Goal: Task Accomplishment & Management: Manage account settings

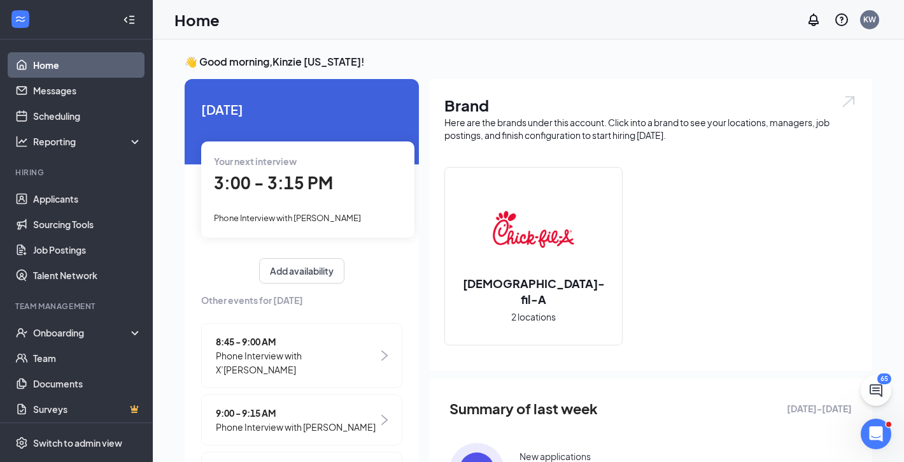
click at [370, 202] on div "Your next interview 3:00 - 3:15 PM Phone Interview with Matthew Abramovitz" at bounding box center [307, 188] width 213 height 95
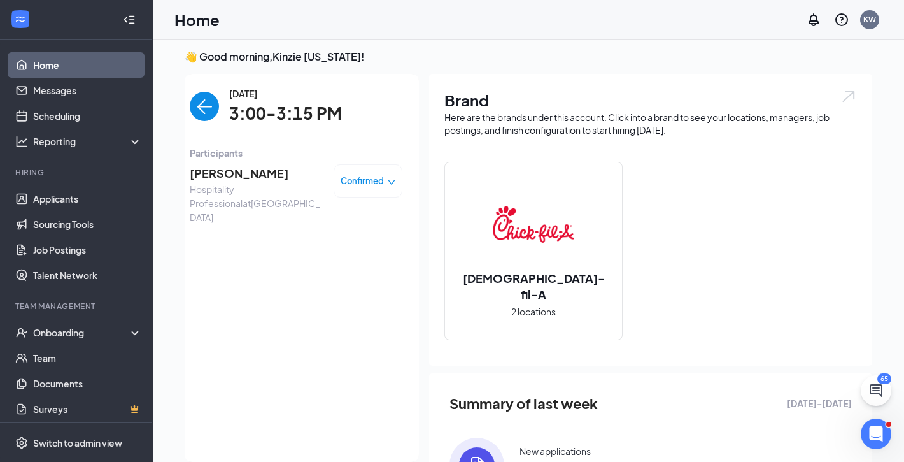
click at [270, 174] on span "Matthew Abramovitz" at bounding box center [257, 173] width 134 height 18
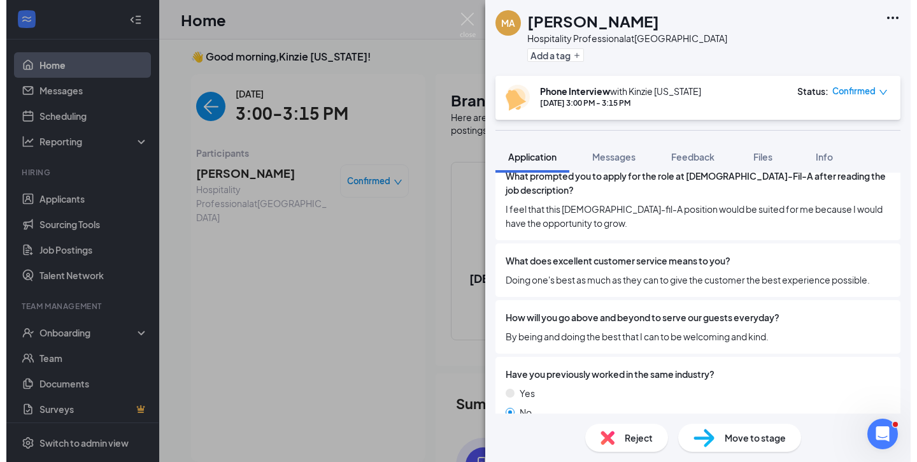
scroll to position [279, 0]
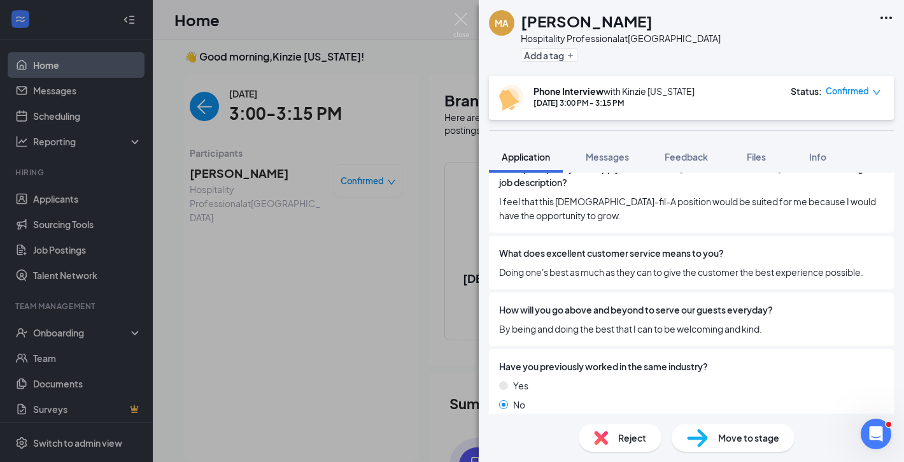
click at [286, 296] on div "MA Matthew Abramovitz Hospitality Professional at McCain Boulevard Add a tag Ph…" at bounding box center [452, 231] width 904 height 462
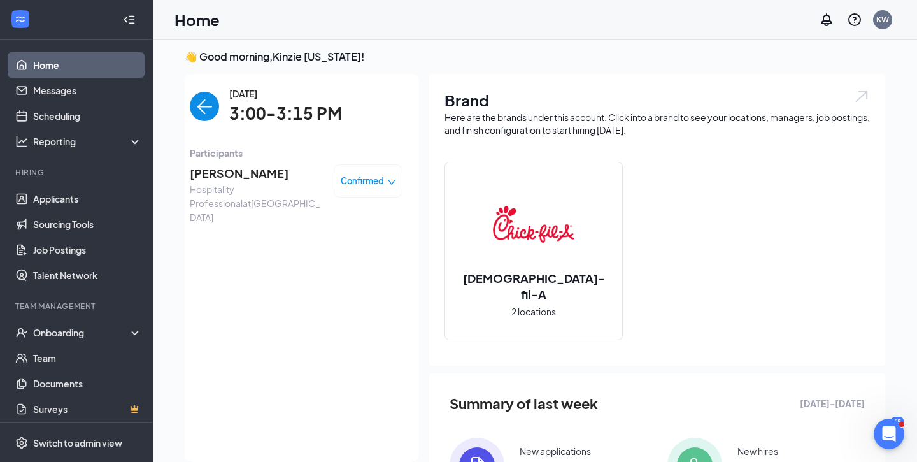
click at [255, 176] on span "Matthew Abramovitz" at bounding box center [257, 173] width 134 height 18
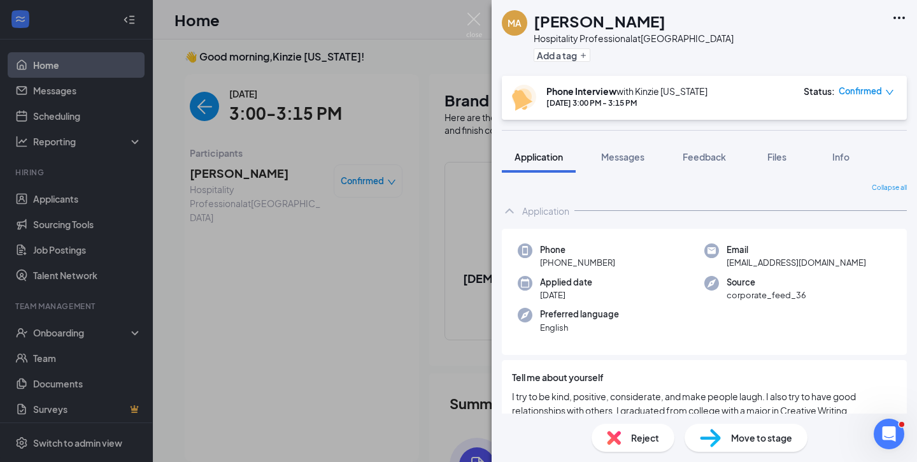
click at [370, 151] on div "MA Matthew Abramovitz Hospitality Professional at McCain Boulevard Add a tag Ph…" at bounding box center [458, 231] width 917 height 462
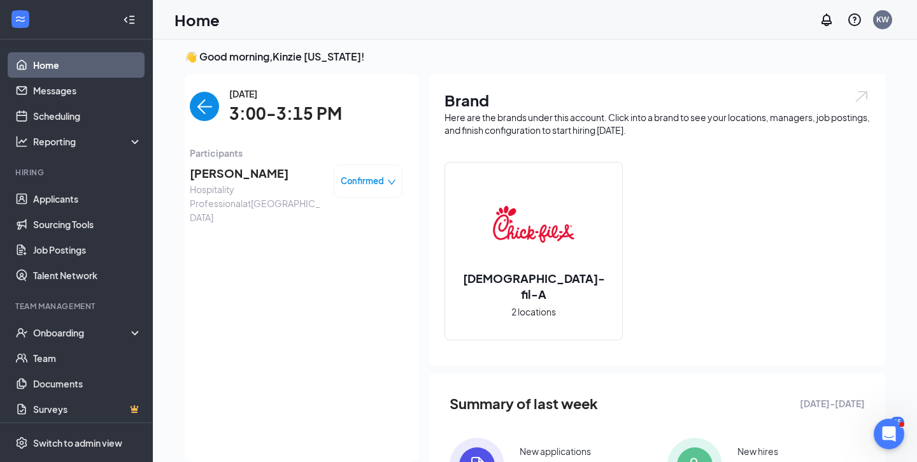
click at [207, 110] on img "back-button" at bounding box center [204, 106] width 29 height 29
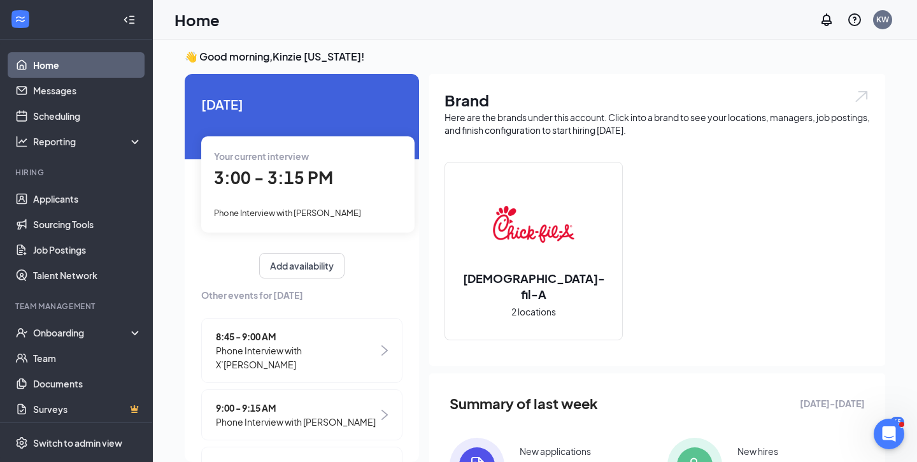
click at [250, 294] on span "Other events for [DATE]" at bounding box center [301, 295] width 201 height 14
click at [285, 195] on div "Your current interview 3:15 - 3:30 PM Phone Interview with Kadesia Dalton" at bounding box center [307, 183] width 213 height 95
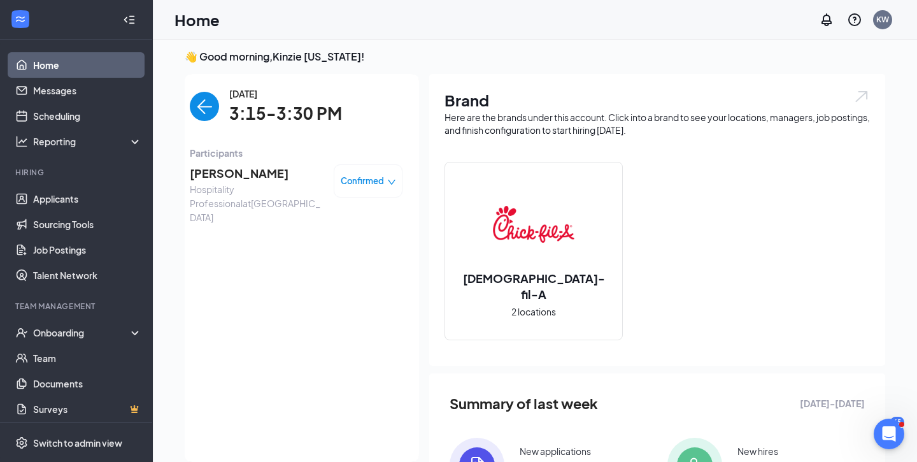
click at [264, 182] on span "Hospitality Professional at McCain Boulevard" at bounding box center [257, 203] width 134 height 42
click at [249, 169] on span "[PERSON_NAME]" at bounding box center [257, 173] width 134 height 18
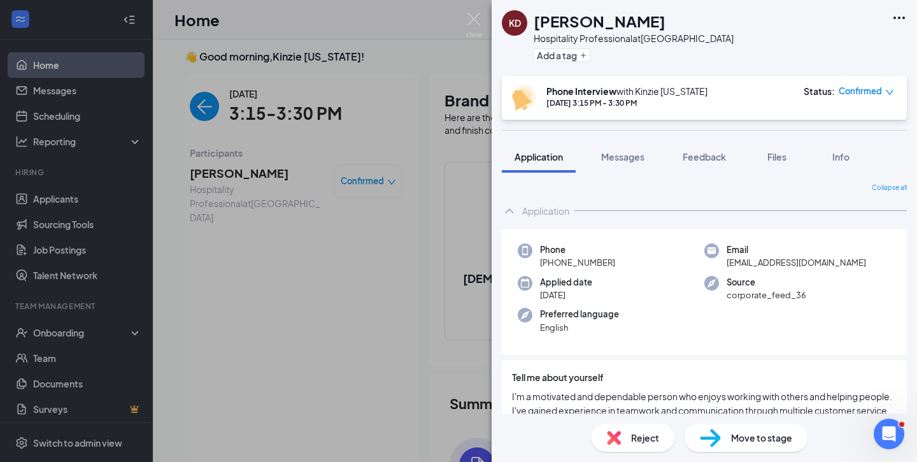
drag, startPoint x: 647, startPoint y: 22, endPoint x: 523, endPoint y: 26, distance: 124.2
click at [523, 26] on div "KD Kadesia Dalton Hospitality Professional at McCain Boulevard Add a tag" at bounding box center [618, 37] width 232 height 55
copy div "[PERSON_NAME]"
click at [414, 240] on div "KD Kadesia Dalton Hospitality Professional at McCain Boulevard Add a tag Phone …" at bounding box center [458, 231] width 917 height 462
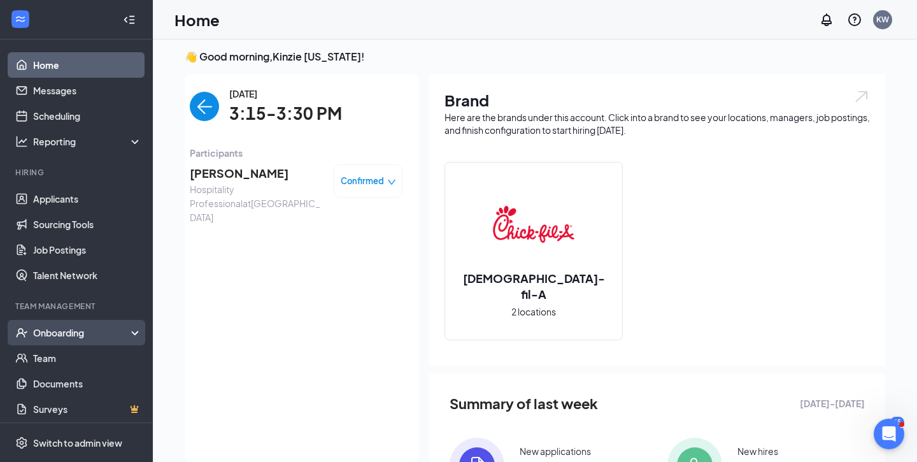
click at [68, 337] on div "Onboarding" at bounding box center [82, 332] width 98 height 13
click at [51, 352] on link "Overview" at bounding box center [87, 357] width 109 height 25
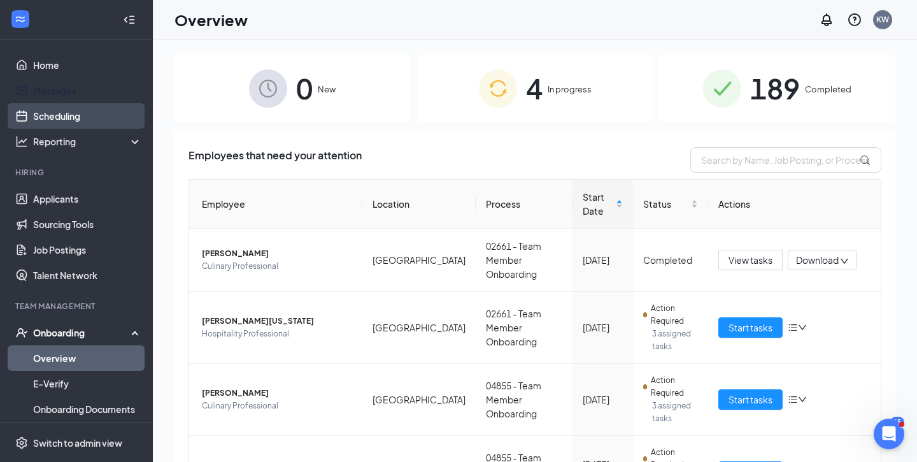
click at [56, 118] on link "Scheduling" at bounding box center [87, 115] width 109 height 25
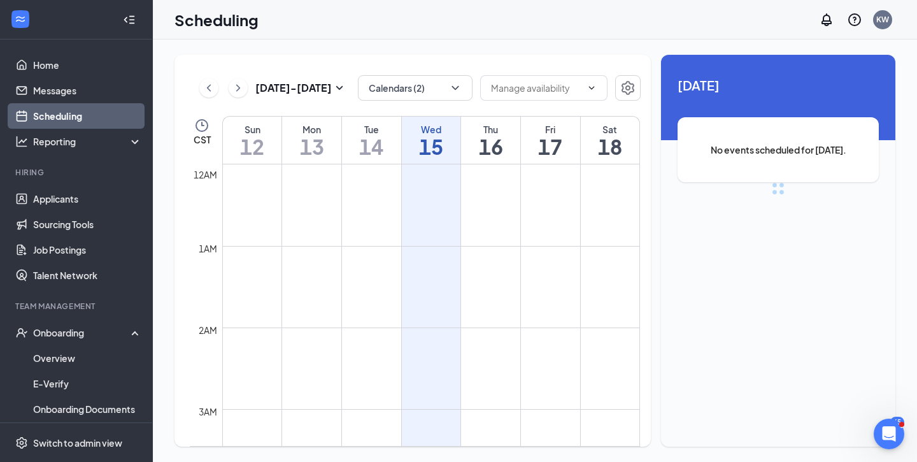
scroll to position [626, 0]
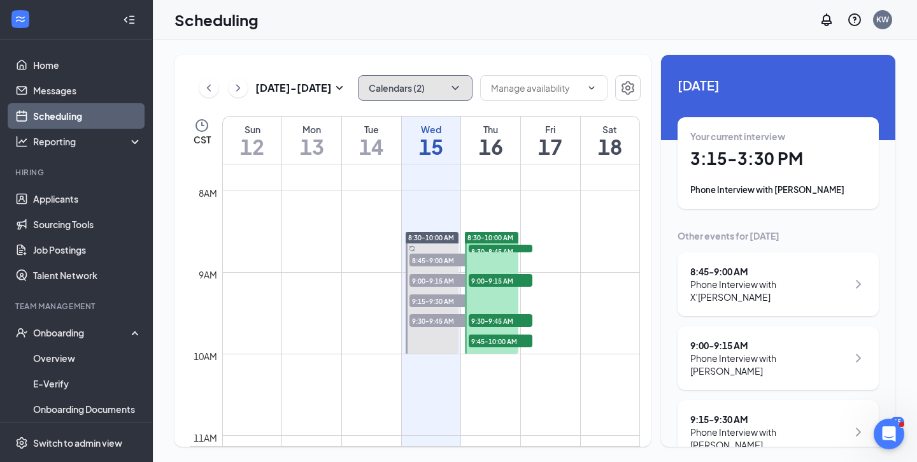
click at [417, 80] on button "Calendars (2)" at bounding box center [415, 87] width 115 height 25
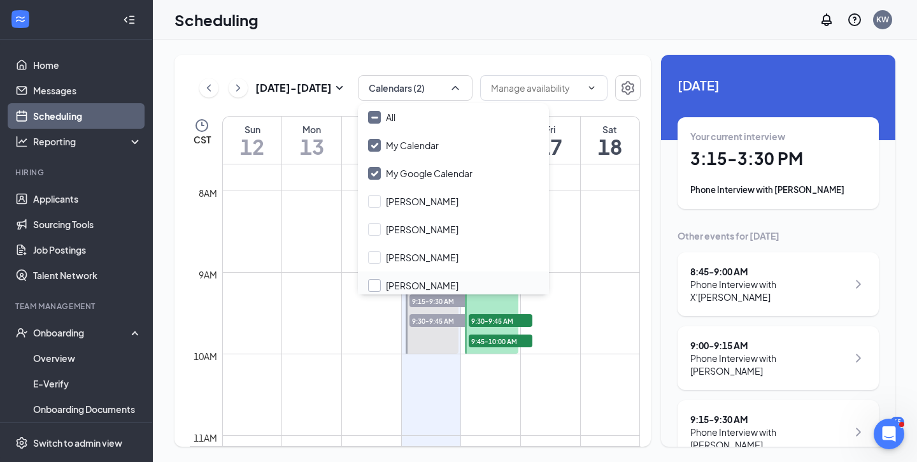
click at [376, 282] on input "[PERSON_NAME]" at bounding box center [413, 285] width 90 height 13
checkbox input "true"
click at [285, 211] on td at bounding box center [431, 221] width 418 height 20
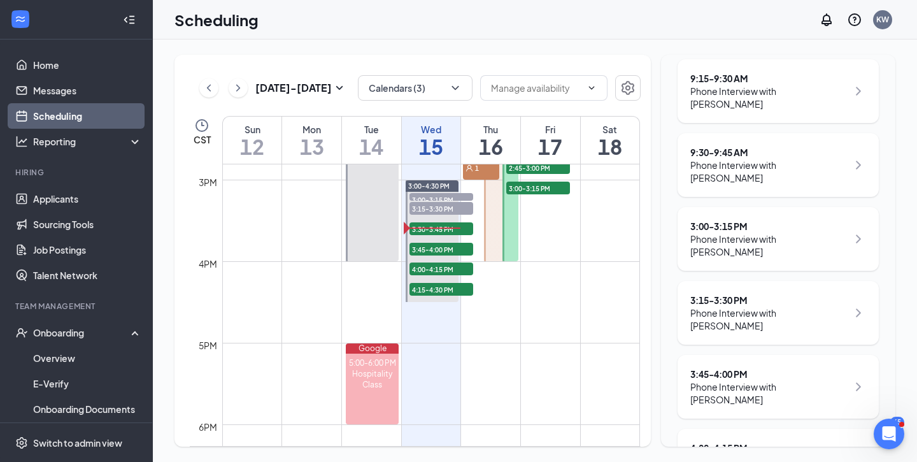
scroll to position [388, 0]
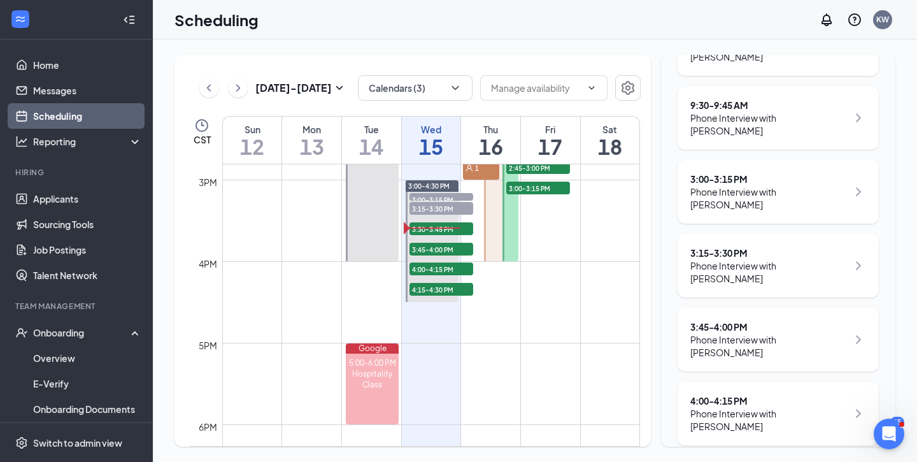
click at [750, 259] on div "Phone Interview with [PERSON_NAME]" at bounding box center [768, 271] width 157 height 25
click at [769, 259] on div "Phone Interview with [PERSON_NAME]" at bounding box center [768, 271] width 157 height 25
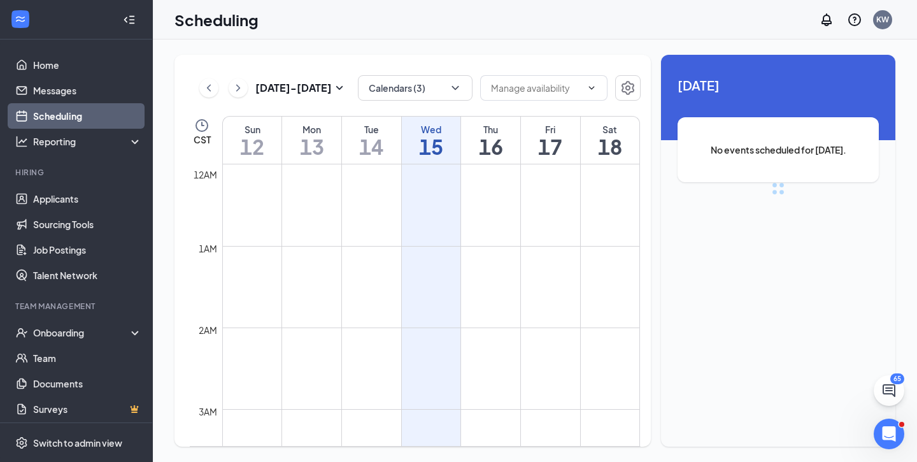
scroll to position [626, 0]
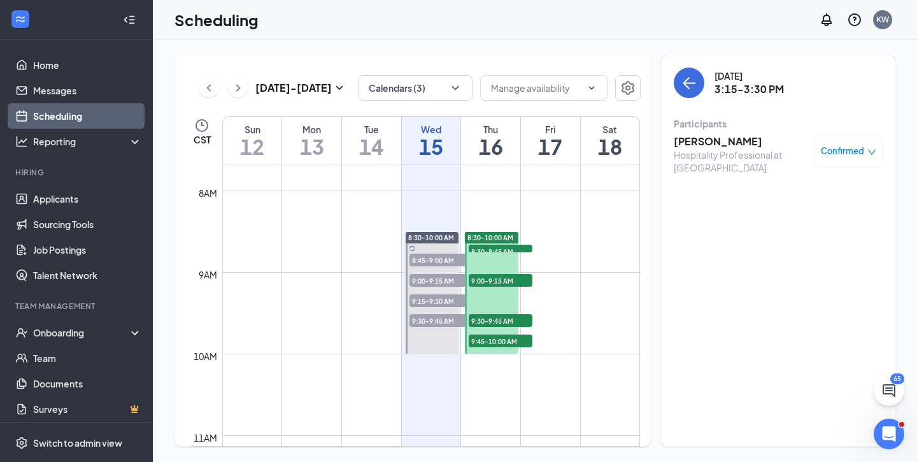
click at [842, 150] on span "Confirmed" at bounding box center [842, 151] width 43 height 13
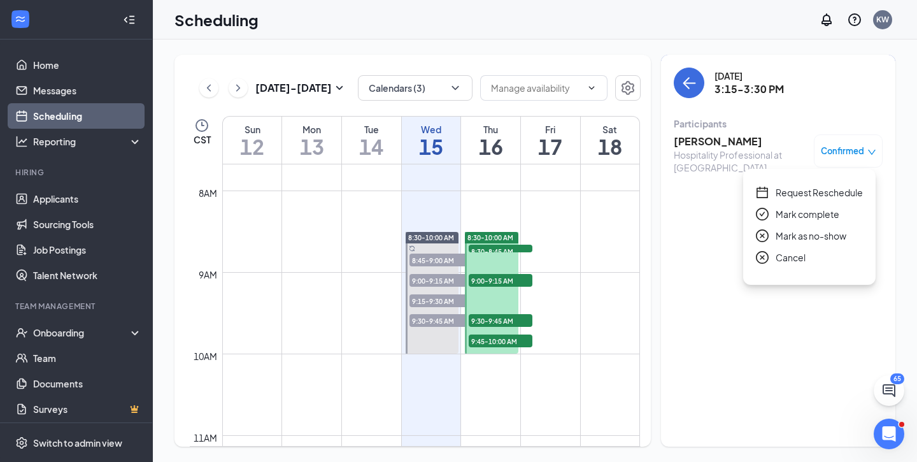
click at [787, 220] on span "Mark complete" at bounding box center [807, 214] width 64 height 14
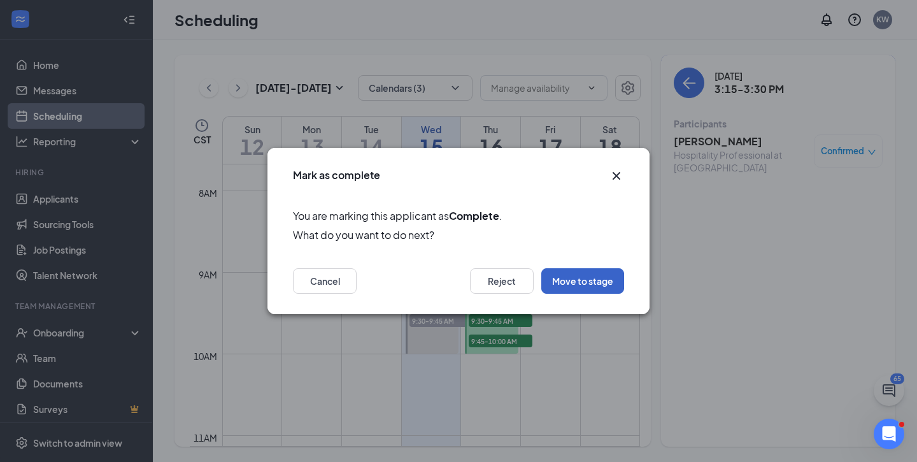
click at [573, 282] on button "Move to stage" at bounding box center [582, 280] width 83 height 25
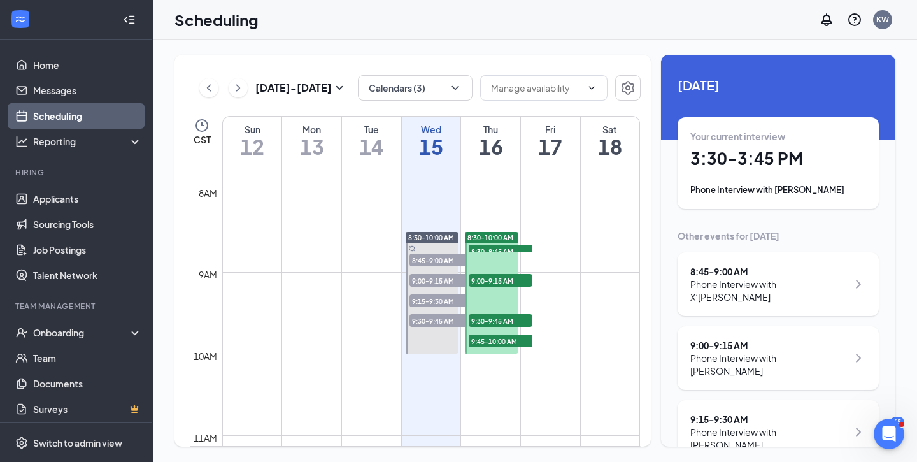
scroll to position [8, 0]
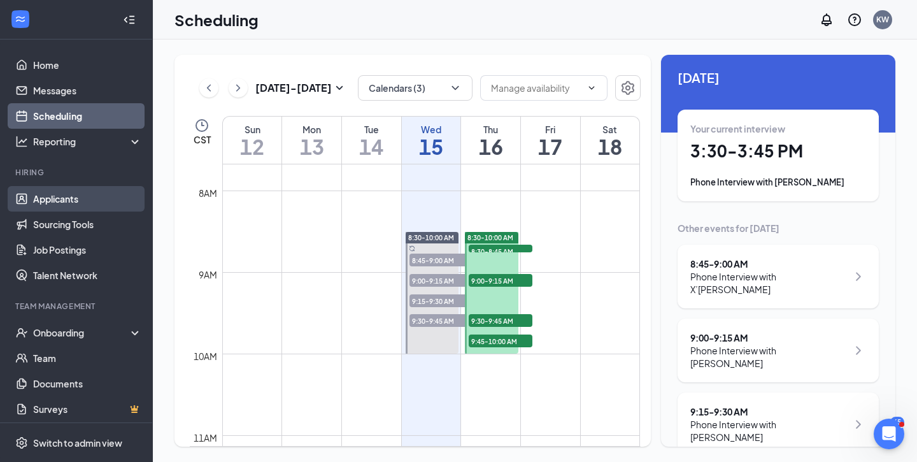
click at [46, 195] on link "Applicants" at bounding box center [87, 198] width 109 height 25
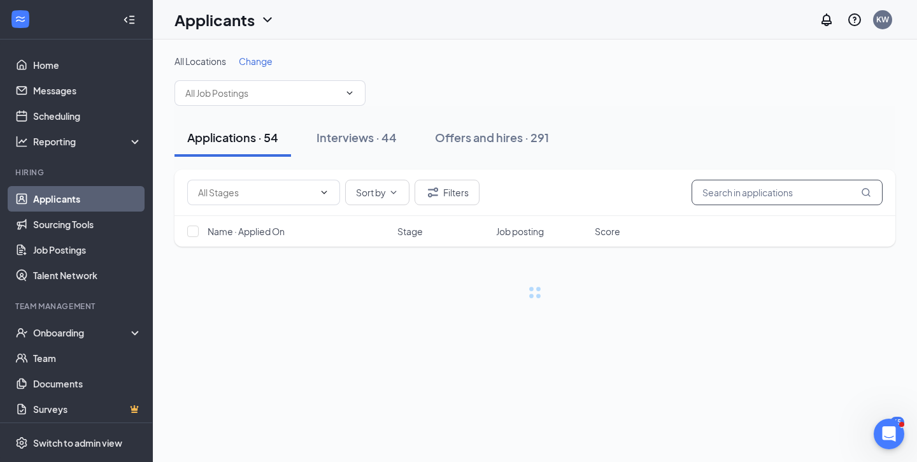
click at [724, 180] on input "text" at bounding box center [786, 192] width 191 height 25
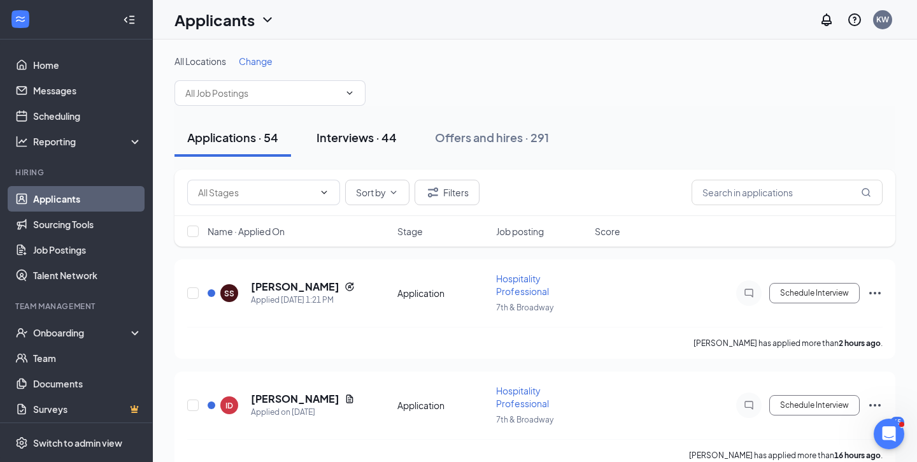
click at [370, 141] on div "Interviews · 44" at bounding box center [356, 137] width 80 height 16
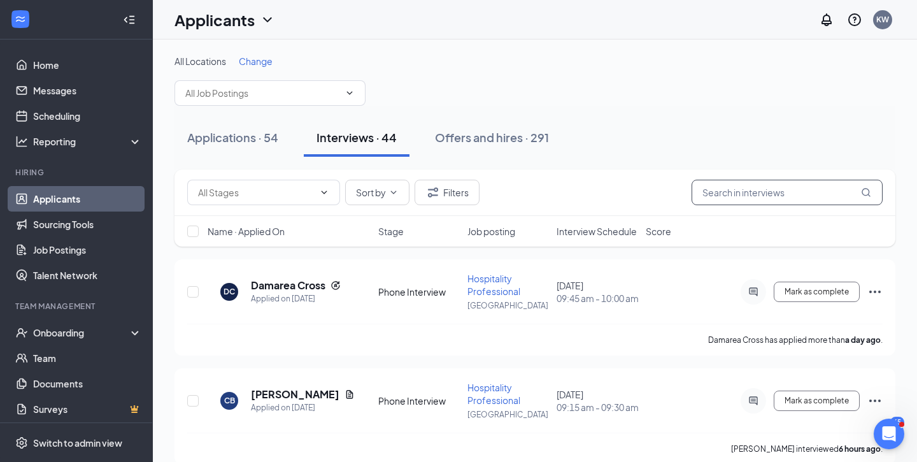
click at [737, 190] on input "text" at bounding box center [786, 192] width 191 height 25
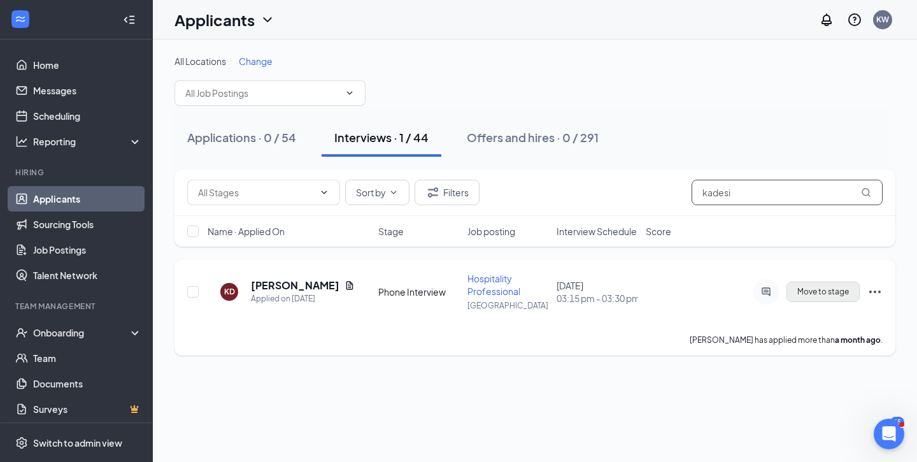
type input "kadesi"
click at [831, 293] on span "Move to stage" at bounding box center [823, 291] width 52 height 9
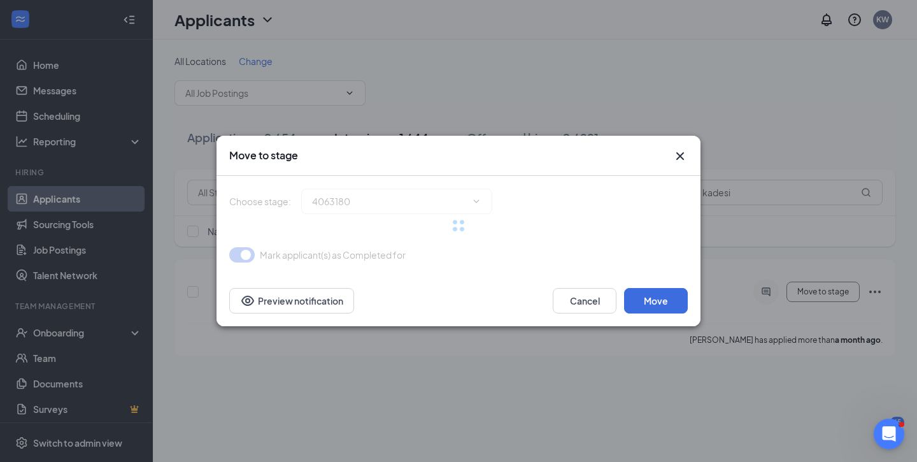
type input "Onsite Interview (next stage)"
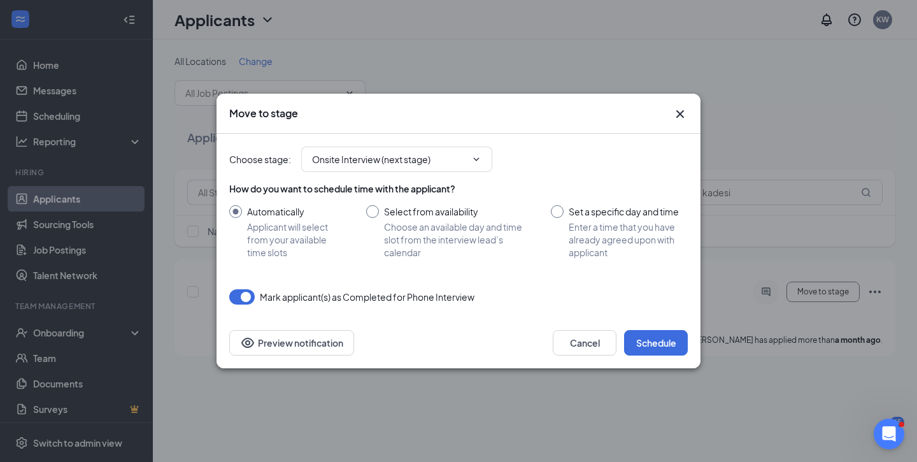
click at [589, 238] on input "Set a specific day and time Enter a time that you have already agreed upon with…" at bounding box center [619, 231] width 137 height 53
radio input "true"
radio input "false"
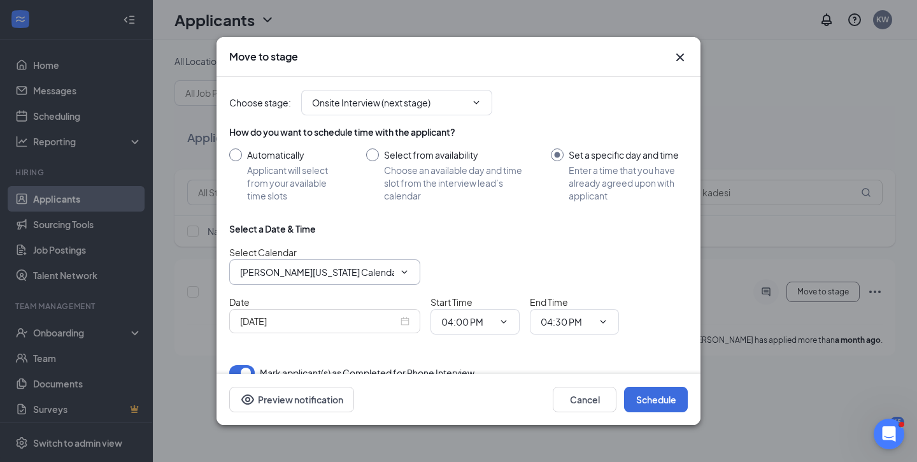
click at [332, 264] on span "[PERSON_NAME][US_STATE] Calendar" at bounding box center [324, 271] width 191 height 25
click at [333, 269] on input "[PERSON_NAME][US_STATE] Calendar" at bounding box center [317, 272] width 154 height 14
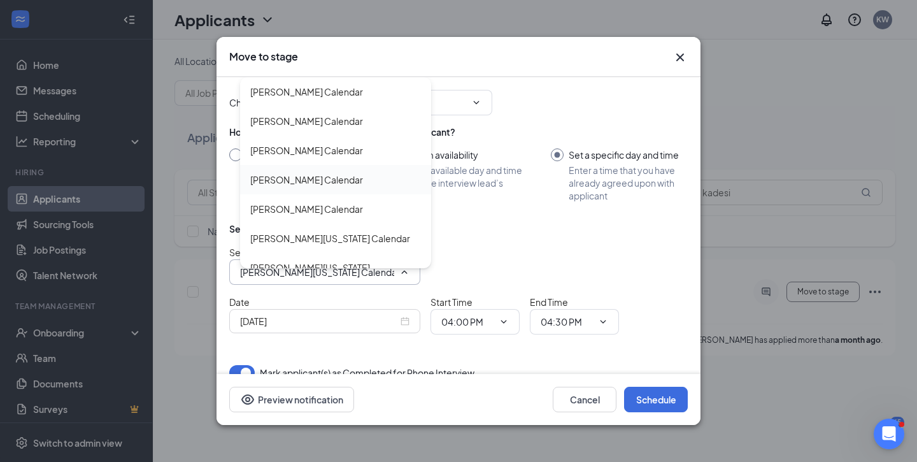
click at [291, 173] on div "[PERSON_NAME] Calendar" at bounding box center [306, 180] width 113 height 14
type input "[PERSON_NAME] Calendar"
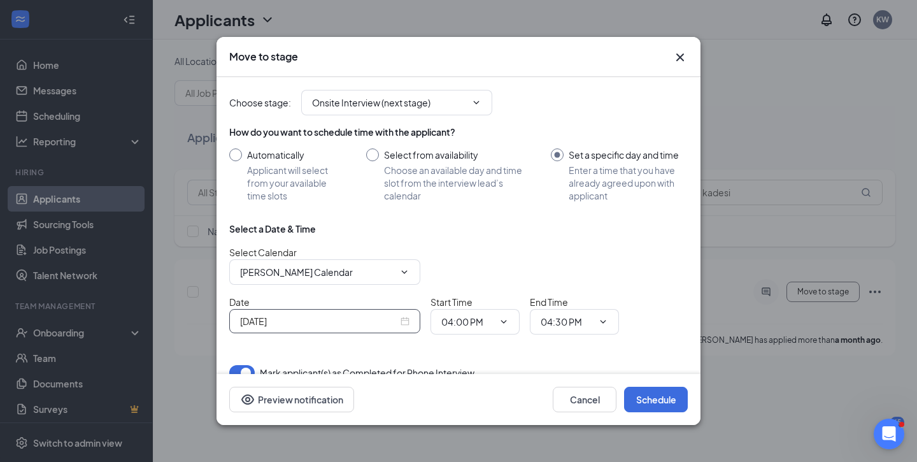
click at [263, 319] on input "[DATE]" at bounding box center [319, 321] width 158 height 14
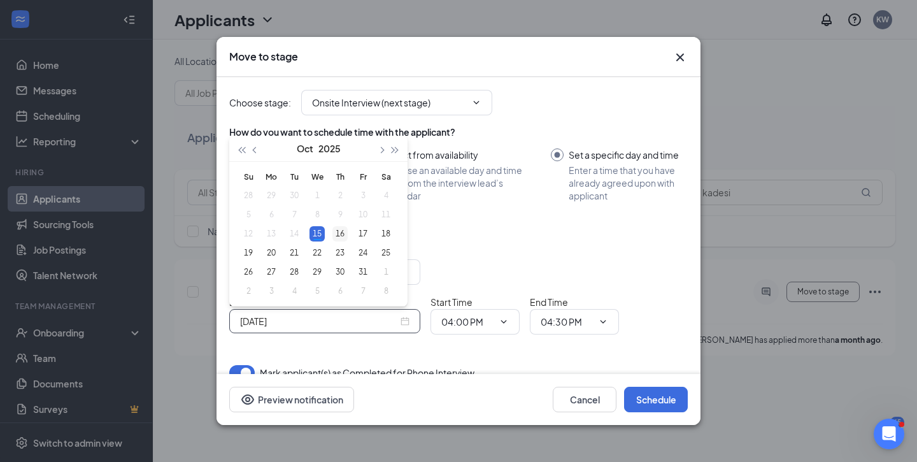
type input "[DATE]"
click at [343, 229] on div "16" at bounding box center [339, 233] width 15 height 15
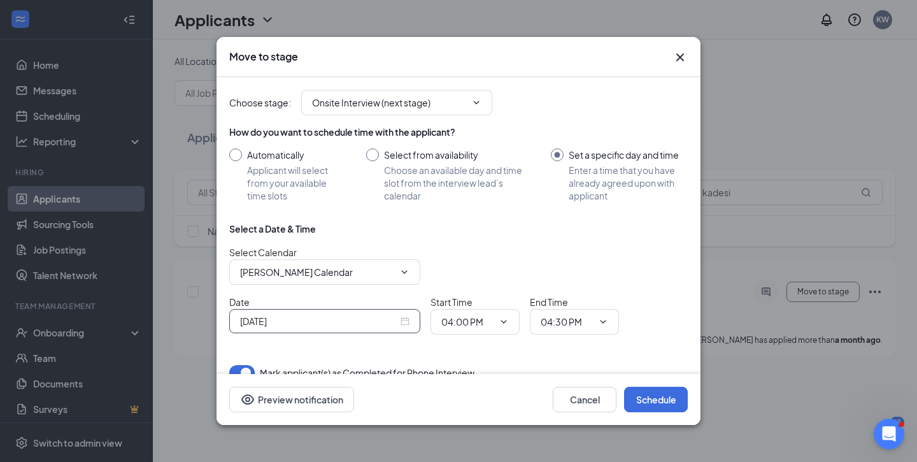
click at [560, 222] on div "Select a Date & Time" at bounding box center [458, 228] width 458 height 13
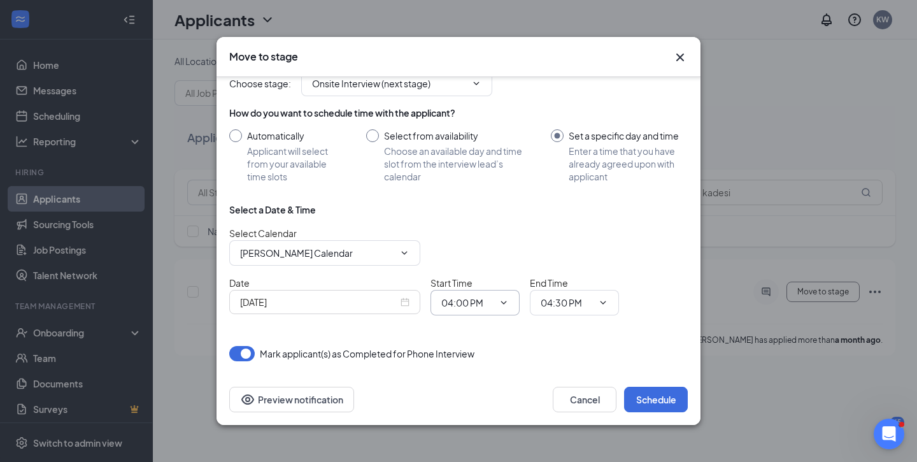
click at [494, 292] on span "04:00 PM" at bounding box center [474, 302] width 89 height 25
click at [490, 306] on input "04:00 PM" at bounding box center [467, 302] width 52 height 14
click at [486, 125] on div "02:00 PM" at bounding box center [485, 116] width 89 height 29
type input "02:00 PM"
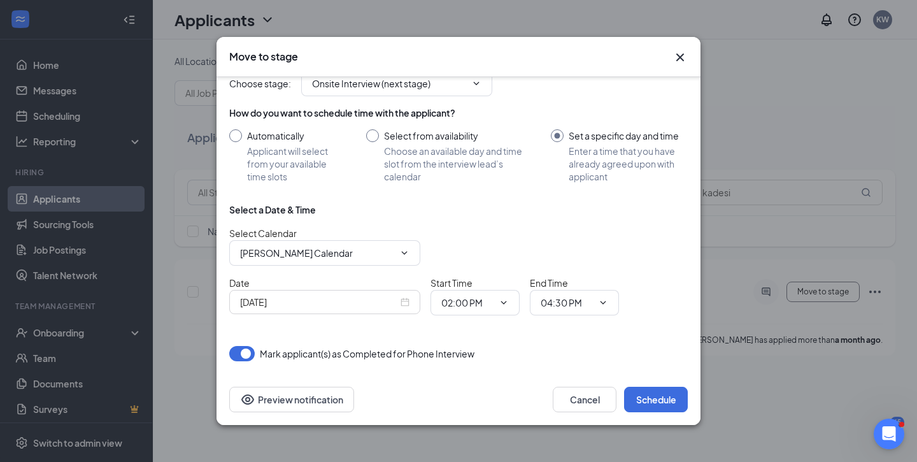
click at [594, 315] on div "Select a Date & Time Select Calendar [PERSON_NAME] Calendar [PERSON_NAME] Calen…" at bounding box center [458, 264] width 458 height 122
click at [586, 305] on input "04:30 PM" at bounding box center [566, 302] width 52 height 14
click at [575, 167] on div "02:30 PM" at bounding box center [570, 166] width 38 height 14
type input "02:30 PM"
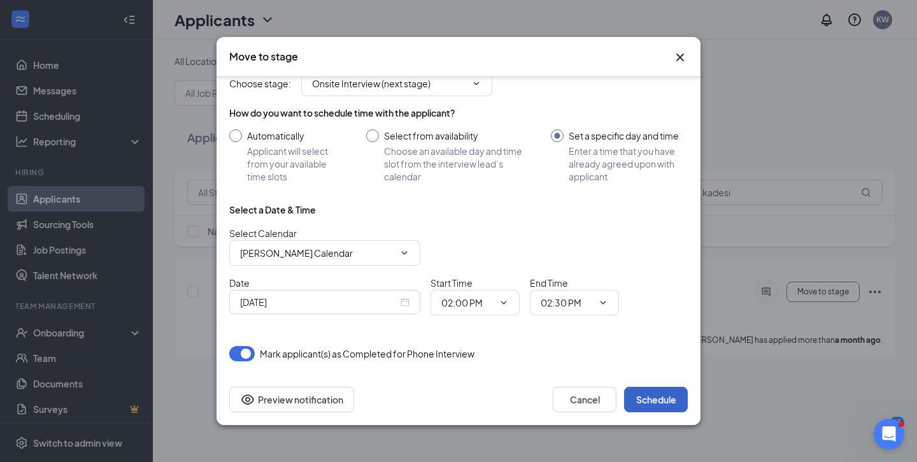
click at [662, 395] on button "Schedule" at bounding box center [656, 398] width 64 height 25
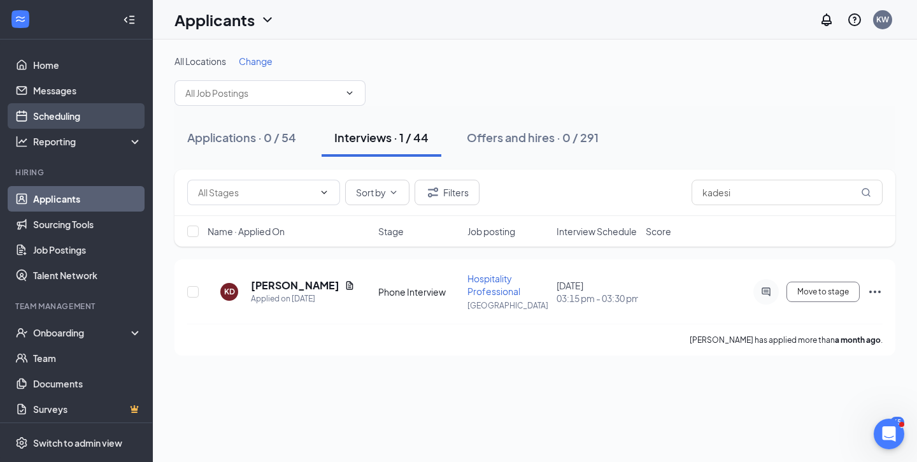
click at [69, 122] on link "Scheduling" at bounding box center [87, 115] width 109 height 25
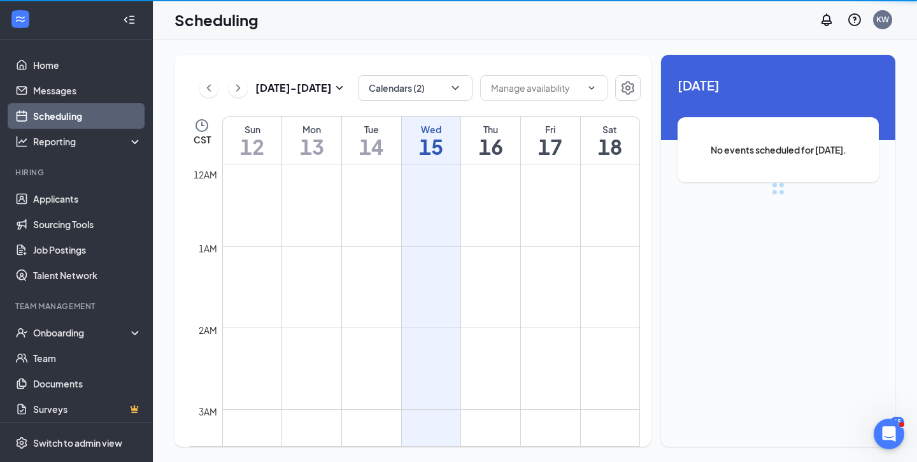
scroll to position [626, 0]
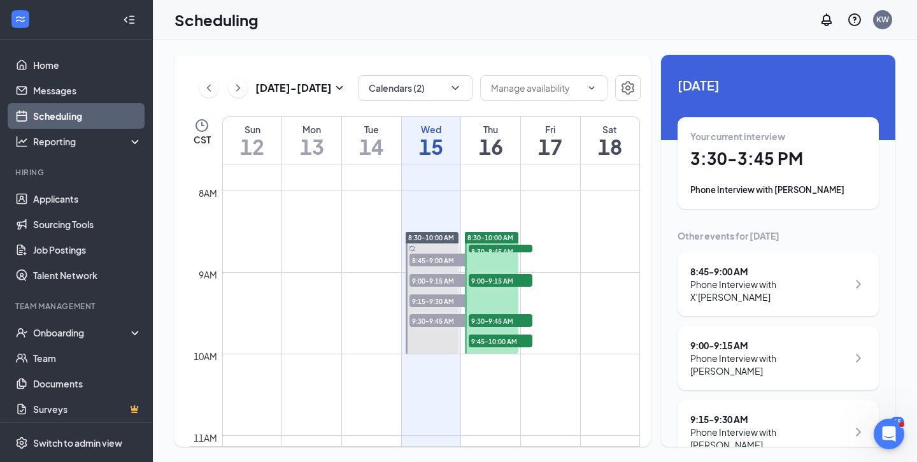
click at [767, 162] on h1 "3:30 - 3:45 PM" at bounding box center [778, 159] width 176 height 22
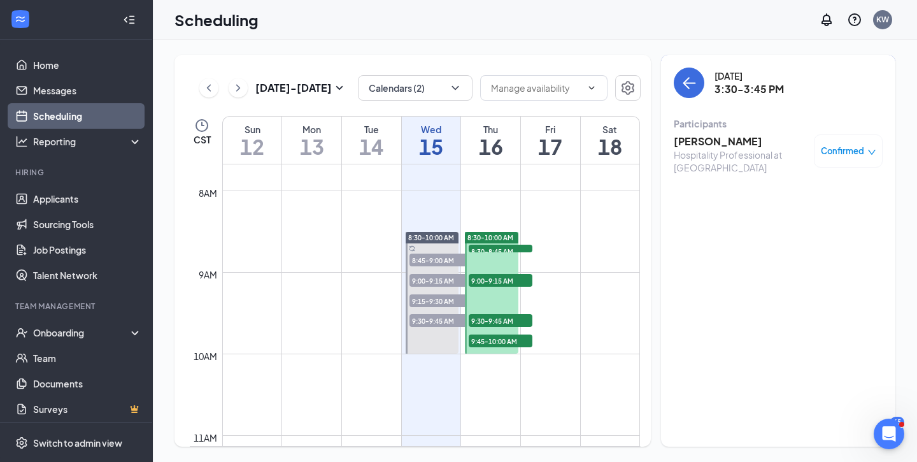
click at [697, 145] on h3 "[PERSON_NAME]" at bounding box center [740, 141] width 134 height 14
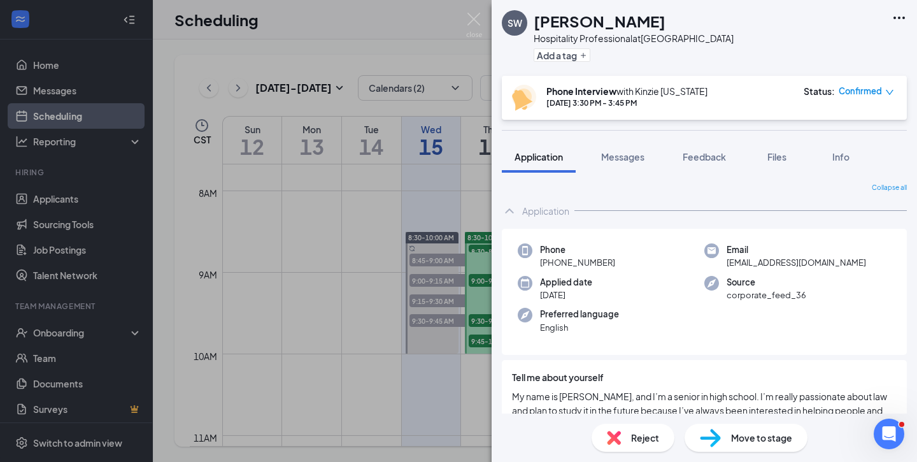
scroll to position [80, 0]
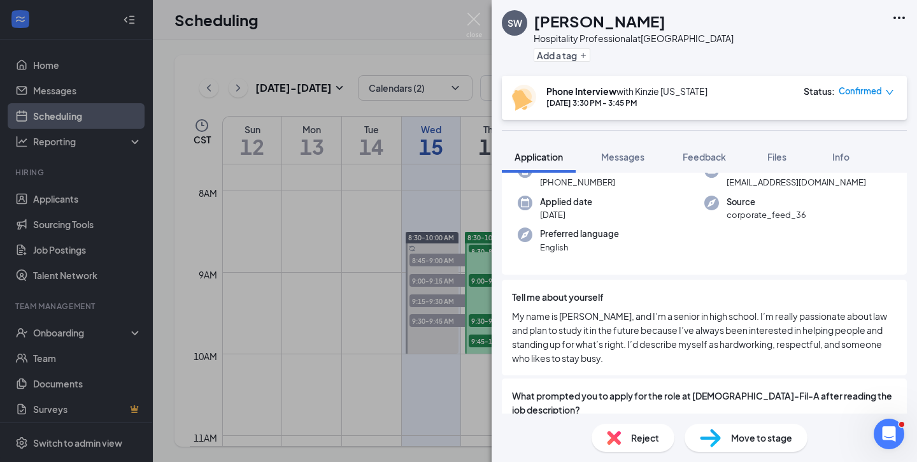
click at [476, 20] on img at bounding box center [474, 25] width 16 height 25
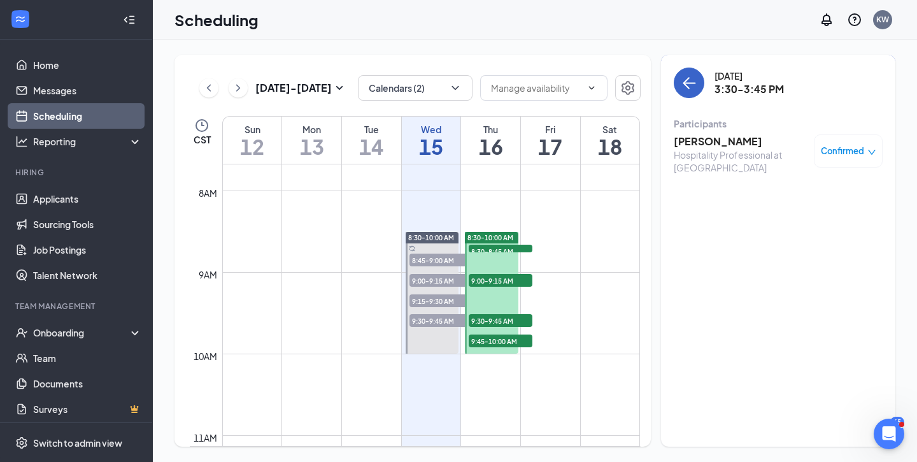
click at [686, 87] on icon "ArrowLeft" at bounding box center [686, 83] width 6 height 12
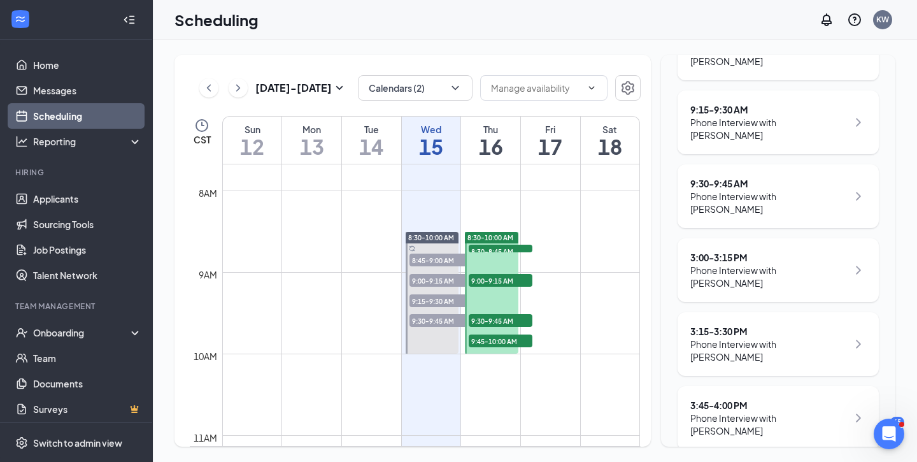
scroll to position [309, 0]
click at [709, 338] on div "Phone Interview with [PERSON_NAME]" at bounding box center [768, 350] width 157 height 25
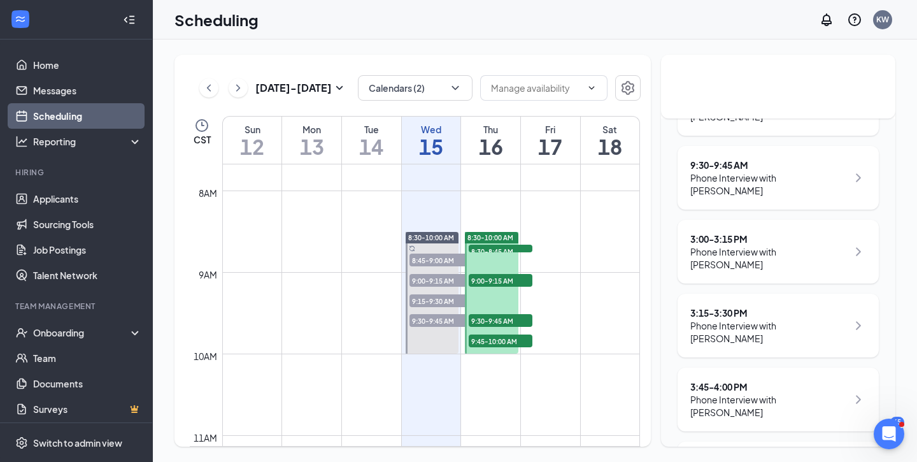
scroll to position [404, 0]
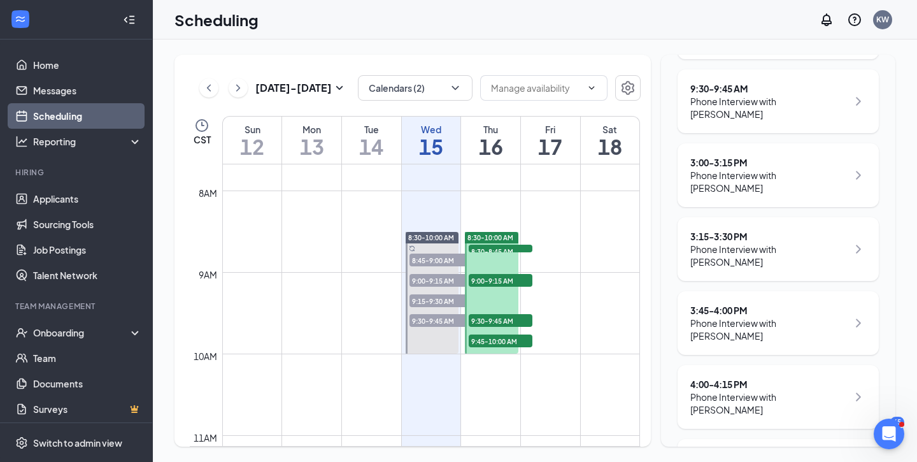
click at [752, 316] on div "Phone Interview with [PERSON_NAME]" at bounding box center [768, 328] width 157 height 25
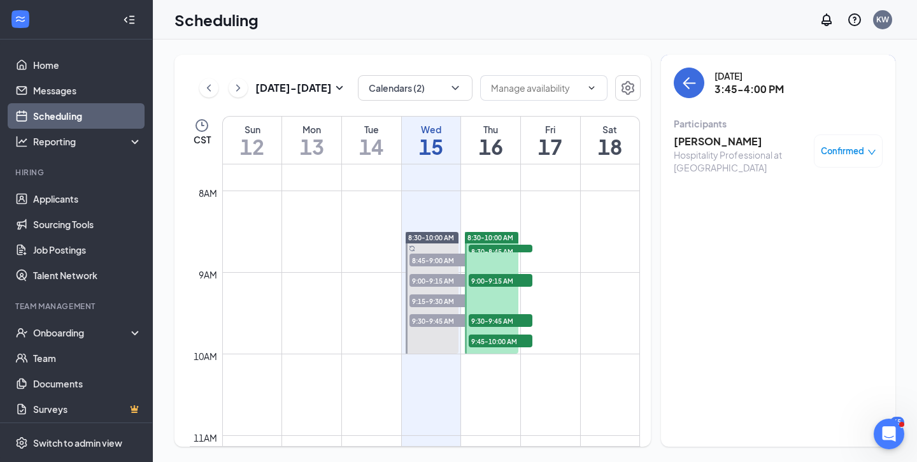
click at [699, 140] on h3 "[PERSON_NAME]" at bounding box center [740, 141] width 134 height 14
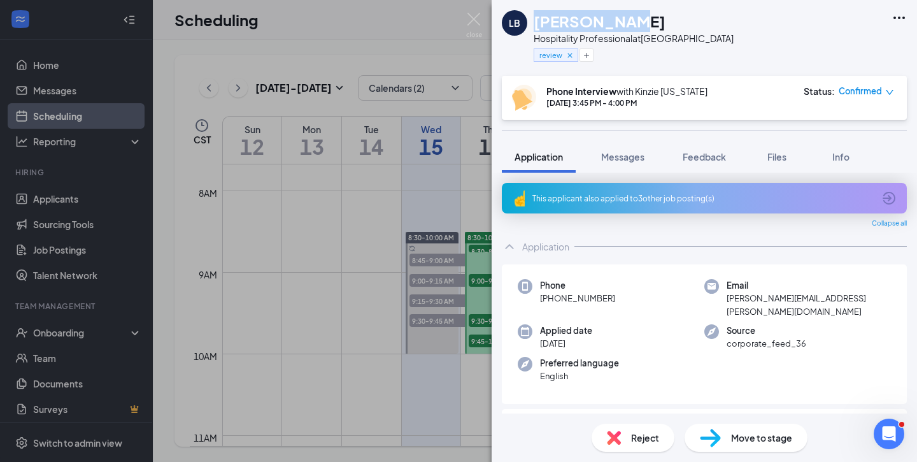
drag, startPoint x: 631, startPoint y: 25, endPoint x: 530, endPoint y: 24, distance: 101.2
click at [531, 24] on div "LB [PERSON_NAME] Hospitality Professional at [GEOGRAPHIC_DATA] review" at bounding box center [618, 37] width 232 height 55
copy h1 "[PERSON_NAME]"
click at [346, 211] on div "LB [PERSON_NAME] Hospitality Professional at [GEOGRAPHIC_DATA] review Phone Int…" at bounding box center [458, 231] width 917 height 462
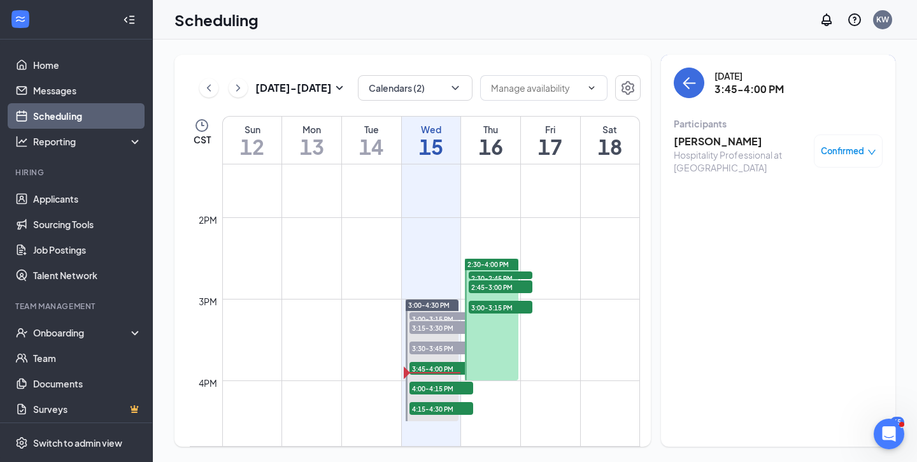
scroll to position [1089, 0]
click at [237, 87] on icon "ChevronRight" at bounding box center [238, 87] width 13 height 15
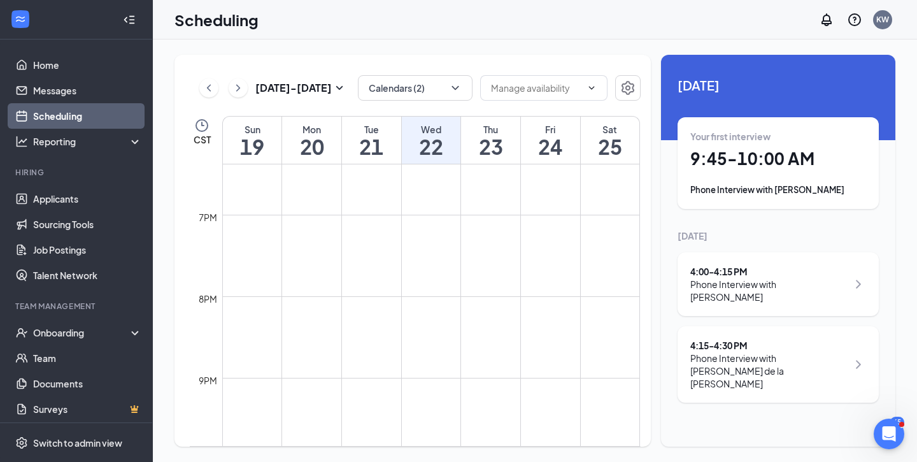
scroll to position [1495, 0]
click at [213, 83] on icon "ChevronLeft" at bounding box center [208, 87] width 13 height 15
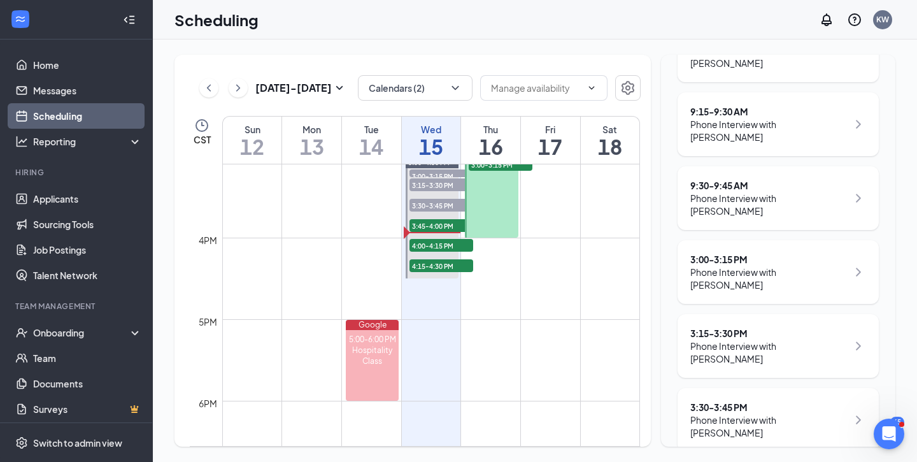
scroll to position [340, 0]
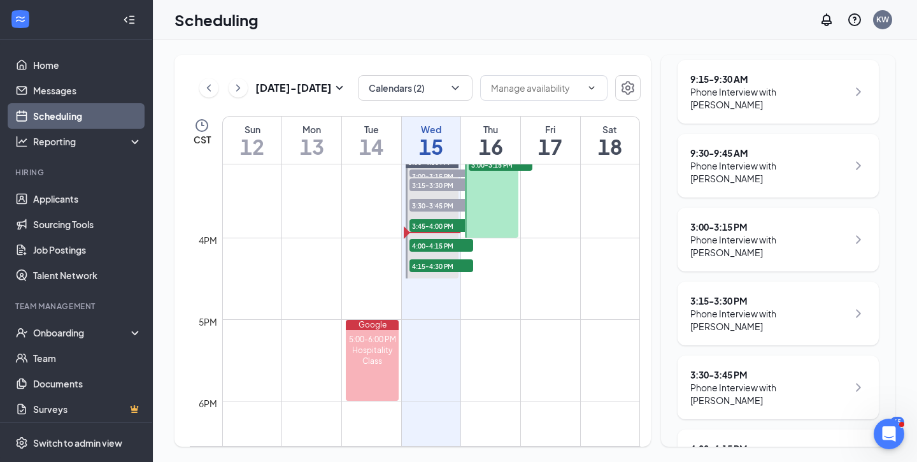
click at [706, 455] on div "Phone Interview with [PERSON_NAME]" at bounding box center [768, 467] width 157 height 25
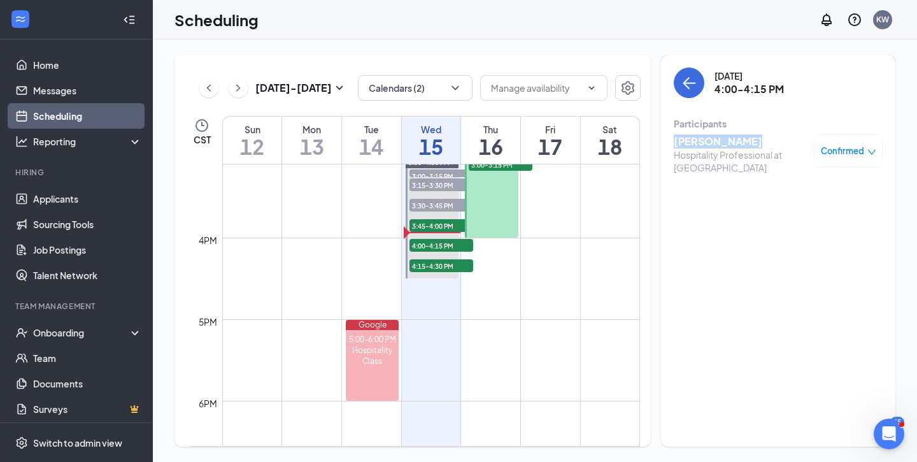
drag, startPoint x: 749, startPoint y: 142, endPoint x: 672, endPoint y: 141, distance: 76.4
click at [672, 141] on div "[DATE] 4:00-4:15 PM Participants [PERSON_NAME] Hospitality Professional at [GEO…" at bounding box center [778, 250] width 234 height 391
copy h3 "[PERSON_NAME]"
click at [725, 152] on div "Hospitality Professional at [GEOGRAPHIC_DATA]" at bounding box center [740, 160] width 134 height 25
click at [690, 84] on icon "ArrowLeft" at bounding box center [688, 82] width 15 height 15
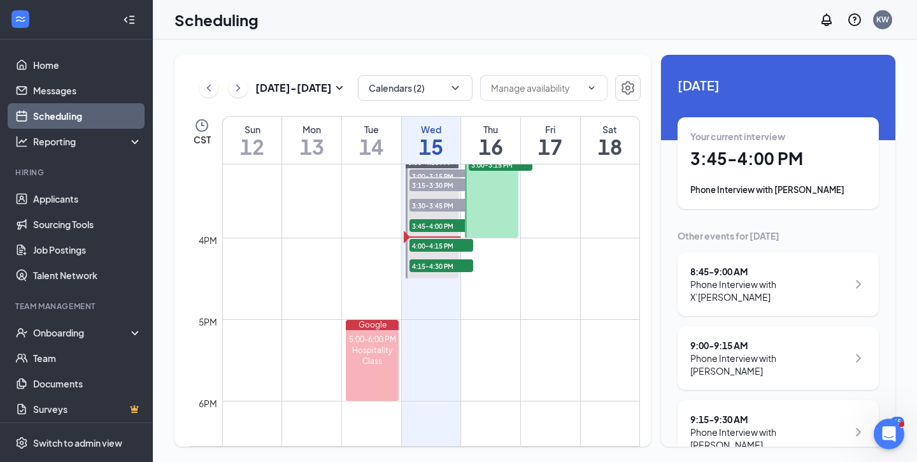
click at [526, 30] on div "Scheduling KW" at bounding box center [535, 19] width 764 height 39
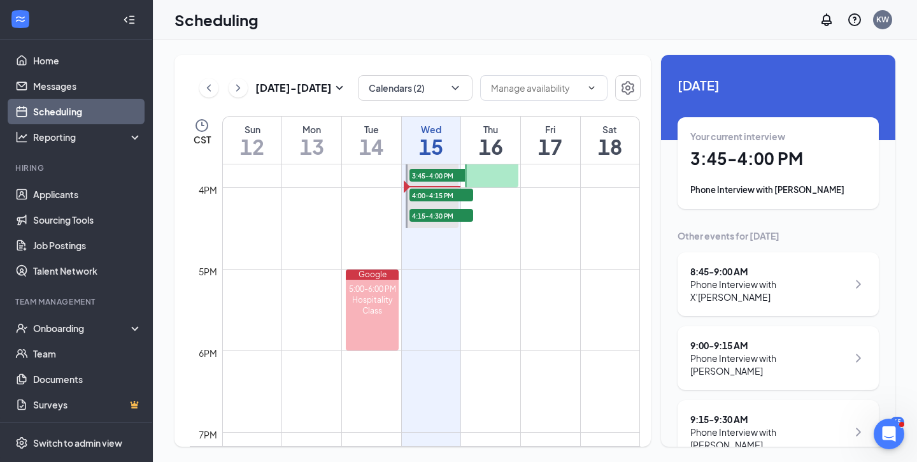
scroll to position [1282, 0]
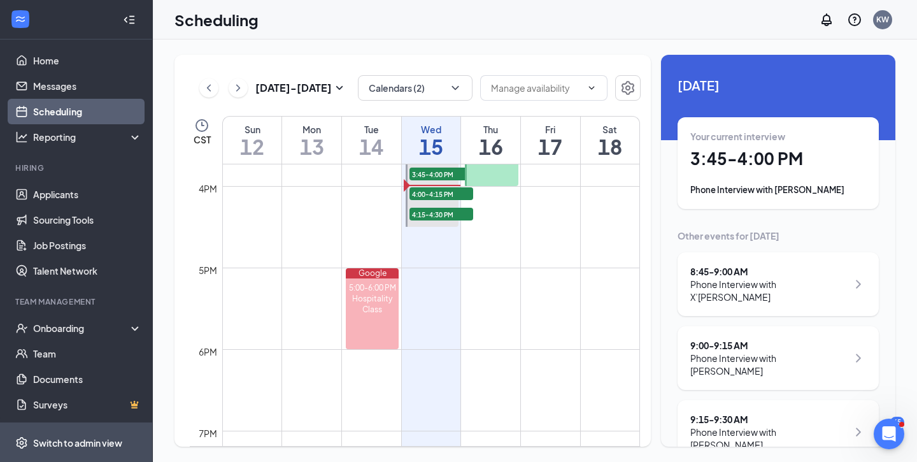
click at [90, 433] on span "Switch to admin view" at bounding box center [87, 442] width 109 height 39
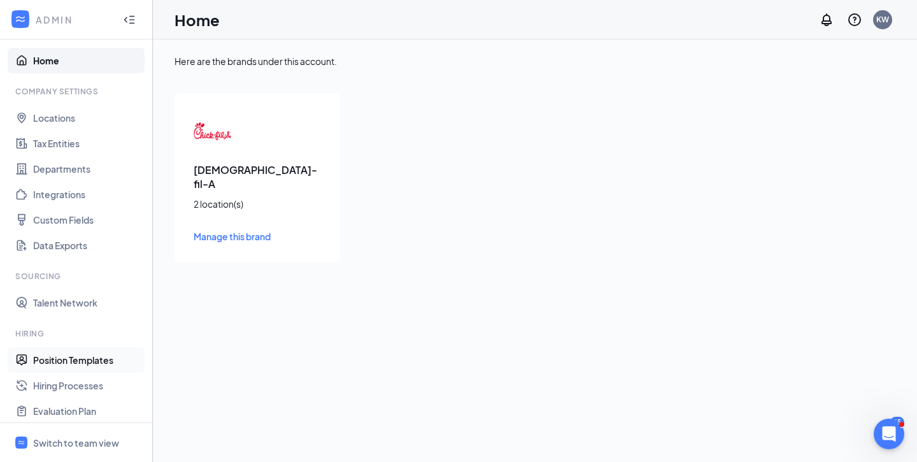
scroll to position [176, 0]
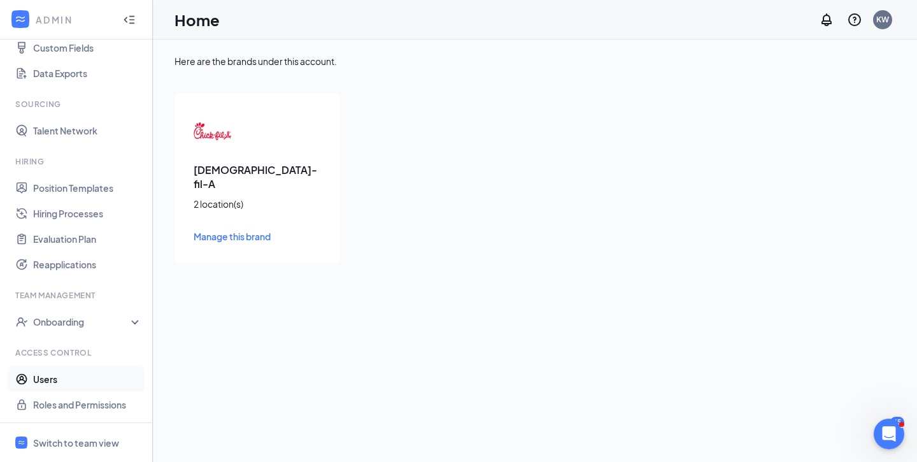
click at [41, 373] on link "Users" at bounding box center [87, 378] width 109 height 25
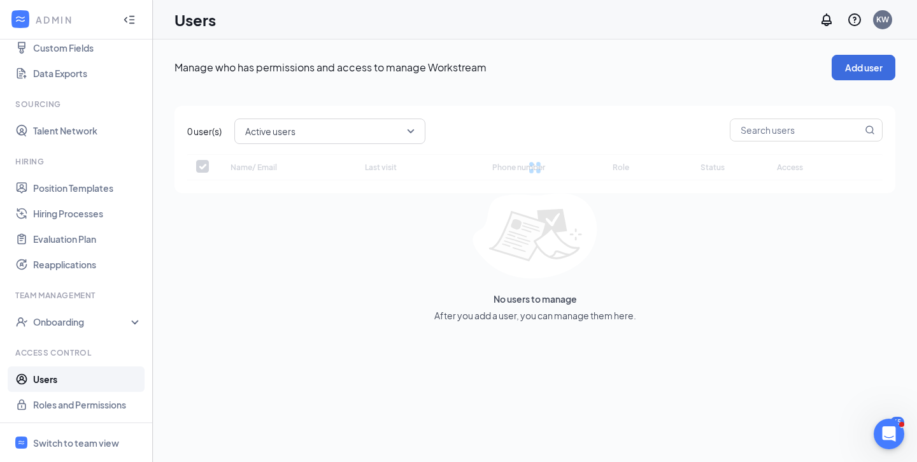
checkbox input "false"
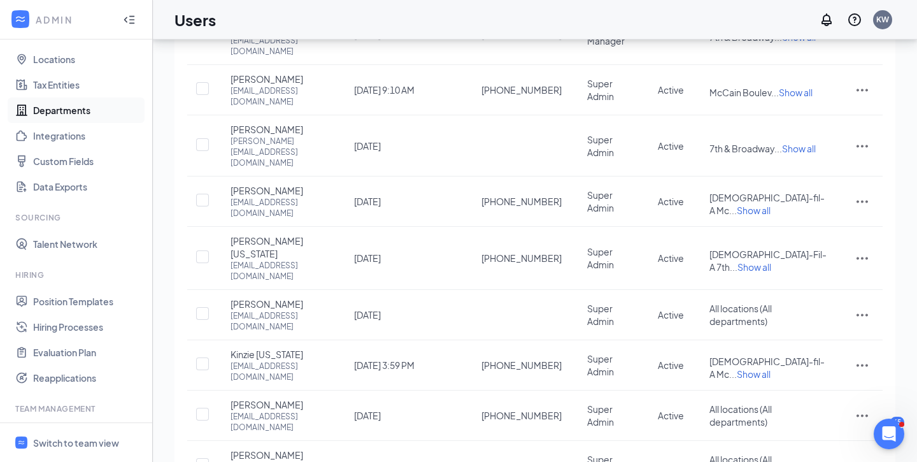
scroll to position [65, 0]
click at [81, 294] on link "Position Templates" at bounding box center [87, 298] width 109 height 25
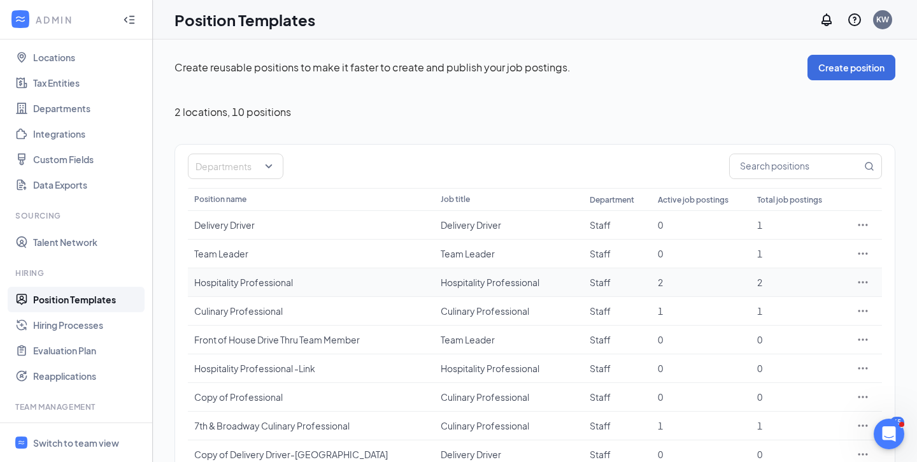
scroll to position [88, 0]
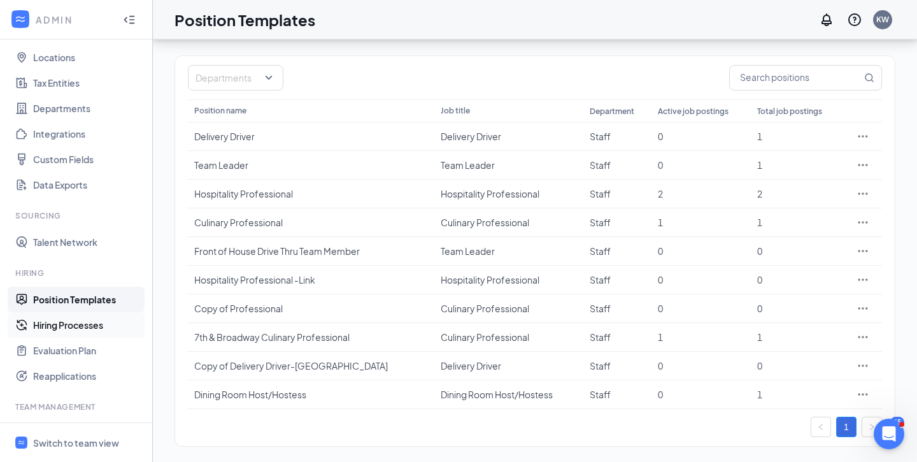
click at [79, 316] on link "Hiring Processes" at bounding box center [87, 324] width 109 height 25
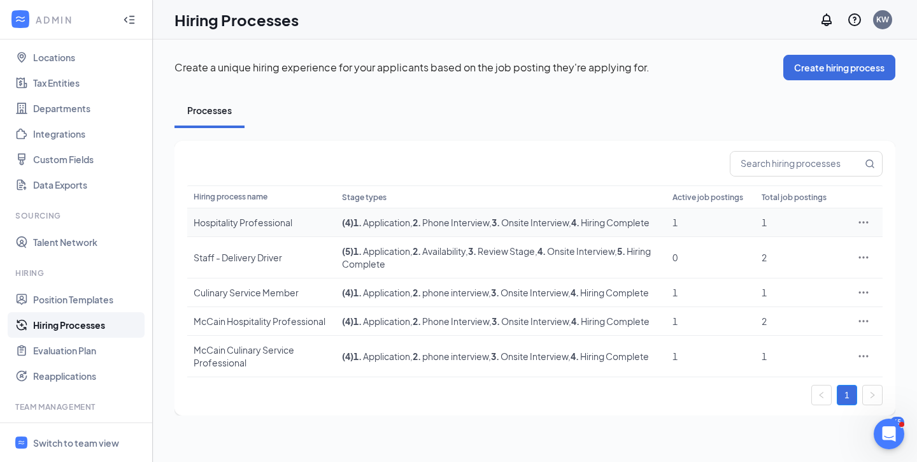
click at [253, 229] on div "Hospitality Professional" at bounding box center [262, 222] width 136 height 13
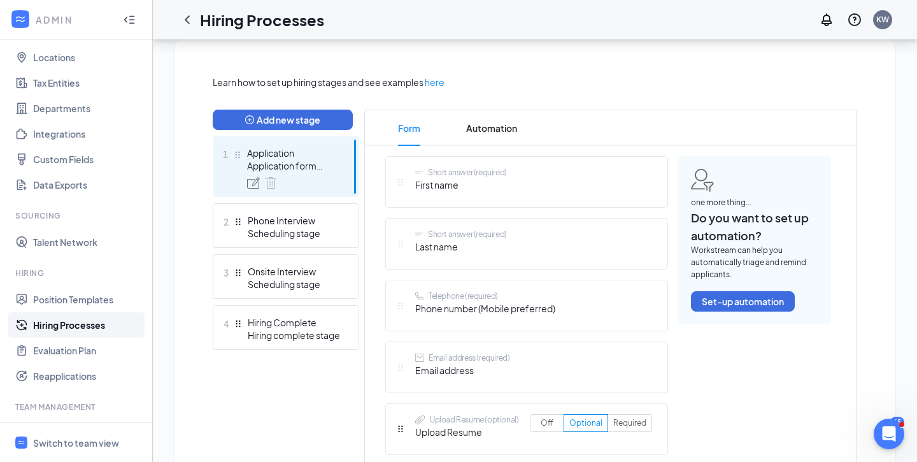
scroll to position [267, 0]
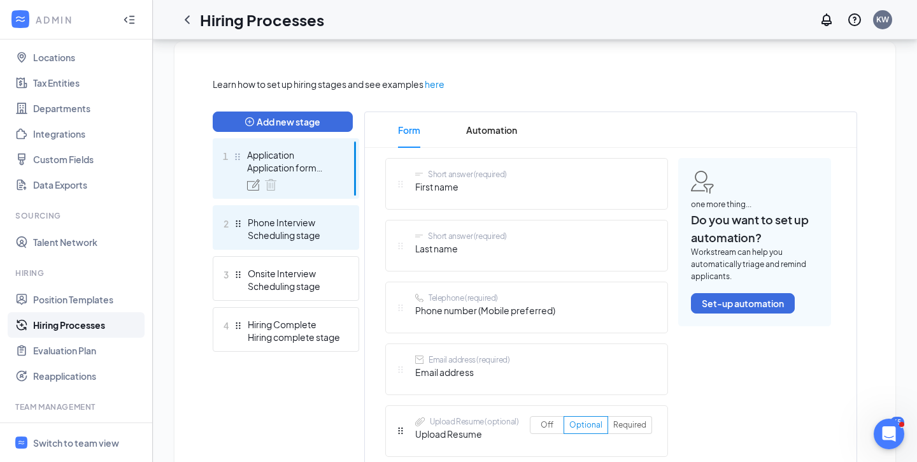
click at [251, 236] on div "Scheduling stage" at bounding box center [294, 235] width 93 height 13
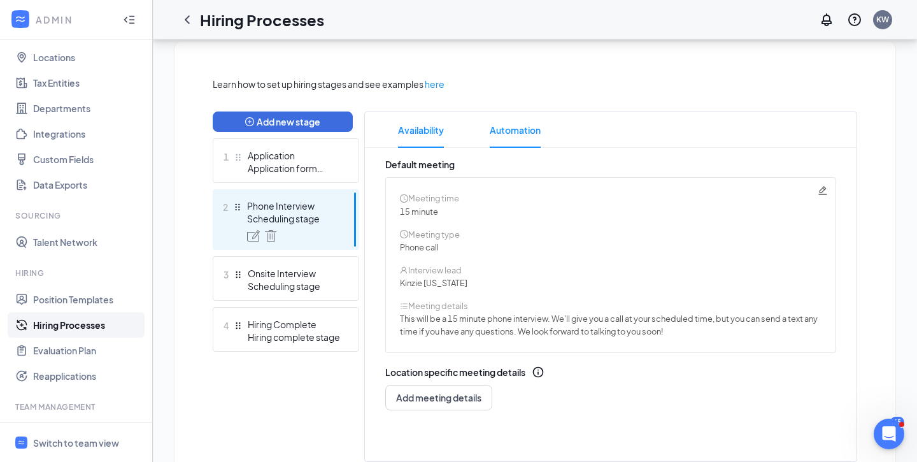
click at [523, 122] on span "Automation" at bounding box center [515, 130] width 51 height 36
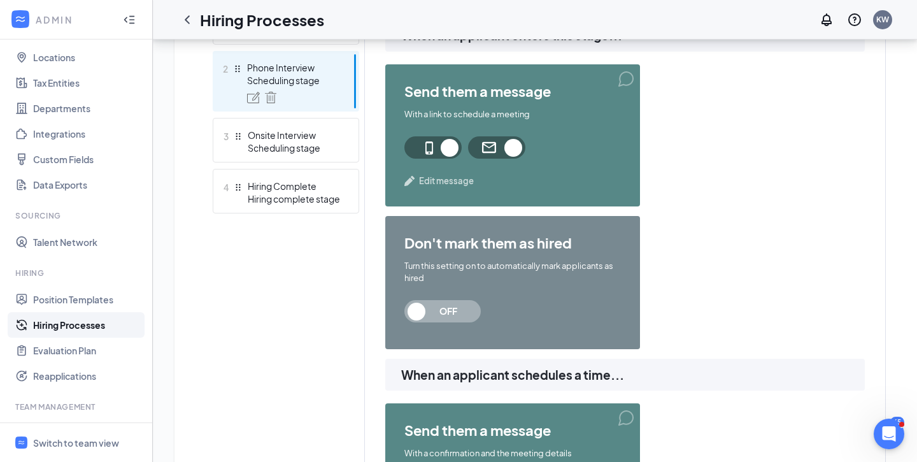
scroll to position [464, 0]
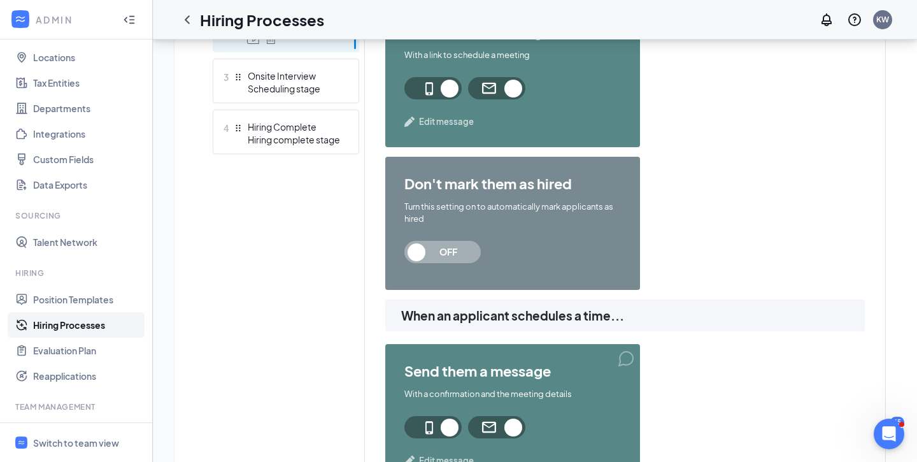
click at [443, 126] on span "Edit message" at bounding box center [446, 121] width 55 height 13
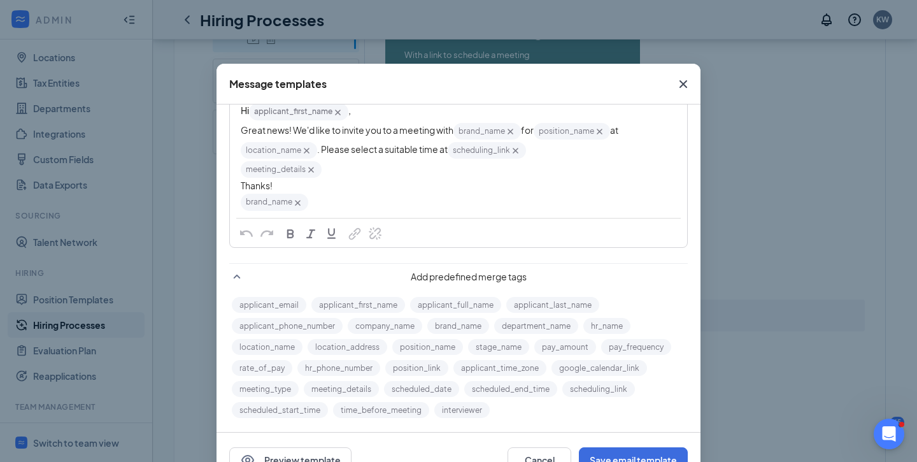
scroll to position [0, 0]
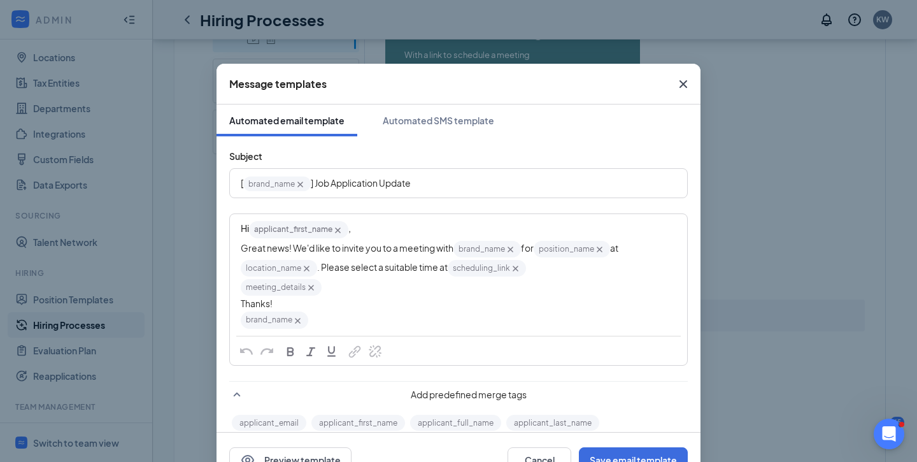
click at [675, 85] on span "Close" at bounding box center [683, 84] width 34 height 34
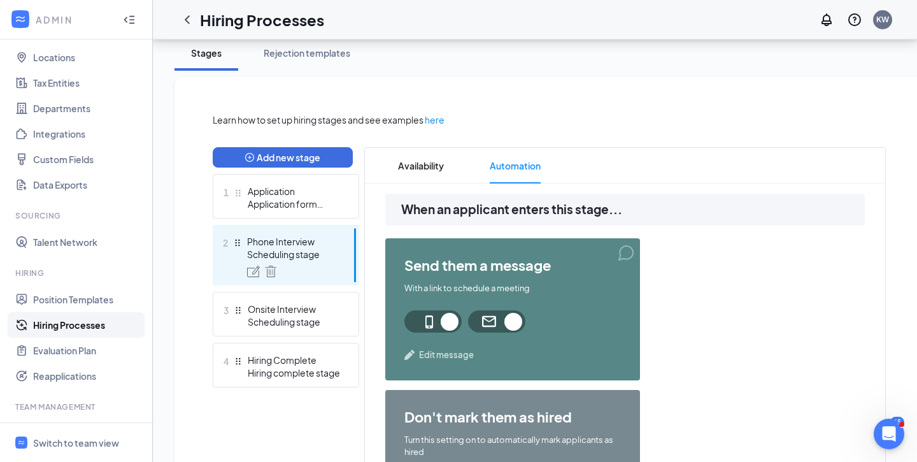
scroll to position [232, 0]
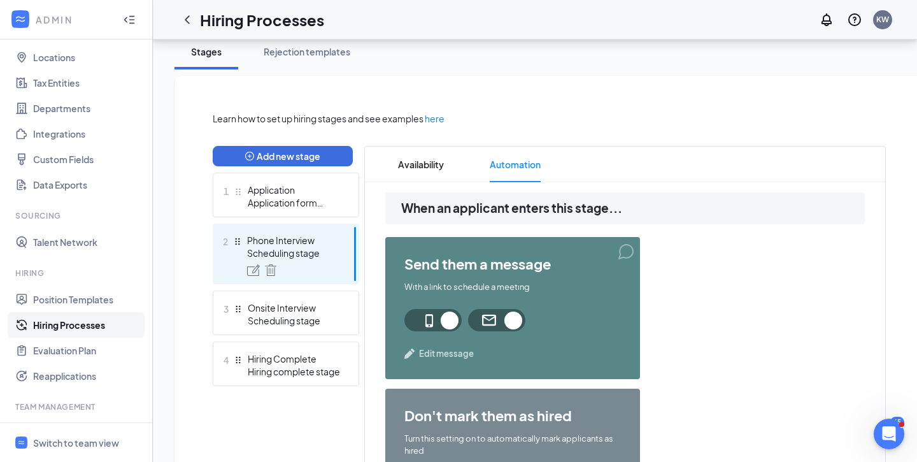
click at [286, 251] on div "Scheduling stage" at bounding box center [293, 252] width 93 height 13
click at [416, 166] on span "Availability" at bounding box center [421, 164] width 46 height 36
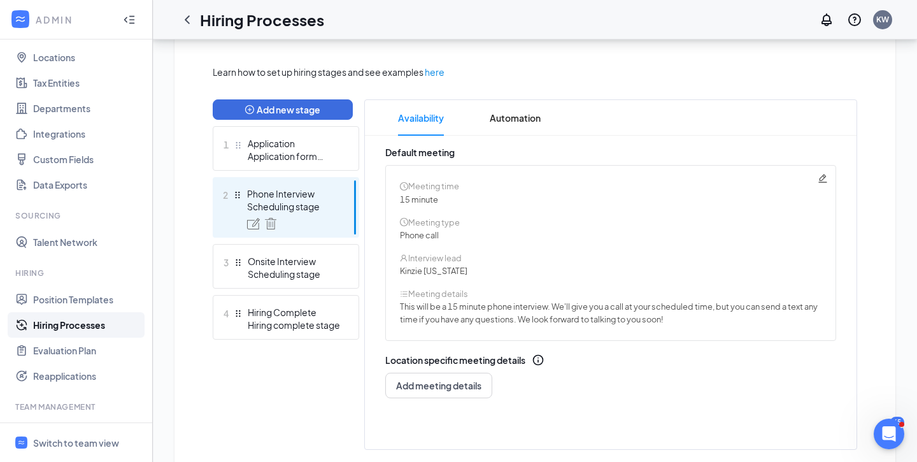
scroll to position [284, 0]
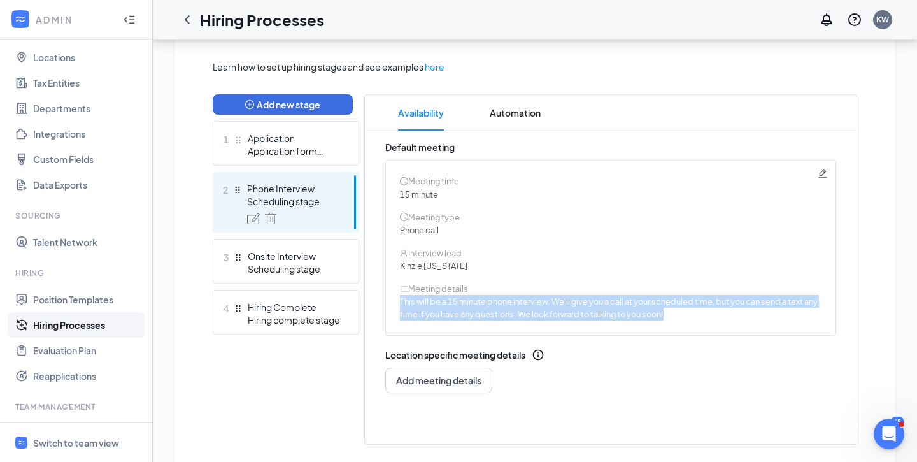
drag, startPoint x: 686, startPoint y: 314, endPoint x: 390, endPoint y: 302, distance: 296.3
click at [390, 302] on div "Meeting time 15 minute Meeting type Phone call Interview lead Kinzie [US_STATE]…" at bounding box center [610, 248] width 451 height 176
copy span "This will be a 15 minute phone interview. We'll give you a call at your schedul…"
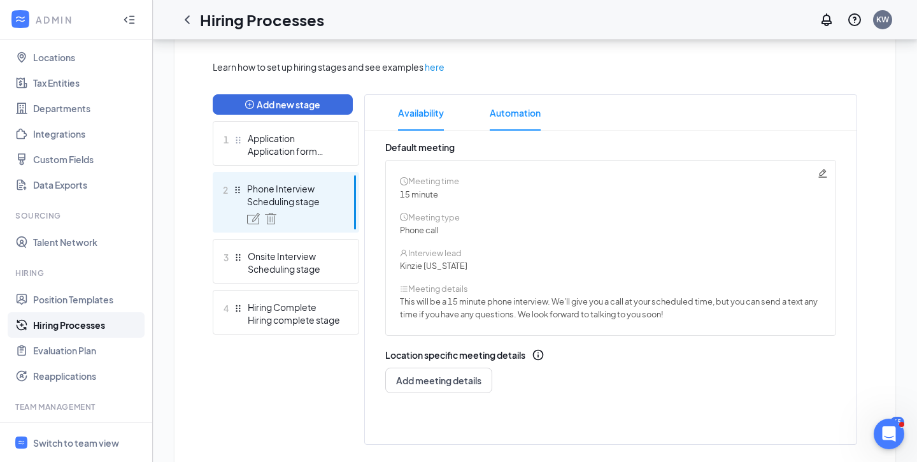
click at [518, 99] on span "Automation" at bounding box center [515, 113] width 51 height 36
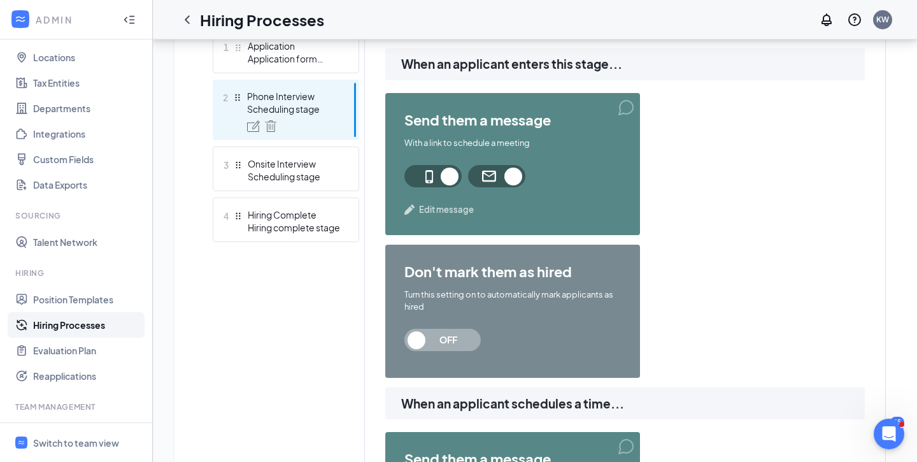
scroll to position [374, 0]
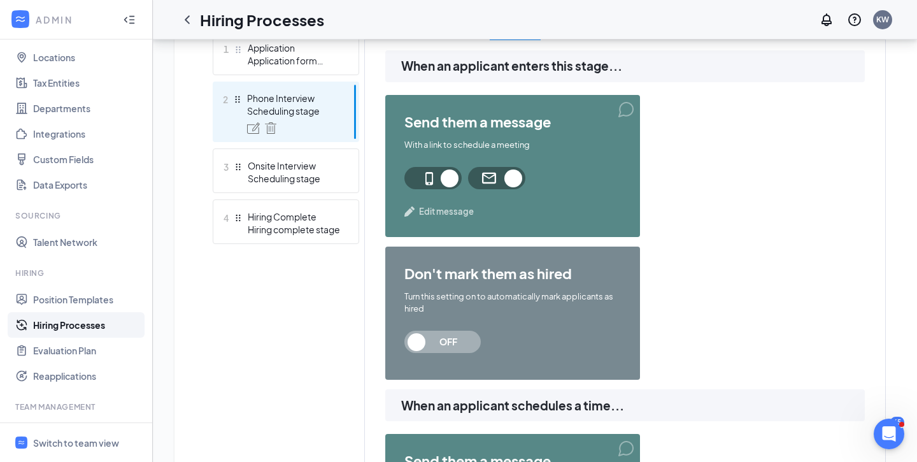
click at [416, 218] on div "send them a message With a link to schedule a meeting Edit message" at bounding box center [512, 166] width 255 height 142
click at [422, 215] on span "Edit message" at bounding box center [446, 211] width 55 height 13
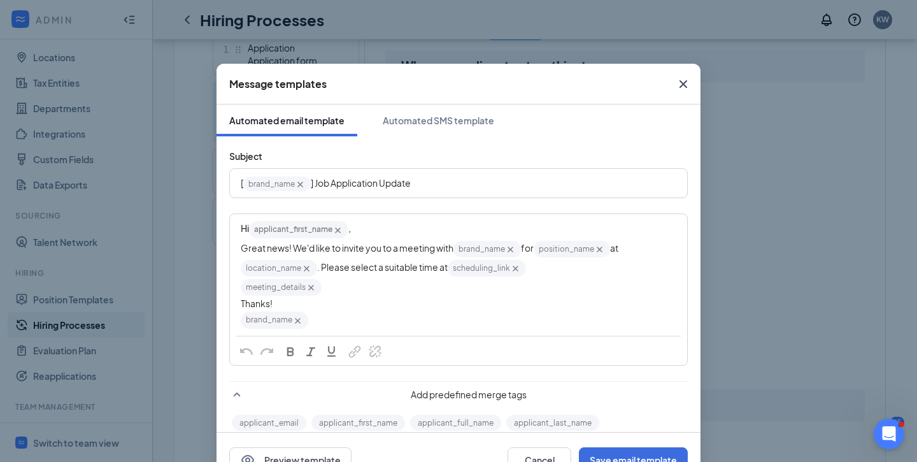
click at [383, 267] on span ". Please select a suitable time at" at bounding box center [382, 266] width 130 height 11
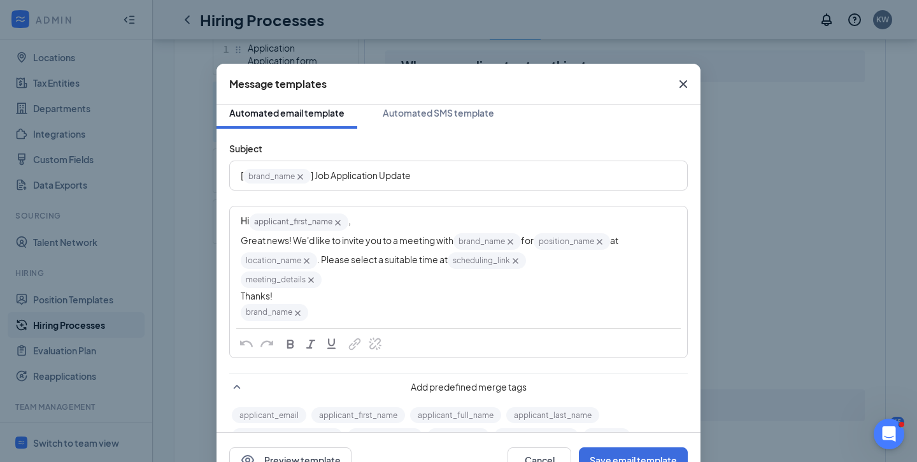
scroll to position [6, 0]
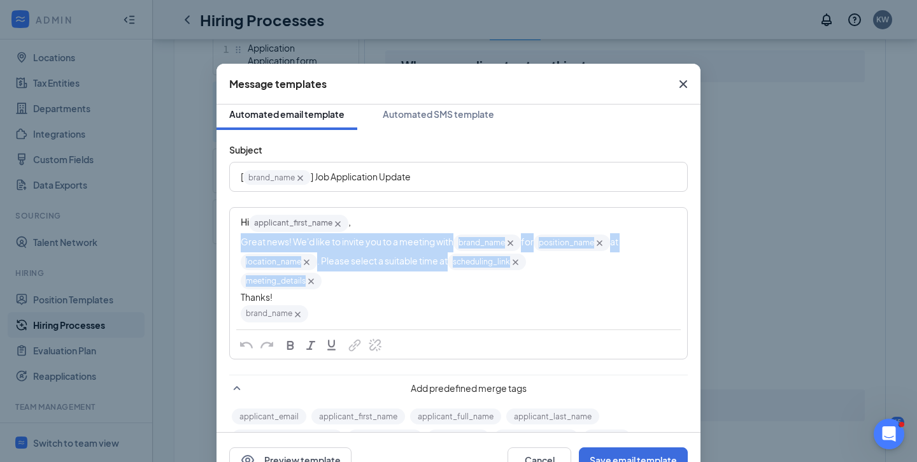
drag, startPoint x: 334, startPoint y: 276, endPoint x: 227, endPoint y: 245, distance: 110.8
click at [227, 245] on div "Subject [ brand_name‌‌‌‌ {{brand_name}} ] Job Application Update Hi applicant_f…" at bounding box center [458, 331] width 484 height 402
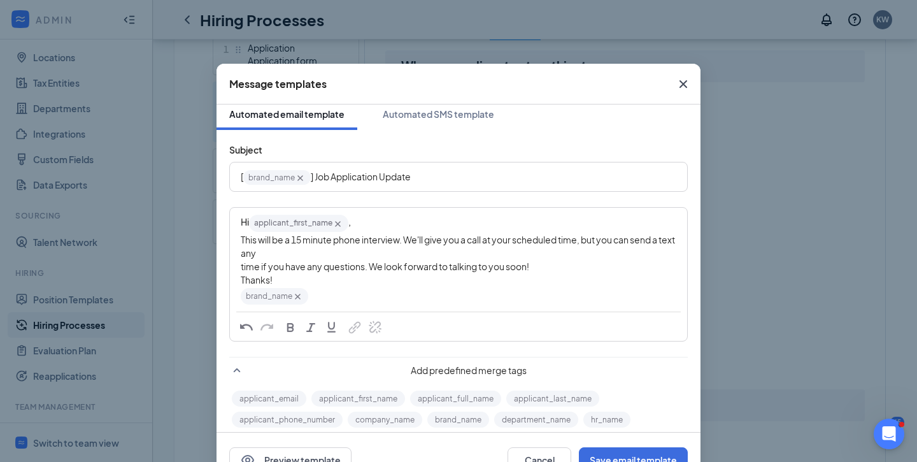
click at [302, 253] on div "This will be a 15 minute phone interview. We'll give you a call at your schedul…" at bounding box center [458, 246] width 435 height 27
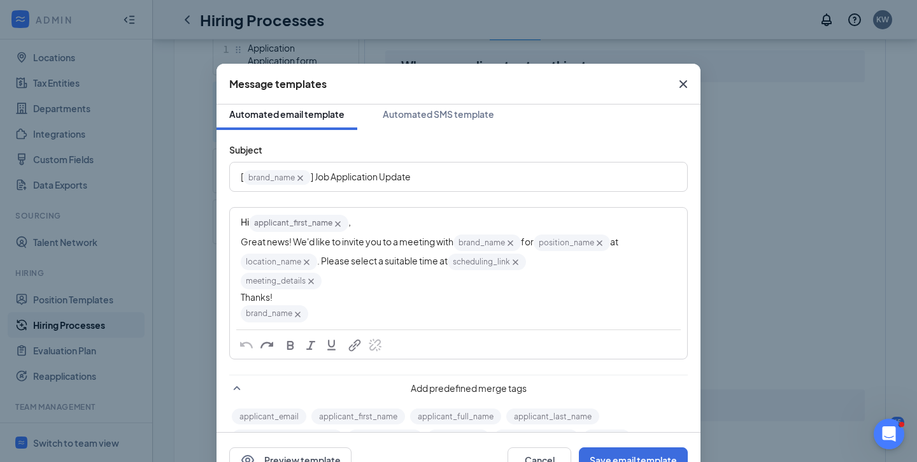
click at [302, 253] on div "Great news! We'd like to invite you to a meeting with brand_name‌‌‌‌ {{brand_na…" at bounding box center [458, 252] width 435 height 39
drag, startPoint x: 455, startPoint y: 243, endPoint x: 416, endPoint y: 240, distance: 39.6
click at [416, 240] on span "Great news! We'd like to invite you to a meeting with" at bounding box center [347, 241] width 213 height 11
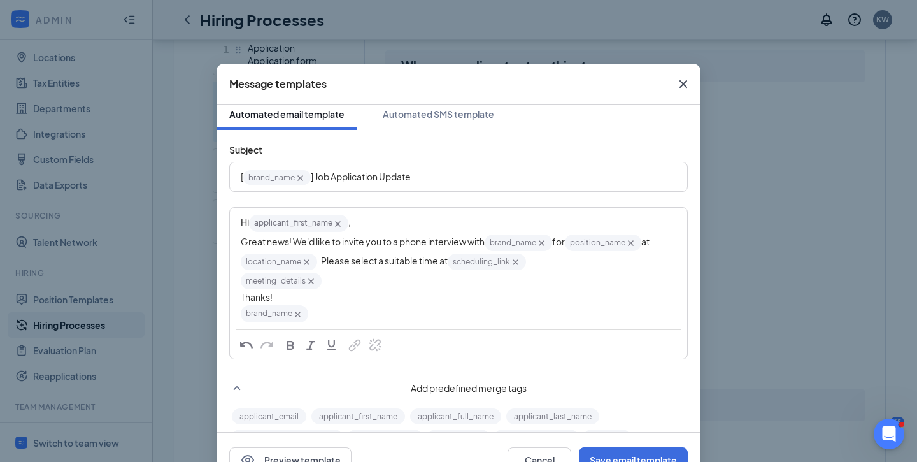
click at [569, 276] on div "meeting_details‌‌‌‌ {{meeting_details}}" at bounding box center [458, 280] width 435 height 19
click at [564, 239] on span "for" at bounding box center [558, 241] width 13 height 11
click at [329, 263] on span ". Please select a suitable time at" at bounding box center [382, 260] width 130 height 11
drag, startPoint x: 317, startPoint y: 260, endPoint x: 251, endPoint y: 264, distance: 65.6
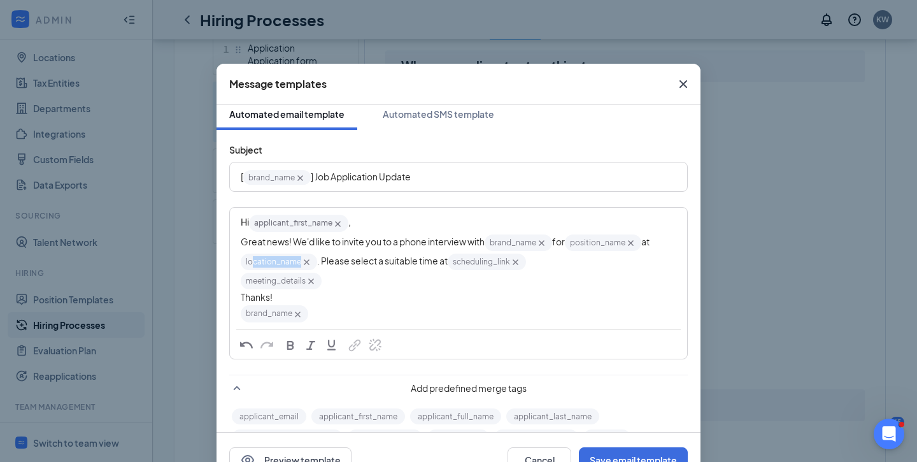
click at [251, 264] on div "Great news! We'd like to invite you to a phone interview with brand_name‌‌‌‌ {{…" at bounding box center [458, 252] width 435 height 39
click at [485, 306] on div "brand_name‌‌‌‌ {{brand_name}}" at bounding box center [458, 313] width 435 height 19
click at [338, 265] on span ". Please select a suitable time at" at bounding box center [458, 251] width 434 height 31
drag, startPoint x: 339, startPoint y: 283, endPoint x: 249, endPoint y: 282, distance: 89.8
click at [249, 282] on div "meeting_details‌‌‌‌ {{meeting_details}}" at bounding box center [458, 280] width 435 height 19
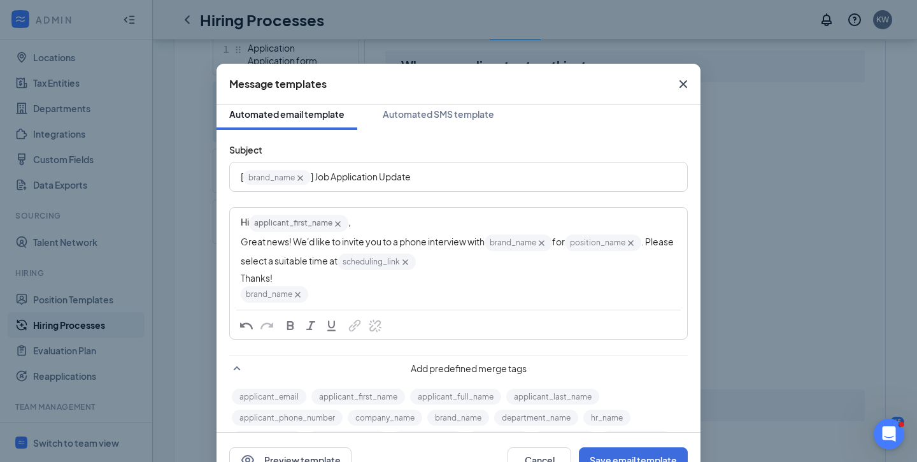
click at [483, 262] on div "Great news! We'd like to invite you to a phone interview with brand_name‌‌‌‌ {{…" at bounding box center [458, 252] width 435 height 39
click at [508, 270] on div "Great news! We'd like to invite you to a phone interview with brand_name‌‌‌‌ {{…" at bounding box center [458, 252] width 435 height 39
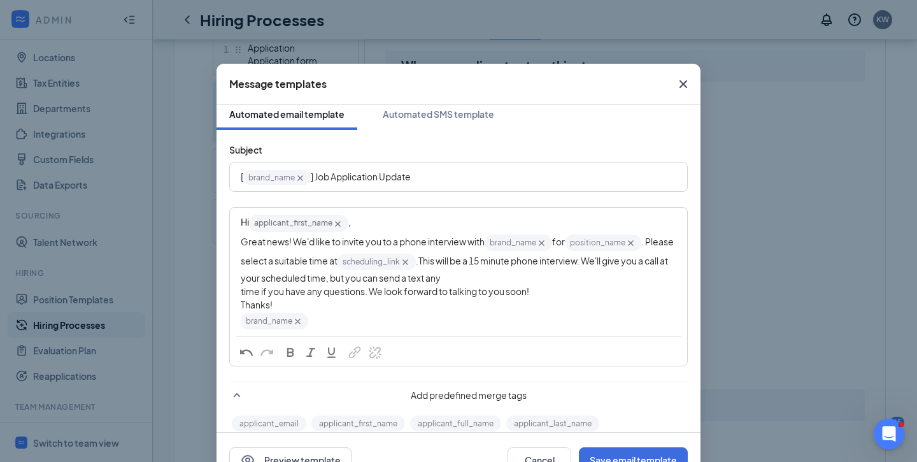
click at [418, 262] on span "." at bounding box center [417, 260] width 3 height 11
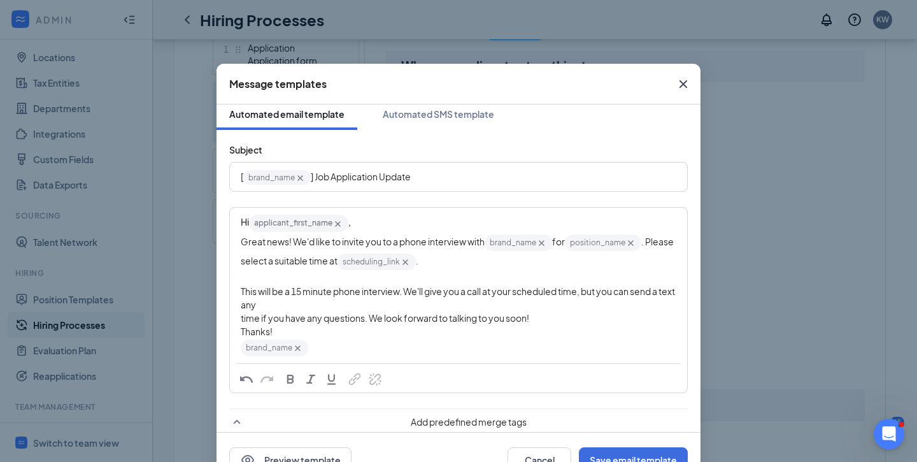
click at [239, 318] on div "Hi applicant_first_name‌‌‌‌ {{applicant_first_name}} , Great news! We'd like to…" at bounding box center [458, 285] width 456 height 154
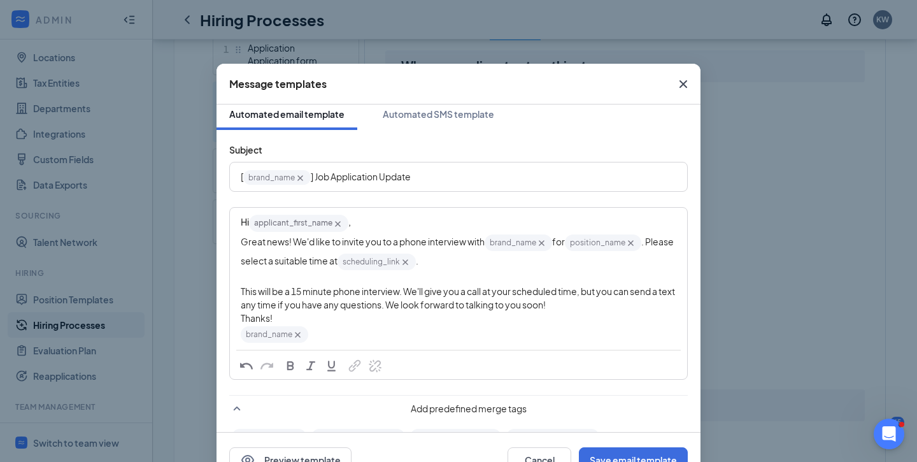
click at [614, 311] on div "This will be a 15 minute phone interview. We'll give you a call at your schedul…" at bounding box center [458, 298] width 435 height 27
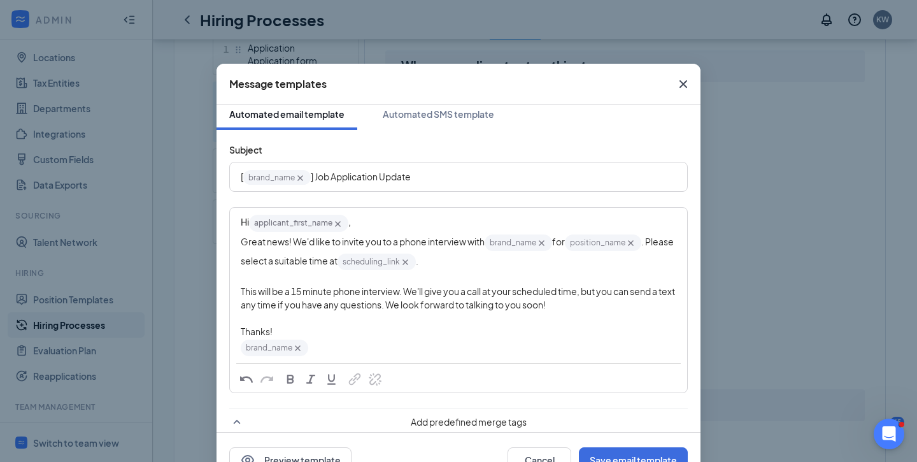
click at [354, 275] on div "Edit text" at bounding box center [458, 277] width 435 height 13
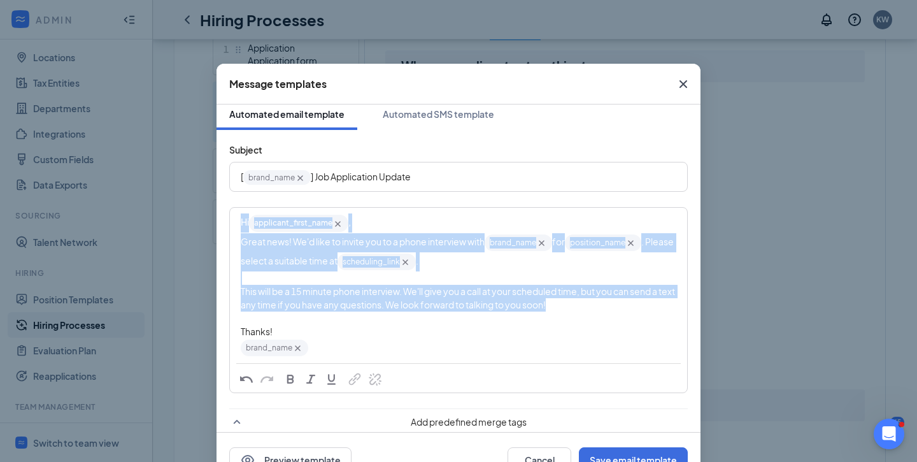
drag, startPoint x: 585, startPoint y: 307, endPoint x: 226, endPoint y: 213, distance: 371.0
click at [225, 213] on div "Subject [ brand_name‌‌‌‌ {{brand_name}} ] Job Application Update Hi applicant_f…" at bounding box center [458, 347] width 484 height 435
copy div "Hi applicant_first_name‌‌‌‌ {{applicant_first_name}} , Great news! We'd like to…"
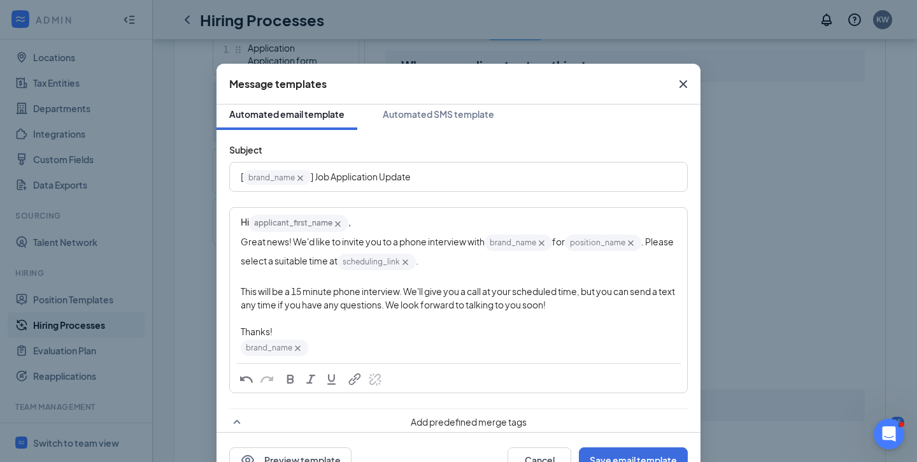
click at [481, 311] on div "This will be a 15 minute phone interview. We'll give you a call at your schedul…" at bounding box center [458, 298] width 435 height 27
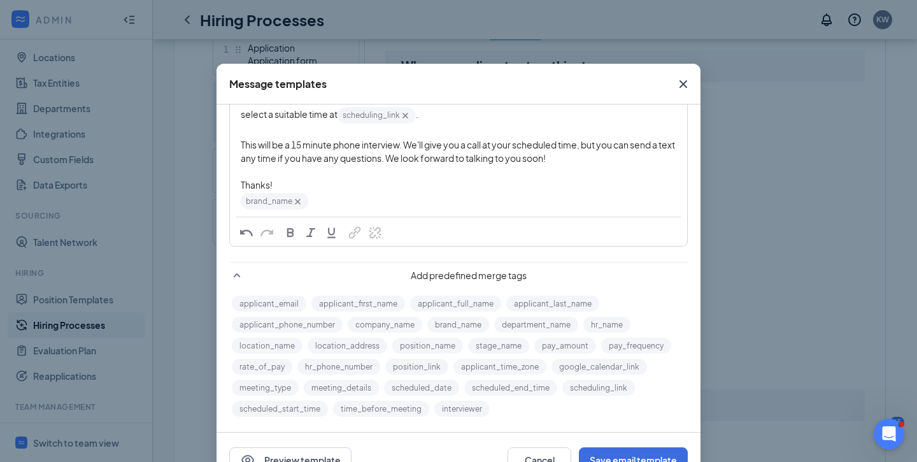
scroll to position [0, 0]
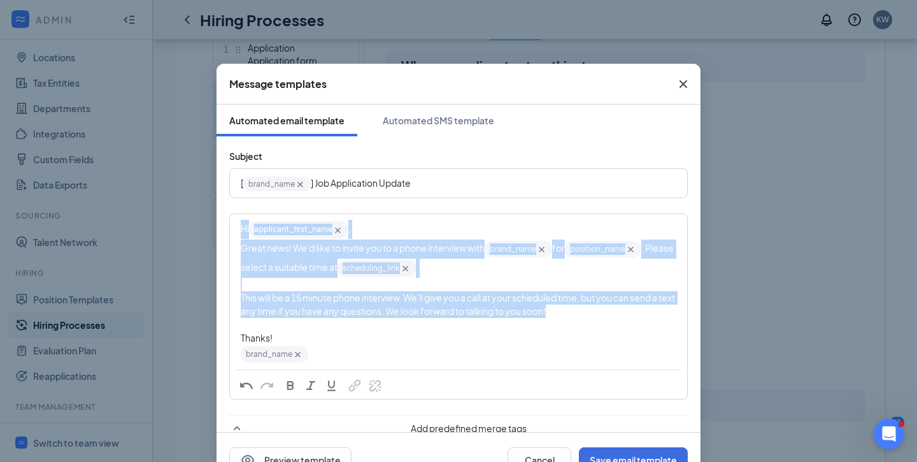
drag, startPoint x: 600, startPoint y: 323, endPoint x: 220, endPoint y: 229, distance: 391.5
click at [220, 229] on div "Subject [ brand_name‌‌‌‌ {{brand_name}} ] Job Application Update Hi applicant_f…" at bounding box center [458, 353] width 484 height 435
drag, startPoint x: 326, startPoint y: 361, endPoint x: 218, endPoint y: 229, distance: 170.1
click at [218, 229] on div "Subject [ brand_name‌‌‌‌ {{brand_name}} ] Job Application Update Hi applicant_f…" at bounding box center [458, 353] width 484 height 435
copy div "Hi applicant_first_name‌‌‌‌ {{applicant_first_name}} , Great news! We'd like to…"
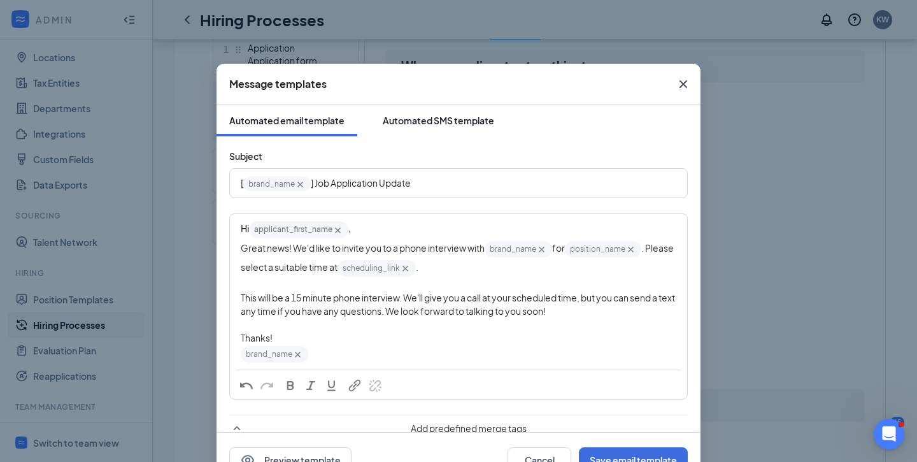
click at [418, 117] on div "Automated SMS template" at bounding box center [438, 120] width 111 height 13
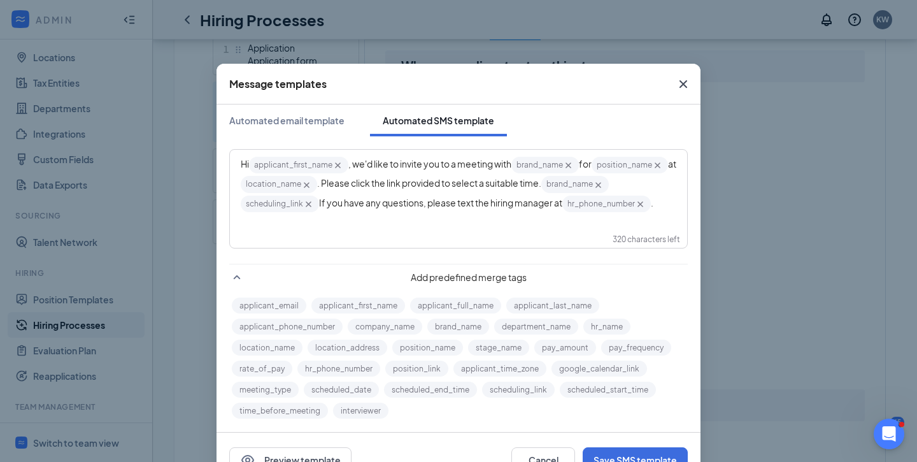
click at [460, 208] on span "If you have any questions, please text the hiring manager at" at bounding box center [440, 202] width 243 height 11
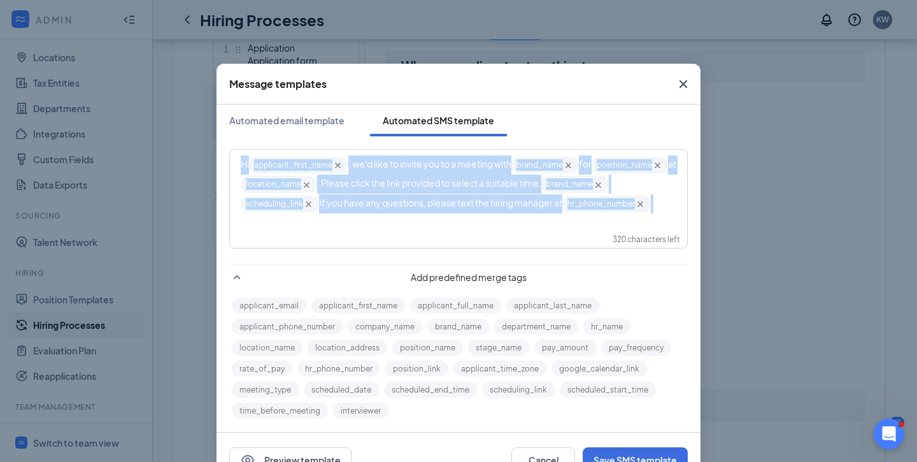
drag, startPoint x: 675, startPoint y: 210, endPoint x: 193, endPoint y: 162, distance: 484.2
click at [193, 162] on div "Message templates Automated email template Automated SMS template Hi applicant_…" at bounding box center [458, 231] width 917 height 462
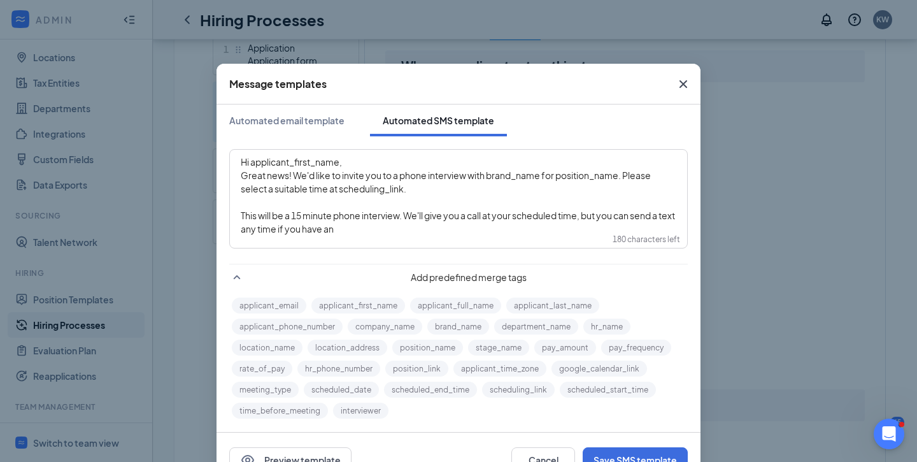
click at [430, 205] on div "write SMS here" at bounding box center [458, 201] width 435 height 13
click at [609, 180] on span "Great news! We'd like to invite you to a phone interview with brand_name‌‌‌‌ fo…" at bounding box center [446, 181] width 411 height 25
drag, startPoint x: 544, startPoint y: 175, endPoint x: 488, endPoint y: 173, distance: 55.4
click at [488, 173] on span "Great news! We'd like to invite you to a phone interview with brand_name‌‌‌‌ fo…" at bounding box center [446, 181] width 411 height 25
click at [461, 328] on button "brand_name" at bounding box center [458, 326] width 62 height 16
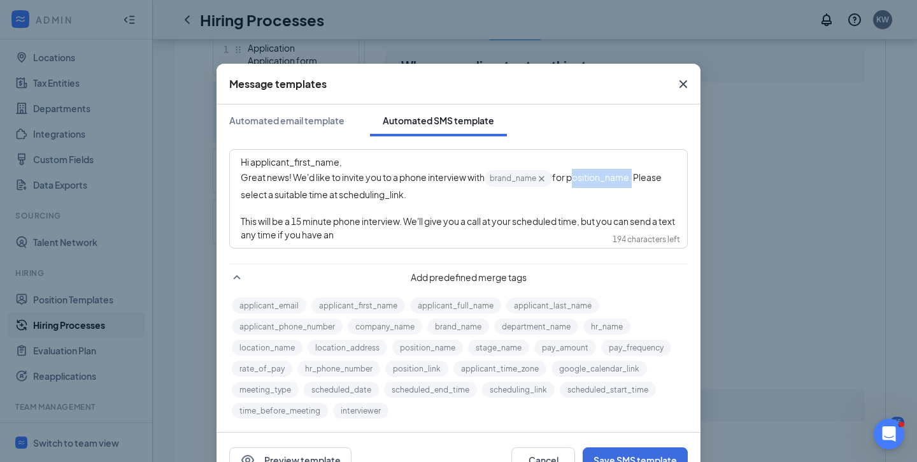
drag, startPoint x: 635, startPoint y: 178, endPoint x: 572, endPoint y: 175, distance: 63.7
click at [572, 175] on span "for position_name‌‌‌‌. Please select a suitable time at scheduling_link‌‌‌‌." at bounding box center [452, 185] width 422 height 29
click at [437, 349] on button "position_name" at bounding box center [427, 347] width 71 height 16
click at [355, 181] on span "Great news! We'd like to invite you to a phone interview with" at bounding box center [363, 176] width 244 height 11
drag, startPoint x: 435, startPoint y: 197, endPoint x: 371, endPoint y: 194, distance: 64.4
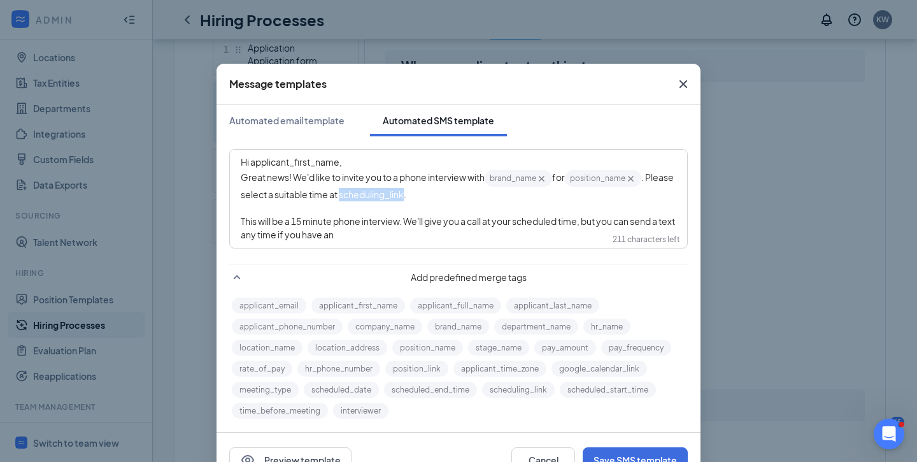
click at [371, 194] on span ". Please select a suitable time at scheduling_link‌‌‌‌." at bounding box center [458, 185] width 434 height 29
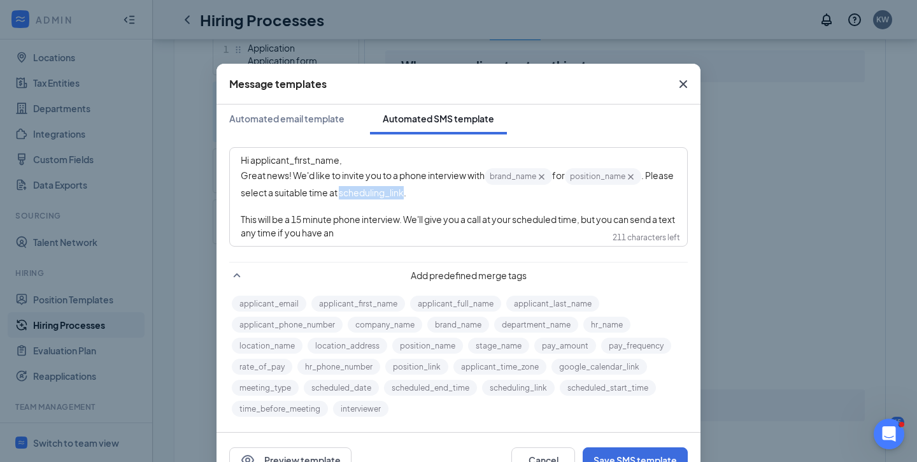
click at [529, 388] on button "scheduling_link" at bounding box center [518, 387] width 73 height 16
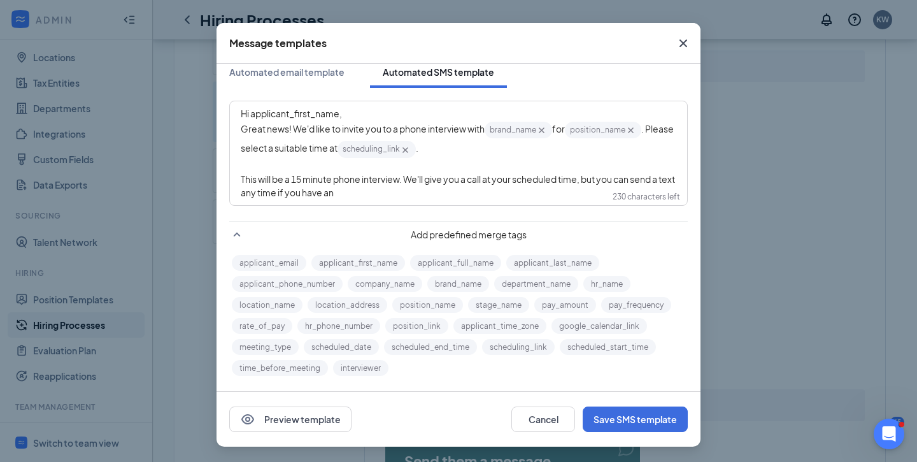
scroll to position [0, 0]
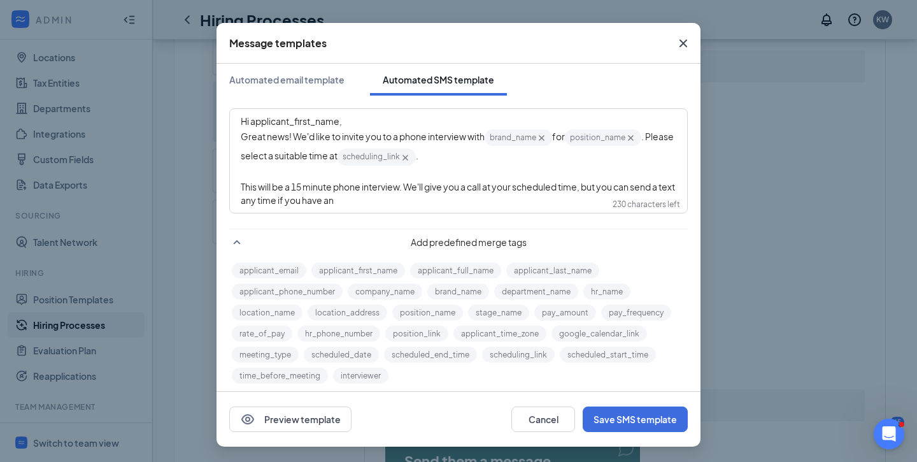
click at [365, 204] on div "This will be a 15 minute phone interview. We'll give you a call at your schedul…" at bounding box center [458, 193] width 435 height 27
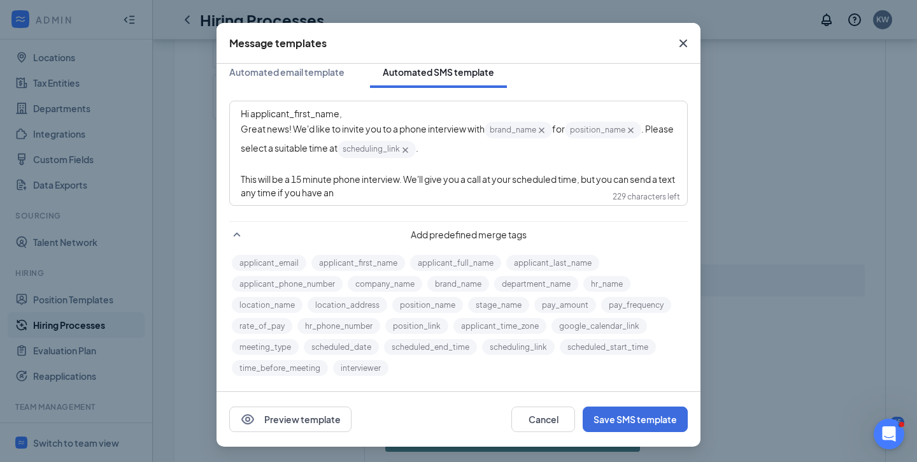
scroll to position [505, 0]
click at [292, 78] on button "Automated email template" at bounding box center [286, 72] width 141 height 32
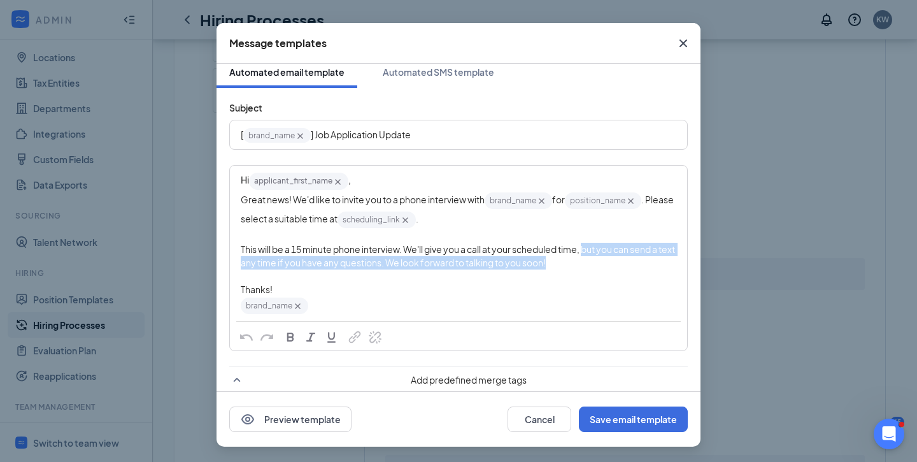
drag, startPoint x: 588, startPoint y: 251, endPoint x: 637, endPoint y: 279, distance: 56.8
click at [637, 279] on div "Hi applicant_first_name‌‌‌‌ {{applicant_first_name}} , Great news! We'd like to…" at bounding box center [458, 243] width 435 height 144
copy span "but you can send a text any time if you have any questions. We look forward to …"
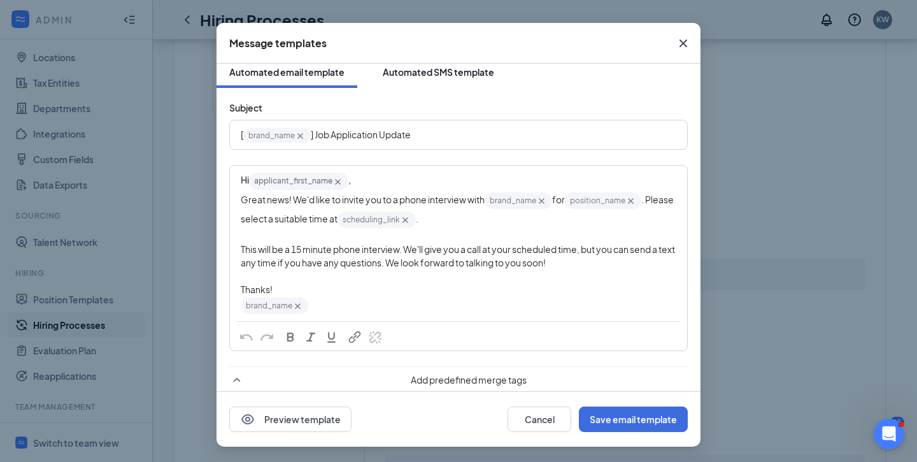
click at [396, 76] on div "Automated SMS template" at bounding box center [438, 72] width 111 height 13
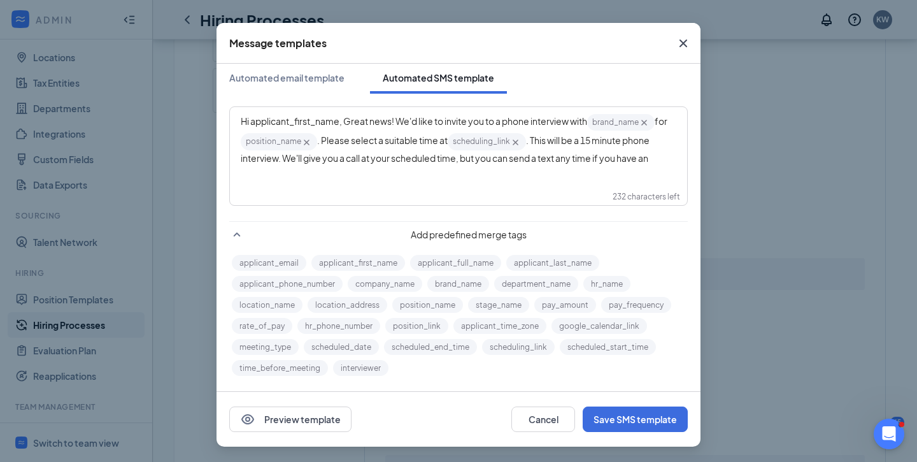
click at [391, 134] on div "Hi applicant_first_name‌‌‌‌, Great news! We'd like to invite you to a phone int…" at bounding box center [458, 139] width 435 height 52
drag, startPoint x: 663, startPoint y: 165, endPoint x: 644, endPoint y: 162, distance: 19.3
click at [644, 162] on div "Hi applicant_first_name‌‌‌‌, Great news! We'd like to invite you to a phone int…" at bounding box center [458, 139] width 435 height 52
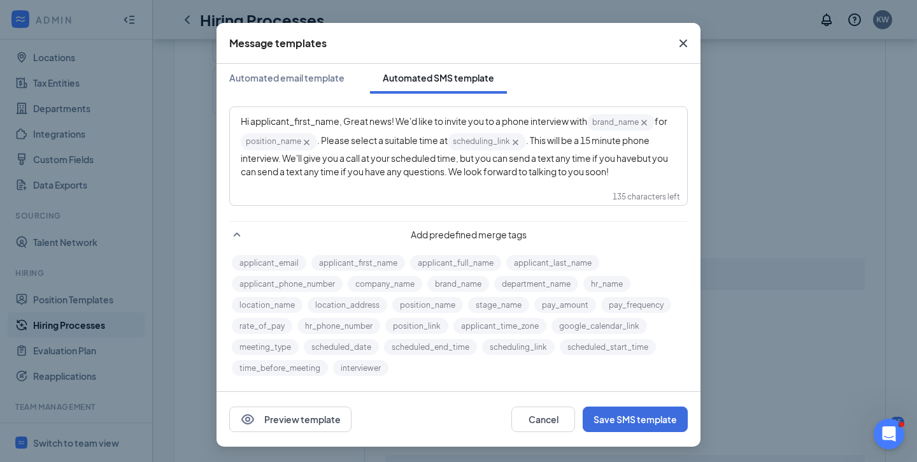
drag, startPoint x: 644, startPoint y: 159, endPoint x: 463, endPoint y: 160, distance: 180.8
click at [463, 160] on div "Hi applicant_first_name‌‌‌‌, Great news! We'd like to invite you to a phone int…" at bounding box center [458, 146] width 435 height 66
click at [455, 187] on div "Hi applicant_first_name‌‌‌‌, Great news! We'd like to invite you to a phone int…" at bounding box center [458, 156] width 457 height 98
click at [288, 172] on span "but you can send a text any time if you have any questions. We look forward to …" at bounding box center [447, 164] width 412 height 25
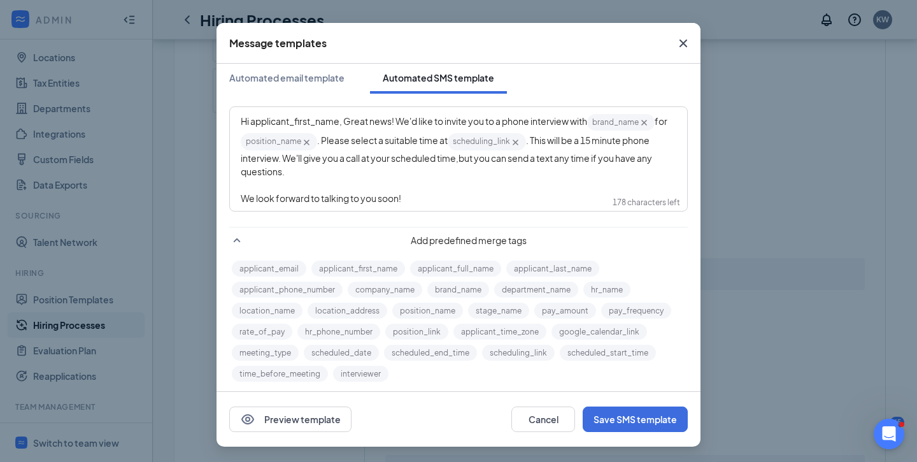
click at [455, 196] on div "We look forward to talking to you soon!" at bounding box center [458, 198] width 435 height 13
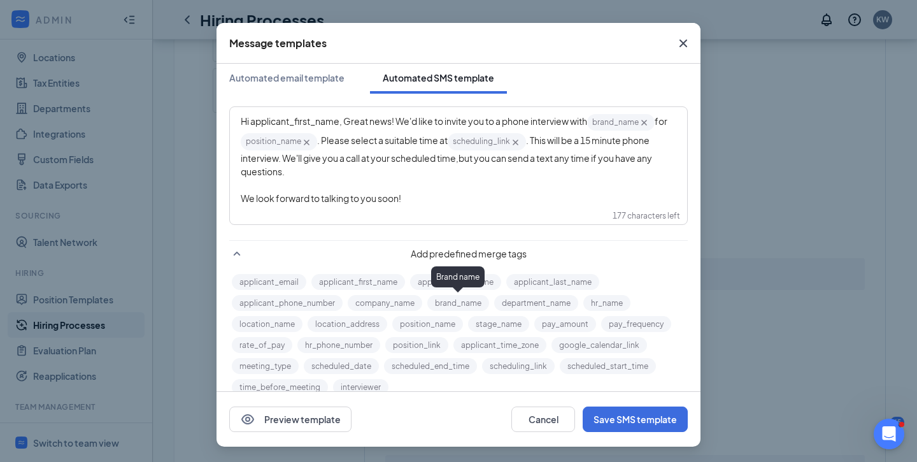
click at [446, 303] on button "brand_name" at bounding box center [458, 303] width 62 height 16
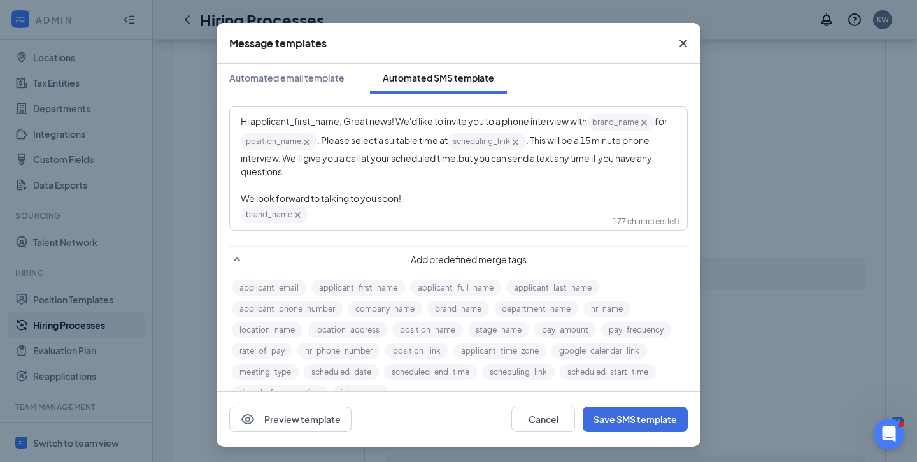
click at [298, 220] on icon "Cross" at bounding box center [297, 214] width 11 height 11
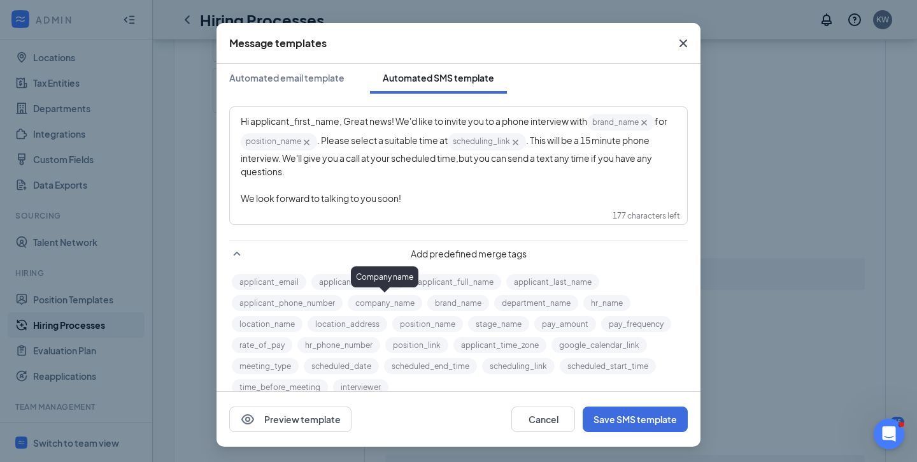
click at [402, 306] on button "company_name" at bounding box center [385, 303] width 74 height 16
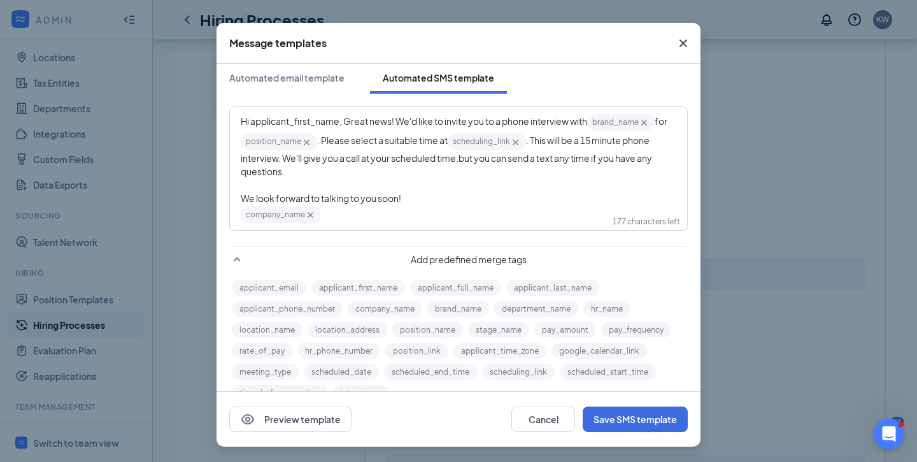
click at [649, 123] on icon "Cross" at bounding box center [643, 122] width 11 height 11
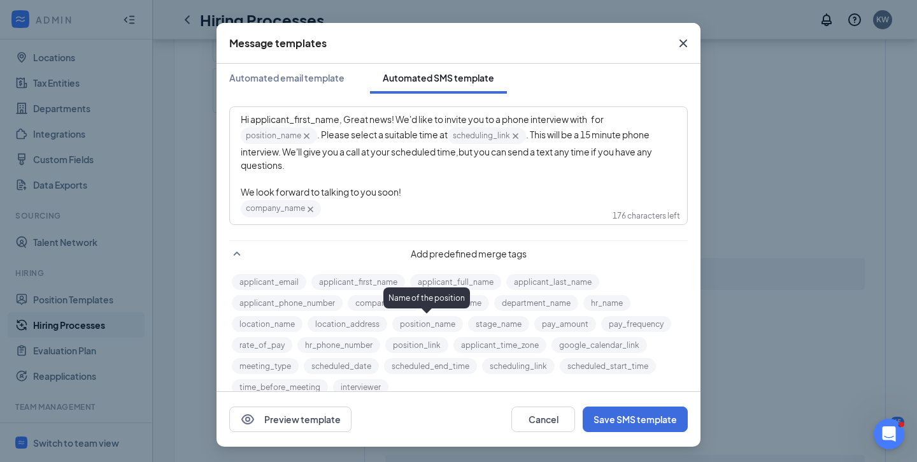
click at [390, 304] on div "Name of the position" at bounding box center [426, 297] width 87 height 21
click at [373, 303] on button "company_name" at bounding box center [385, 303] width 74 height 16
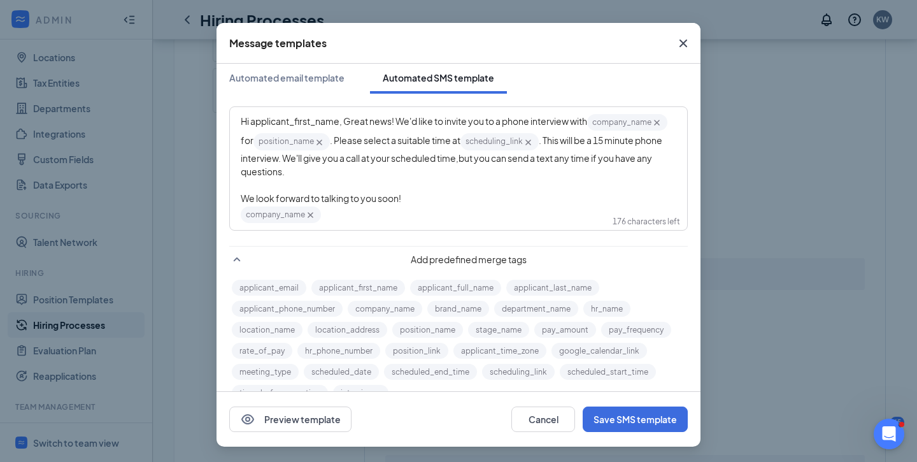
click at [544, 141] on span ". This will be a 15 minute phone interview. We'll give you a call at your sched…" at bounding box center [452, 148] width 423 height 29
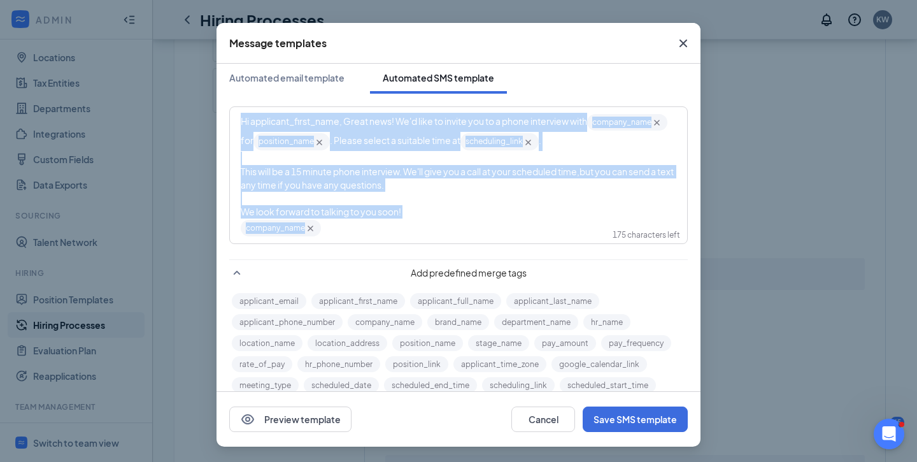
drag, startPoint x: 386, startPoint y: 242, endPoint x: 214, endPoint y: 117, distance: 212.9
click at [214, 117] on div "Message templates Automated email template Automated SMS template Hi applicant_…" at bounding box center [458, 231] width 917 height 462
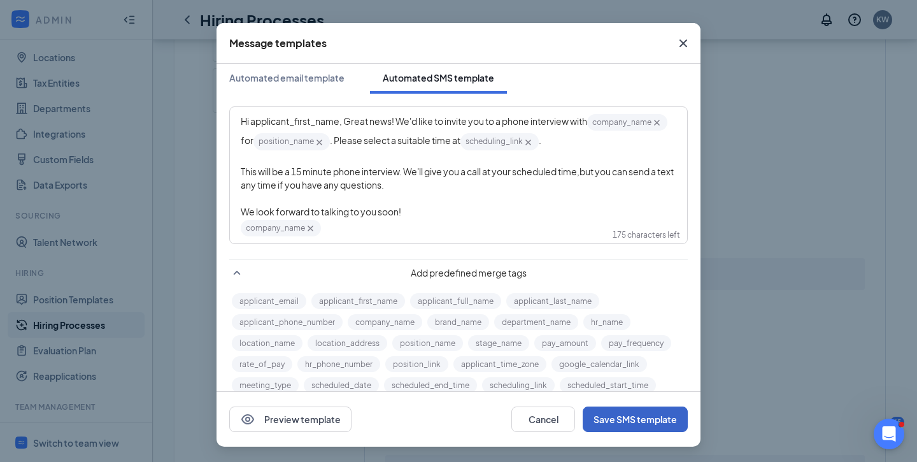
click at [619, 414] on button "Save SMS template" at bounding box center [634, 418] width 105 height 25
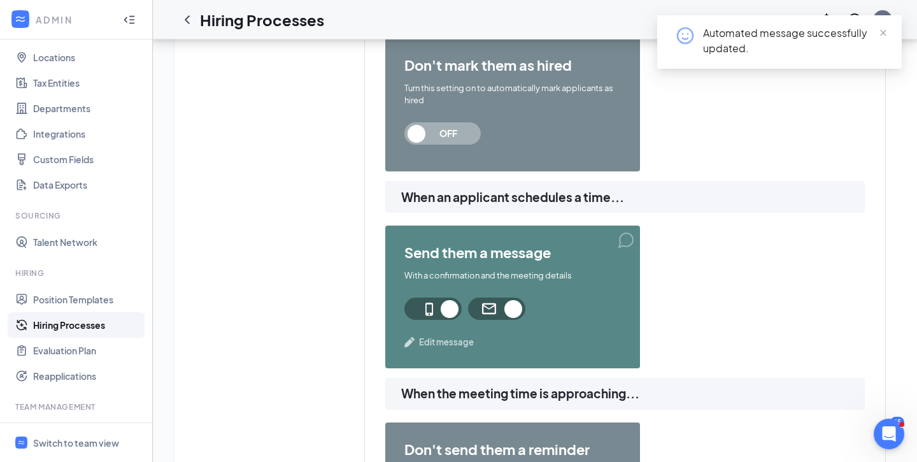
scroll to position [588, 0]
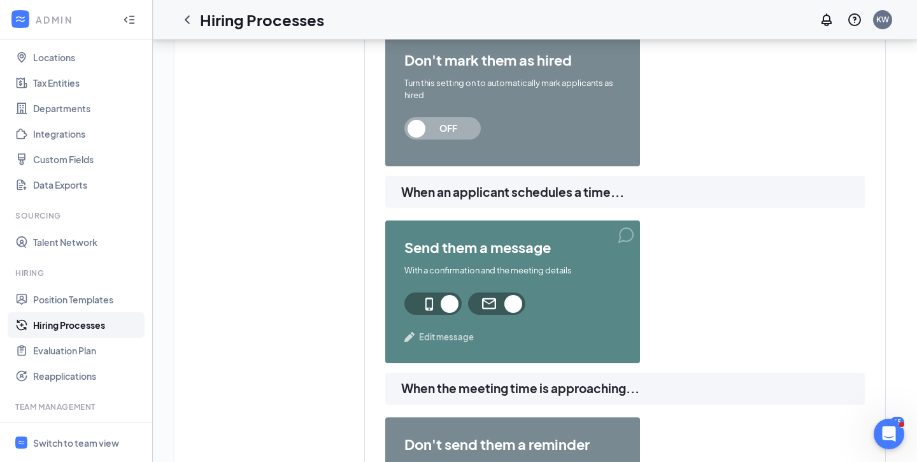
click at [443, 338] on span "Edit message" at bounding box center [446, 336] width 55 height 13
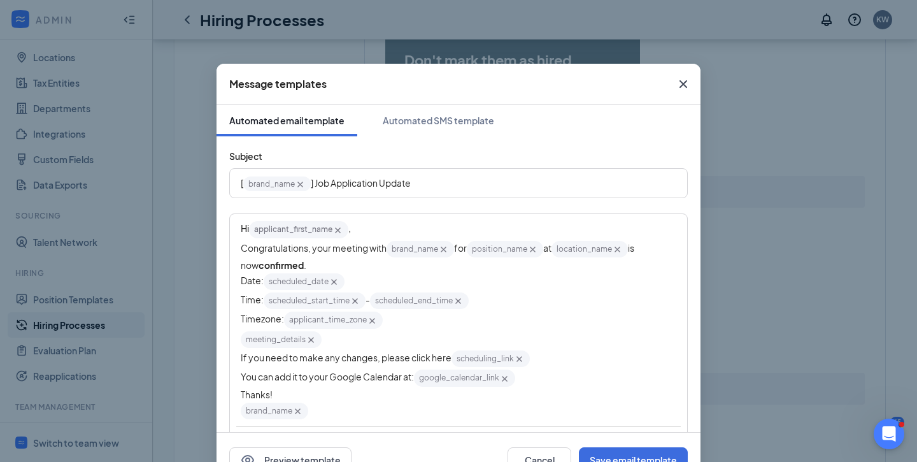
click at [356, 246] on span "Congratulations, your meeting with" at bounding box center [314, 247] width 146 height 11
click at [423, 246] on span "brand_name‌‌‌‌ {{brand_name}}" at bounding box center [451, 249] width 67 height 17
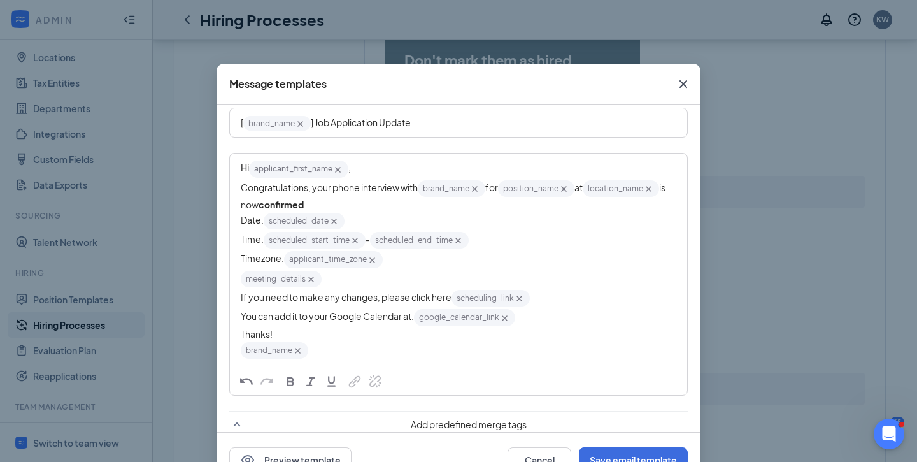
scroll to position [65, 0]
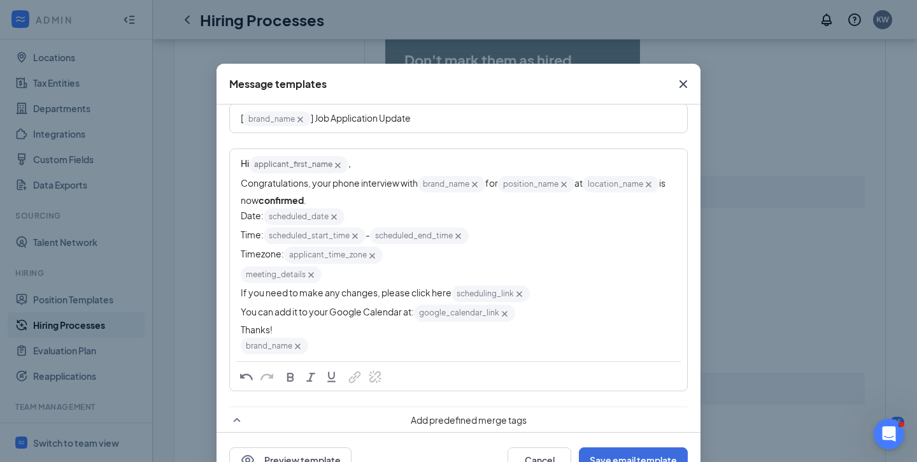
click at [477, 183] on icon "Cross" at bounding box center [474, 184] width 11 height 11
drag, startPoint x: 485, startPoint y: 182, endPoint x: 435, endPoint y: 181, distance: 50.3
click at [434, 181] on span "brand_name‌‌‌‌ {{brand_name}}" at bounding box center [451, 184] width 67 height 17
click at [477, 185] on icon "Cross" at bounding box center [475, 184] width 6 height 6
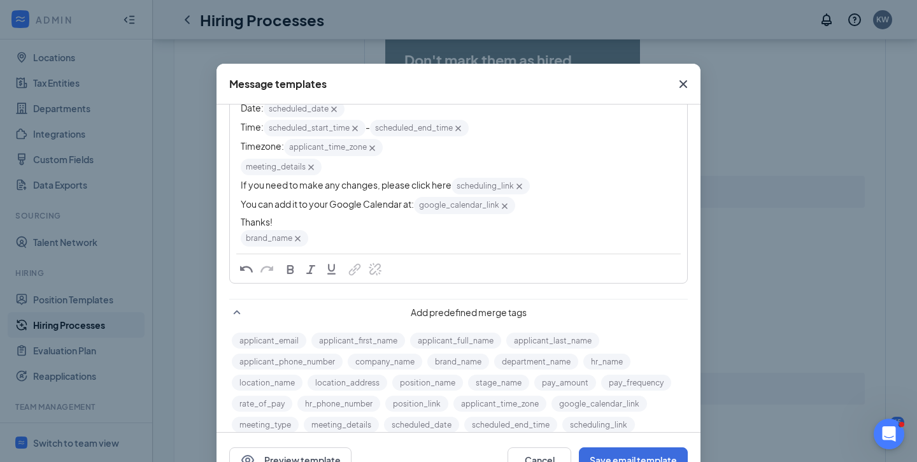
scroll to position [160, 0]
click at [388, 369] on button "company_name" at bounding box center [385, 361] width 74 height 16
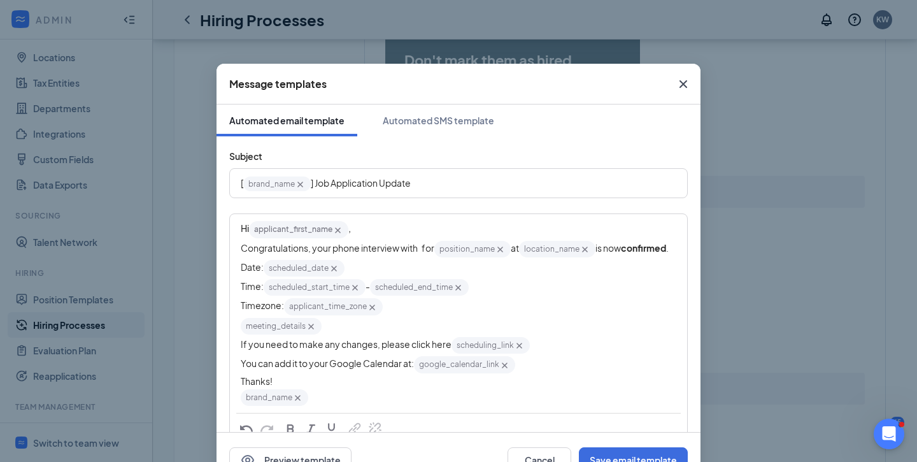
scroll to position [2, 0]
click at [421, 250] on span "Congratulations, your phone interview with for" at bounding box center [338, 245] width 194 height 11
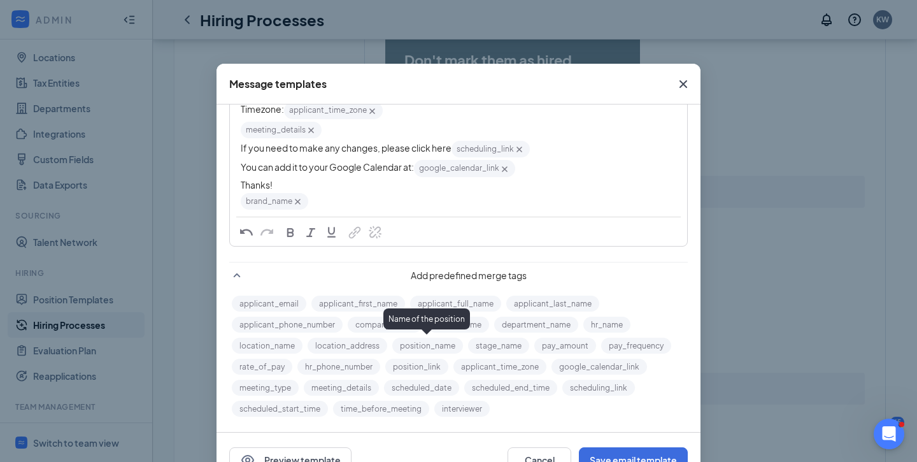
click at [390, 327] on div "Name of the position" at bounding box center [426, 318] width 87 height 21
click at [373, 328] on button "company_name" at bounding box center [385, 324] width 74 height 16
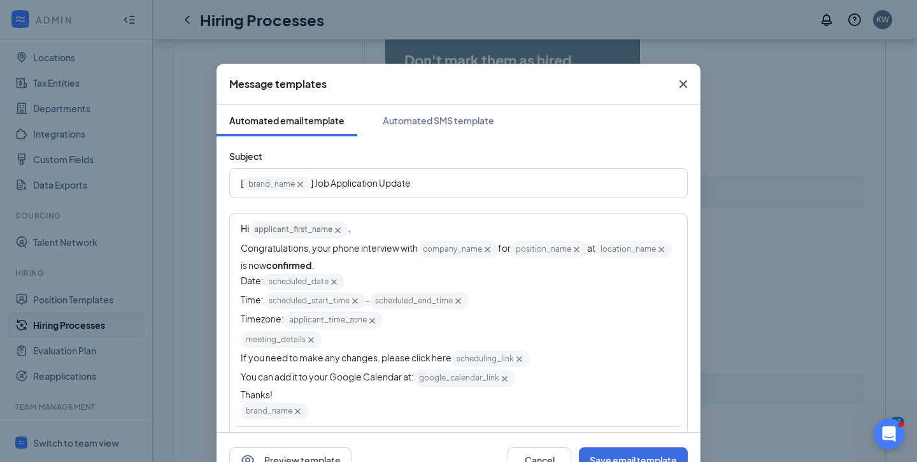
click at [658, 252] on icon "Cross" at bounding box center [661, 249] width 6 height 6
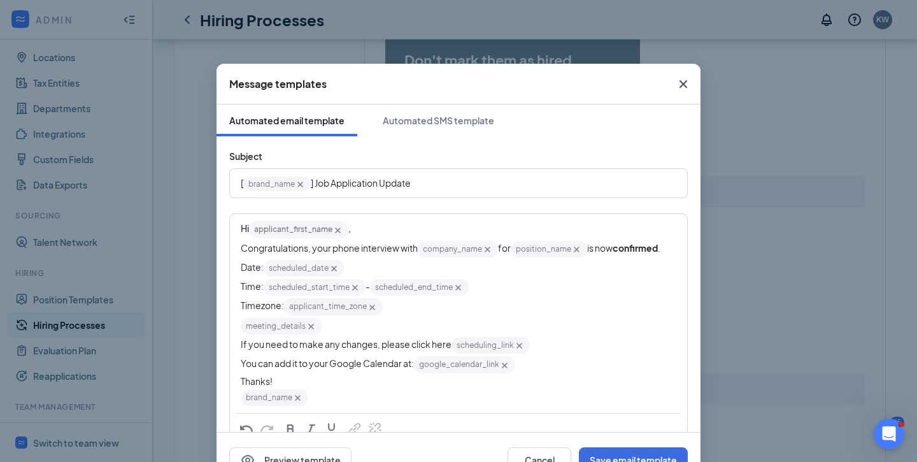
click at [607, 256] on div "Congratulations, your phone interview with company_name‌‌‌‌ {{company_name}} fo…" at bounding box center [458, 248] width 435 height 19
click at [397, 276] on div "Date: scheduled_date‌‌‌‌ {{scheduled_date}}" at bounding box center [458, 267] width 435 height 19
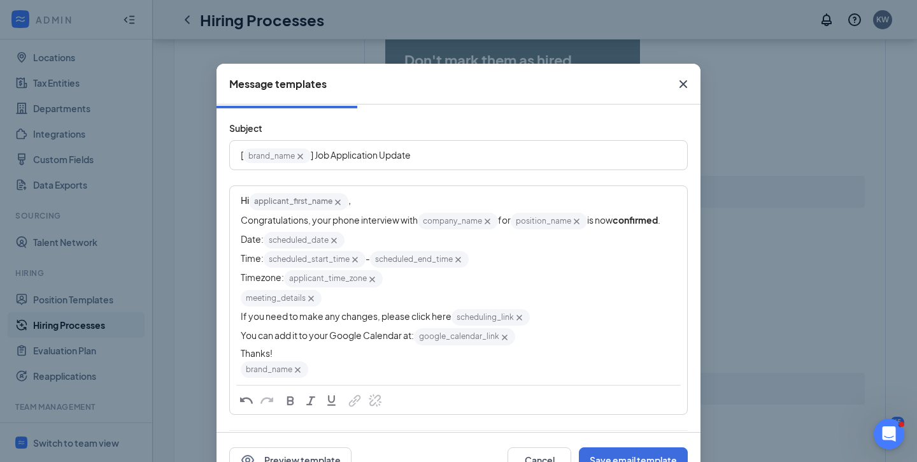
click at [313, 299] on icon "Cross" at bounding box center [311, 298] width 11 height 11
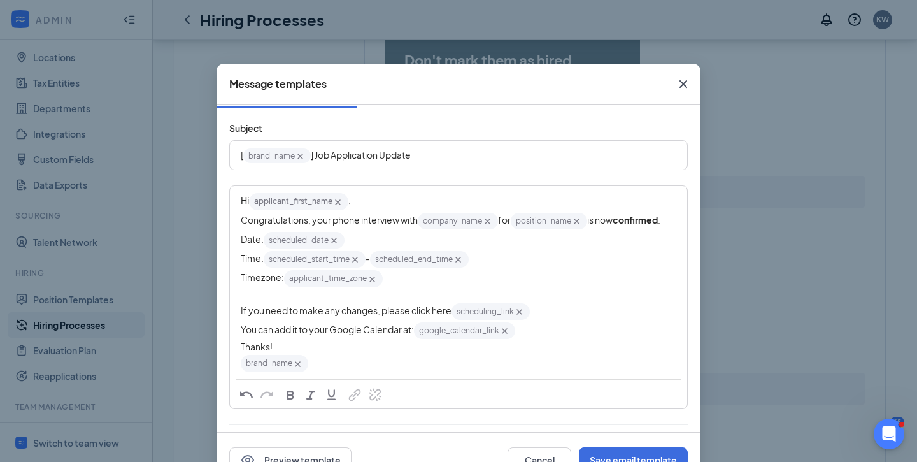
click at [337, 334] on span "You can add it to your Google Calendar at:" at bounding box center [327, 328] width 173 height 11
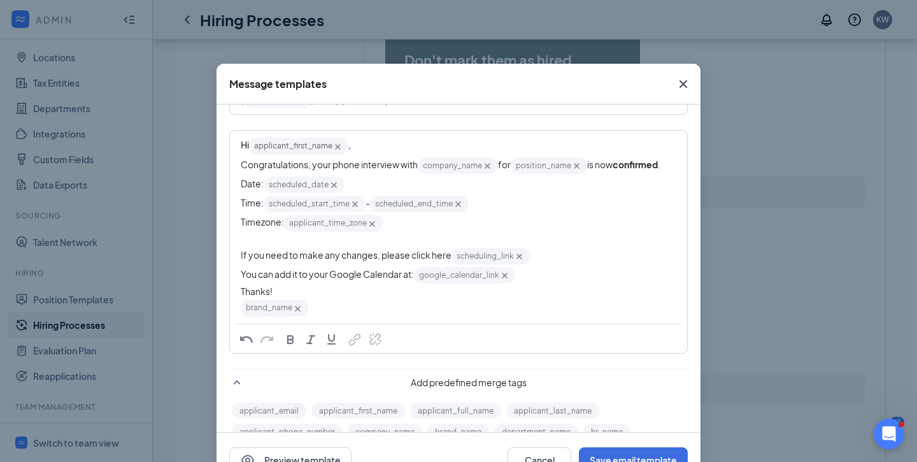
scroll to position [88, 0]
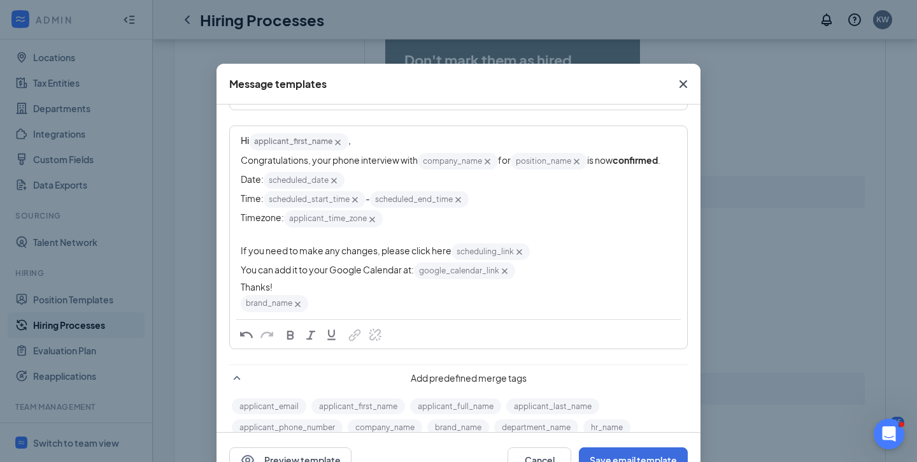
click at [348, 304] on div "brand_name‌‌‌‌ {{brand_name}}" at bounding box center [458, 302] width 435 height 19
click at [274, 241] on div "Edit text" at bounding box center [458, 235] width 435 height 13
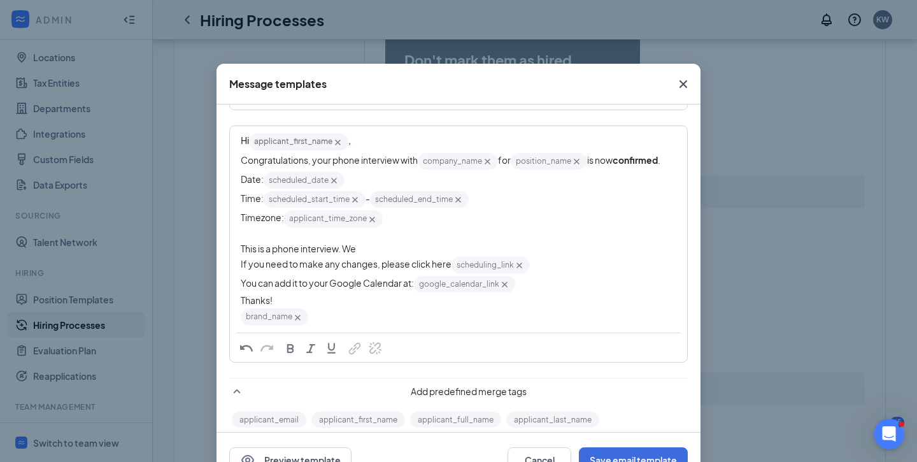
click at [272, 253] on span "This is a phone interview. We" at bounding box center [298, 248] width 115 height 11
click at [455, 244] on div "This is a 15 minute phone interview. We" at bounding box center [458, 248] width 435 height 13
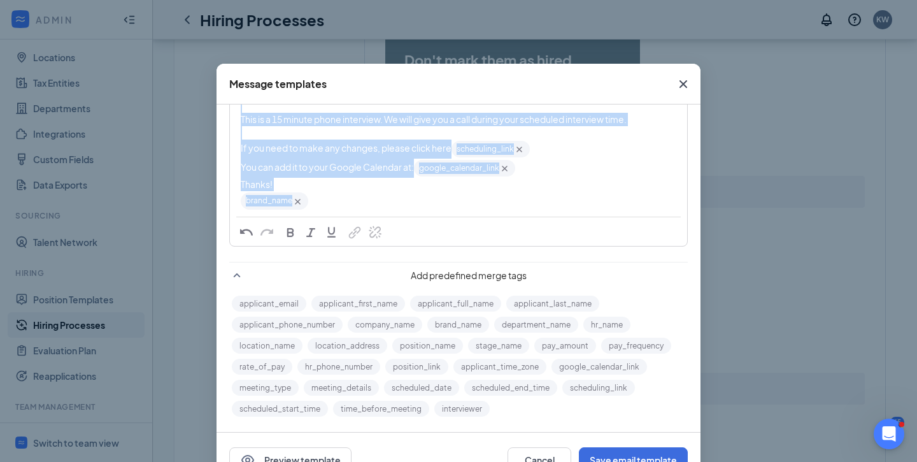
scroll to position [0, 0]
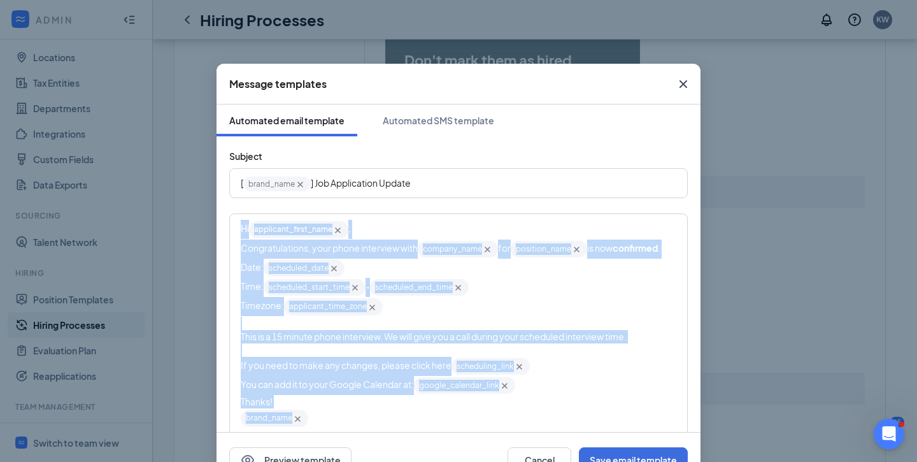
drag, startPoint x: 372, startPoint y: 194, endPoint x: 190, endPoint y: 146, distance: 188.2
click at [190, 146] on div "Message templates Automated email template Automated SMS template Subject [ bra…" at bounding box center [458, 231] width 917 height 462
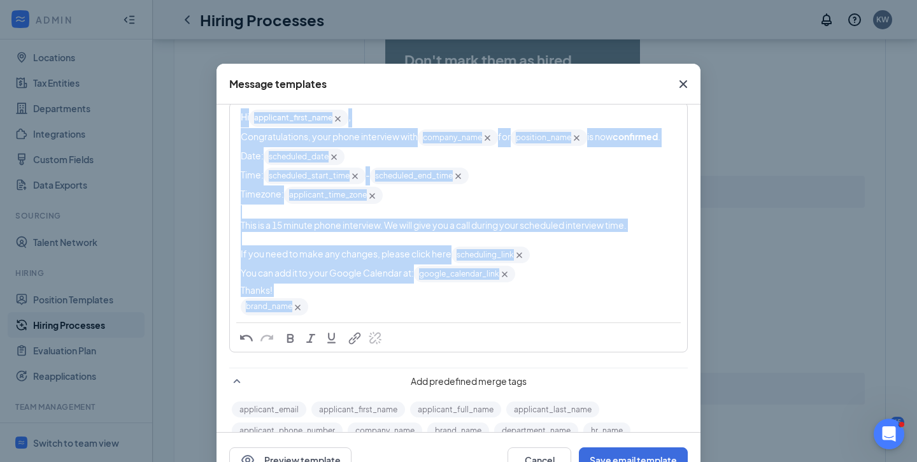
scroll to position [108, 0]
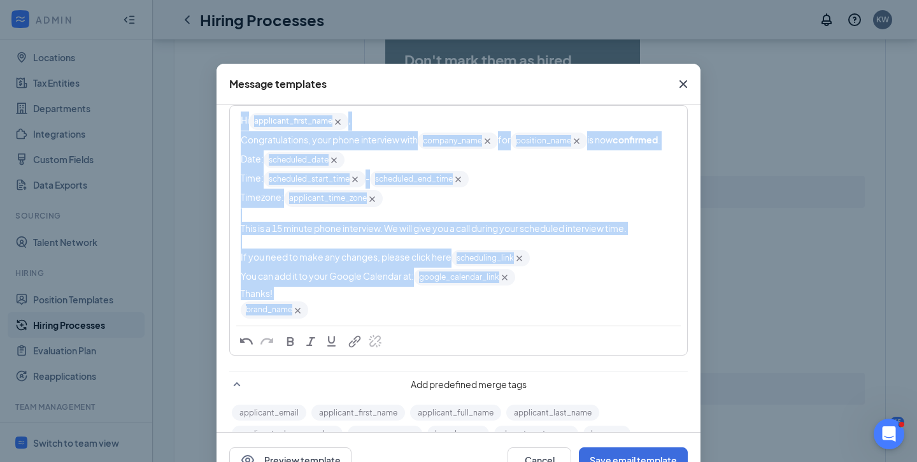
copy div "Hi applicant_first_name‌‌‌‌ {{applicant_first_name}} , Congratulations, your ph…"
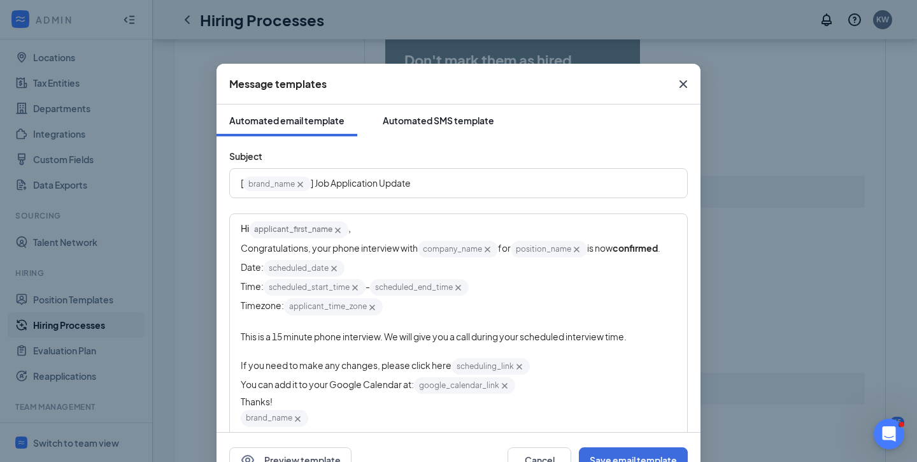
click at [447, 115] on div "Automated SMS template" at bounding box center [438, 120] width 111 height 13
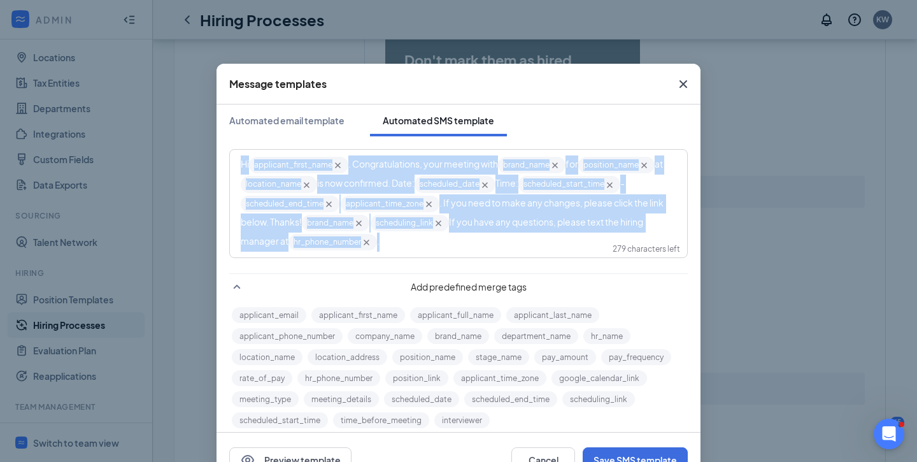
drag, startPoint x: 434, startPoint y: 255, endPoint x: 174, endPoint y: 157, distance: 277.4
click at [174, 157] on div "Message templates Automated email template Automated SMS template Hi applicant_…" at bounding box center [458, 231] width 917 height 462
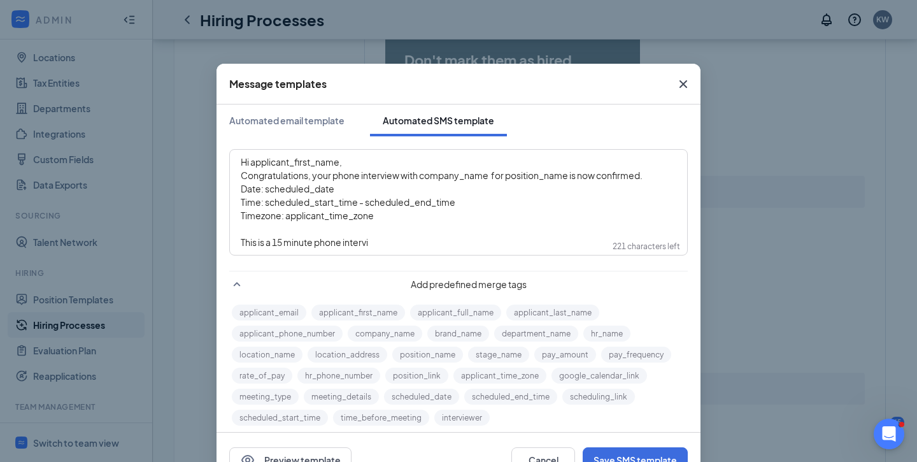
click at [407, 184] on div "Date: scheduled_date‌‌‌‌" at bounding box center [458, 188] width 435 height 13
drag, startPoint x: 381, startPoint y: 187, endPoint x: 266, endPoint y: 186, distance: 115.2
click at [266, 186] on div "Date: scheduled_date‌‌‌‌" at bounding box center [458, 188] width 435 height 13
click at [467, 231] on div "write SMS here" at bounding box center [458, 228] width 435 height 13
drag, startPoint x: 491, startPoint y: 175, endPoint x: 422, endPoint y: 174, distance: 69.4
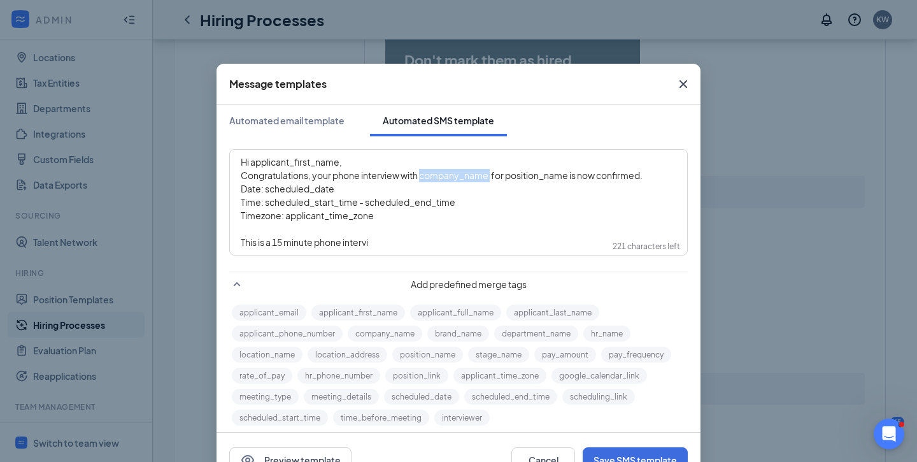
click at [422, 174] on span "Congratulations, your phone interview with company_name‌‌‌‌ for position_name‌‌…" at bounding box center [442, 174] width 402 height 11
click at [392, 341] on div "applicant_email applicant_first_name applicant_full_name applicant_last_name ap…" at bounding box center [458, 365] width 458 height 126
click at [388, 337] on button "company_name" at bounding box center [385, 333] width 74 height 16
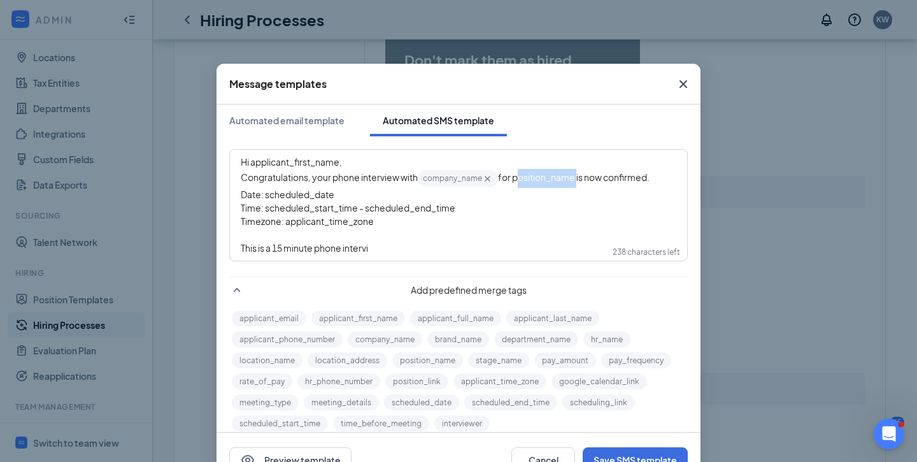
drag, startPoint x: 578, startPoint y: 180, endPoint x: 518, endPoint y: 178, distance: 60.5
click at [518, 178] on span "for position_name‌‌‌‌ is now confirmed." at bounding box center [574, 176] width 152 height 11
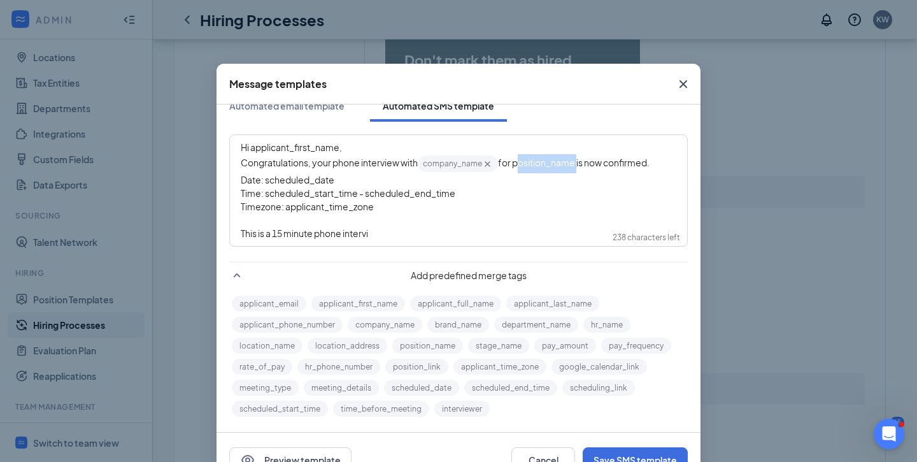
scroll to position [15, 0]
click at [416, 346] on button "position_name" at bounding box center [427, 345] width 71 height 16
click at [614, 188] on div "Time: scheduled_start_time‌‌‌‌ - scheduled_end_time‌‌‌‌" at bounding box center [458, 193] width 435 height 13
drag, startPoint x: 341, startPoint y: 178, endPoint x: 265, endPoint y: 177, distance: 75.8
click at [265, 177] on div "Date: scheduled_date‌‌‌‌" at bounding box center [458, 179] width 435 height 13
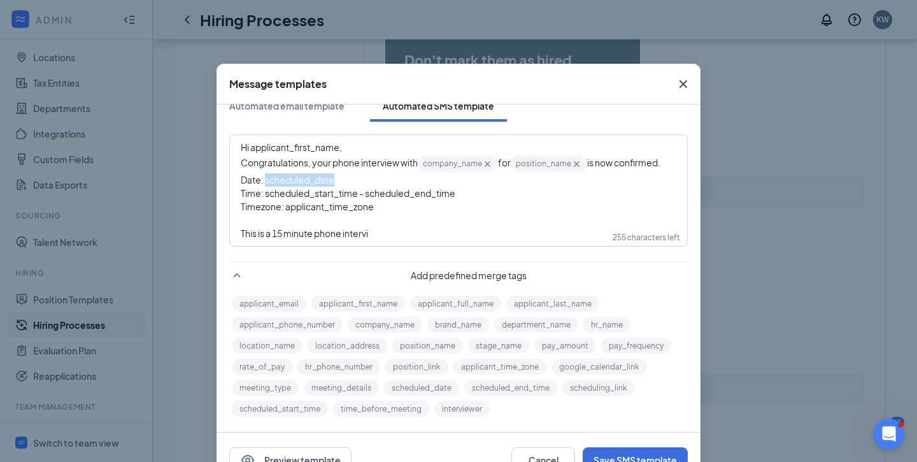
scroll to position [15, 0]
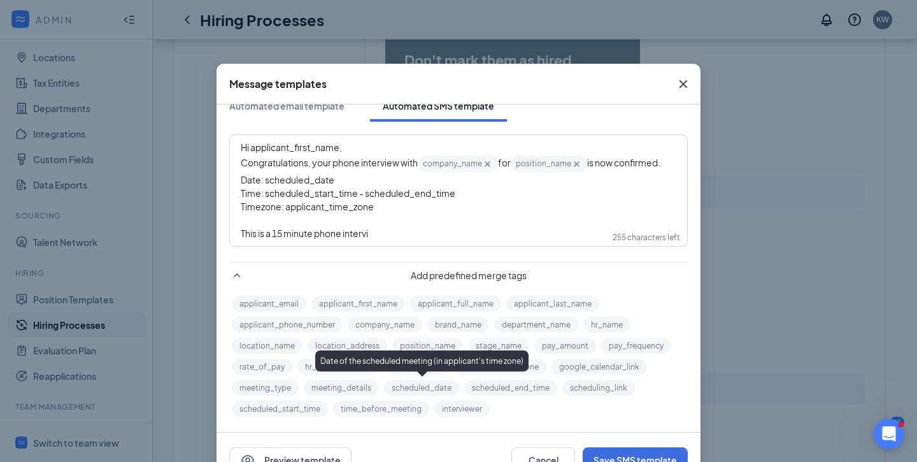
click at [422, 387] on button "scheduled_date" at bounding box center [421, 387] width 75 height 16
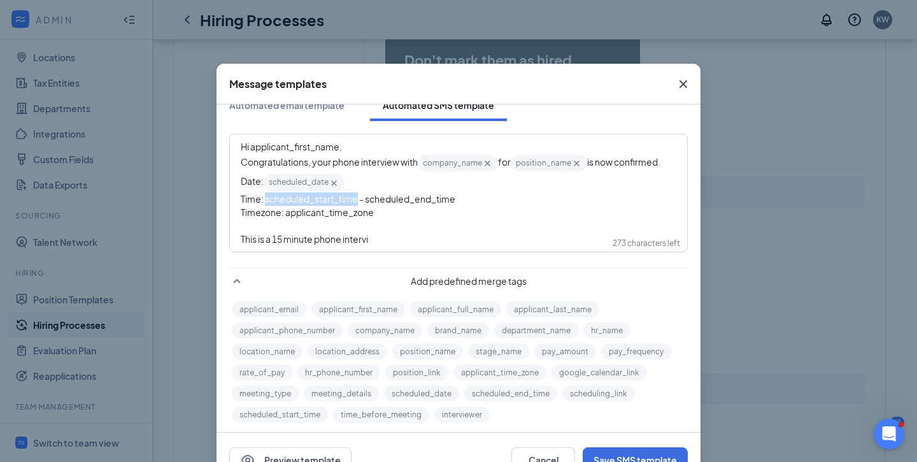
drag, startPoint x: 265, startPoint y: 200, endPoint x: 358, endPoint y: 202, distance: 92.3
click at [358, 202] on span "Time: scheduled_start_time‌‌‌‌ - scheduled_end_time‌‌‌‌" at bounding box center [348, 198] width 215 height 11
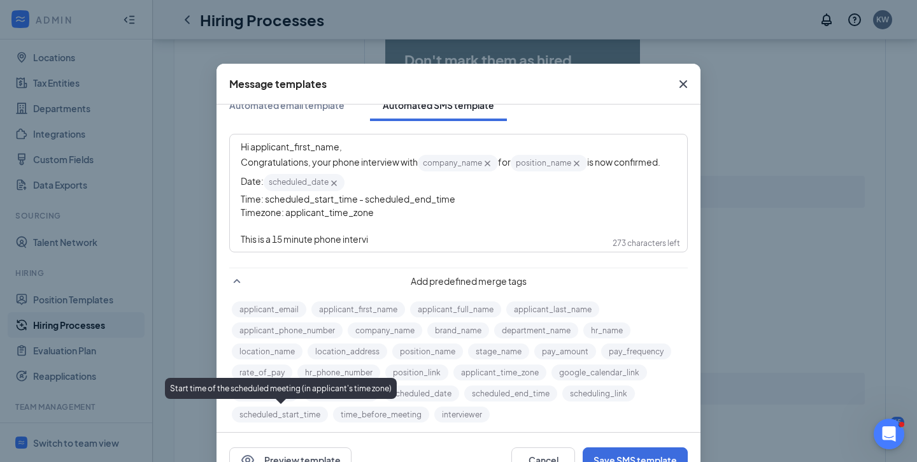
click at [277, 418] on button "scheduled_start_time" at bounding box center [280, 414] width 96 height 16
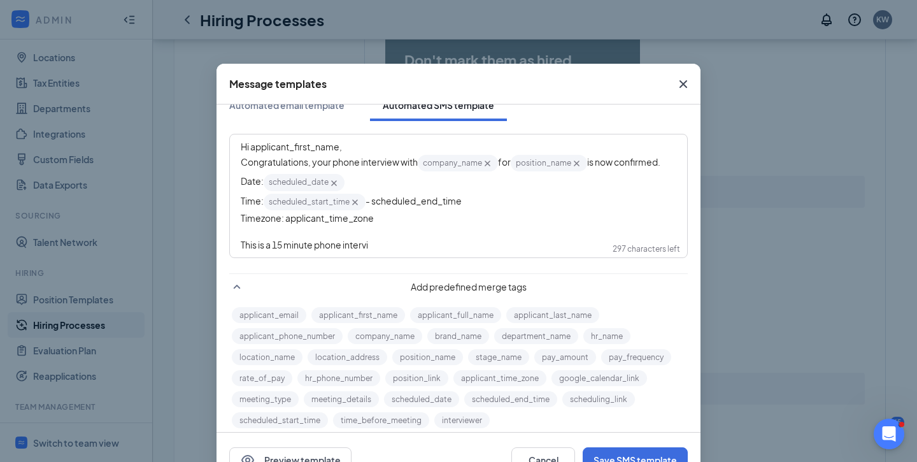
drag, startPoint x: 464, startPoint y: 203, endPoint x: 374, endPoint y: 202, distance: 90.4
click at [374, 202] on div "Time: scheduled_start_time‌‌‌‌ {{scheduled_start_time}} - scheduled_end_time‌‌‌‌" at bounding box center [458, 201] width 435 height 19
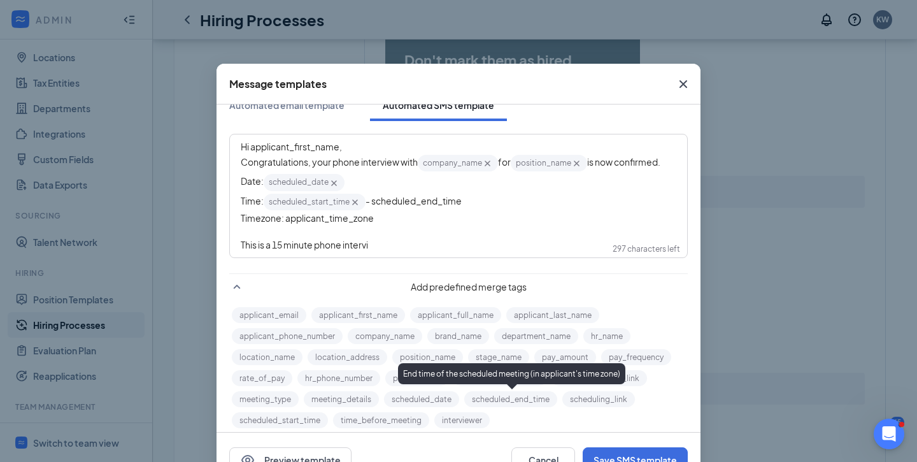
click at [518, 403] on button "scheduled_end_time" at bounding box center [510, 399] width 93 height 16
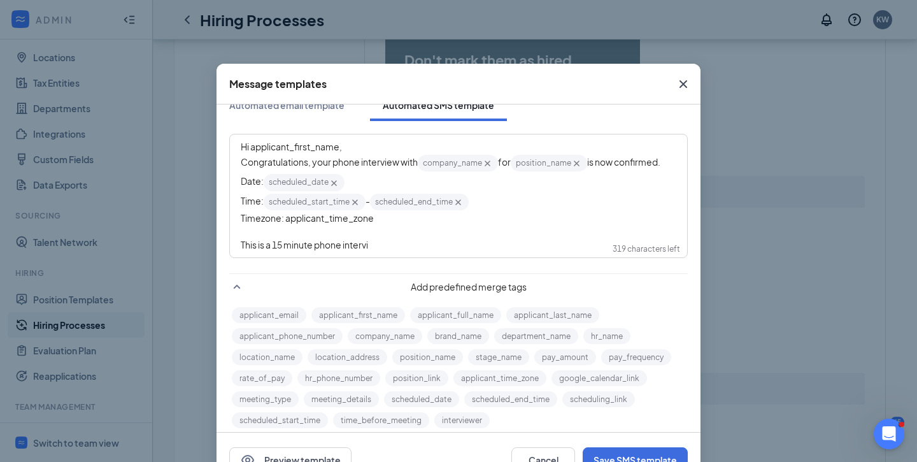
scroll to position [24, 0]
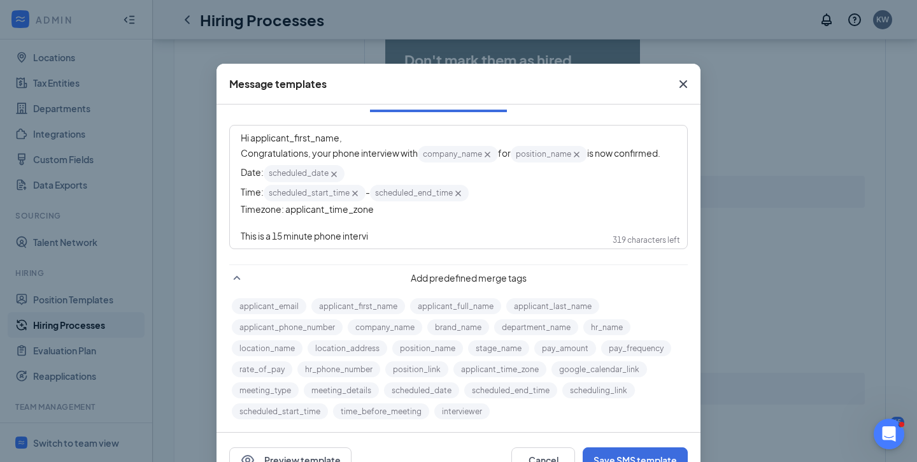
click at [392, 219] on div "write SMS here" at bounding box center [458, 222] width 435 height 13
drag, startPoint x: 376, startPoint y: 209, endPoint x: 285, endPoint y: 209, distance: 91.0
click at [285, 209] on div "Timezone: applicant_time_zone‌‌‌‌" at bounding box center [458, 208] width 435 height 13
click at [491, 373] on button "applicant_time_zone" at bounding box center [499, 369] width 93 height 16
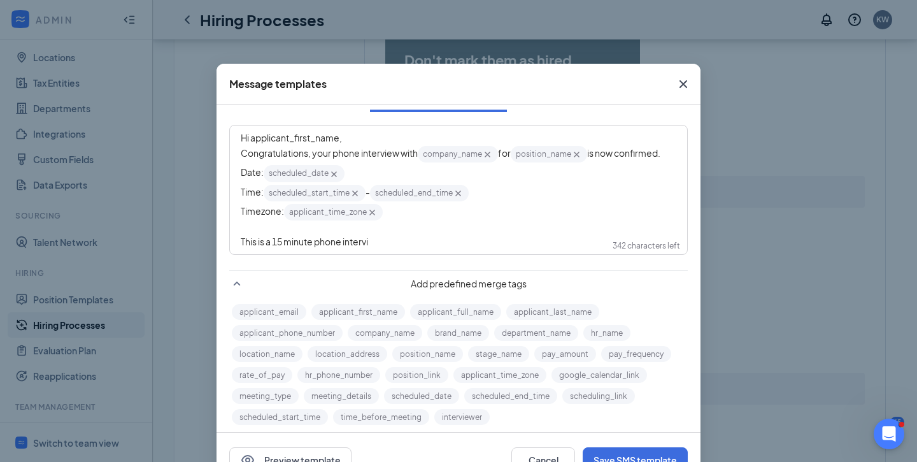
scroll to position [34, 0]
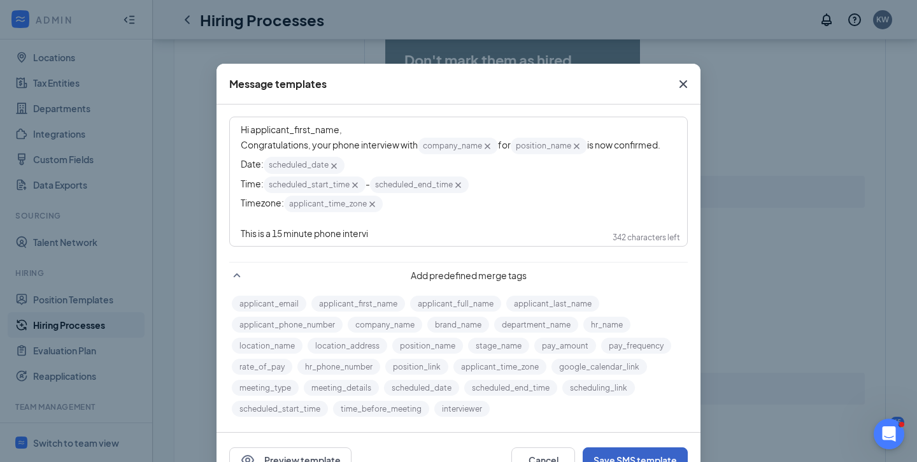
click at [600, 453] on button "Save SMS template" at bounding box center [634, 459] width 105 height 25
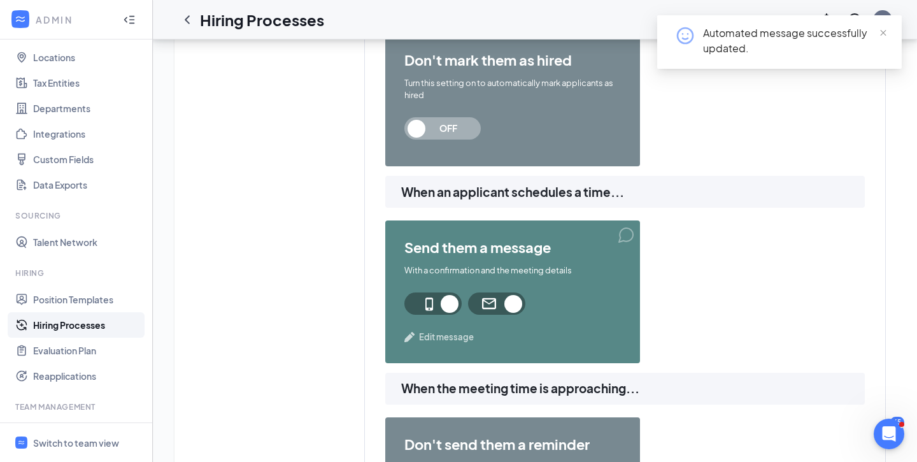
click at [441, 344] on div "send them a message With a confirmation and the meeting details Edit message" at bounding box center [512, 291] width 255 height 142
click at [442, 334] on span "Edit message" at bounding box center [446, 336] width 55 height 13
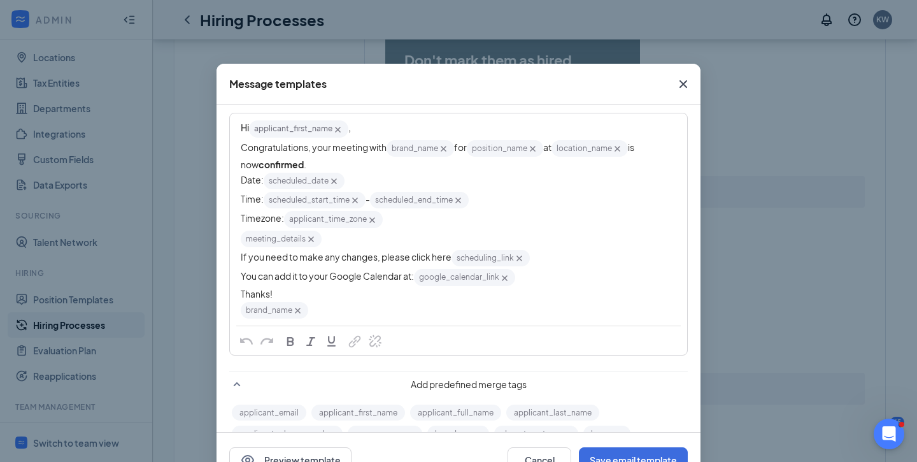
scroll to position [121, 0]
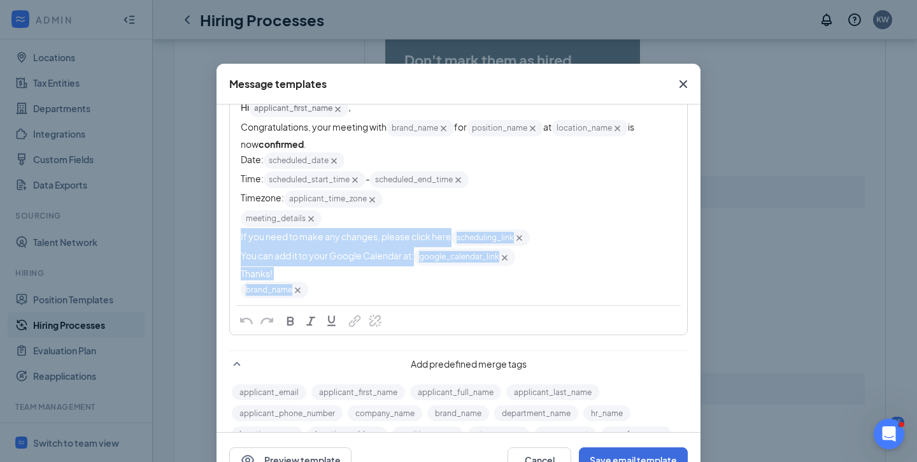
drag, startPoint x: 319, startPoint y: 292, endPoint x: 229, endPoint y: 238, distance: 105.4
click at [229, 238] on div "Hi applicant_first_name‌‌‌‌ {{applicant_first_name}} , Congratulations, your me…" at bounding box center [458, 213] width 458 height 243
copy div "If you need to make any changes, please click here scheduling_link‌‌‌‌ {{schedu…"
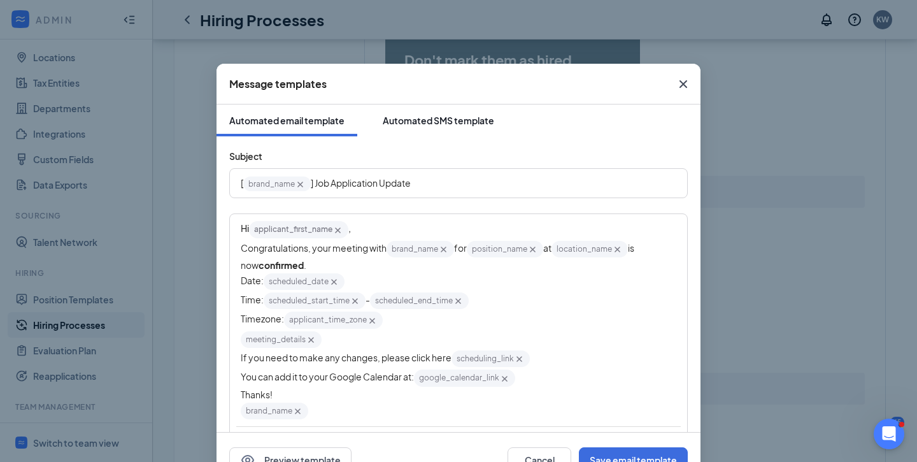
click at [428, 123] on div "Automated SMS template" at bounding box center [438, 120] width 111 height 13
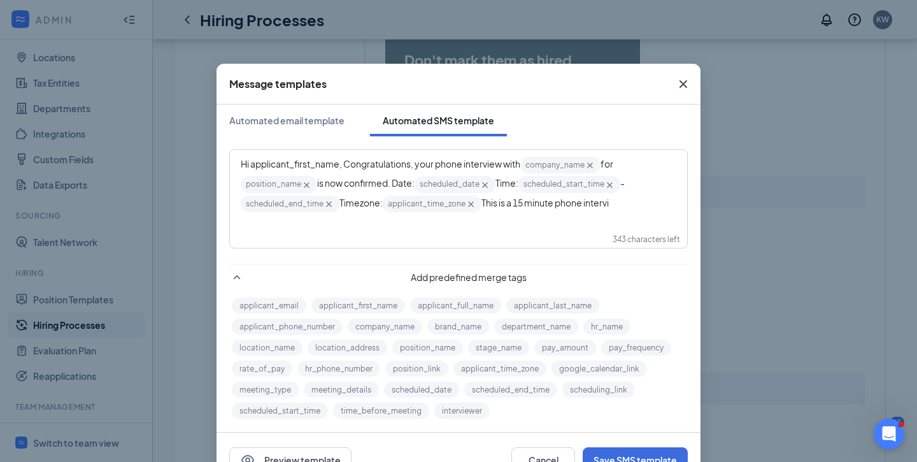
click at [609, 220] on div "Hi applicant_first_name‌‌‌‌, Congratulations, your phone interview with company…" at bounding box center [458, 199] width 457 height 98
click at [619, 205] on div "Hi applicant_first_name‌‌‌‌, Congratulations, your phone interview with company…" at bounding box center [458, 184] width 435 height 58
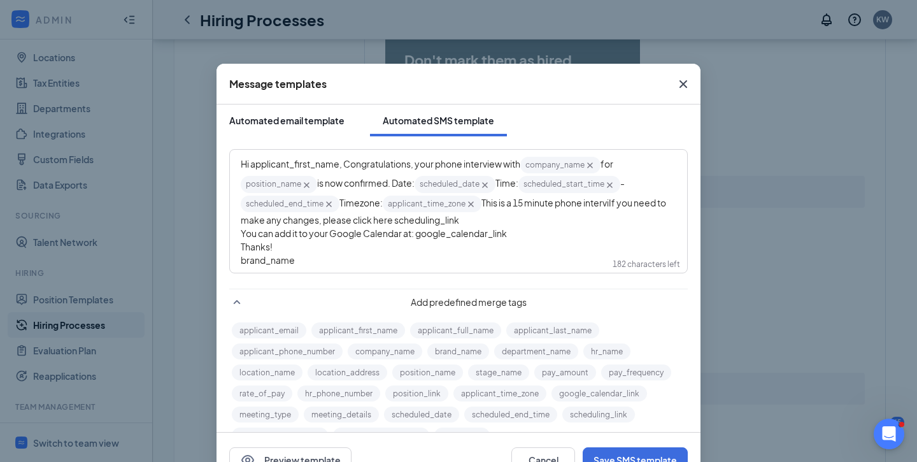
click at [300, 115] on div "Automated email template" at bounding box center [286, 120] width 115 height 13
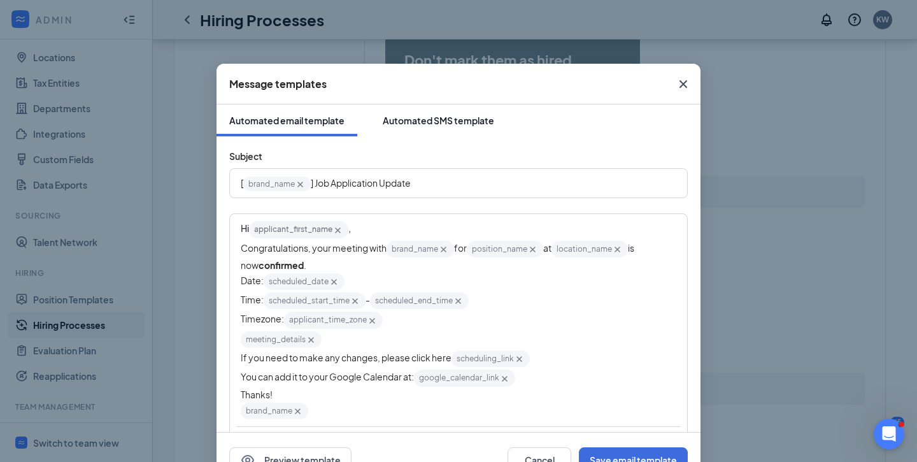
click at [439, 125] on div "Automated SMS template" at bounding box center [438, 120] width 111 height 13
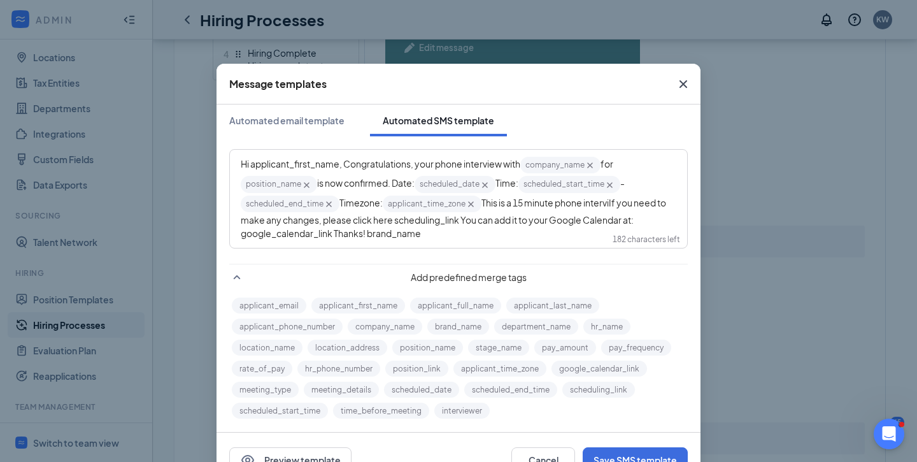
scroll to position [537, 0]
click at [395, 180] on span "is now confirmed. Date:" at bounding box center [365, 182] width 97 height 11
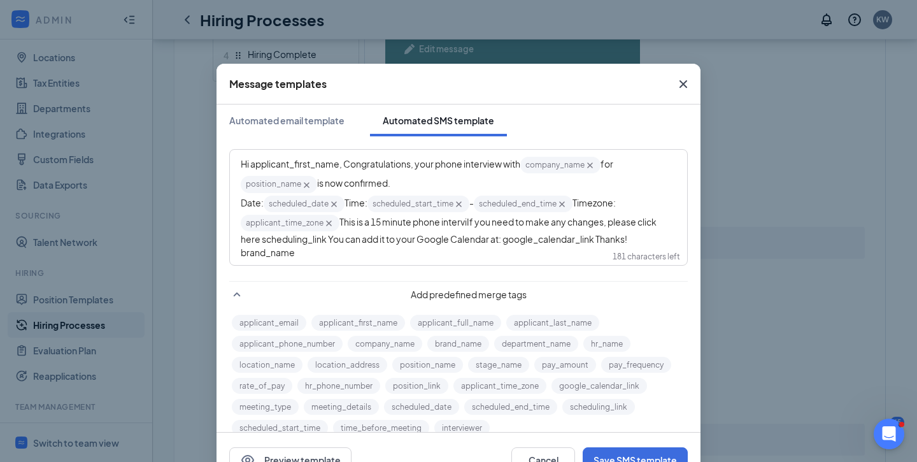
click at [349, 204] on span "Time:" at bounding box center [355, 202] width 23 height 11
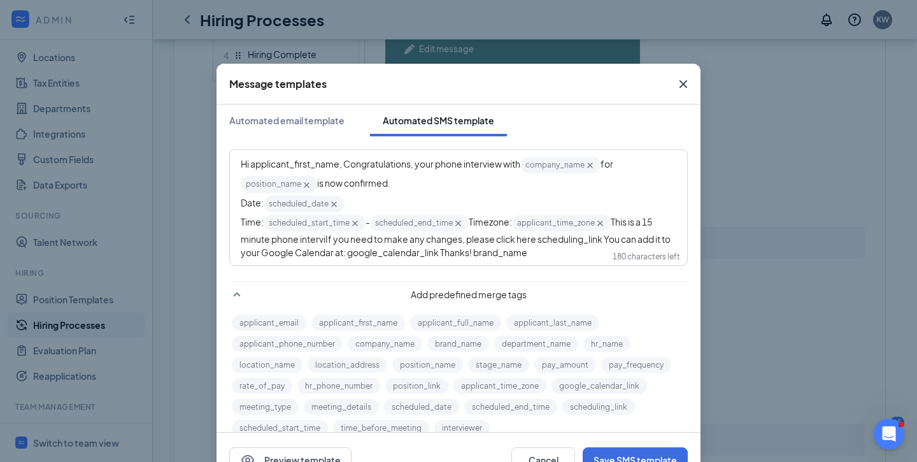
click at [476, 222] on span "Timezone:" at bounding box center [490, 221] width 43 height 11
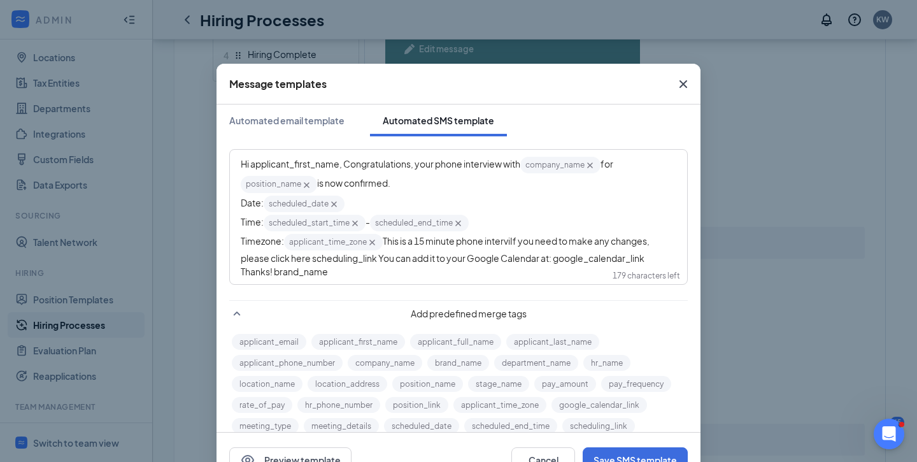
click at [386, 241] on span "This is a 15 minute phone interviIf you need to make any changes, please click …" at bounding box center [446, 256] width 410 height 42
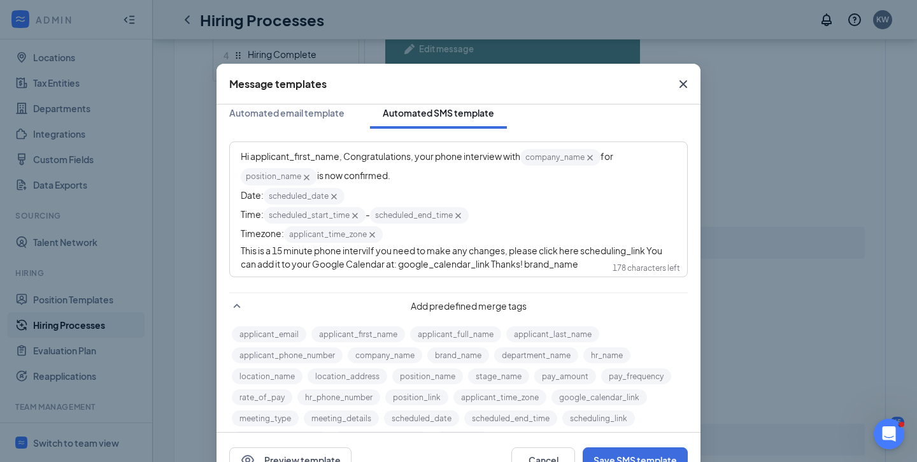
scroll to position [40, 0]
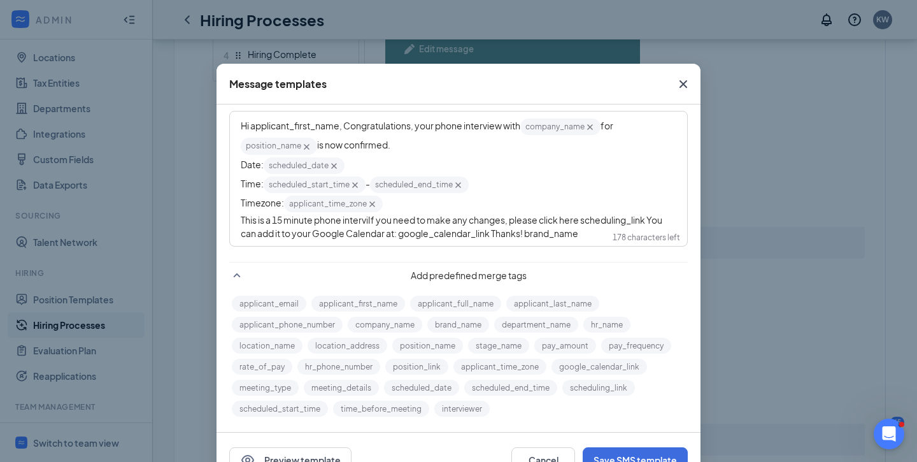
click at [370, 222] on span "This is a 15 minute phone interviIf you need to make any changes, please click …" at bounding box center [452, 226] width 423 height 25
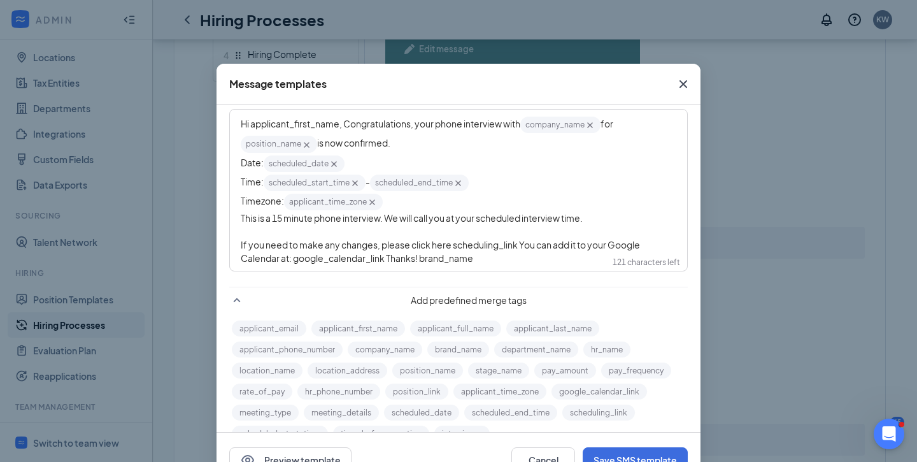
scroll to position [67, 0]
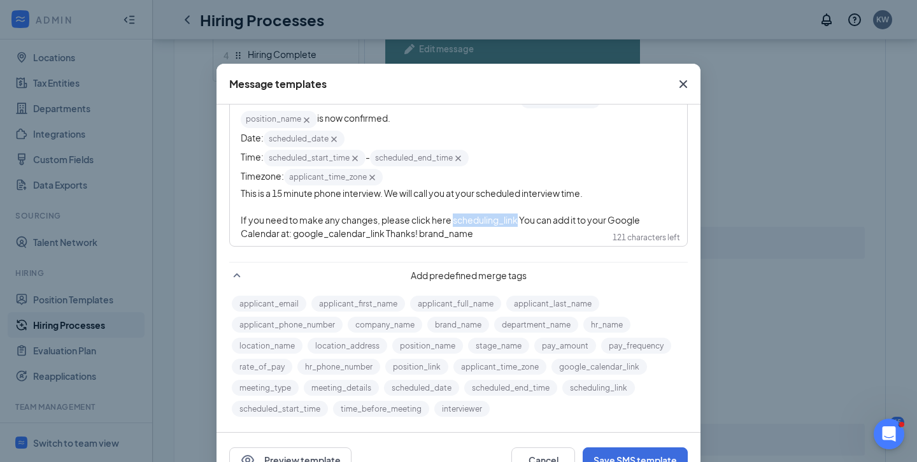
drag, startPoint x: 518, startPoint y: 223, endPoint x: 453, endPoint y: 223, distance: 65.6
click at [453, 223] on span "If you need to make any changes, please click here scheduling_link‌‌‌‌ You can …" at bounding box center [441, 226] width 400 height 25
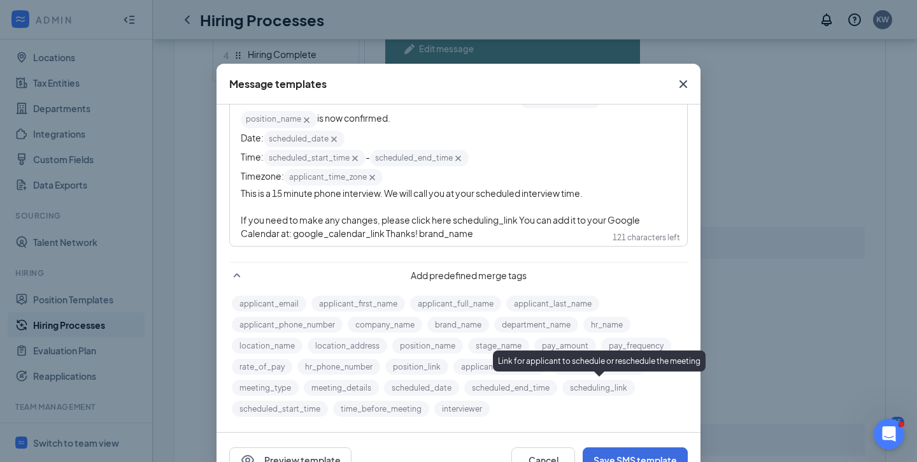
click at [602, 386] on button "scheduling_link" at bounding box center [598, 387] width 73 height 16
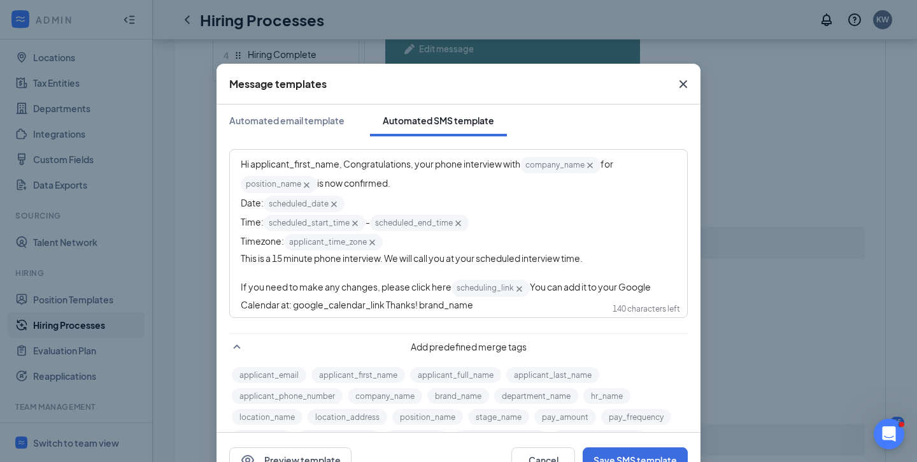
scroll to position [73, 0]
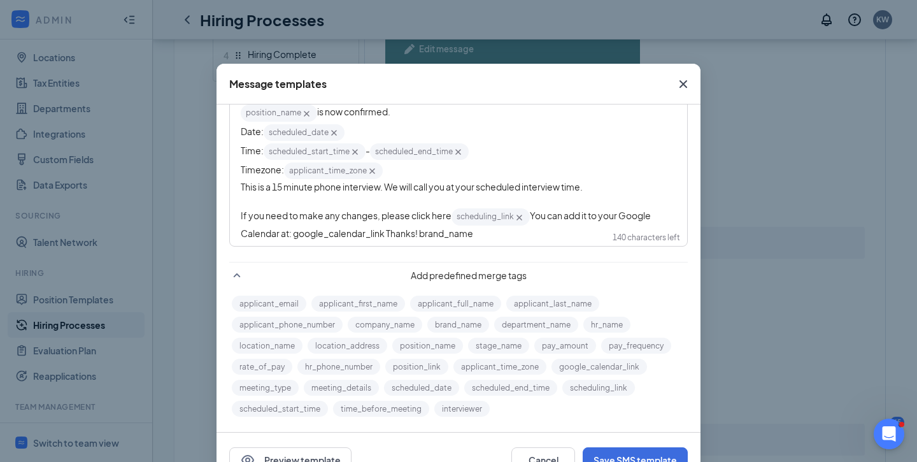
click at [383, 227] on div "If you need to make any changes, please click here scheduling_link‌‌‌‌ {{schedu…" at bounding box center [458, 223] width 435 height 32
drag, startPoint x: 385, startPoint y: 234, endPoint x: 295, endPoint y: 235, distance: 90.4
click at [295, 235] on span "You can add it to your Google Calendar at: google_calendar_link‌‌‌‌ Thanks! bra…" at bounding box center [446, 223] width 411 height 29
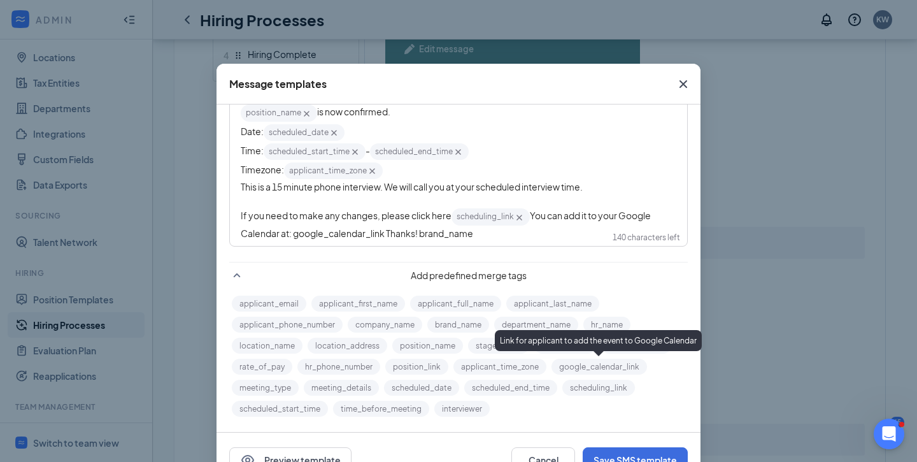
click at [591, 367] on button "google_calendar_link" at bounding box center [598, 366] width 95 height 16
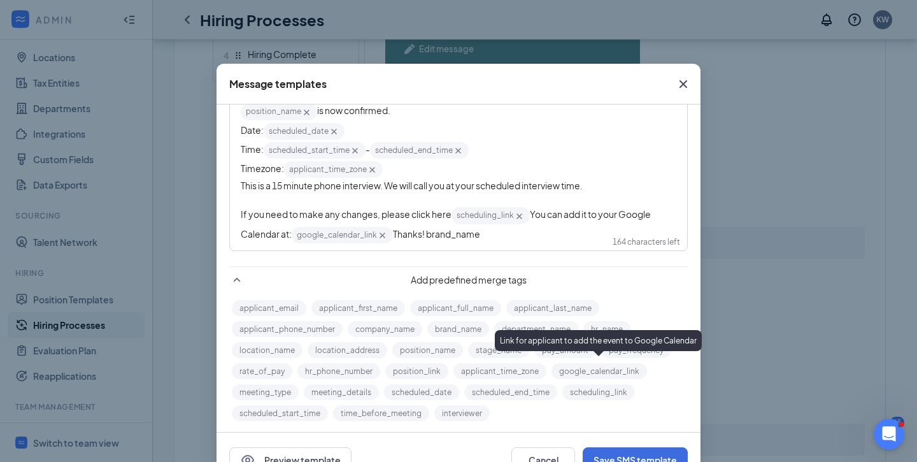
scroll to position [0, 0]
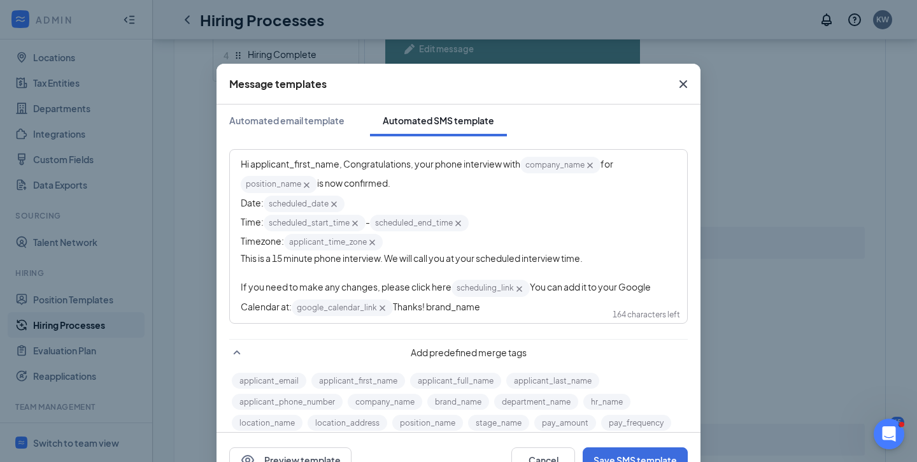
click at [428, 308] on span "Thanks! brand_name‌‌‌‌" at bounding box center [436, 305] width 87 height 11
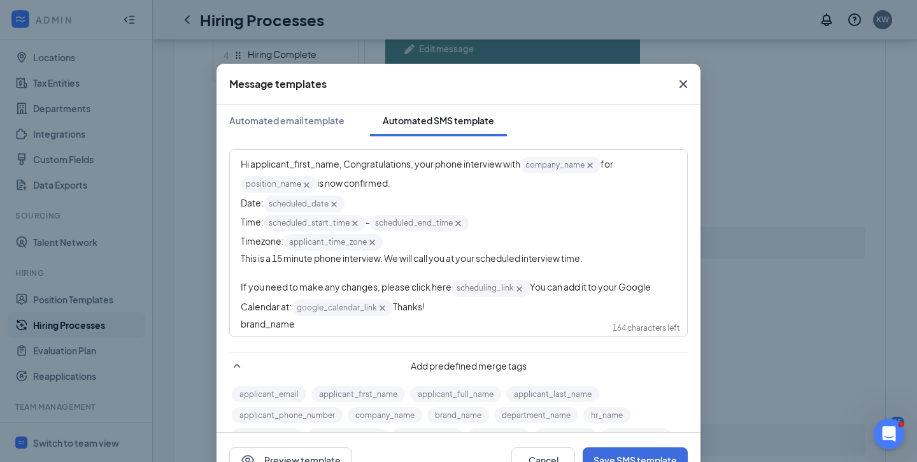
click at [397, 309] on span "Thanks!" at bounding box center [409, 305] width 32 height 11
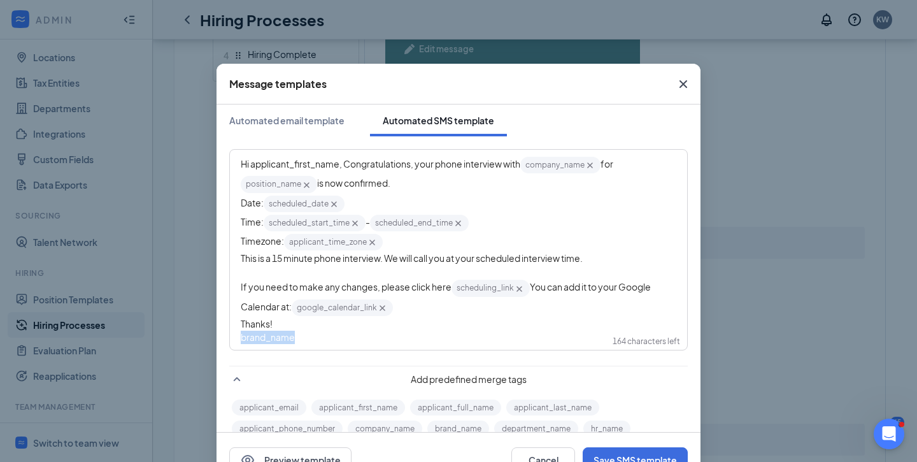
drag, startPoint x: 320, startPoint y: 342, endPoint x: 220, endPoint y: 342, distance: 99.9
click at [220, 342] on div "Hi applicant_first_name‌‌‌‌, Congratulations, your phone interview with company…" at bounding box center [458, 329] width 484 height 386
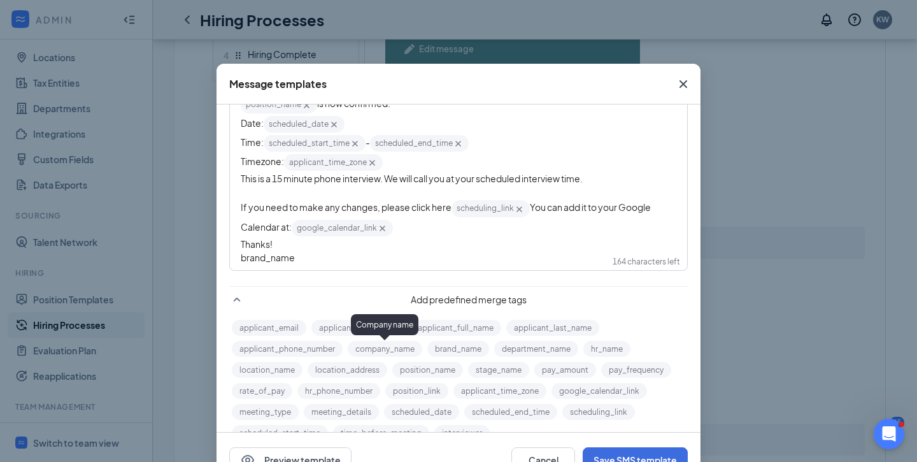
click at [389, 348] on button "company_name" at bounding box center [385, 349] width 74 height 16
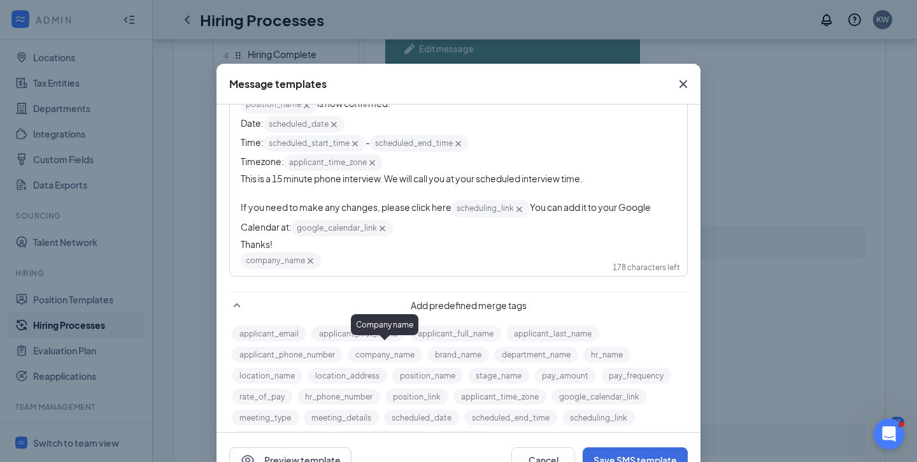
scroll to position [0, 0]
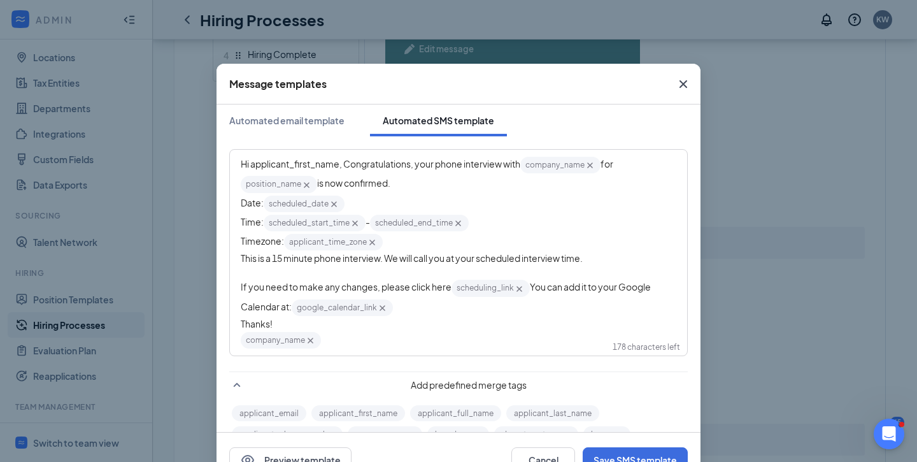
click at [239, 324] on div "Hi applicant_first_name‌‌‌‌, Congratulations, your phone interview with company…" at bounding box center [458, 252] width 456 height 204
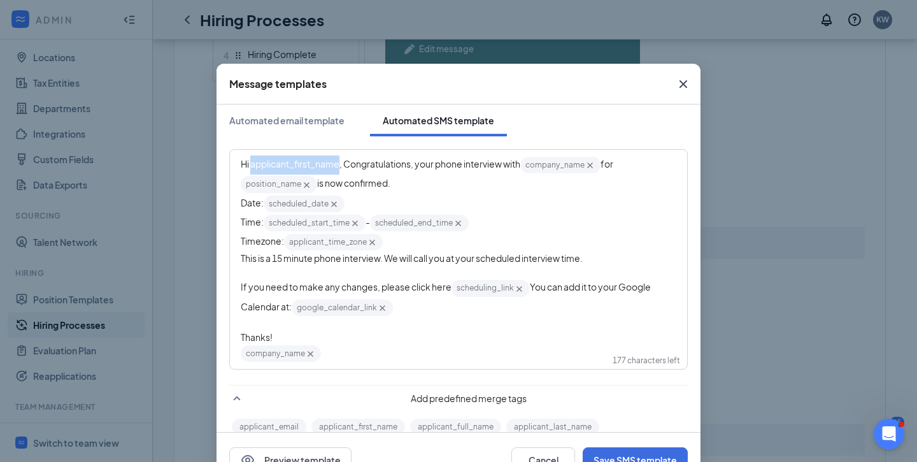
drag, startPoint x: 341, startPoint y: 165, endPoint x: 252, endPoint y: 163, distance: 88.5
click at [252, 163] on span "Hi applicant_first_name‌‌‌‌, Congratulations, your phone interview with" at bounding box center [380, 163] width 279 height 11
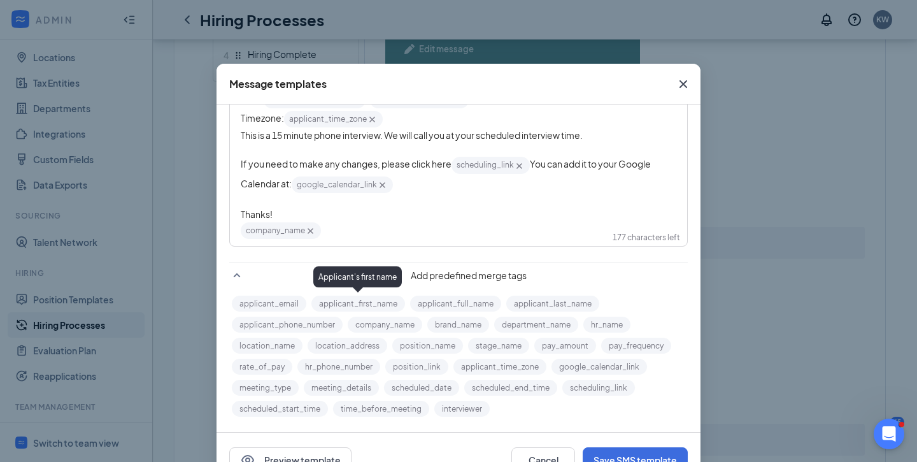
click at [346, 305] on button "applicant_first_name" at bounding box center [358, 303] width 94 height 16
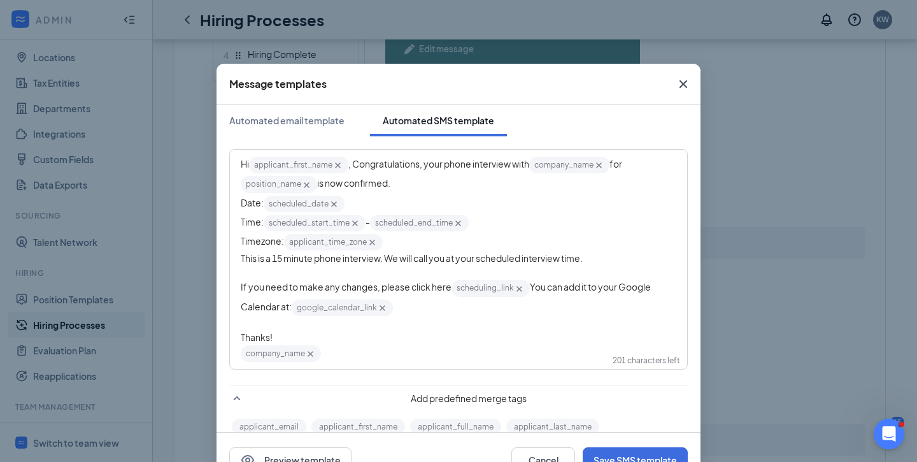
click at [402, 246] on div "Timezone: applicant_time_zone‌‌‌‌ {{applicant_time_zone}}" at bounding box center [458, 241] width 435 height 19
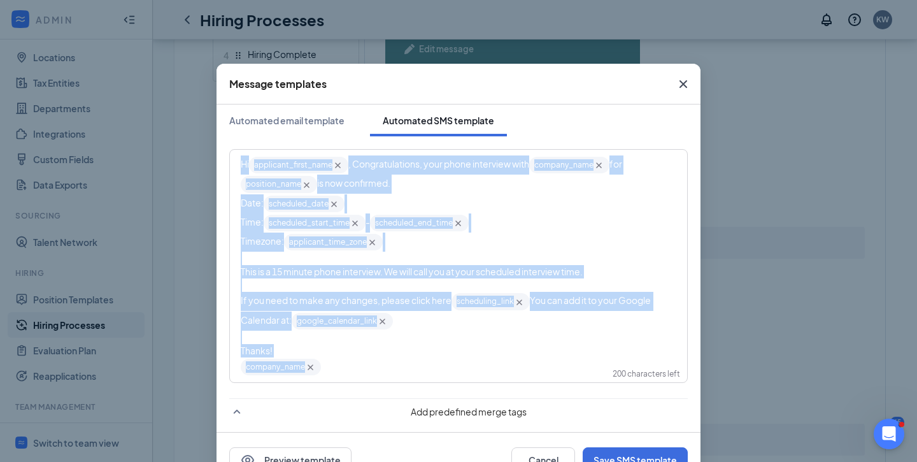
drag, startPoint x: 336, startPoint y: 372, endPoint x: 203, endPoint y: 156, distance: 254.1
click at [203, 156] on div "Message templates Automated email template Automated SMS template Hi applicant_…" at bounding box center [458, 231] width 917 height 462
copy div "Hi applicant_first_name‌‌‌‌ {{applicant_first_name}} , Congratulations, your ph…"
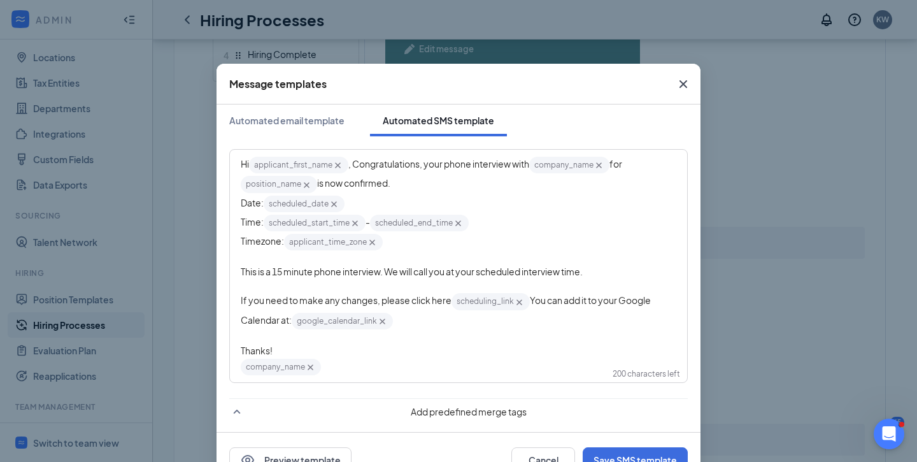
click at [617, 240] on div "Timezone: applicant_time_zone‌‌‌‌ {{applicant_time_zone}}" at bounding box center [458, 241] width 435 height 19
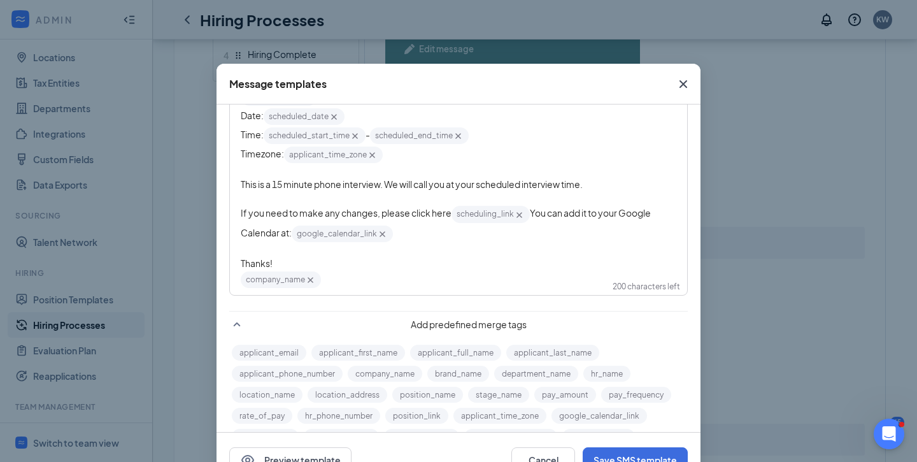
scroll to position [96, 0]
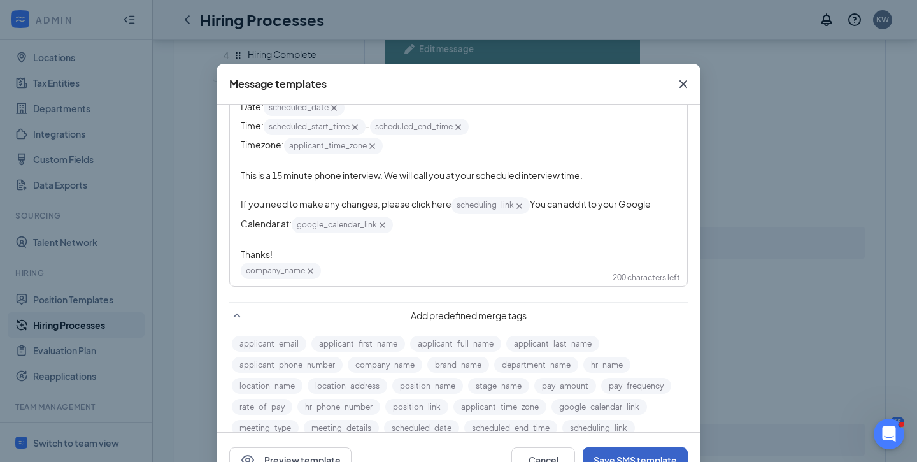
click at [611, 450] on button "Save SMS template" at bounding box center [634, 459] width 105 height 25
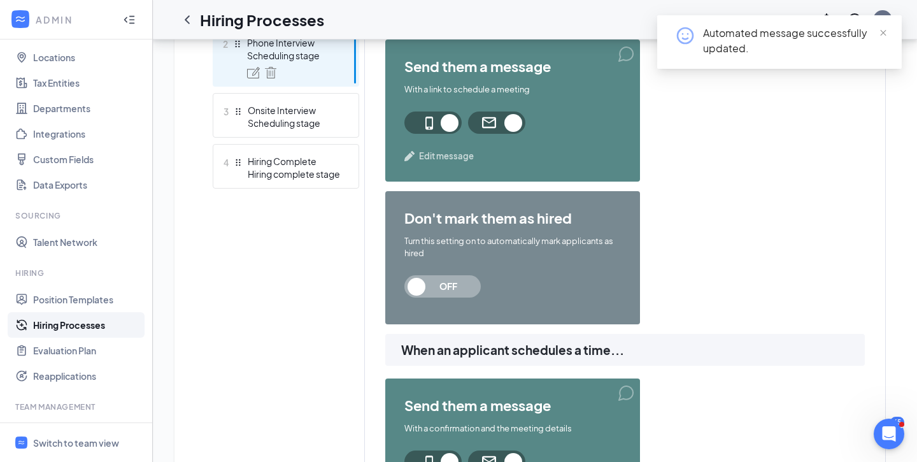
scroll to position [429, 0]
click at [434, 154] on span "Edit message" at bounding box center [446, 156] width 55 height 13
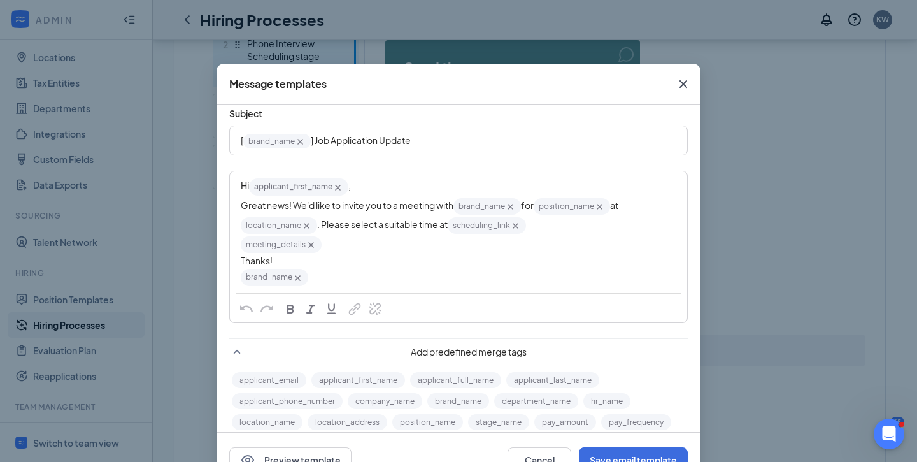
scroll to position [66, 0]
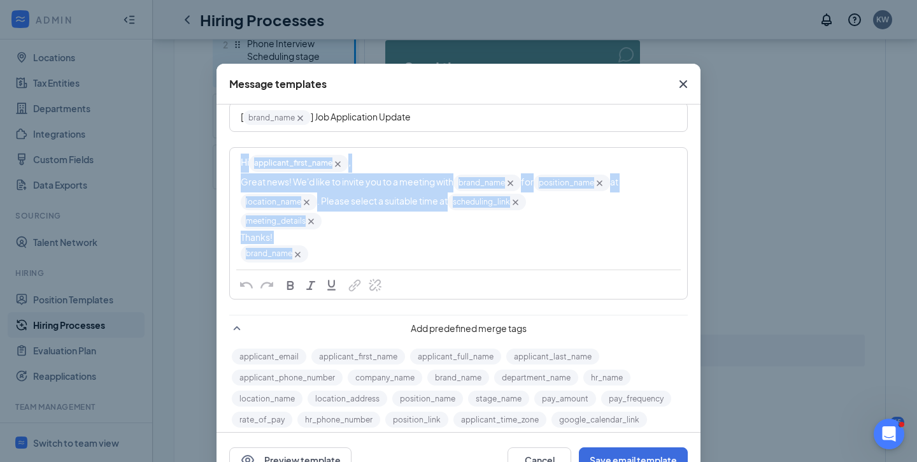
drag, startPoint x: 321, startPoint y: 255, endPoint x: 222, endPoint y: 167, distance: 132.6
click at [222, 167] on div "Subject [ brand_name‌‌‌‌ {{brand_name}} ] Job Application Update Hi applicant_f…" at bounding box center [458, 271] width 484 height 402
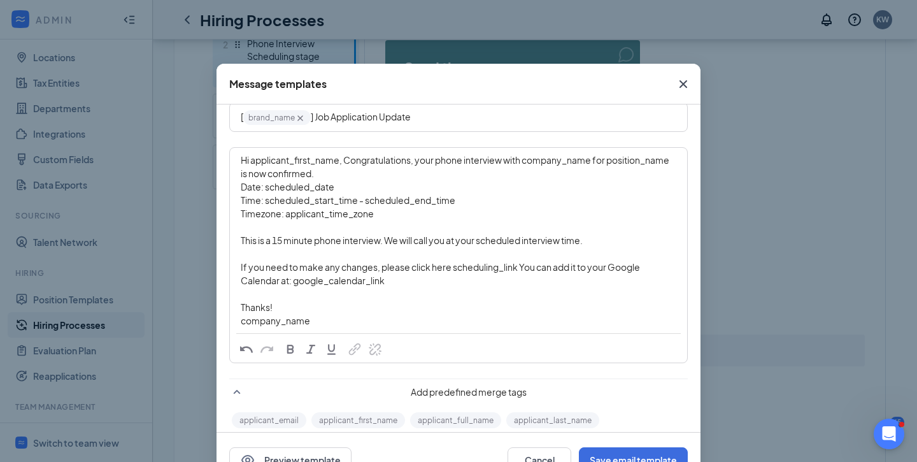
click at [346, 162] on span "Hi applicant_first_name‌‌‌‌, Congratulations, your phone interview with company…" at bounding box center [456, 166] width 430 height 25
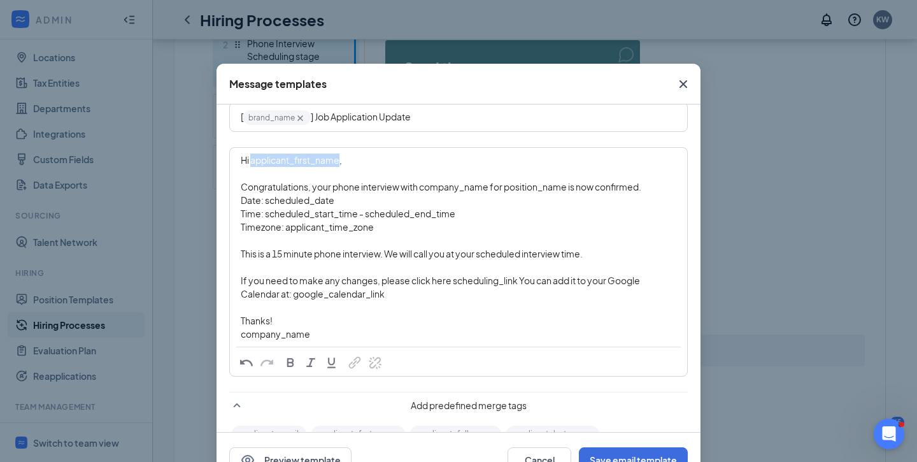
drag, startPoint x: 341, startPoint y: 160, endPoint x: 252, endPoint y: 156, distance: 88.6
click at [252, 156] on span "Hi applicant_first_name‌‌‌‌," at bounding box center [291, 159] width 101 height 11
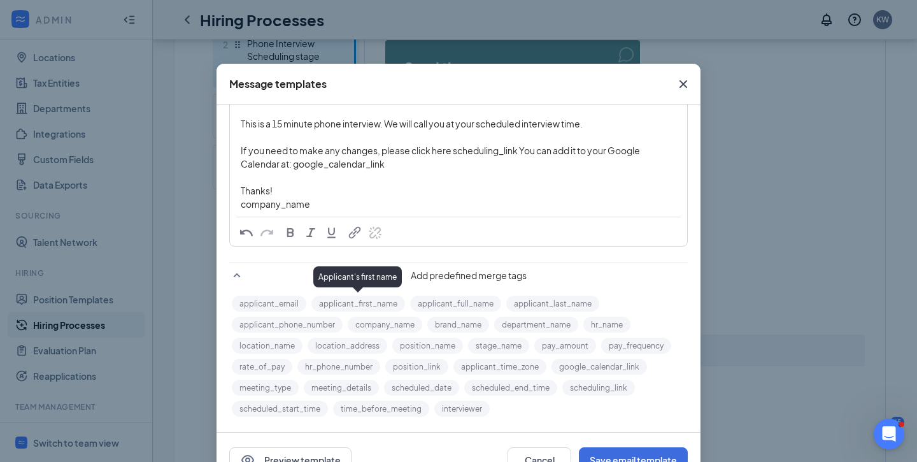
click at [343, 305] on button "applicant_first_name" at bounding box center [358, 303] width 94 height 16
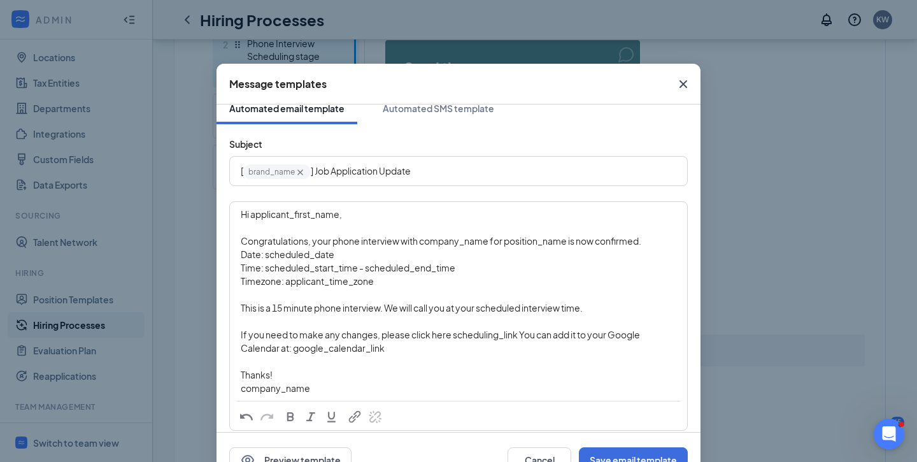
scroll to position [0, 0]
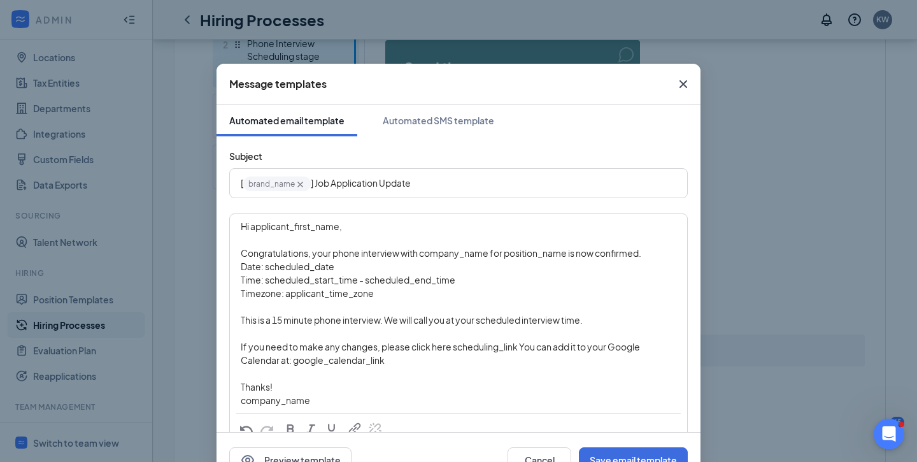
drag, startPoint x: 340, startPoint y: 226, endPoint x: 251, endPoint y: 227, distance: 88.5
click at [251, 227] on span "Hi applicant_first_name‌‌‌‌," at bounding box center [291, 225] width 101 height 11
drag, startPoint x: 252, startPoint y: 227, endPoint x: 341, endPoint y: 232, distance: 88.6
click at [341, 232] on div "Hi applicant_first_name‌‌‌‌," at bounding box center [458, 226] width 435 height 13
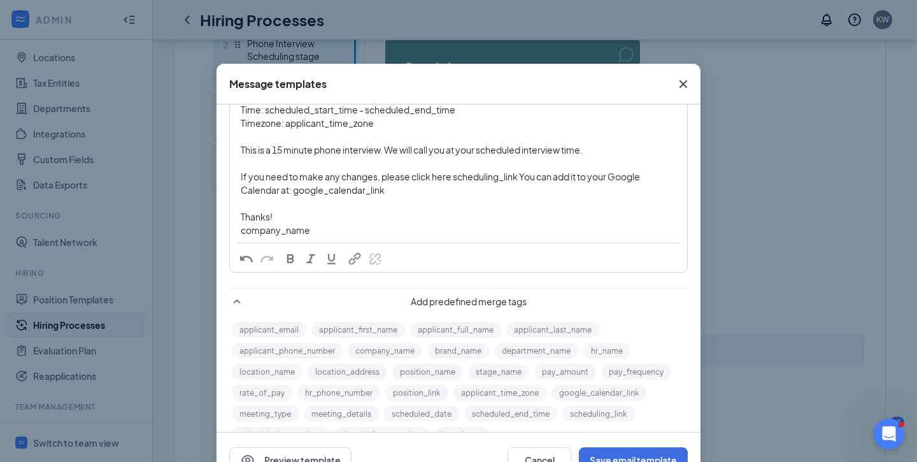
scroll to position [171, 0]
click at [352, 327] on button "applicant_first_name" at bounding box center [358, 329] width 94 height 16
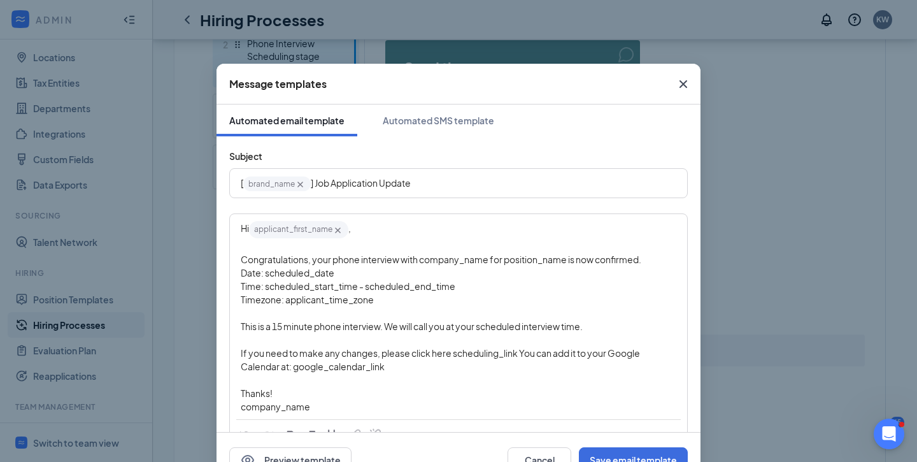
click at [344, 266] on div "Date: scheduled_date‌‌‌‌" at bounding box center [458, 272] width 435 height 13
drag, startPoint x: 488, startPoint y: 258, endPoint x: 421, endPoint y: 262, distance: 66.9
click at [421, 262] on span "Congratulations, your phone interview with company_name‌‌‌‌ for position_name‌‌…" at bounding box center [441, 258] width 400 height 11
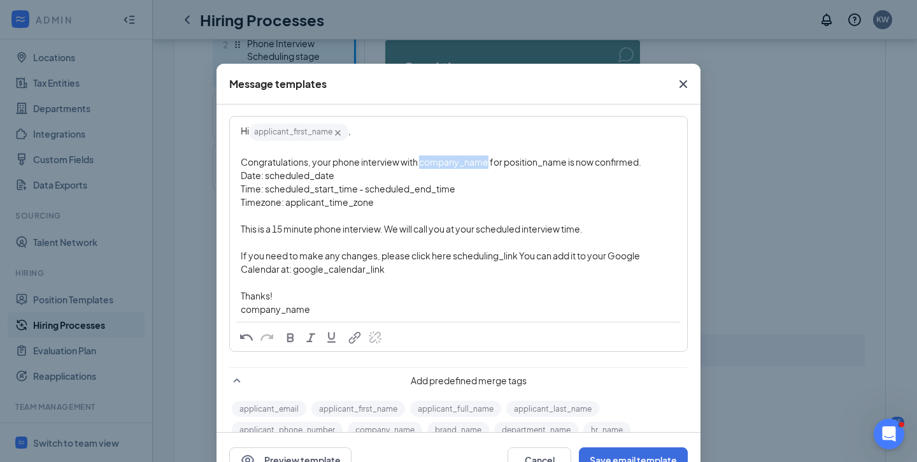
scroll to position [169, 0]
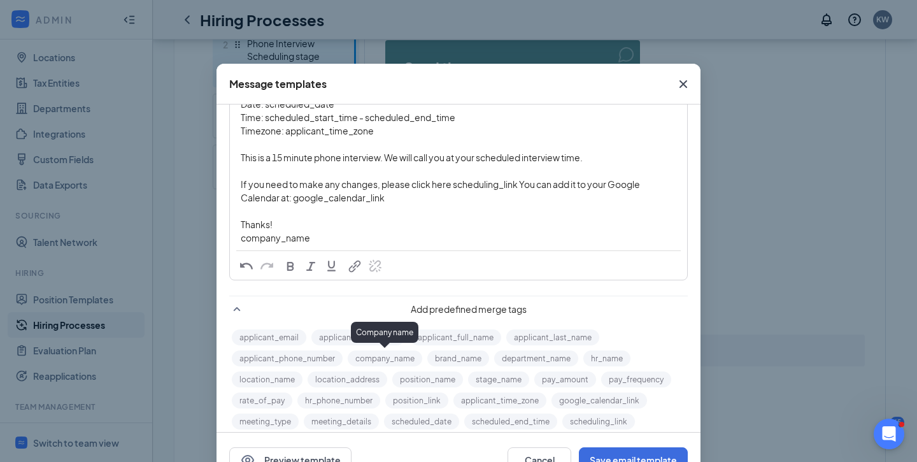
click at [398, 357] on button "company_name" at bounding box center [385, 358] width 74 height 16
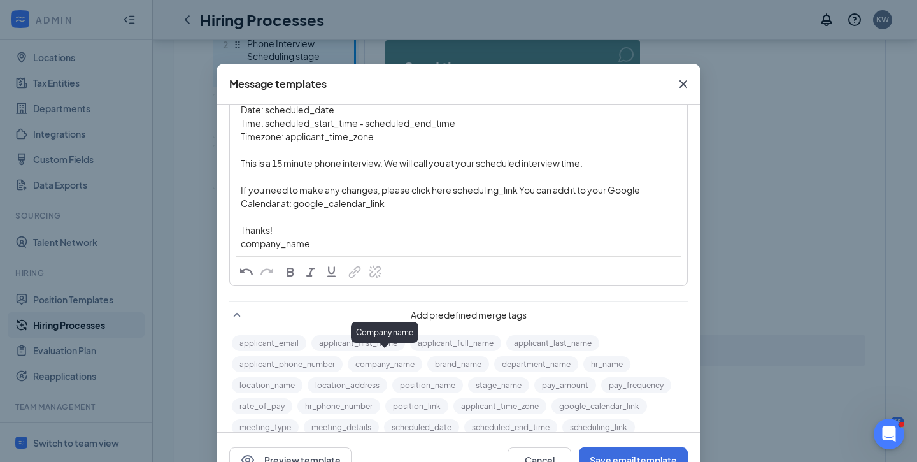
scroll to position [0, 0]
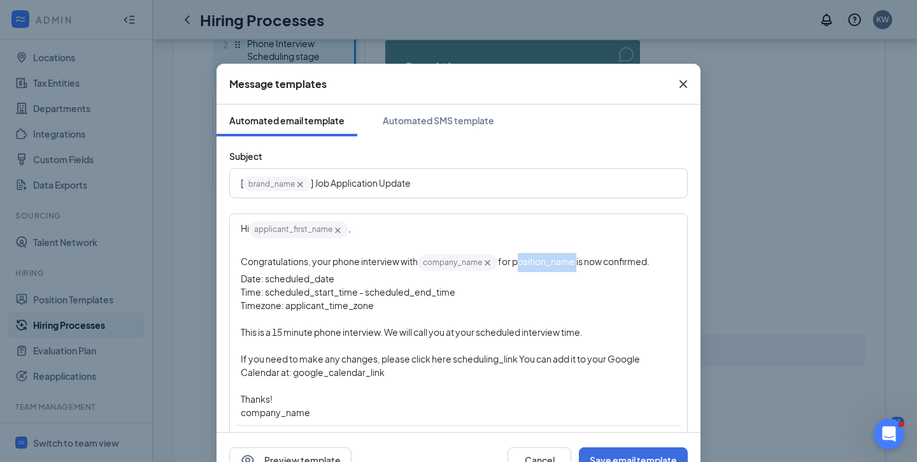
drag, startPoint x: 580, startPoint y: 263, endPoint x: 517, endPoint y: 262, distance: 63.0
click at [517, 262] on span "for position_name‌‌‌‌ is now confirmed." at bounding box center [574, 260] width 152 height 11
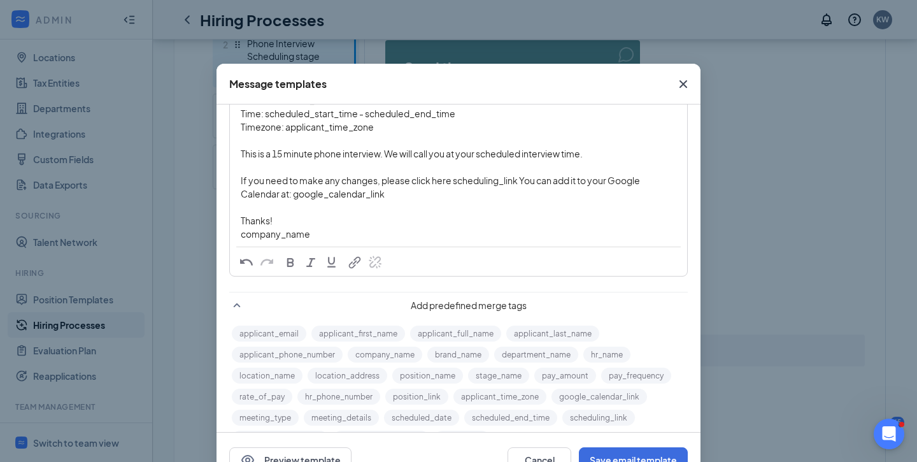
scroll to position [209, 0]
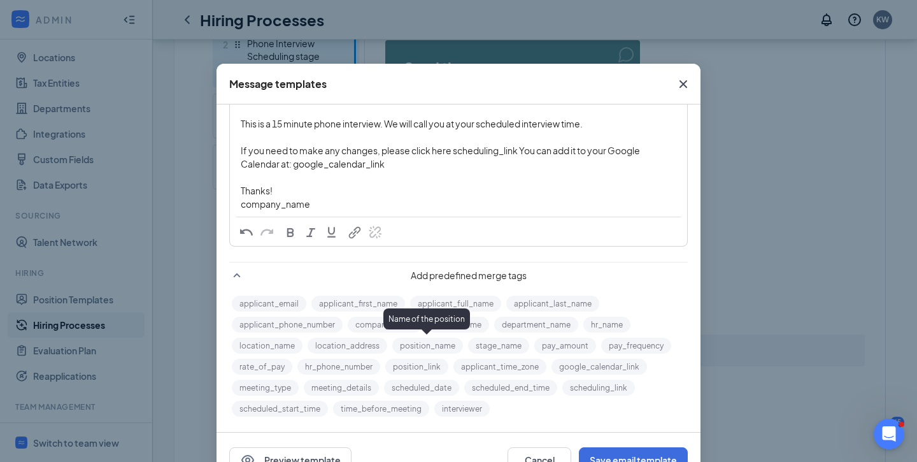
click at [409, 347] on button "position_name" at bounding box center [427, 345] width 71 height 16
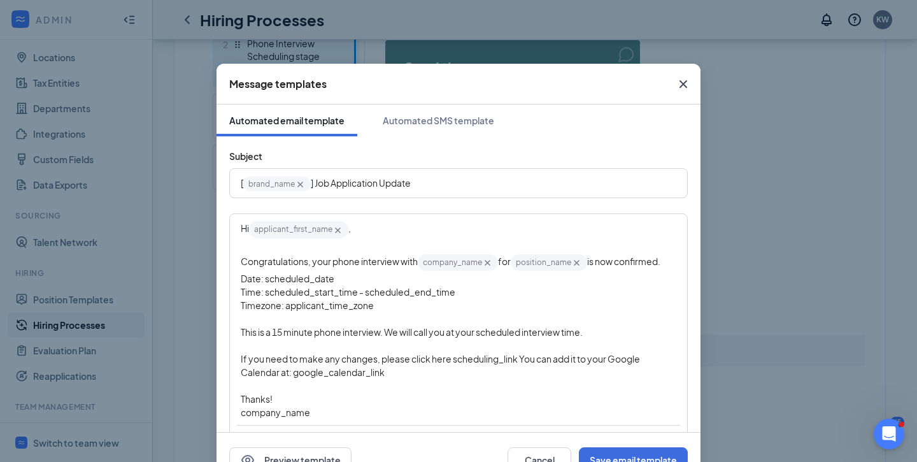
drag, startPoint x: 335, startPoint y: 282, endPoint x: 267, endPoint y: 283, distance: 68.1
click at [267, 283] on span "Date: scheduled_date‌‌‌‌" at bounding box center [288, 277] width 94 height 11
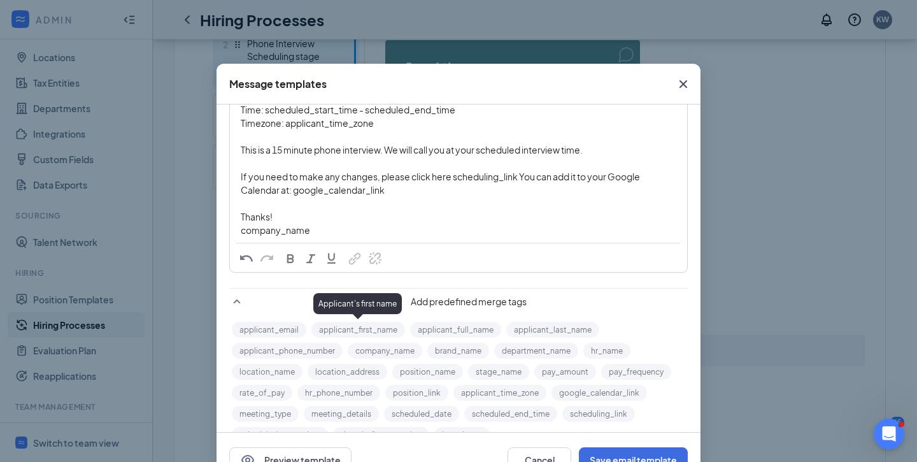
scroll to position [209, 0]
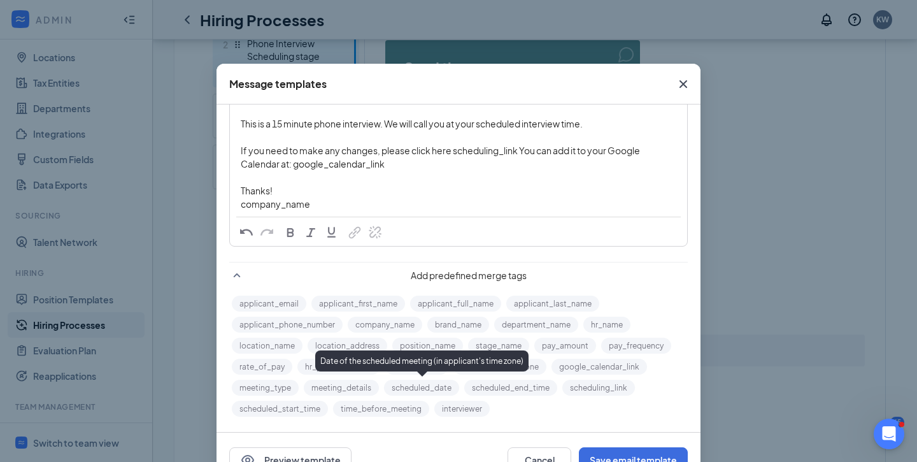
click at [421, 388] on button "scheduled_date" at bounding box center [421, 387] width 75 height 16
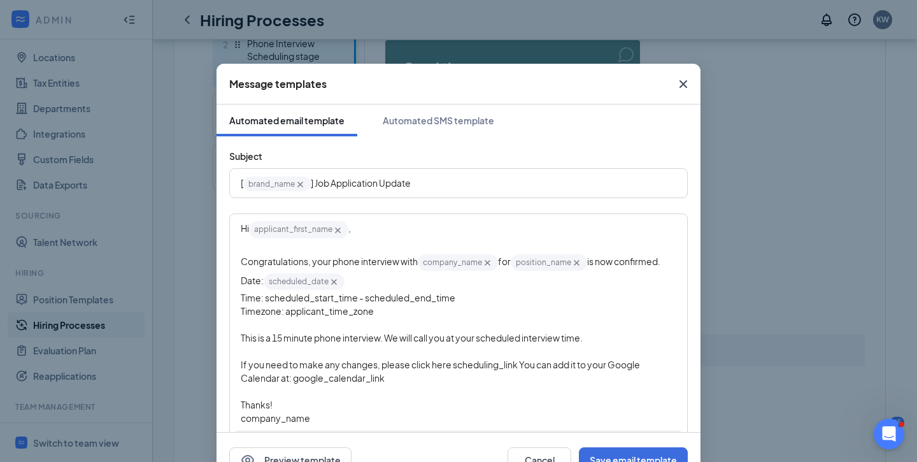
click at [355, 316] on span "Timezone: applicant_time_zone‌‌‌‌" at bounding box center [307, 310] width 133 height 11
drag, startPoint x: 360, startPoint y: 297, endPoint x: 265, endPoint y: 297, distance: 94.2
click at [265, 297] on span "Time: scheduled_start_time‌‌‌‌ - scheduled_end_time‌‌‌‌" at bounding box center [348, 297] width 215 height 11
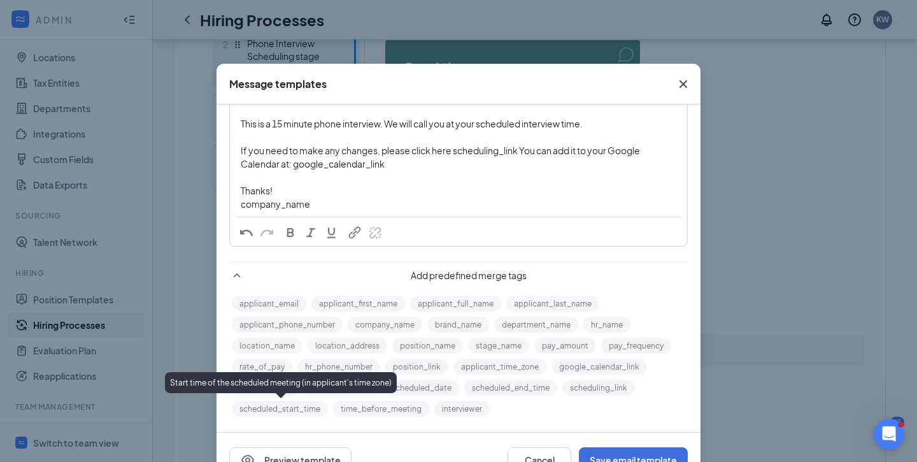
click at [283, 409] on button "scheduled_start_time" at bounding box center [280, 408] width 96 height 16
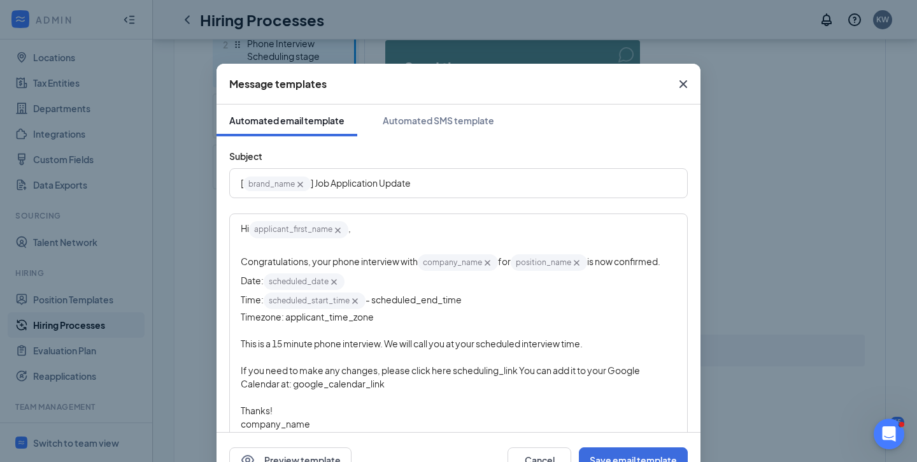
drag, startPoint x: 465, startPoint y: 304, endPoint x: 374, endPoint y: 300, distance: 91.1
click at [374, 300] on span "- scheduled_end_time‌‌‌‌" at bounding box center [413, 298] width 96 height 11
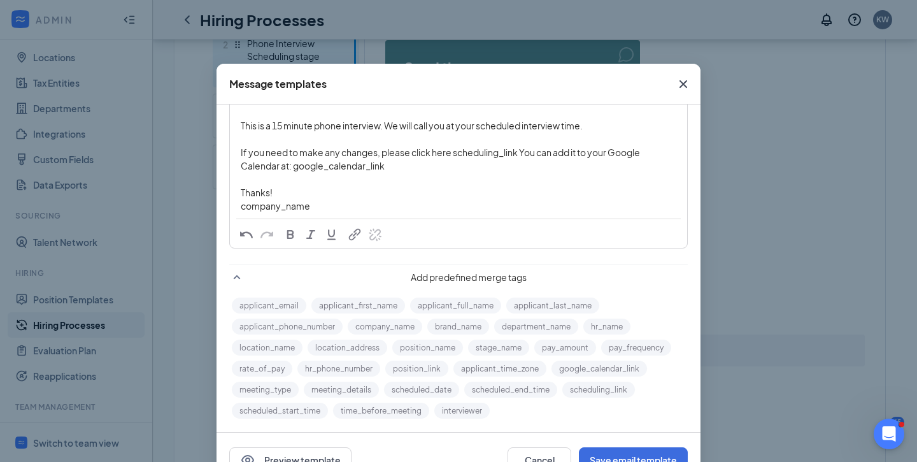
scroll to position [221, 0]
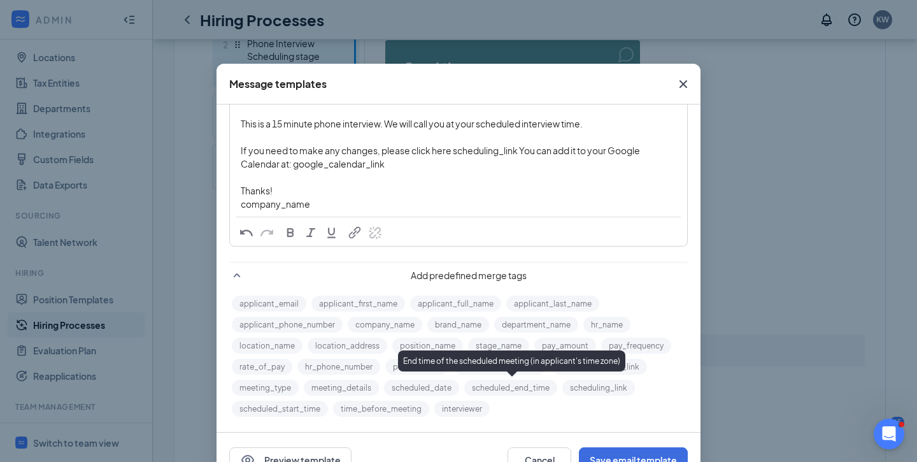
click at [516, 386] on button "scheduled_end_time" at bounding box center [510, 387] width 93 height 16
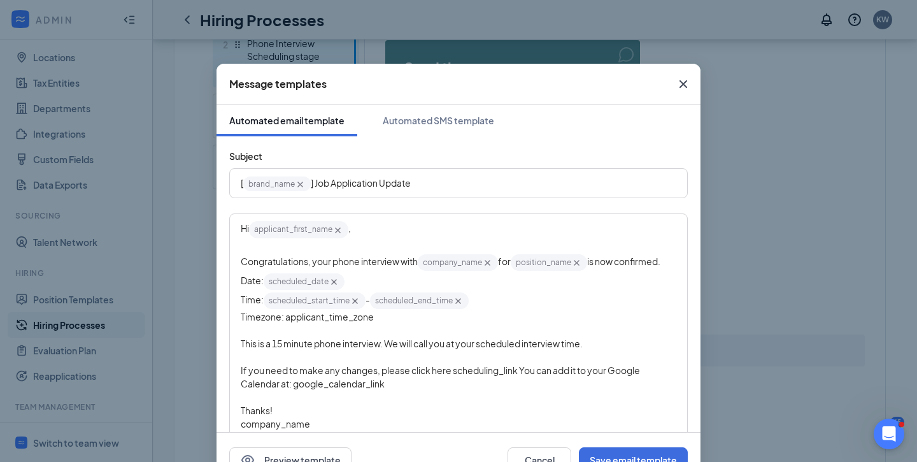
click at [482, 315] on div "Timezone: applicant_time_zone‌‌‌‌" at bounding box center [458, 316] width 435 height 13
click at [372, 325] on div "Edit text" at bounding box center [458, 329] width 435 height 13
drag, startPoint x: 372, startPoint y: 323, endPoint x: 361, endPoint y: 323, distance: 11.5
click at [361, 322] on span "Timezone: applicant_time_zone‌‌‌‌" at bounding box center [307, 316] width 133 height 11
drag, startPoint x: 372, startPoint y: 320, endPoint x: 287, endPoint y: 318, distance: 85.3
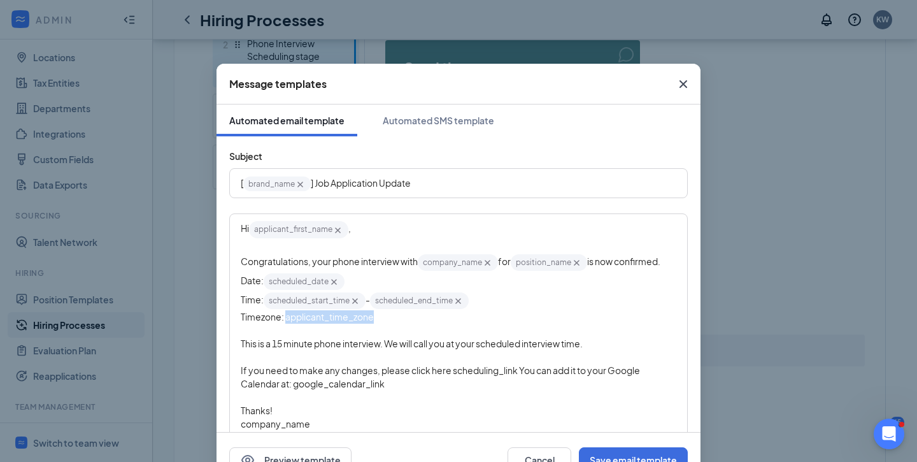
click at [287, 318] on span "Timezone: applicant_time_zone‌‌‌‌" at bounding box center [307, 316] width 133 height 11
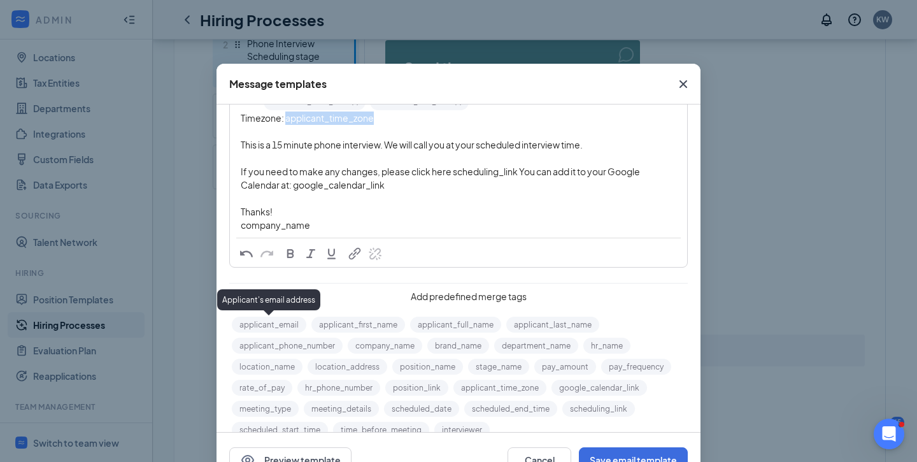
scroll to position [212, 0]
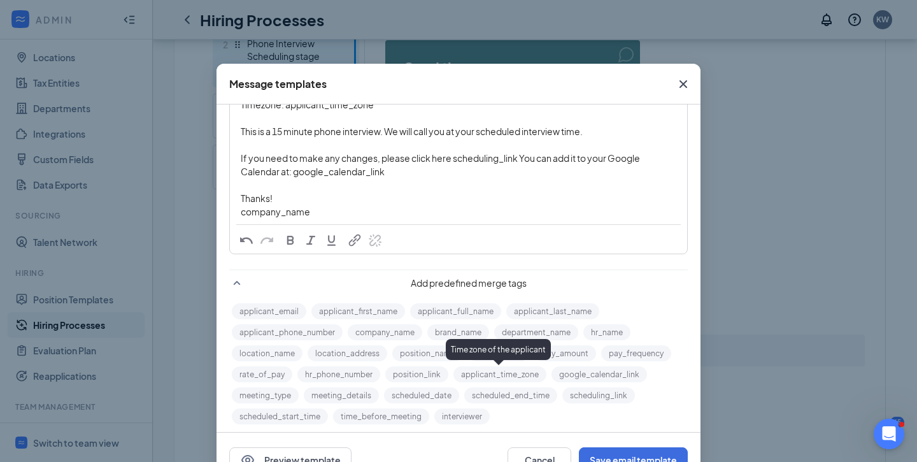
click at [483, 374] on button "applicant_time_zone" at bounding box center [499, 374] width 93 height 16
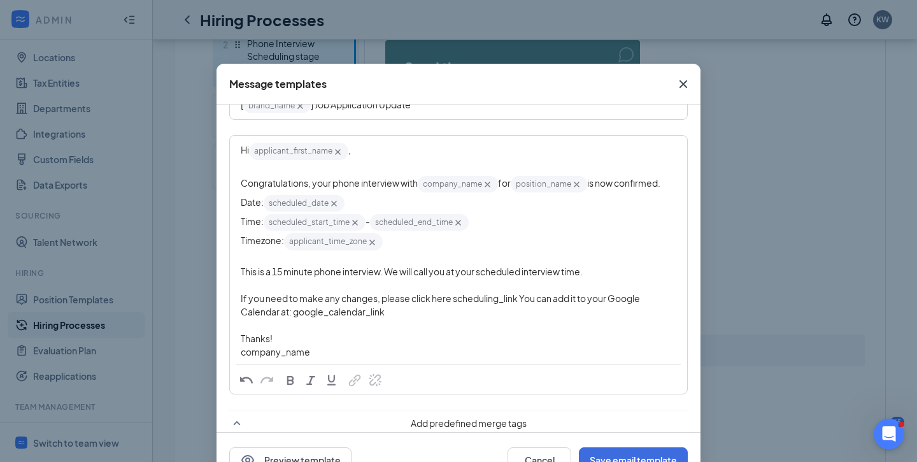
scroll to position [87, 0]
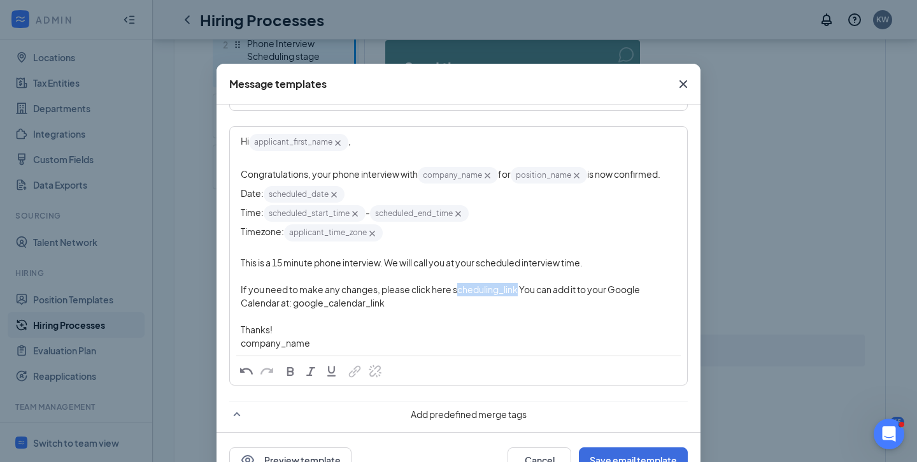
drag, startPoint x: 518, startPoint y: 293, endPoint x: 457, endPoint y: 294, distance: 60.5
click at [457, 294] on span "If you need to make any changes, please click here scheduling_link‌‌‌‌ You can …" at bounding box center [441, 295] width 400 height 25
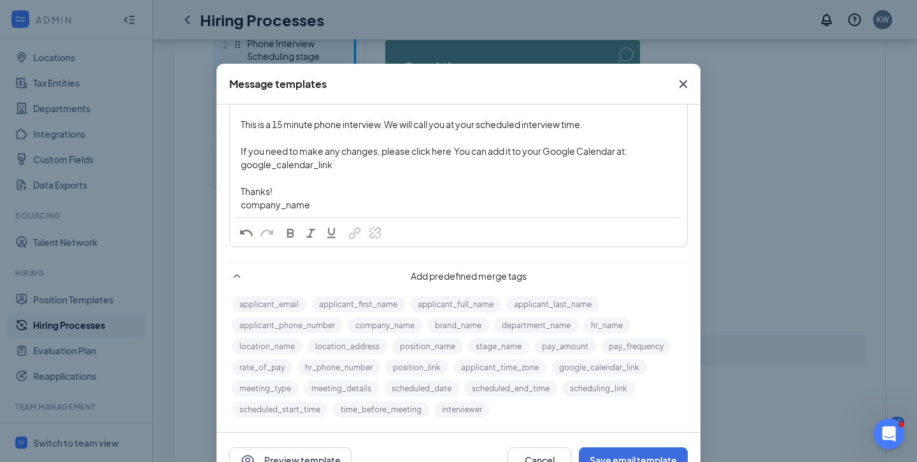
scroll to position [227, 0]
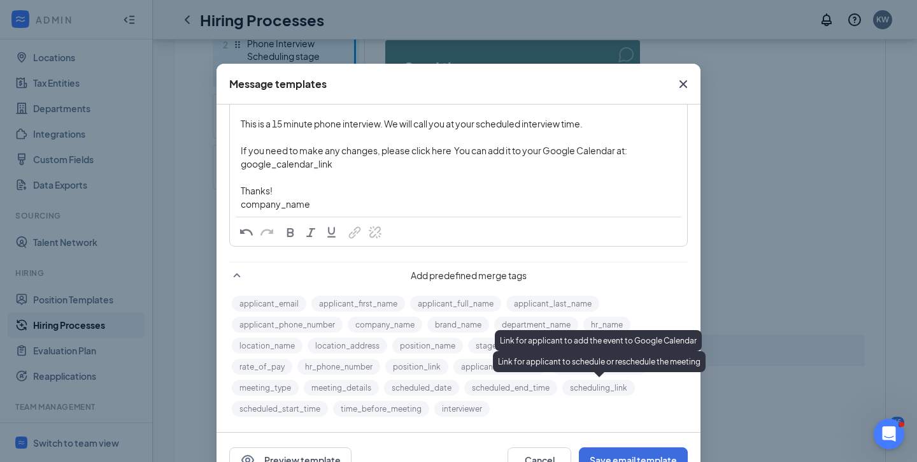
click at [611, 384] on button "scheduling_link" at bounding box center [598, 387] width 73 height 16
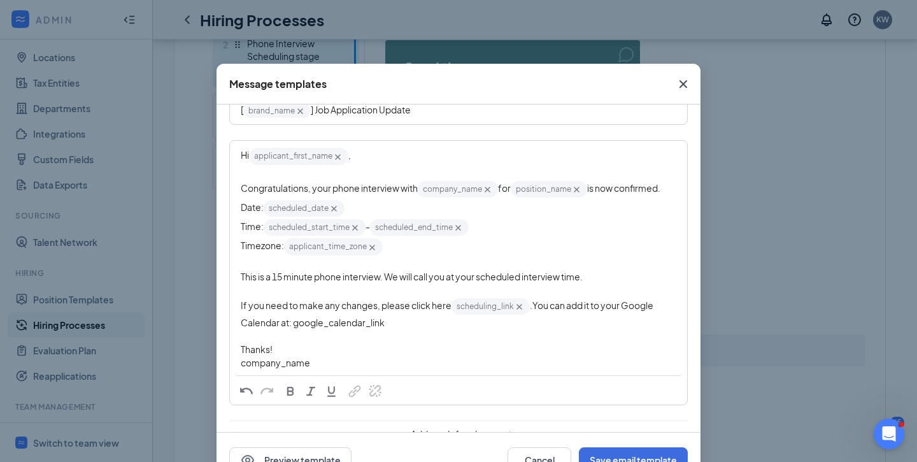
scroll to position [96, 0]
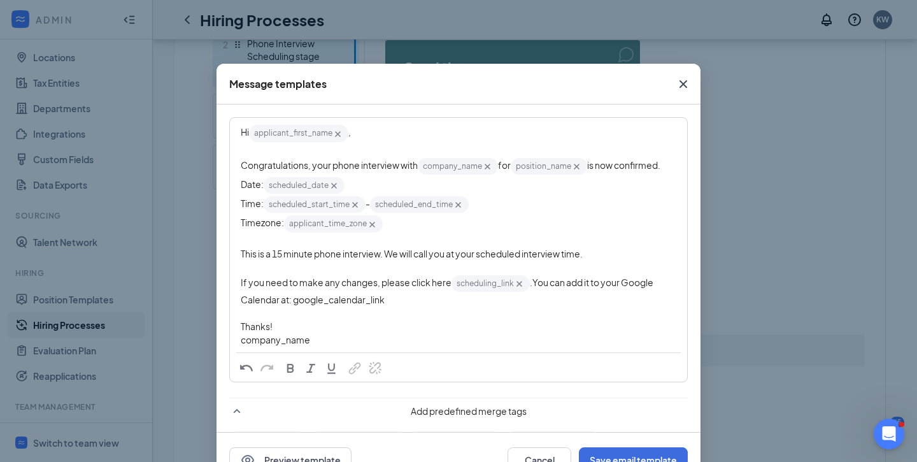
drag, startPoint x: 386, startPoint y: 303, endPoint x: 295, endPoint y: 299, distance: 91.7
click at [295, 299] on div "If you need to make any changes, please click here scheduling_link‌‌‌‌ {{schedu…" at bounding box center [458, 290] width 435 height 32
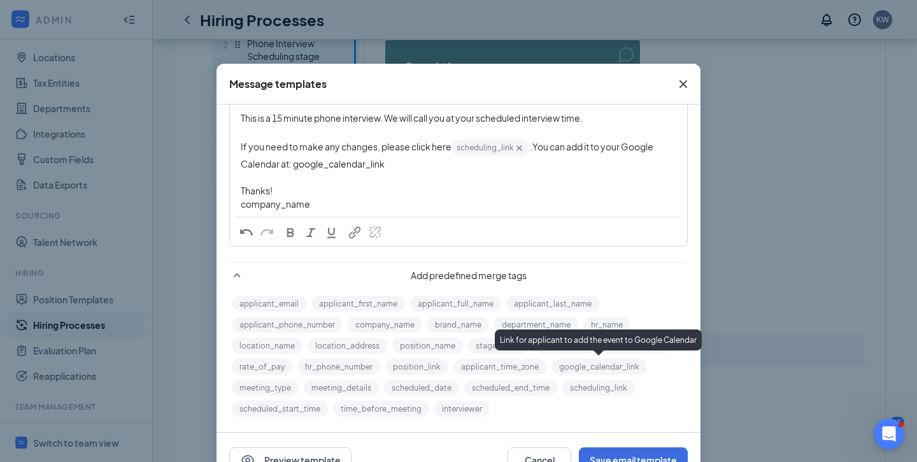
click at [579, 367] on button "google_calendar_link" at bounding box center [598, 366] width 95 height 16
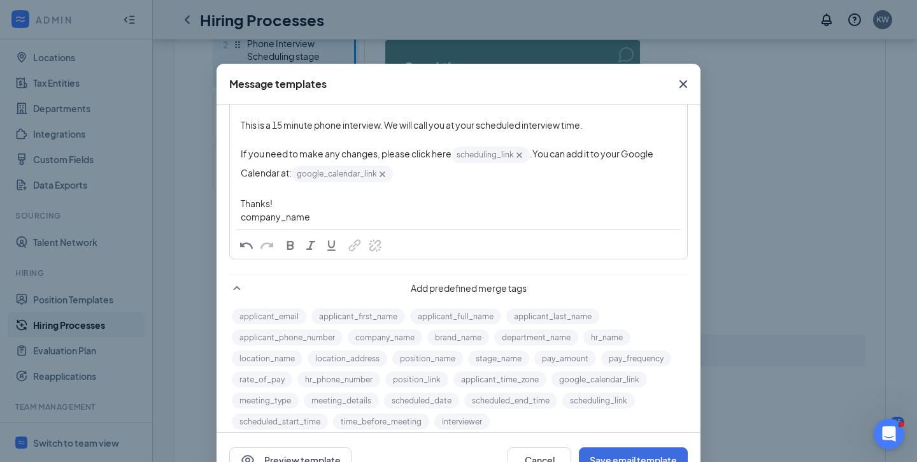
scroll to position [227, 0]
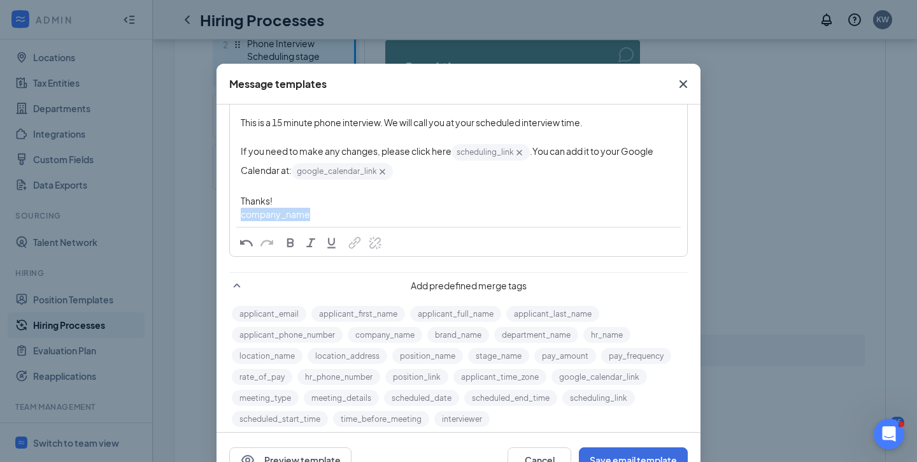
drag, startPoint x: 330, startPoint y: 220, endPoint x: 222, endPoint y: 220, distance: 108.2
click at [222, 220] on div "Subject [ brand_name‌‌‌‌ {{brand_name}} ] Job Application Update Hi applicant_f…" at bounding box center [458, 169] width 484 height 520
click at [398, 337] on button "company_name" at bounding box center [385, 335] width 74 height 16
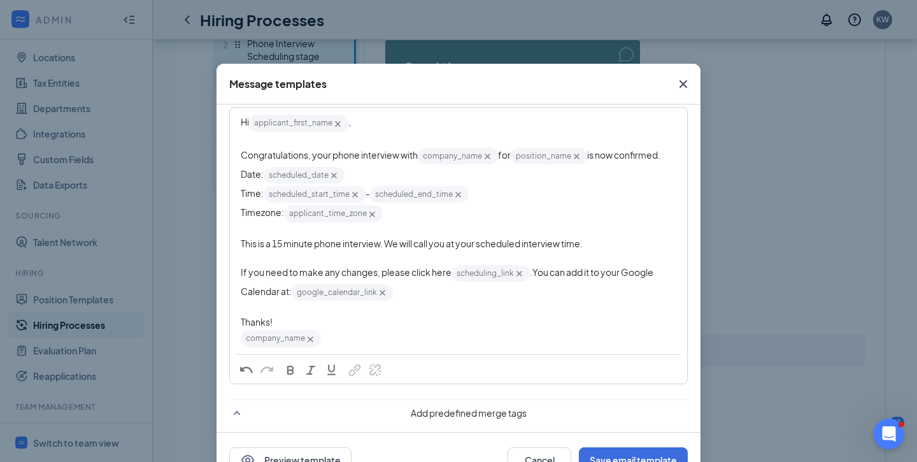
scroll to position [155, 0]
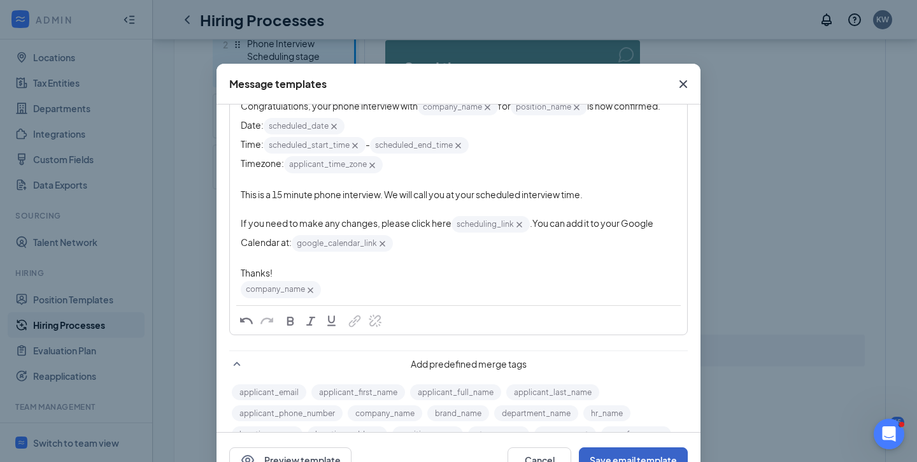
click at [620, 450] on button "Save email template" at bounding box center [633, 459] width 109 height 25
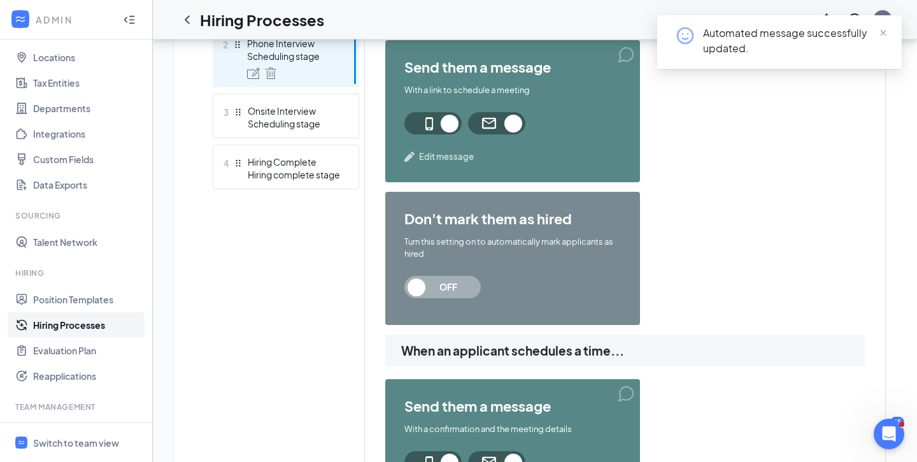
click at [622, 56] on div "send them a message With a link to schedule a meeting Edit message" at bounding box center [512, 111] width 255 height 142
click at [443, 157] on span "Edit message" at bounding box center [446, 156] width 55 height 13
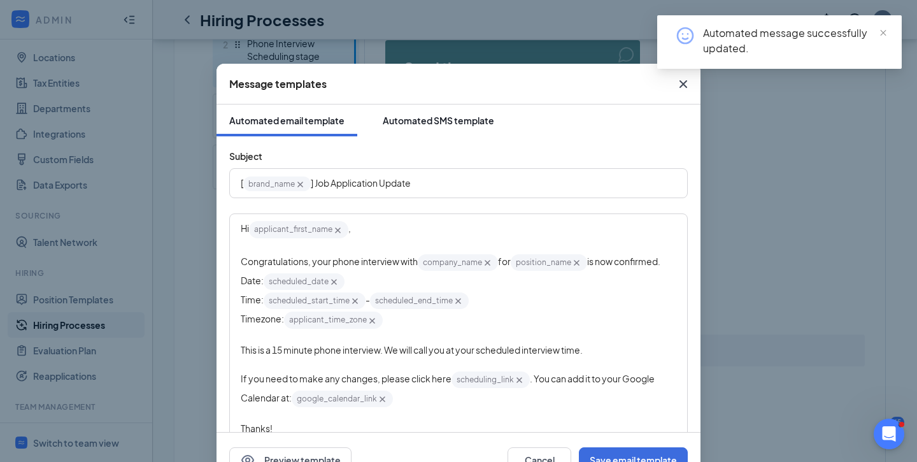
click at [415, 113] on button "Automated SMS template" at bounding box center [438, 120] width 137 height 32
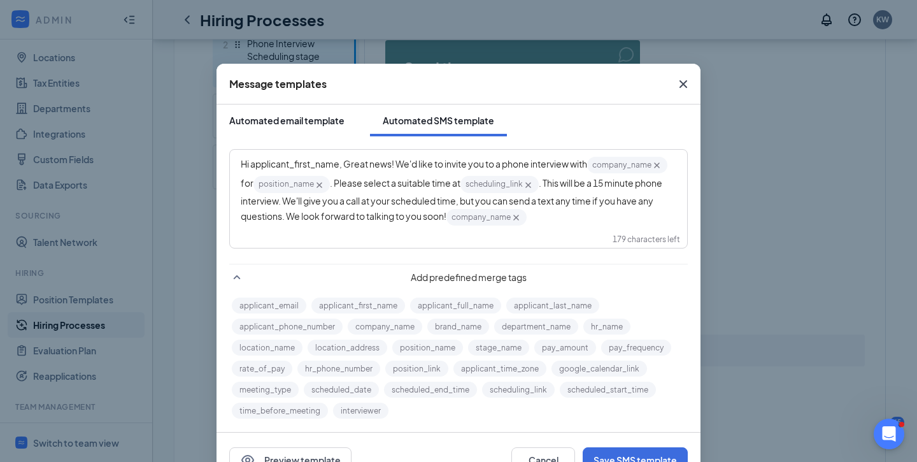
click at [327, 122] on div "Automated email template" at bounding box center [286, 120] width 115 height 13
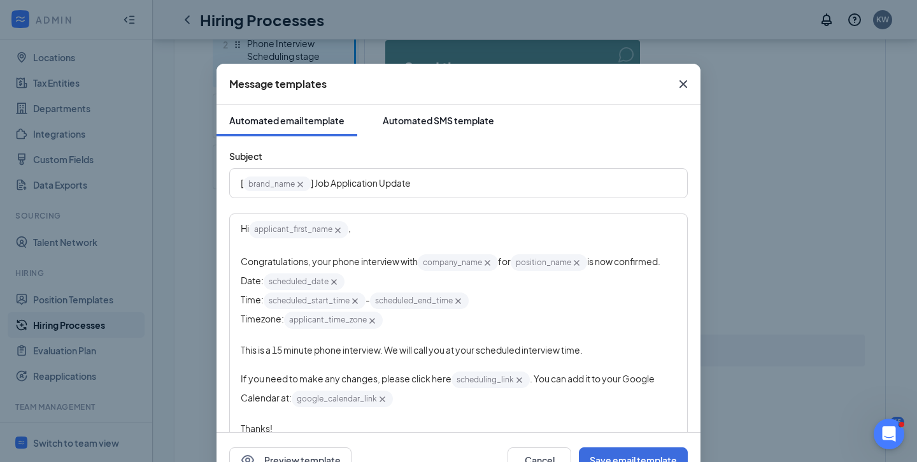
click at [432, 132] on button "Automated SMS template" at bounding box center [438, 120] width 137 height 32
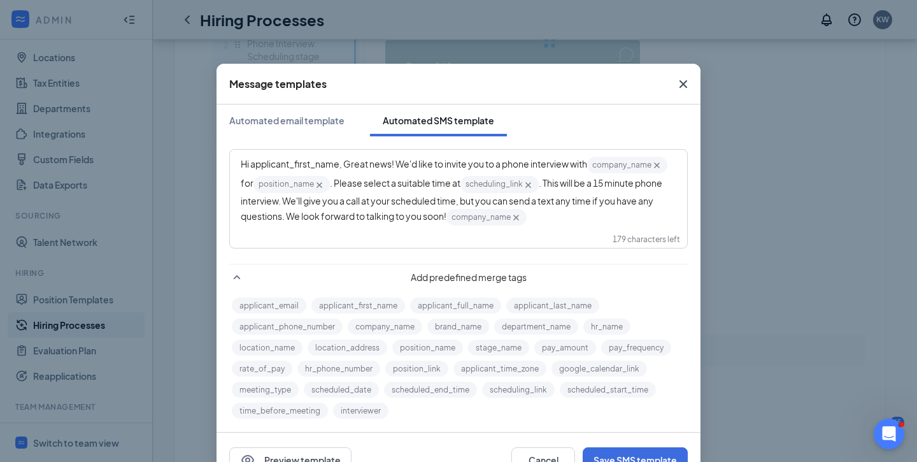
click at [677, 82] on icon "Cross" at bounding box center [682, 83] width 15 height 15
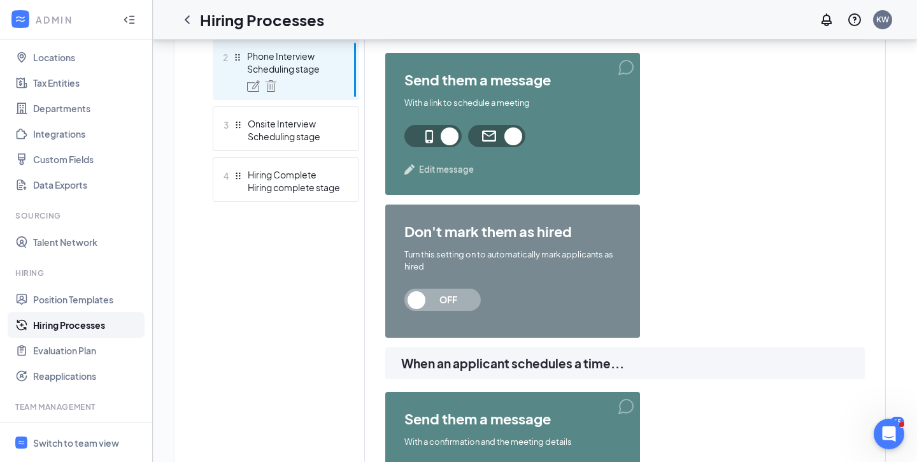
scroll to position [443, 0]
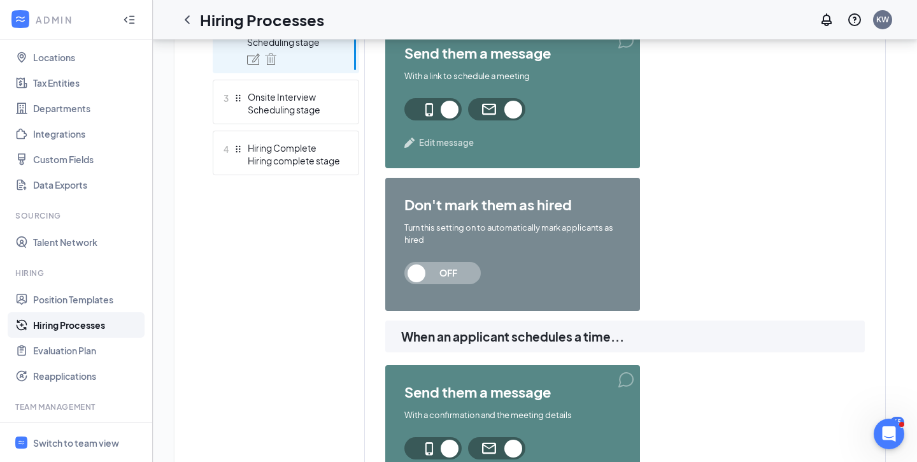
click at [436, 145] on span "Edit message" at bounding box center [446, 142] width 55 height 13
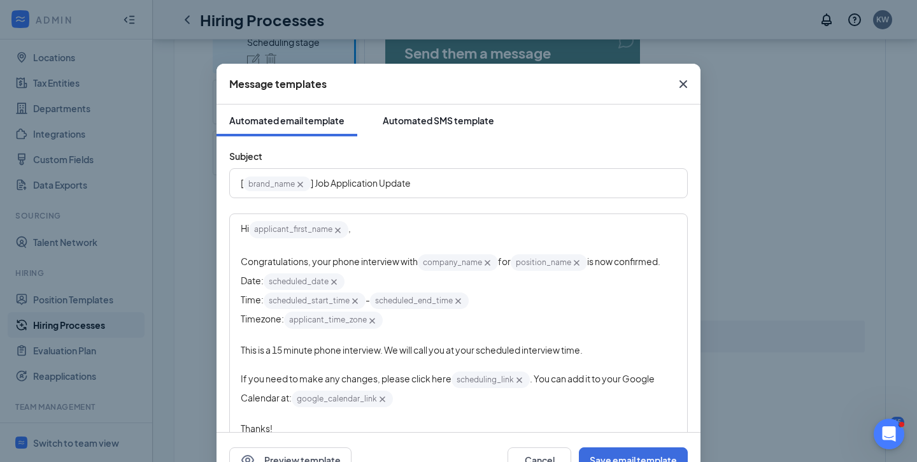
click at [455, 106] on button "Automated SMS template" at bounding box center [438, 120] width 137 height 32
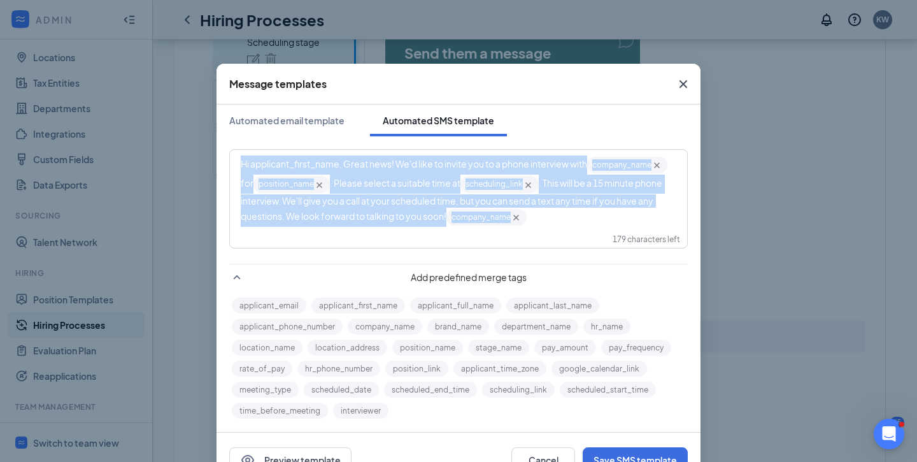
drag, startPoint x: 552, startPoint y: 234, endPoint x: 229, endPoint y: 160, distance: 331.2
click at [229, 159] on div "Hi applicant_first_name‌‌‌‌, Great news! We'd like to invite you to a phone int…" at bounding box center [458, 198] width 458 height 99
copy div "Hi applicant_first_name‌‌‌‌, Great news! We'd like to invite you to a phone int…"
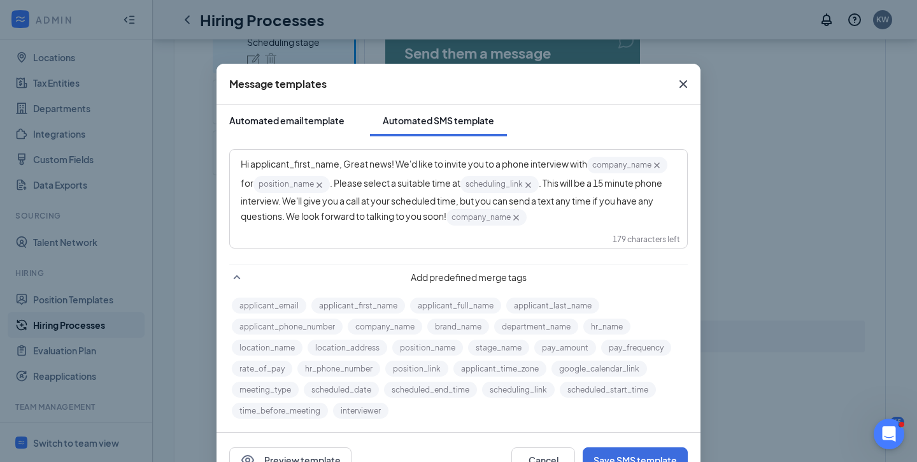
click at [313, 115] on div "Automated email template" at bounding box center [286, 120] width 115 height 13
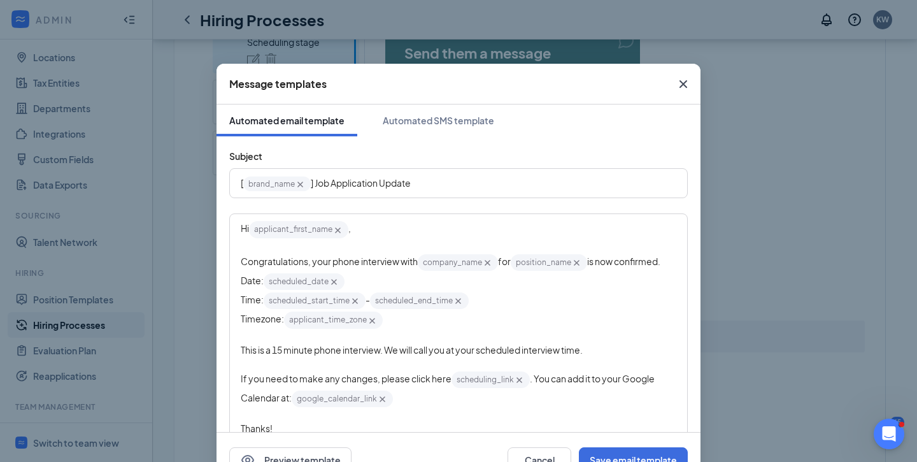
scroll to position [73, 0]
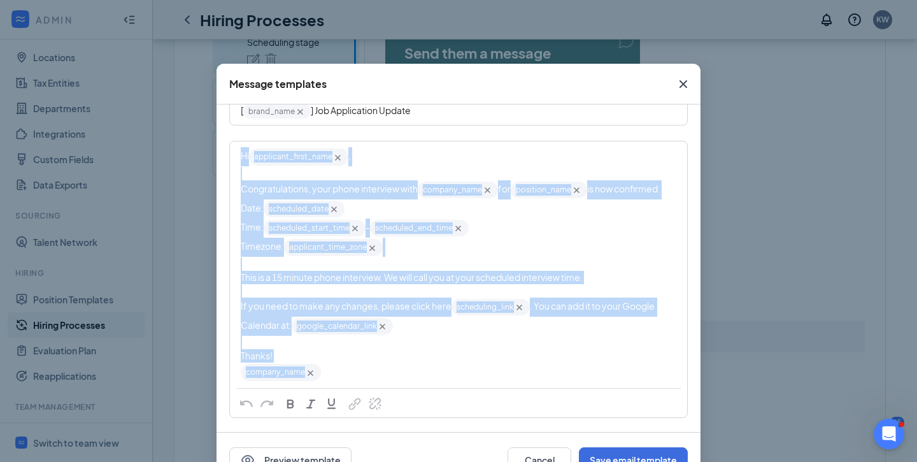
drag, startPoint x: 341, startPoint y: 375, endPoint x: 210, endPoint y: 163, distance: 249.3
click at [210, 163] on div "Message templates Automated email template Automated SMS template Subject [ bra…" at bounding box center [458, 231] width 917 height 462
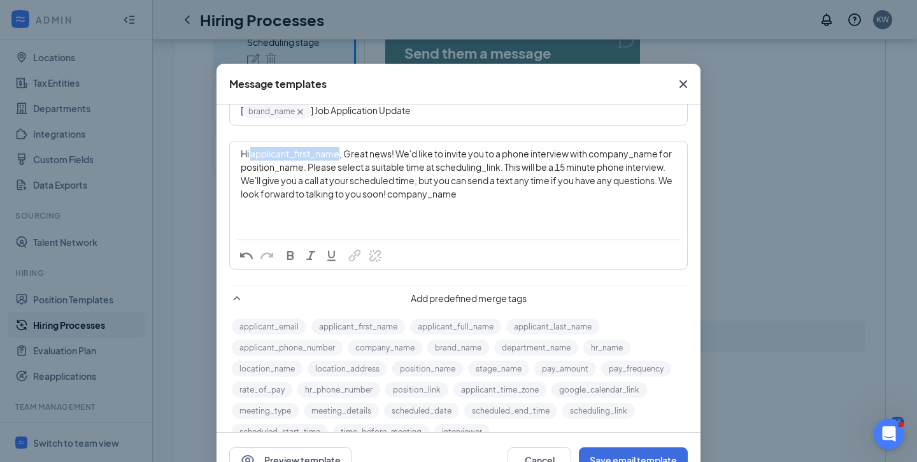
drag, startPoint x: 332, startPoint y: 155, endPoint x: 251, endPoint y: 155, distance: 80.2
click at [251, 155] on span "Hi applicant_first_name‌‌‌‌, Great news! We'd like to invite you to a phone int…" at bounding box center [457, 174] width 433 height 52
click at [375, 326] on button "applicant_first_name" at bounding box center [358, 326] width 94 height 16
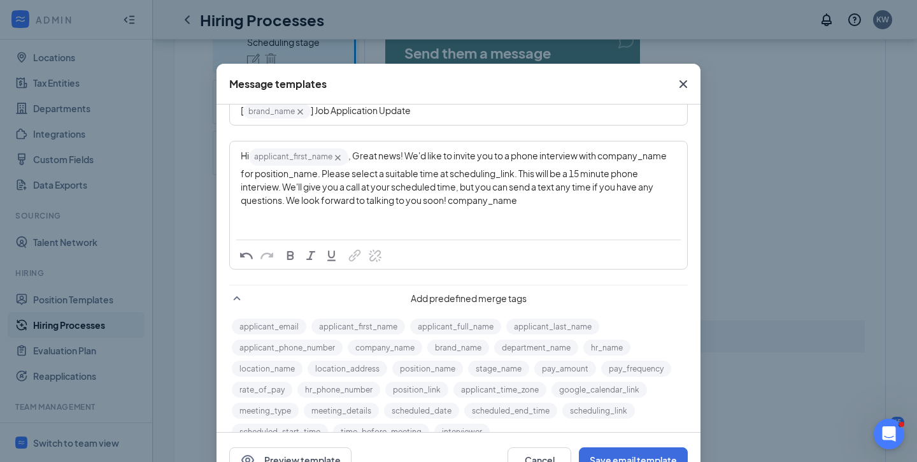
click at [413, 185] on span ", Great news! We'd like to invite you to a phone interview with company_name‌‌‌…" at bounding box center [454, 177] width 427 height 55
drag, startPoint x: 601, startPoint y: 155, endPoint x: 670, endPoint y: 159, distance: 69.5
click at [668, 159] on span ", Great news! We'd like to invite you to a phone interview with company_name‌‌‌…" at bounding box center [454, 177] width 427 height 55
click at [390, 349] on div "Street address for the location that the position is in" at bounding box center [347, 342] width 197 height 21
click at [679, 159] on div "Hi applicant_first_name‌‌‌‌ {{applicant_first_name}} , Great news! We'd like to…" at bounding box center [458, 176] width 456 height 69
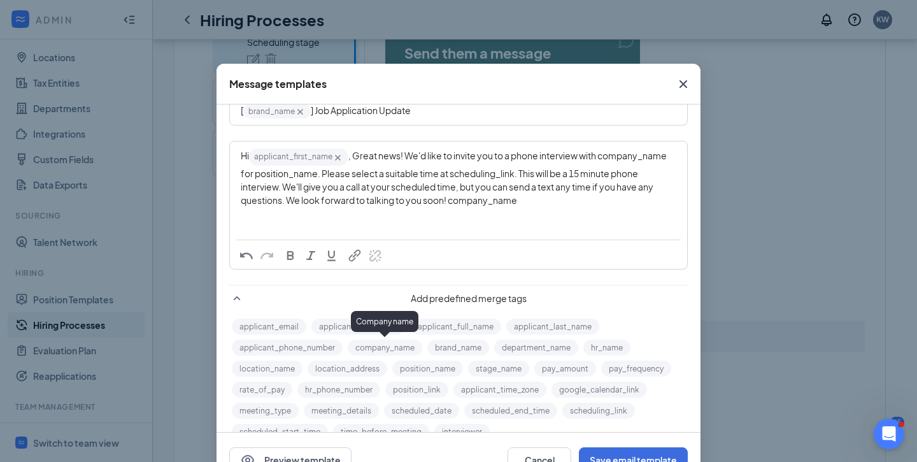
click at [377, 348] on button "company_name" at bounding box center [385, 347] width 74 height 16
drag, startPoint x: 398, startPoint y: 177, endPoint x: 335, endPoint y: 176, distance: 63.7
click at [335, 176] on span "for position_name‌‌‌‌. Please select a suitable time at scheduling_link‌‌‌‌. Th…" at bounding box center [448, 186] width 414 height 38
click at [433, 369] on button "position_name" at bounding box center [427, 368] width 71 height 16
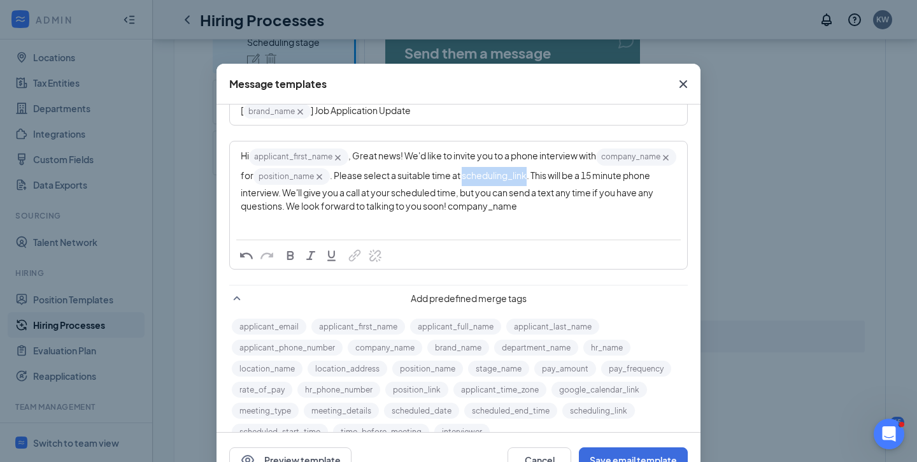
drag, startPoint x: 609, startPoint y: 176, endPoint x: 544, endPoint y: 173, distance: 64.4
click at [544, 173] on span ". Please select a suitable time at scheduling_link‌‌‌‌. This will be a 15 minut…" at bounding box center [448, 190] width 414 height 42
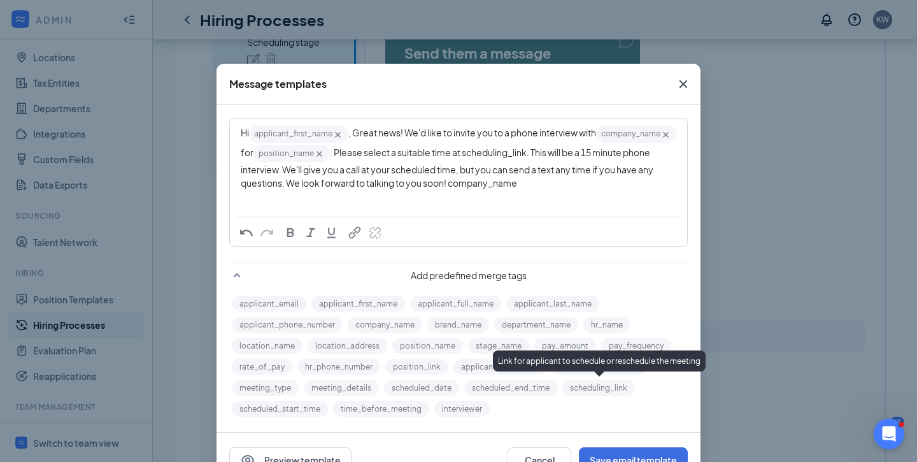
click at [607, 388] on button "scheduling_link" at bounding box center [598, 387] width 73 height 16
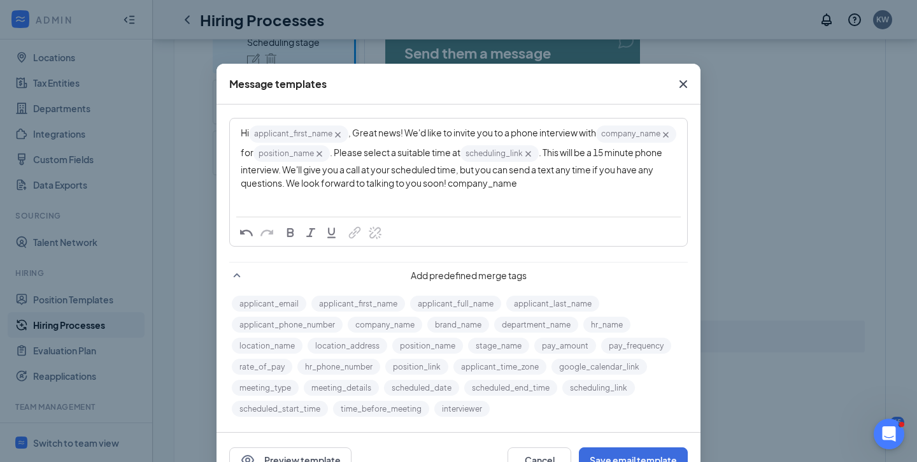
click at [626, 152] on span ". This will be a 15 minute phone interview. We'll give you a call at your sched…" at bounding box center [452, 167] width 423 height 42
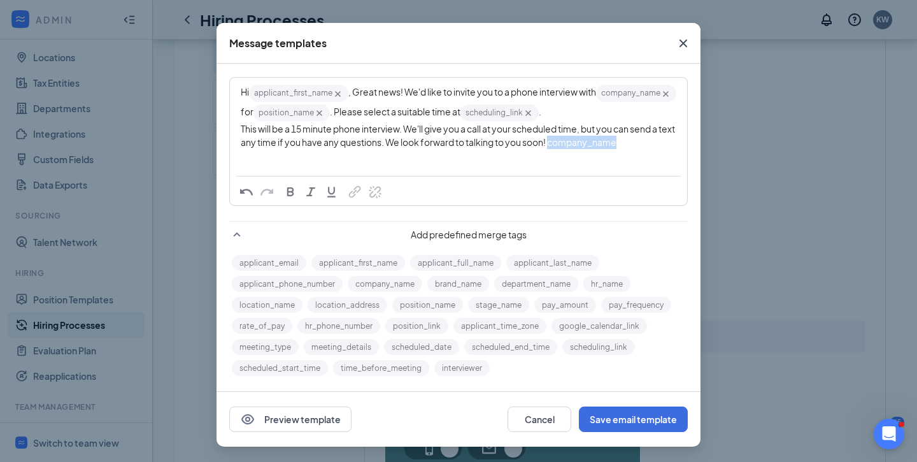
drag, startPoint x: 640, startPoint y: 146, endPoint x: 568, endPoint y: 142, distance: 72.0
click at [568, 142] on div "This will be a 15 minute phone interview. We'll give you a call at your schedul…" at bounding box center [458, 135] width 435 height 27
click at [375, 286] on button "company_name" at bounding box center [385, 284] width 74 height 16
click at [248, 145] on span "This will be a 15 minute phone interview. We'll give you a call at your schedul…" at bounding box center [458, 136] width 435 height 27
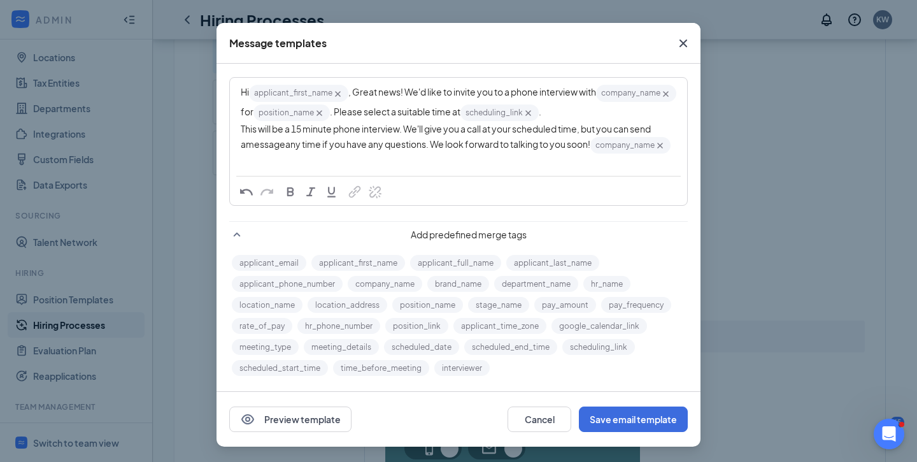
click at [427, 144] on span "any time if you have any questions. We look forward to talking to you soon!" at bounding box center [437, 143] width 305 height 11
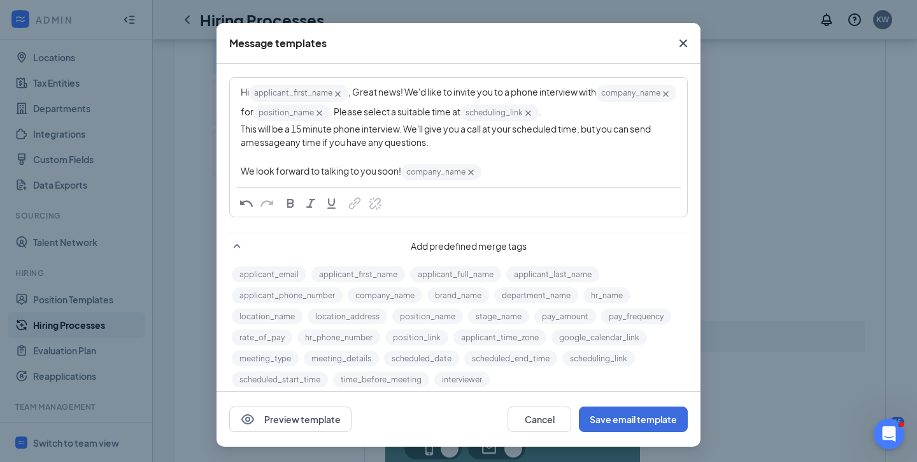
scroll to position [0, 0]
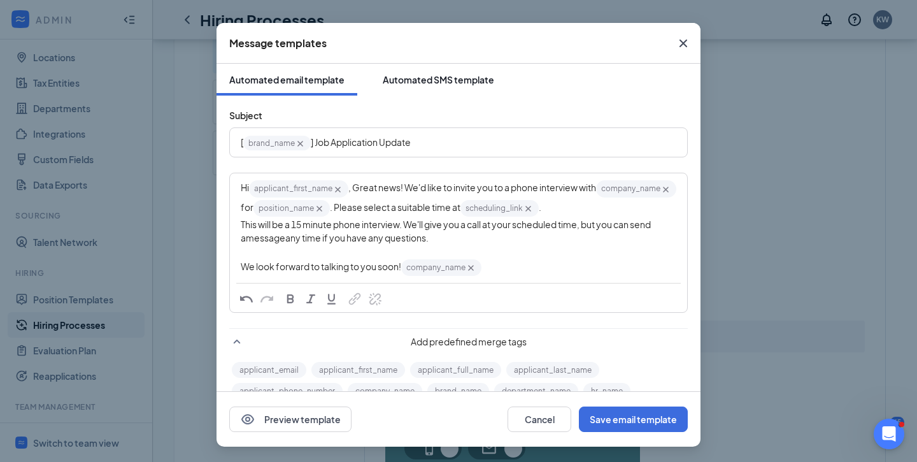
click at [423, 78] on div "Automated SMS template" at bounding box center [438, 79] width 111 height 13
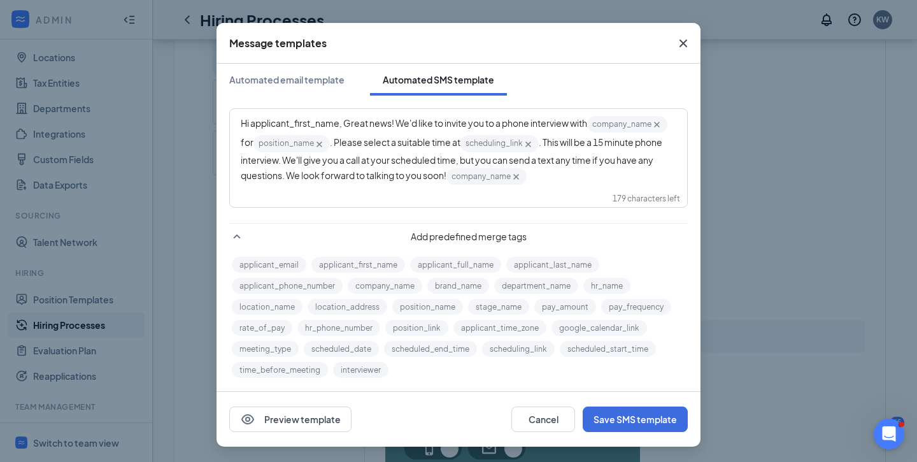
click at [551, 155] on span ". This will be a 15 minute phone interview. We'll give you a call at your sched…" at bounding box center [452, 158] width 423 height 44
click at [308, 74] on div "Automated email template" at bounding box center [286, 79] width 115 height 13
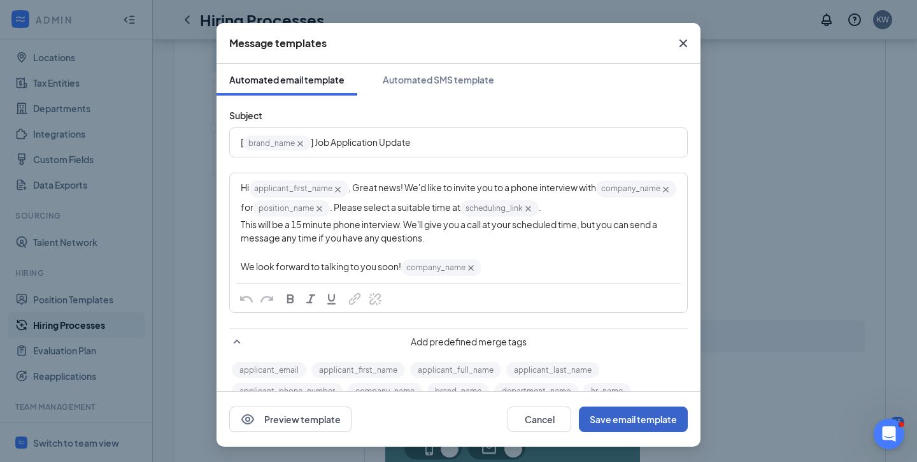
click at [612, 421] on button "Save email template" at bounding box center [633, 418] width 109 height 25
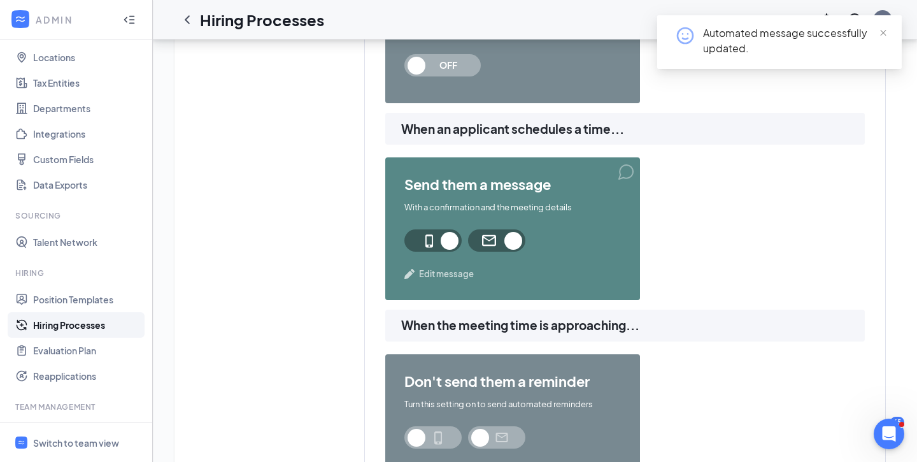
scroll to position [652, 0]
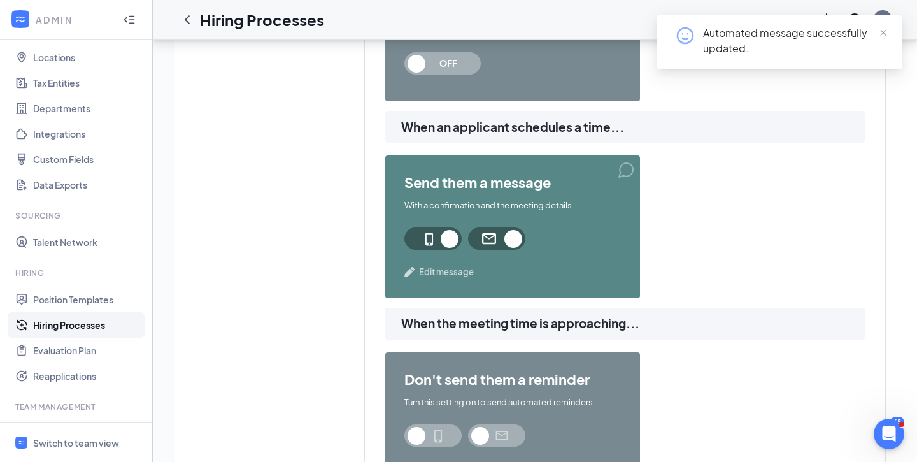
click at [448, 270] on span "Edit message" at bounding box center [446, 271] width 55 height 13
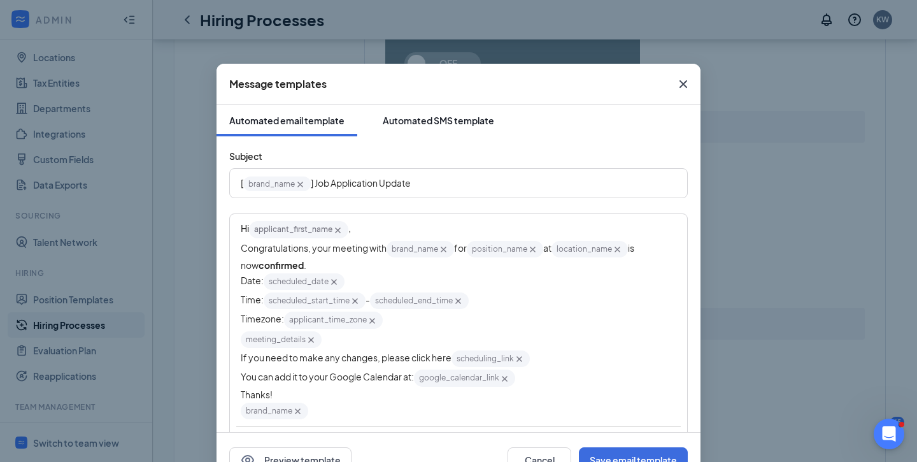
click at [407, 120] on div "Automated SMS template" at bounding box center [438, 120] width 111 height 13
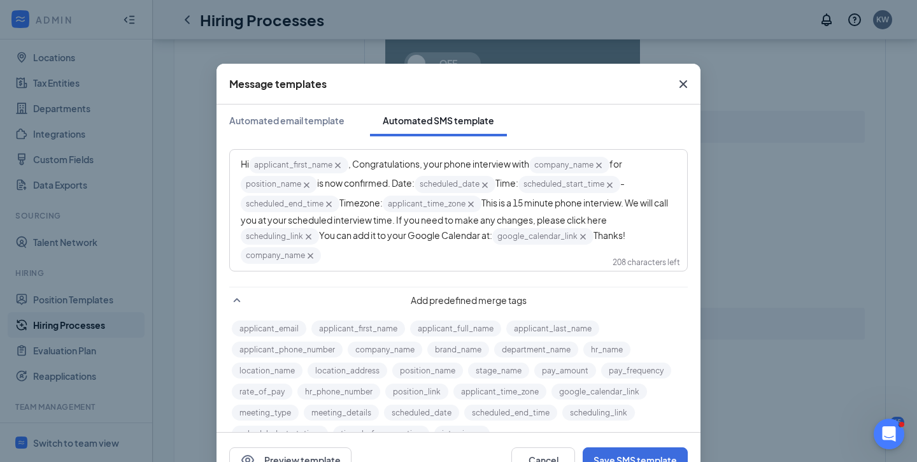
click at [686, 80] on icon "Cross" at bounding box center [683, 84] width 8 height 8
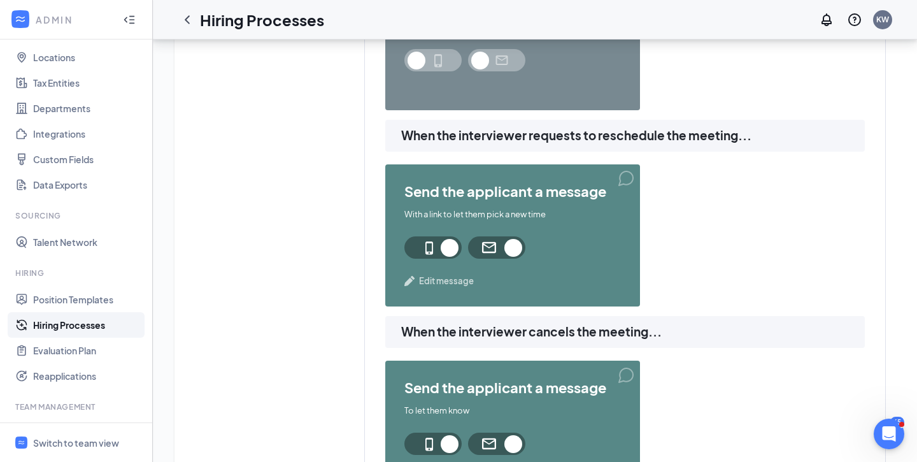
scroll to position [1028, 0]
click at [428, 283] on span "Edit message" at bounding box center [446, 280] width 55 height 13
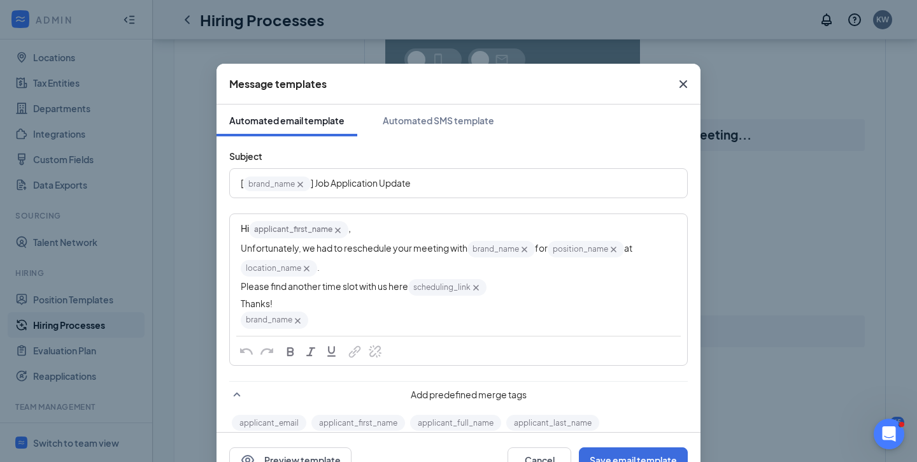
click at [367, 244] on span "Unfortunately, we had to reschedule your meeting with" at bounding box center [354, 247] width 227 height 11
click at [426, 248] on span "Unfortunately, we had to reschedule your meeting with" at bounding box center [354, 247] width 227 height 11
click at [553, 247] on icon "Cross" at bounding box center [555, 249] width 11 height 11
click at [558, 251] on icon "Cross" at bounding box center [555, 249] width 11 height 11
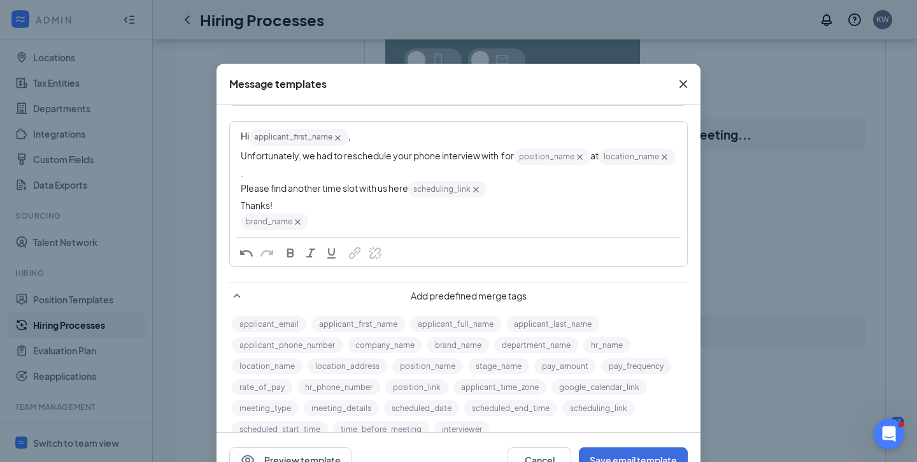
scroll to position [120, 0]
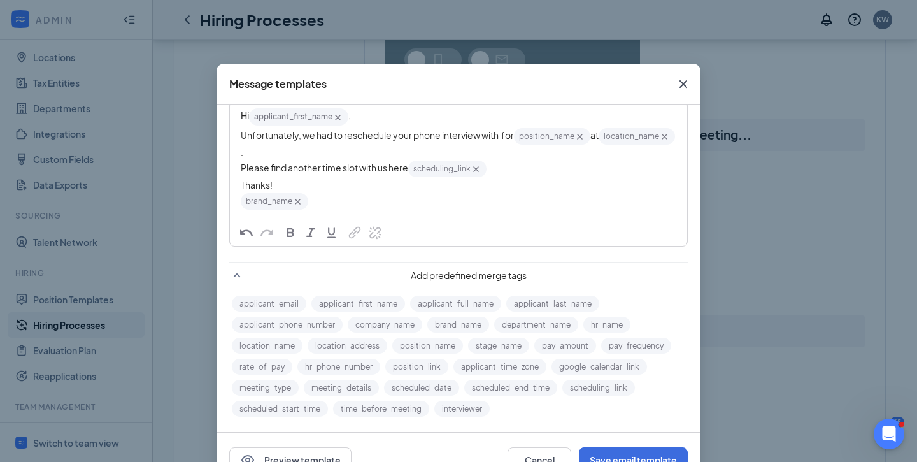
click at [391, 325] on button "company_name" at bounding box center [385, 324] width 74 height 16
click at [504, 129] on span "Unfortunately, we had to reschedule your phone interview with for" at bounding box center [377, 134] width 273 height 11
click at [381, 325] on button "company_name" at bounding box center [385, 324] width 74 height 16
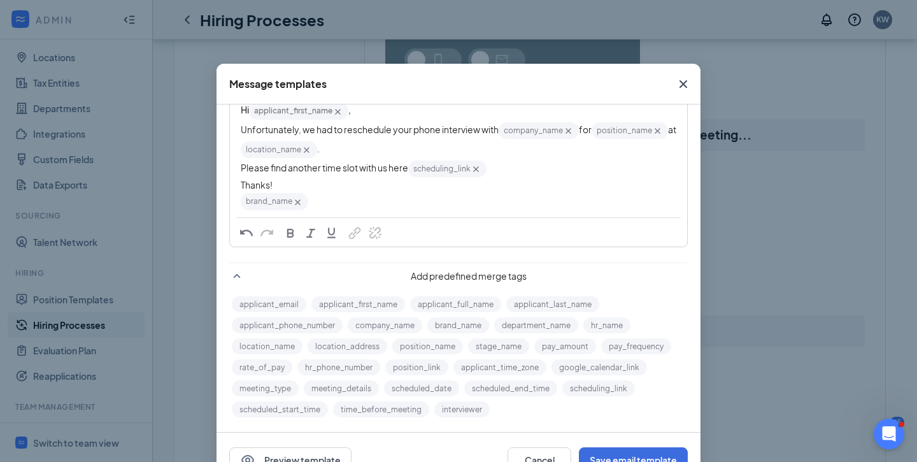
click at [342, 148] on div "Unfortunately, we had to reschedule your phone interview with company_name‌‌‌‌ …" at bounding box center [458, 140] width 435 height 39
drag, startPoint x: 327, startPoint y: 148, endPoint x: 241, endPoint y: 148, distance: 86.6
click at [241, 148] on div "Unfortunately, we had to reschedule your phone interview with company_name‌‌‌‌ …" at bounding box center [458, 140] width 435 height 39
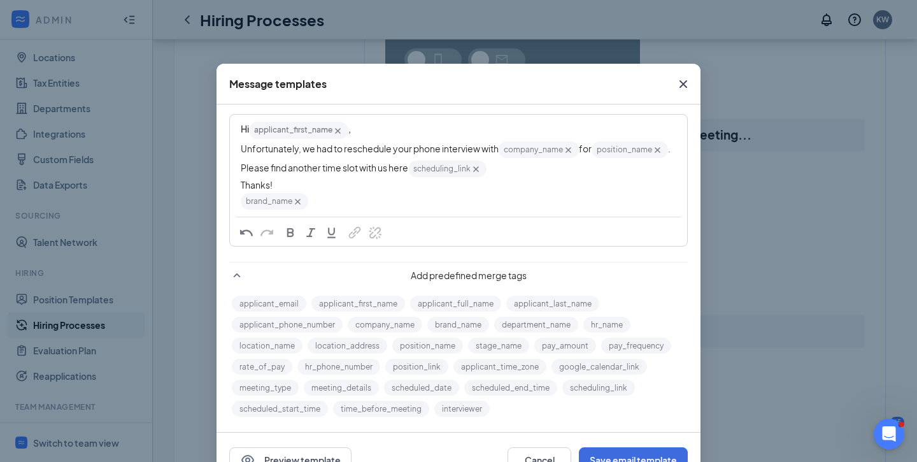
scroll to position [101, 0]
click at [379, 174] on div "Please find another time slot with us here scheduling_link‌‌‌‌ {{scheduling_lin…" at bounding box center [458, 168] width 435 height 19
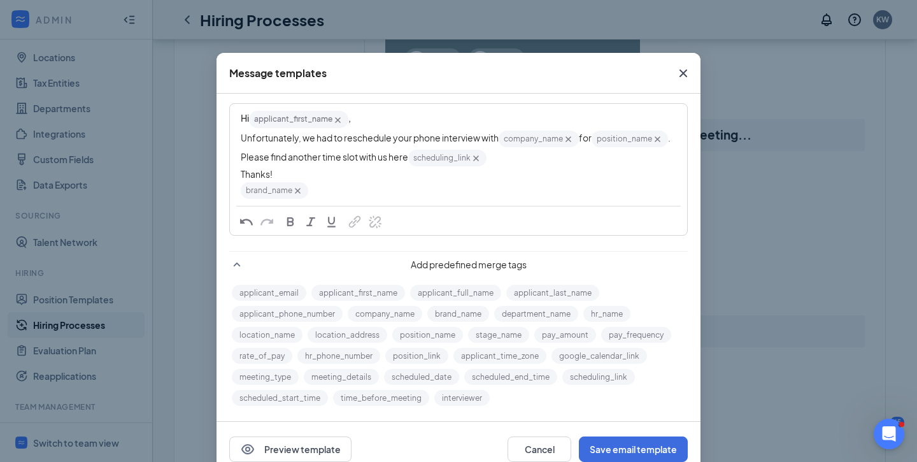
click at [323, 183] on div "brand_name‌‌‌‌ {{brand_name}}" at bounding box center [458, 190] width 435 height 19
click at [295, 194] on icon "Cross" at bounding box center [297, 190] width 11 height 11
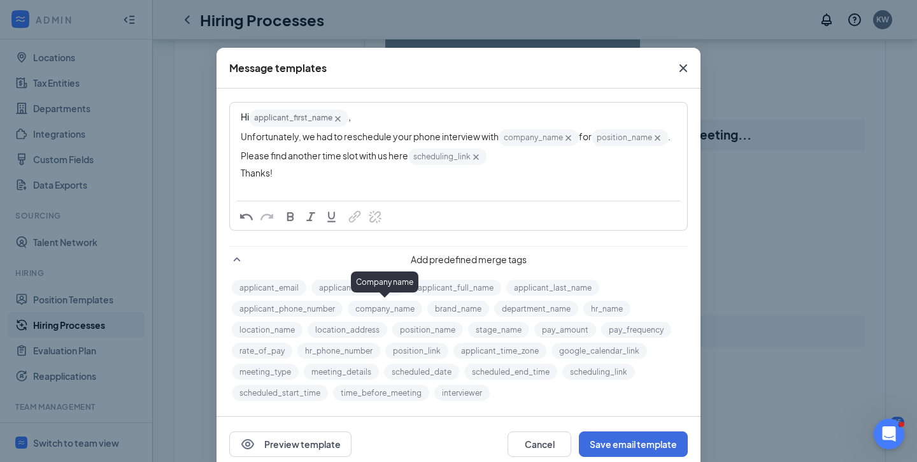
click at [379, 307] on button "company_name" at bounding box center [385, 308] width 74 height 16
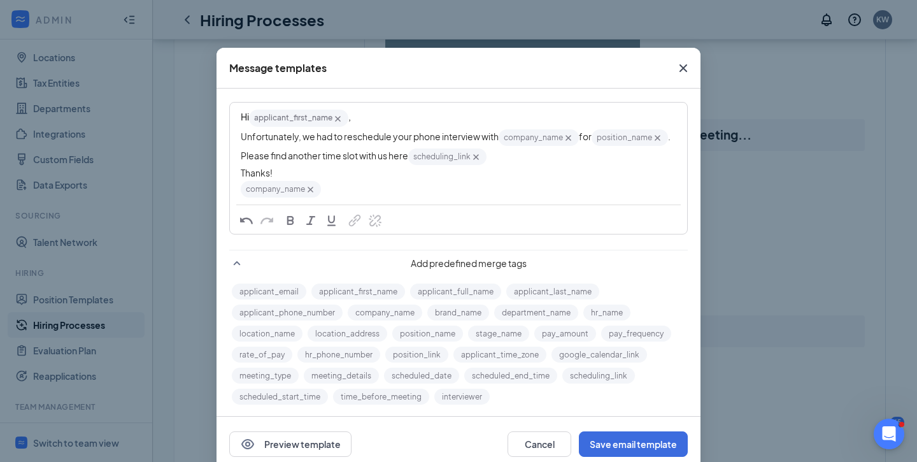
scroll to position [0, 0]
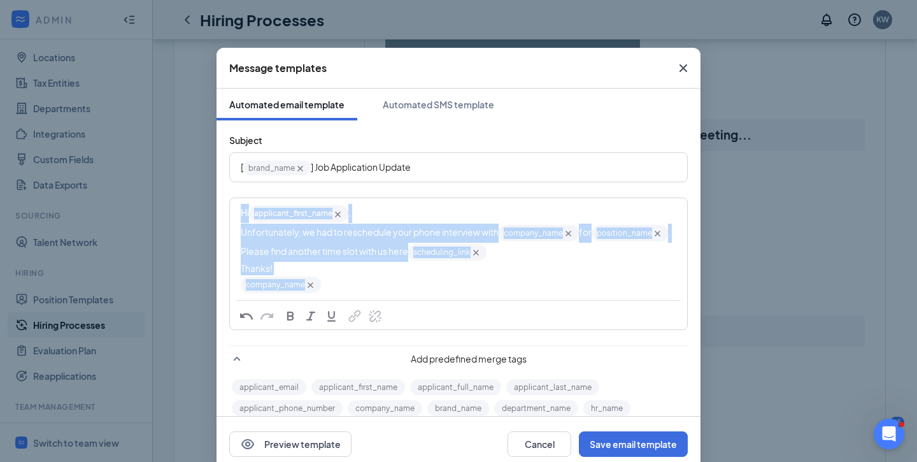
drag, startPoint x: 356, startPoint y: 285, endPoint x: 187, endPoint y: 215, distance: 183.0
click at [187, 215] on div "Message templates Automated email template Automated SMS template Subject [ bra…" at bounding box center [458, 231] width 917 height 462
click at [379, 273] on div "Thanks!" at bounding box center [458, 268] width 435 height 13
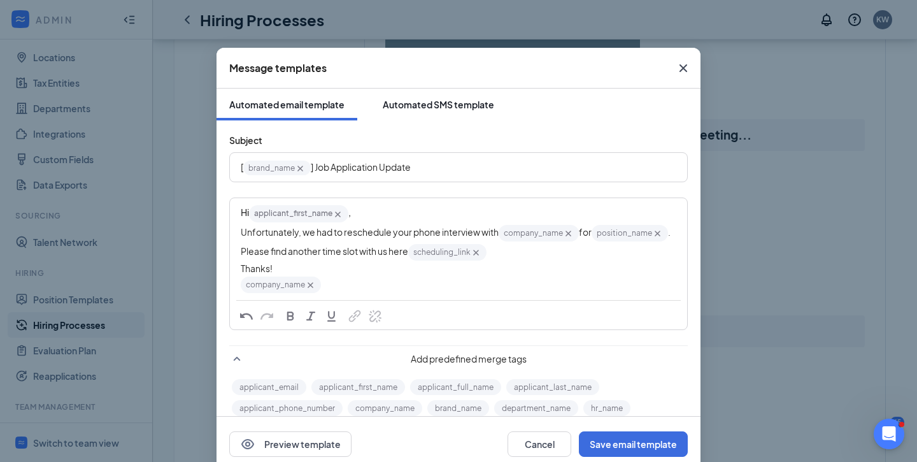
click at [418, 108] on div "Automated SMS template" at bounding box center [438, 104] width 111 height 13
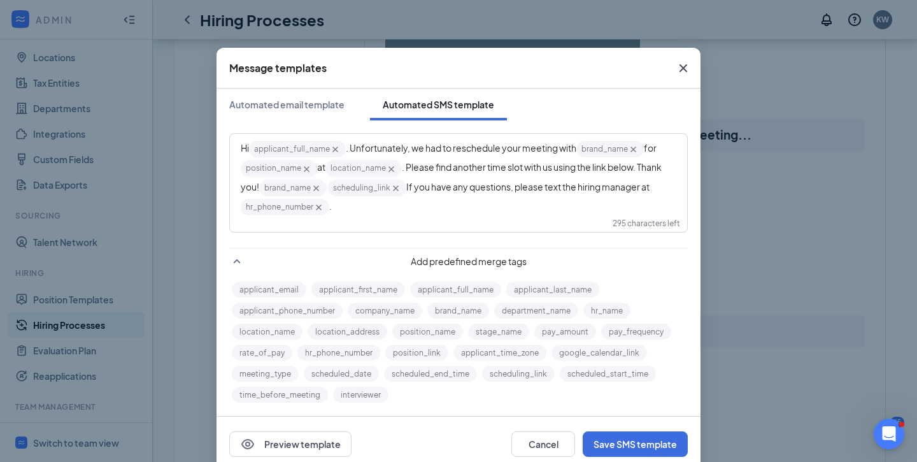
click at [396, 146] on span ". Unfortunately, we had to reschedule your meeting with" at bounding box center [461, 147] width 230 height 11
click at [644, 148] on span "brand_name‌‌‌‌ {{brand_name}}" at bounding box center [609, 149] width 67 height 17
click at [636, 148] on icon "Cross" at bounding box center [633, 150] width 6 height 6
click at [372, 311] on button "company_name" at bounding box center [385, 310] width 74 height 16
drag, startPoint x: 405, startPoint y: 169, endPoint x: 314, endPoint y: 169, distance: 90.4
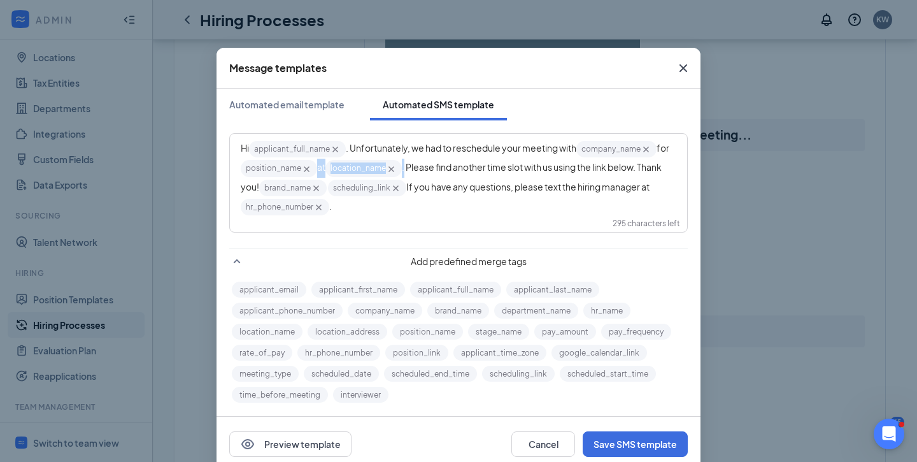
click at [314, 169] on div "Hi applicant_full_name‌‌‌‌ {{applicant_full_name}} . Unfortunately, we had to r…" at bounding box center [458, 177] width 435 height 77
click at [318, 168] on span "Please find another time slot with us using the link below. Thank you!" at bounding box center [455, 166] width 276 height 11
click at [676, 166] on div "Hi applicant_full_name‌‌‌‌ {{applicant_full_name}} . Unfortunately, we had to r…" at bounding box center [458, 168] width 456 height 68
click at [464, 190] on span "If you have any questions, please text the hiring manager at" at bounding box center [440, 186] width 243 height 11
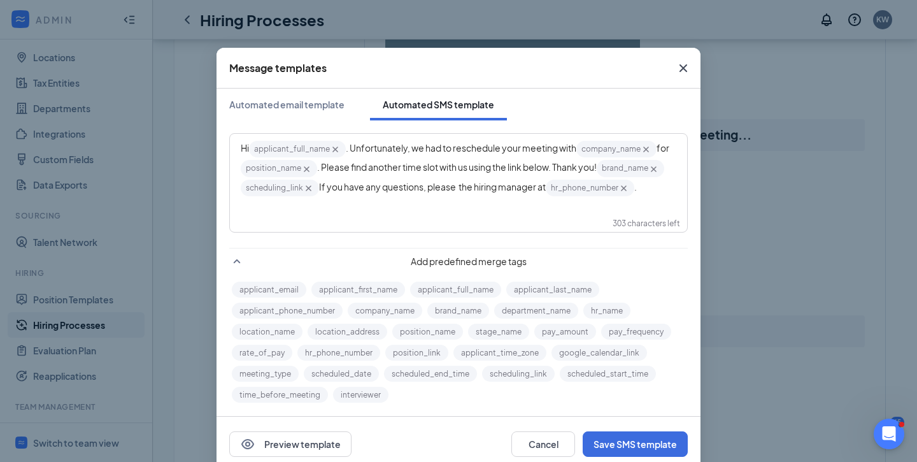
click at [634, 188] on span "hr_phone_number‌‌‌‌ {{hr_phone_number}}" at bounding box center [590, 188] width 88 height 17
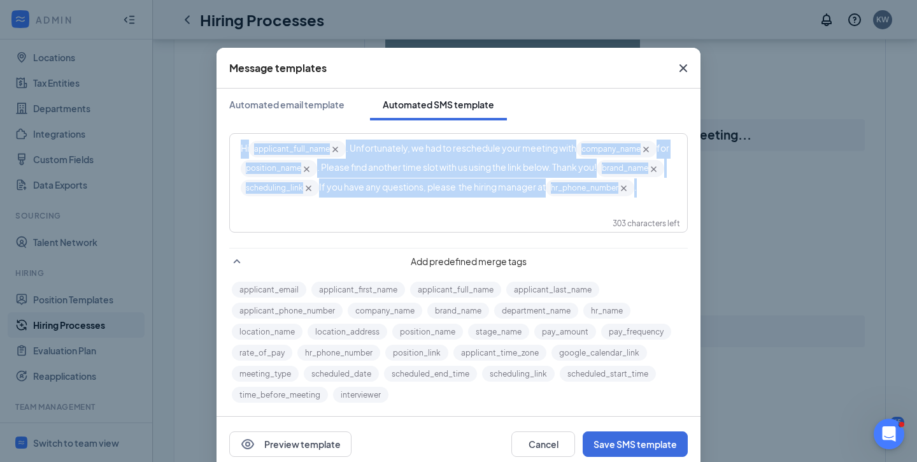
click at [634, 188] on span "hr_phone_number‌‌‌‌ {{hr_phone_number}}" at bounding box center [590, 188] width 88 height 17
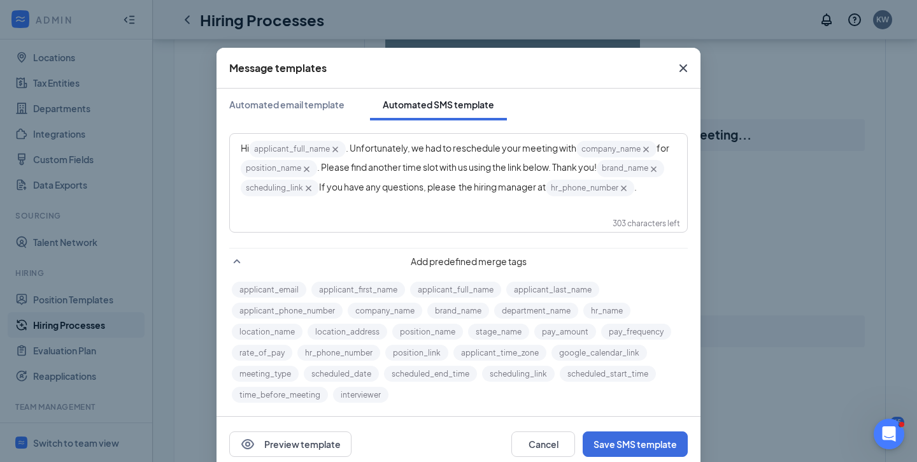
click at [637, 188] on span "." at bounding box center [635, 186] width 3 height 11
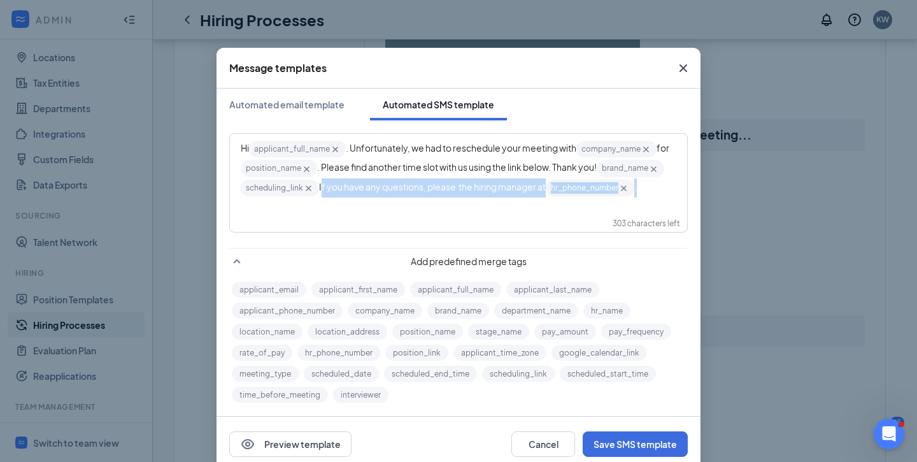
drag, startPoint x: 638, startPoint y: 188, endPoint x: 321, endPoint y: 187, distance: 317.0
click at [320, 187] on div "Hi applicant_full_name‌‌‌‌ {{applicant_full_name}} . Unfortunately, we had to r…" at bounding box center [458, 168] width 435 height 58
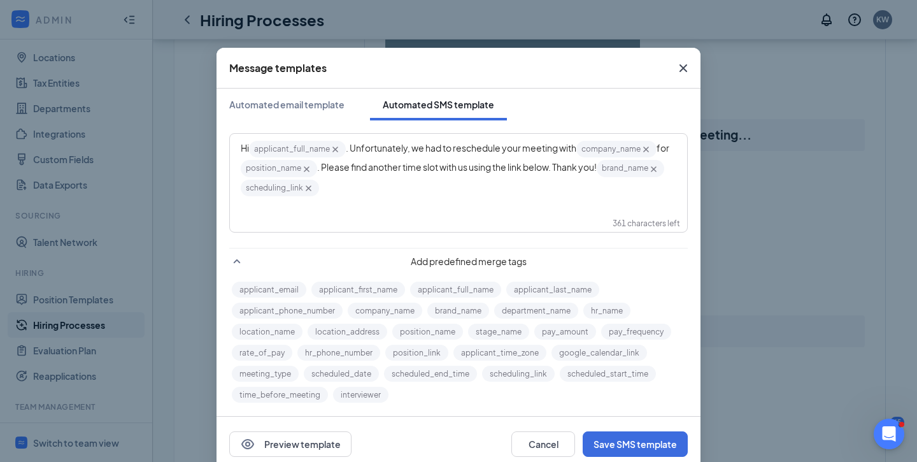
click at [525, 171] on span ". Please find another time slot with us using the link below. Thank you!" at bounding box center [456, 166] width 279 height 11
click at [678, 167] on div "Hi applicant_full_name‌‌‌‌ {{applicant_full_name}} . Unfortunately, we had to r…" at bounding box center [458, 168] width 456 height 68
click at [656, 169] on icon "Cross" at bounding box center [654, 169] width 6 height 6
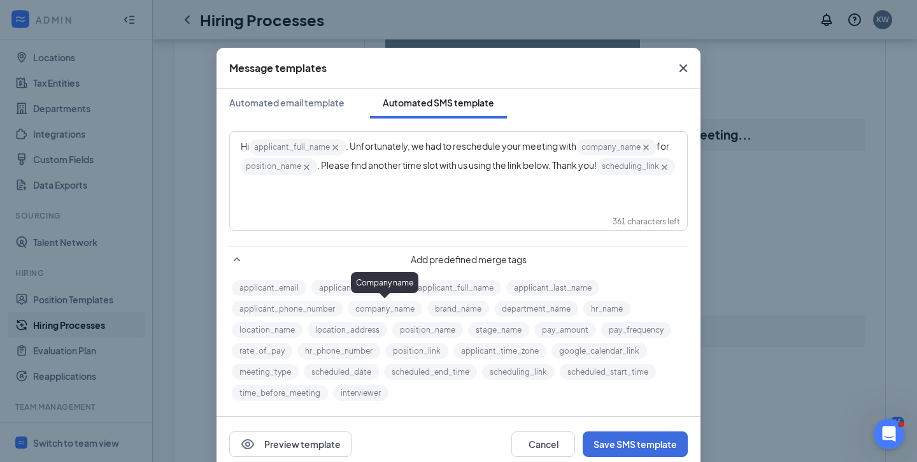
click at [365, 311] on button "company_name" at bounding box center [385, 308] width 74 height 16
click at [449, 221] on div "Hi applicant_full_name‌‌‌‌ {{applicant_full_name}} . Unfortunately, we had to r…" at bounding box center [458, 181] width 457 height 98
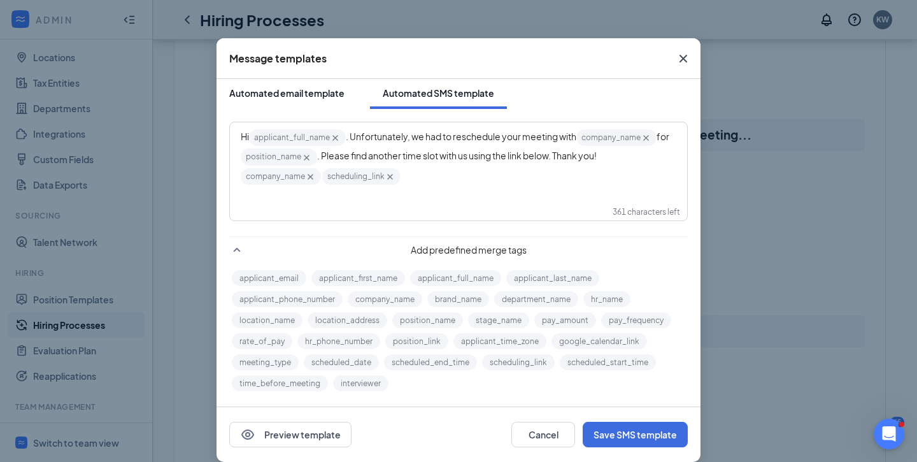
click at [296, 83] on button "Automated email template" at bounding box center [286, 93] width 141 height 32
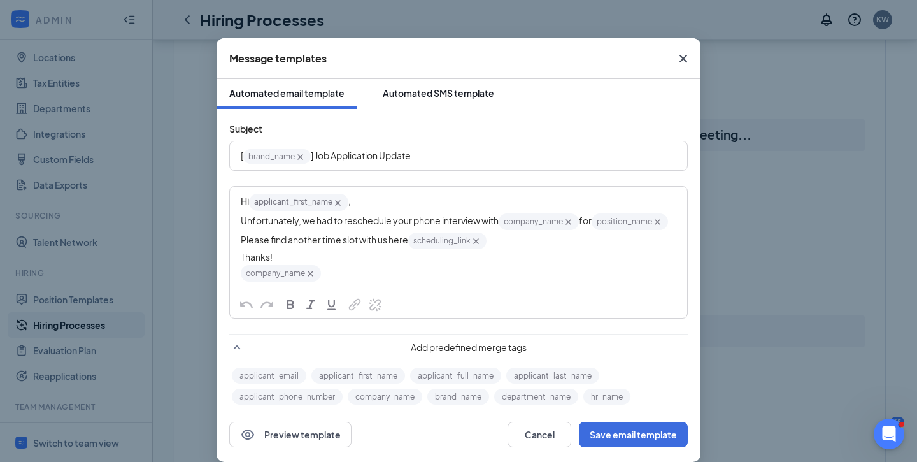
click at [459, 89] on div "Automated SMS template" at bounding box center [438, 93] width 111 height 13
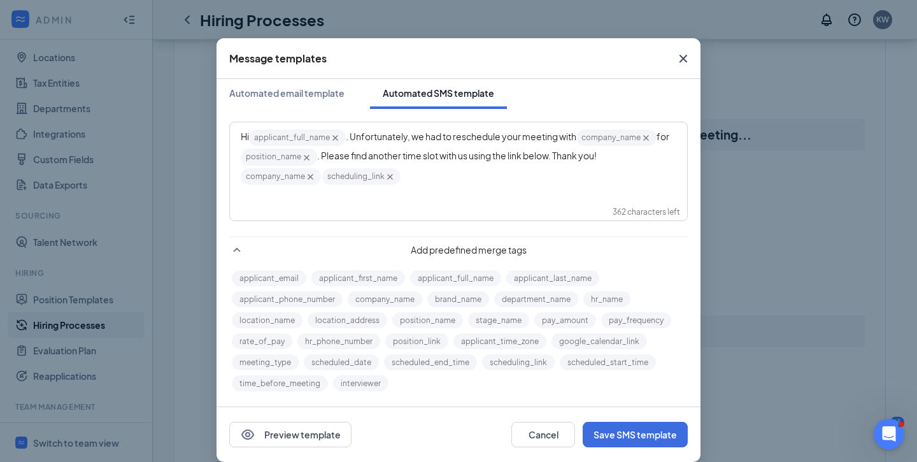
click at [533, 138] on span ". Unfortunately, we had to reschedule your meeting with" at bounding box center [461, 135] width 230 height 11
click at [623, 428] on button "Save SMS template" at bounding box center [634, 433] width 105 height 25
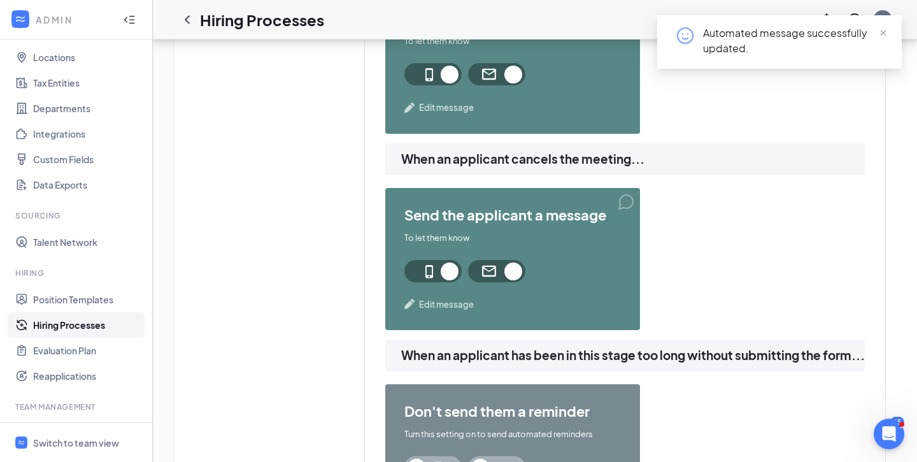
scroll to position [1406, 0]
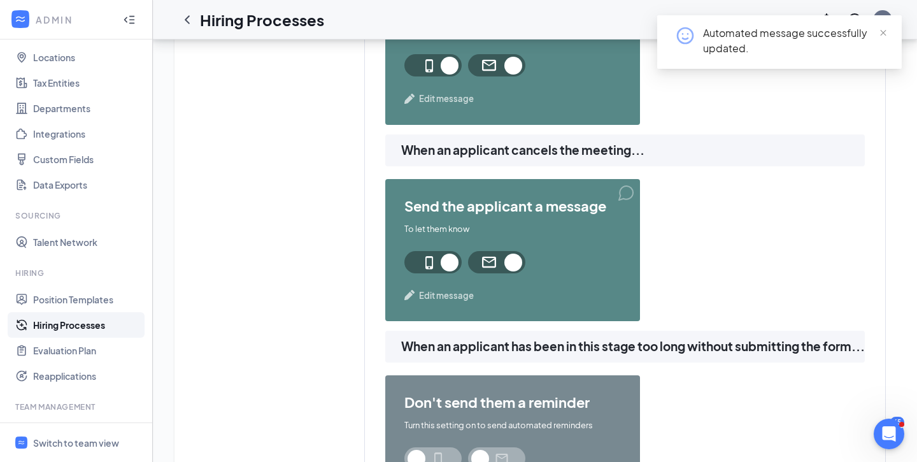
click at [424, 293] on span "Edit message" at bounding box center [446, 295] width 55 height 13
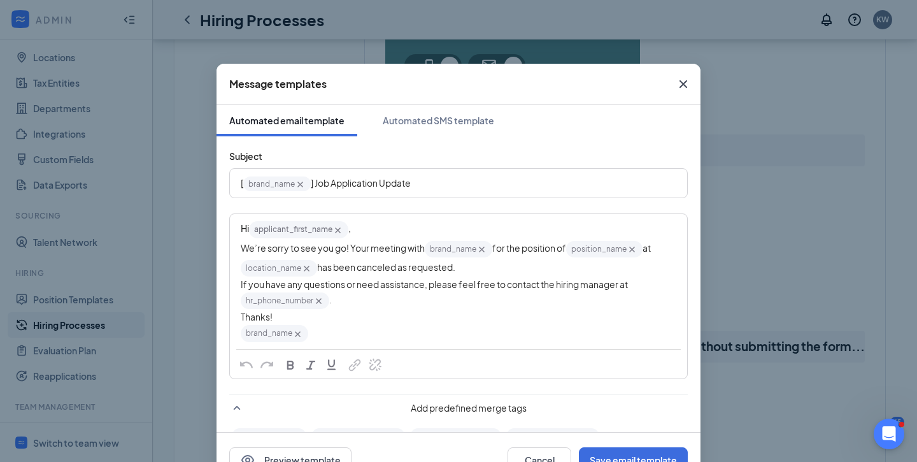
click at [424, 293] on div "If you have any questions or need assistance, please feel free to contact the h…" at bounding box center [458, 294] width 435 height 32
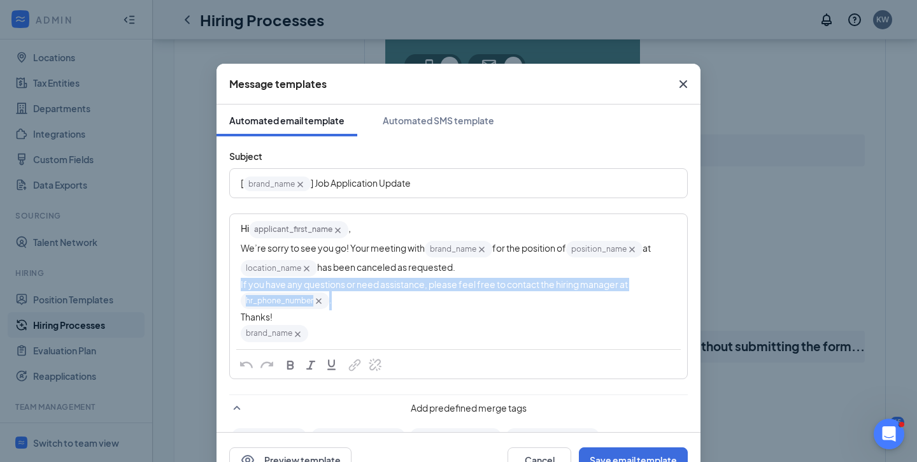
drag, startPoint x: 356, startPoint y: 304, endPoint x: 196, endPoint y: 289, distance: 160.4
click at [196, 289] on div "Message templates Automated email template Automated SMS template Subject [ bra…" at bounding box center [458, 231] width 917 height 462
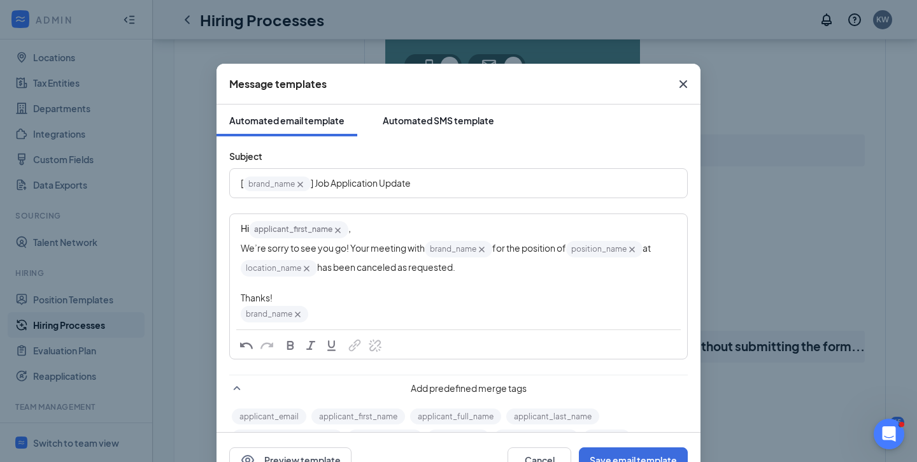
click at [402, 130] on button "Automated SMS template" at bounding box center [438, 120] width 137 height 32
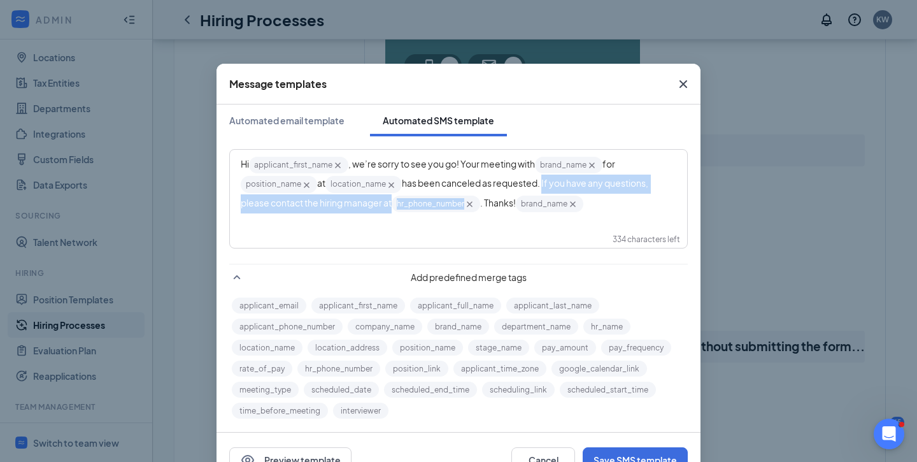
drag, startPoint x: 483, startPoint y: 202, endPoint x: 544, endPoint y: 183, distance: 64.4
click at [544, 183] on div "Hi applicant_first_name‌‌‌‌ {{applicant_first_name}} , we’re sorry to see you g…" at bounding box center [458, 184] width 435 height 58
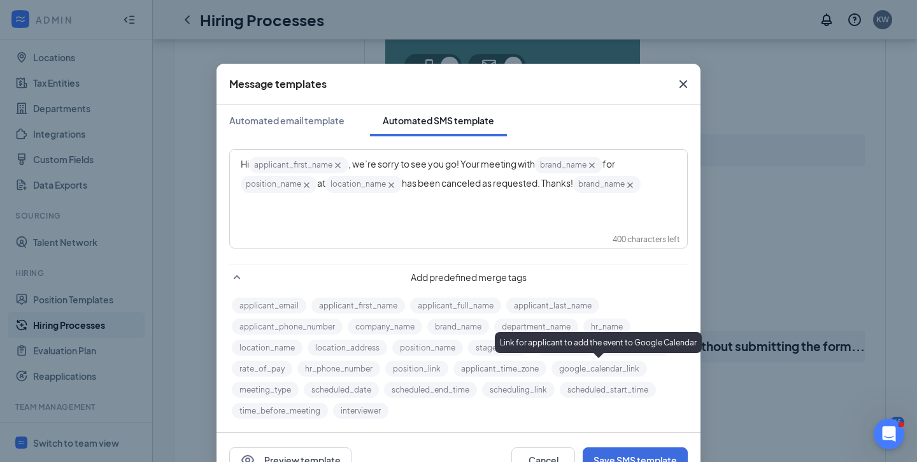
scroll to position [2, 0]
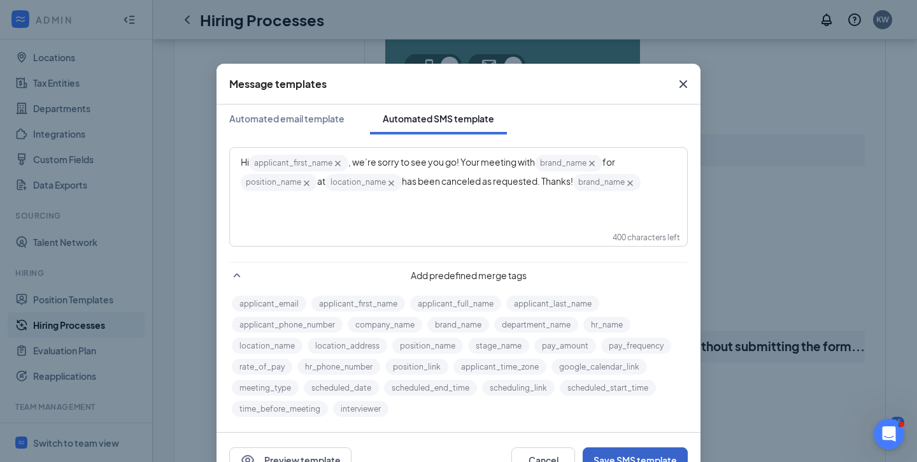
click at [617, 452] on button "Save SMS template" at bounding box center [634, 459] width 105 height 25
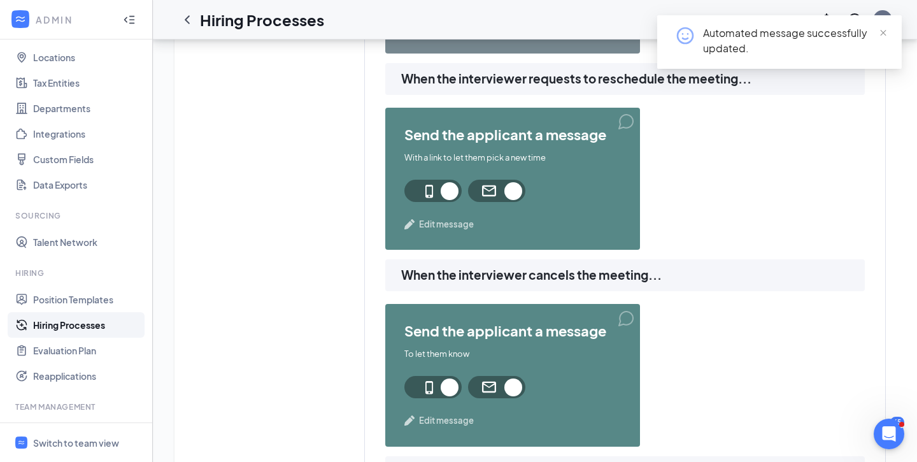
scroll to position [1676, 0]
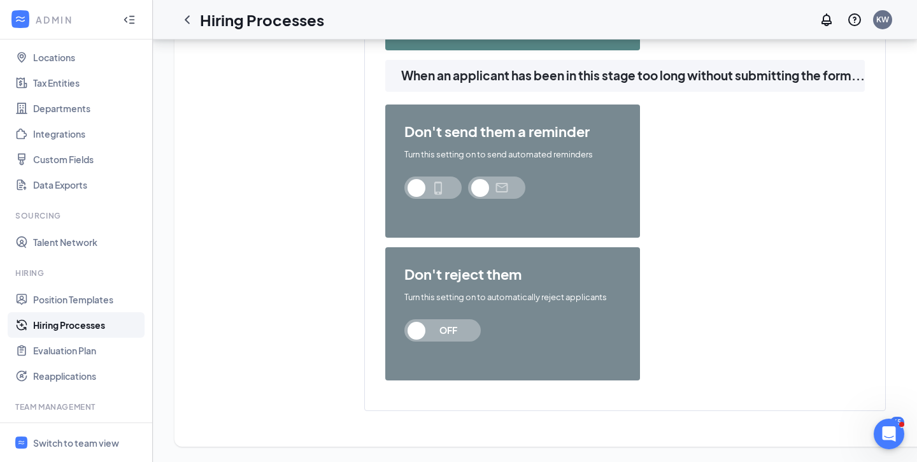
click at [415, 331] on span "OFF" at bounding box center [442, 330] width 76 height 22
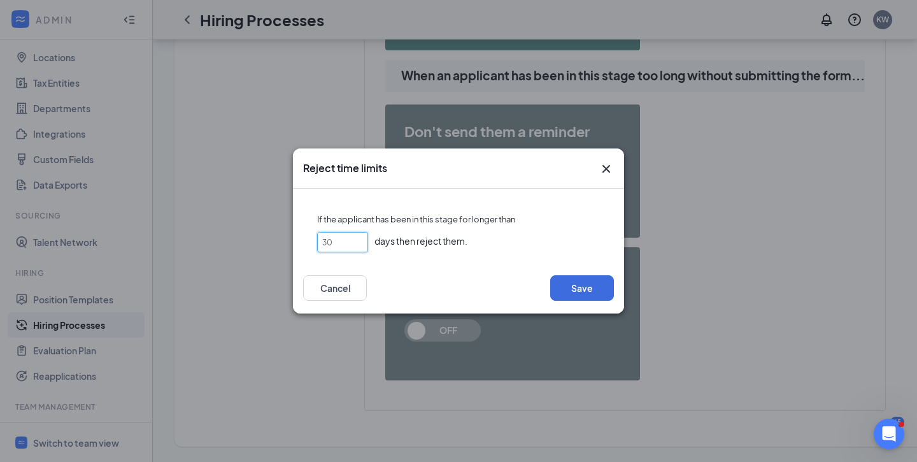
drag, startPoint x: 341, startPoint y: 242, endPoint x: 282, endPoint y: 242, distance: 59.2
click at [282, 242] on div "Reject time limits If the applicant has been in this stage for longer than 30 d…" at bounding box center [458, 231] width 917 height 462
type input "10"
click at [579, 285] on button "Save" at bounding box center [582, 287] width 64 height 25
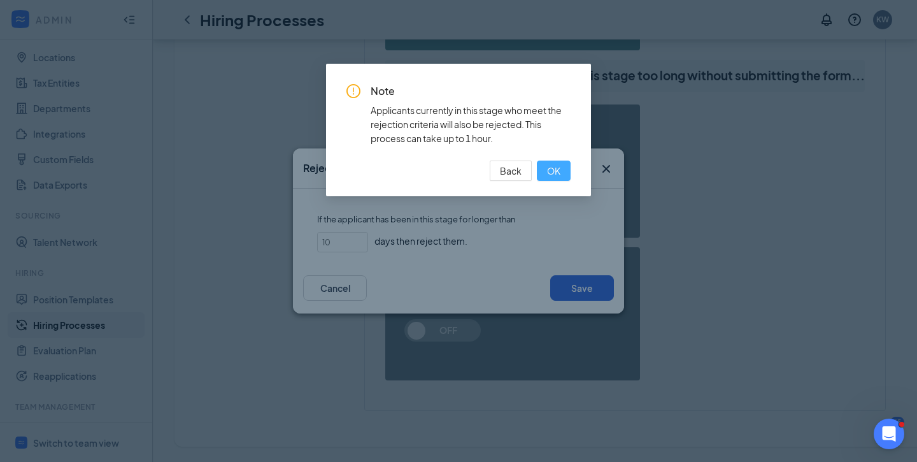
click at [560, 164] on button "OK" at bounding box center [554, 170] width 34 height 20
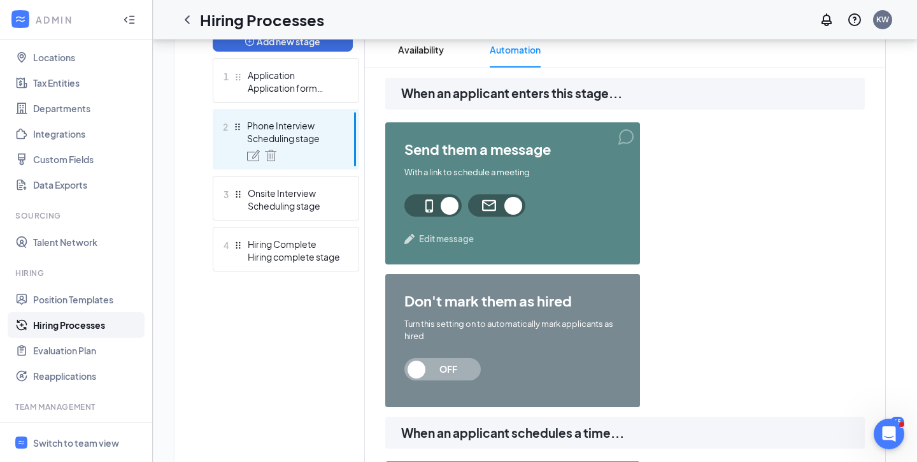
scroll to position [0, 0]
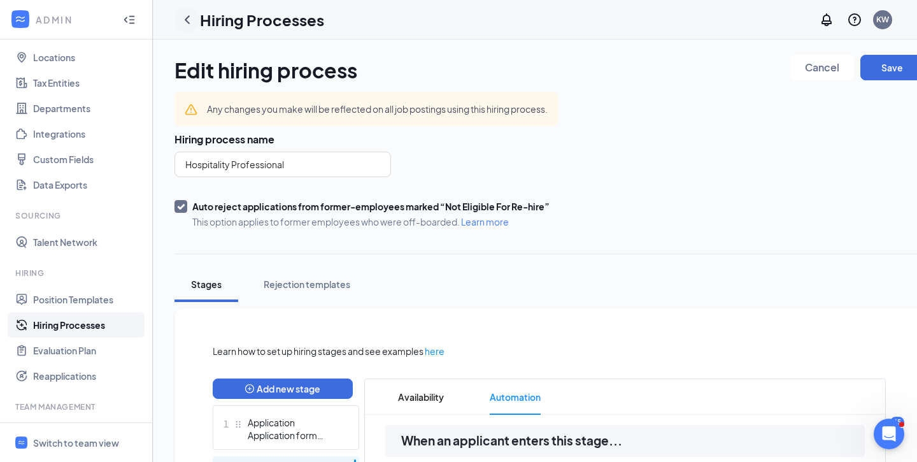
click at [192, 17] on icon "ChevronLeft" at bounding box center [187, 19] width 15 height 15
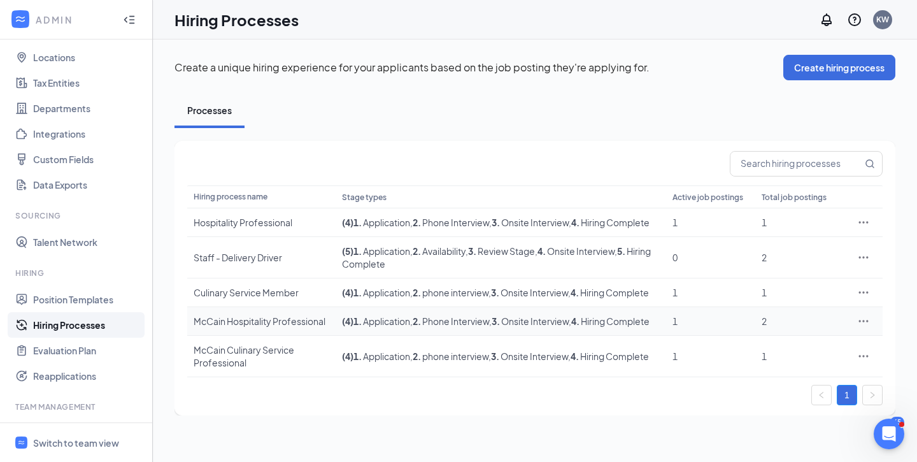
click at [290, 335] on td "McCain Hospitality Professional" at bounding box center [261, 321] width 148 height 29
click at [863, 327] on icon "Ellipses" at bounding box center [863, 320] width 13 height 13
click at [786, 233] on span "Edit" at bounding box center [804, 239] width 109 height 14
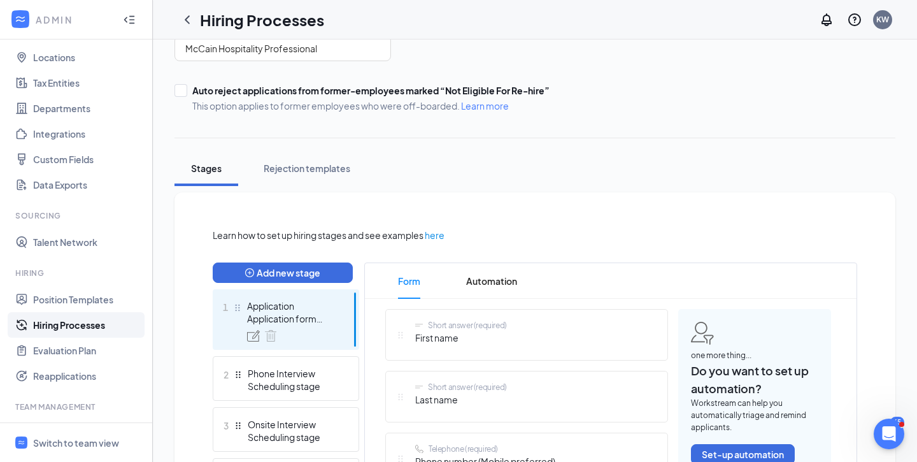
scroll to position [147, 0]
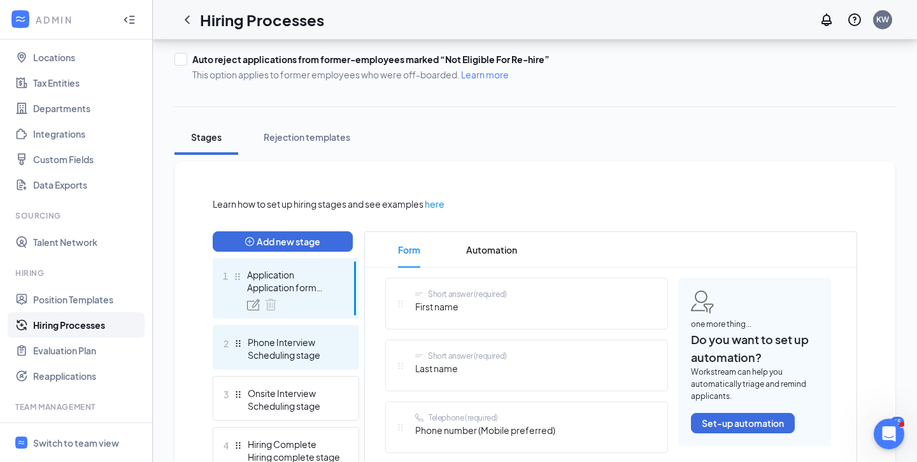
click at [284, 339] on div "Phone Interview" at bounding box center [294, 341] width 93 height 13
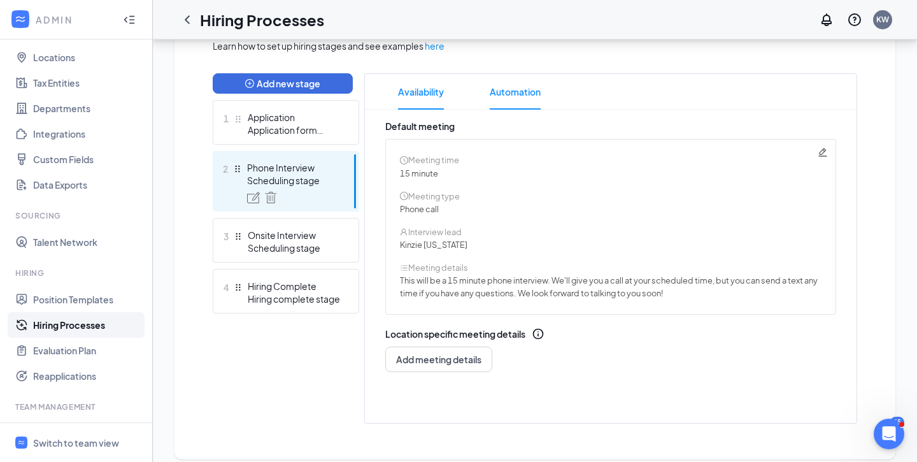
scroll to position [318, 0]
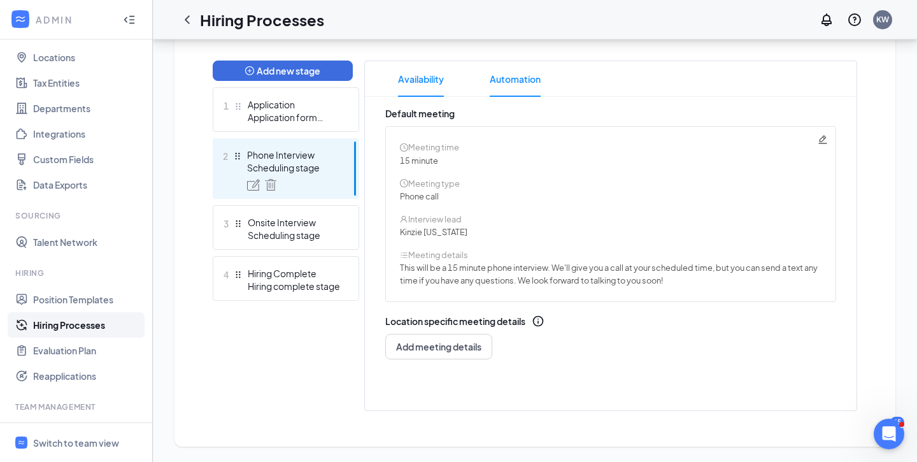
click at [500, 86] on span "Automation" at bounding box center [515, 79] width 51 height 36
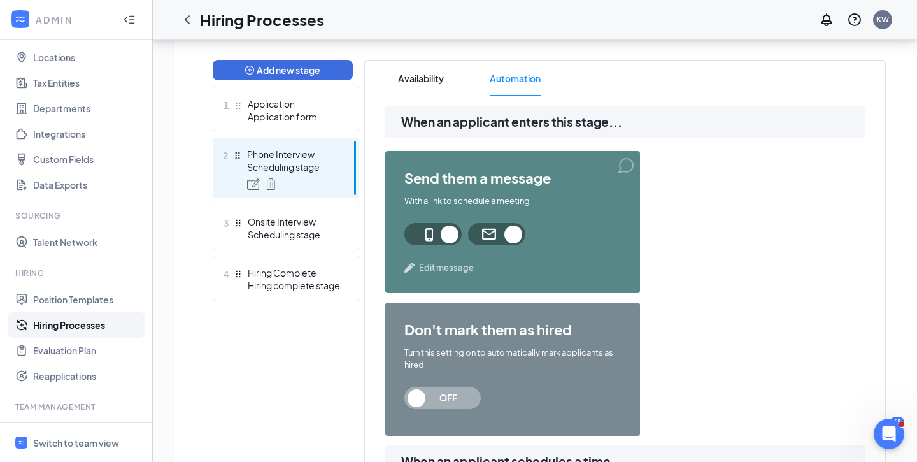
click at [431, 270] on span "Edit message" at bounding box center [446, 267] width 55 height 13
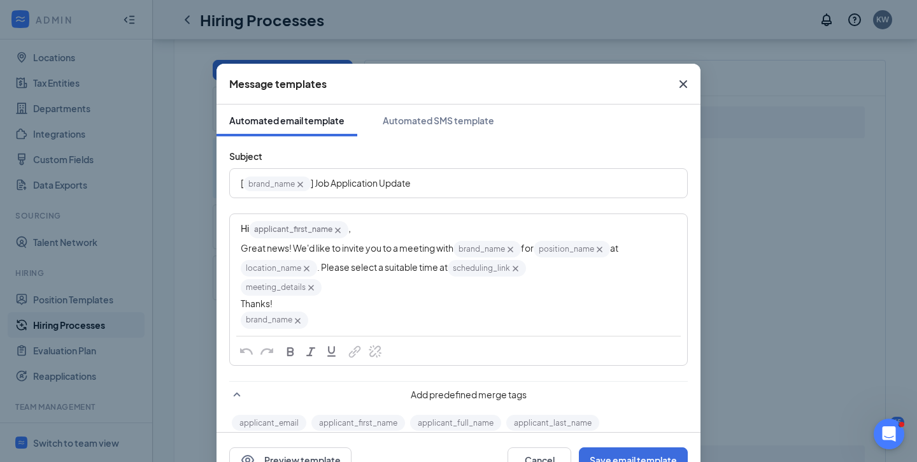
click at [691, 79] on span "Close" at bounding box center [683, 84] width 34 height 34
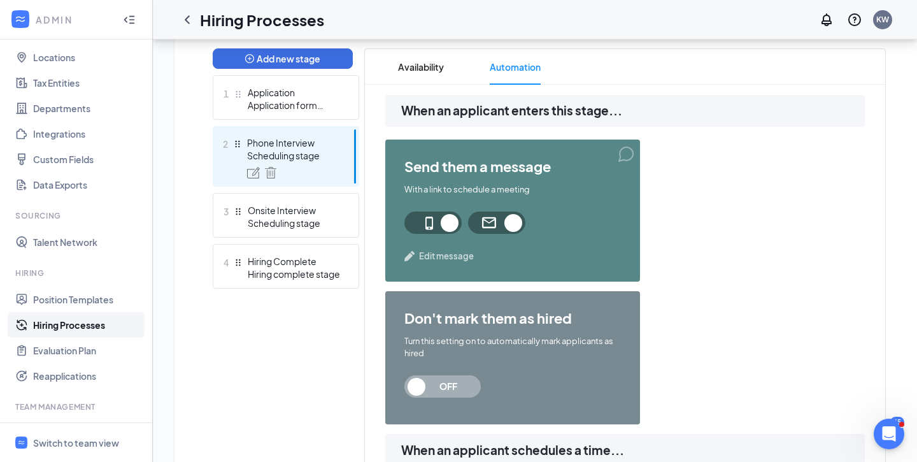
scroll to position [329, 0]
click at [417, 256] on div "Edit message" at bounding box center [512, 256] width 216 height 13
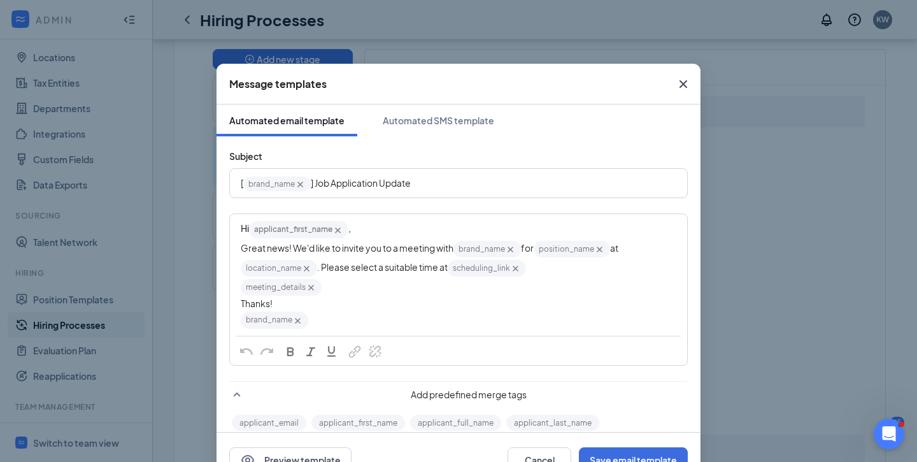
click at [398, 239] on div "Hi applicant_first_name‌‌‌‌ {{applicant_first_name}} ," at bounding box center [458, 229] width 435 height 19
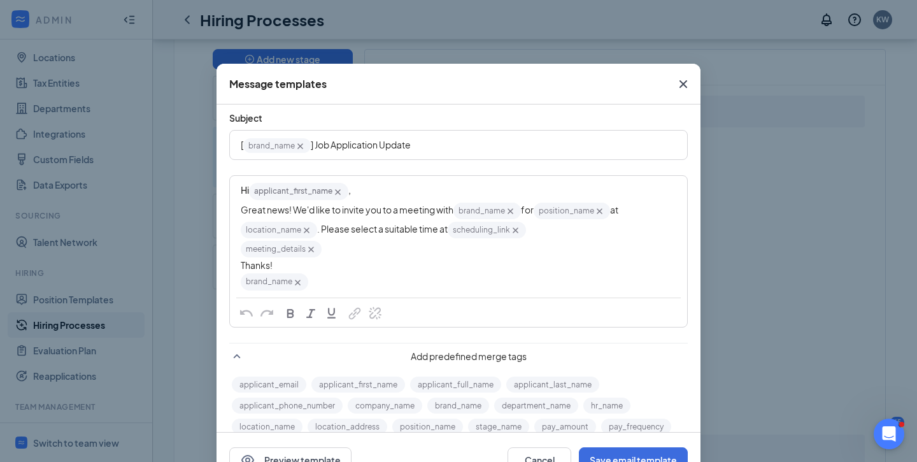
scroll to position [39, 0]
click at [423, 205] on span "Great news! We'd like to invite you to a meeting with" at bounding box center [347, 207] width 213 height 11
click at [577, 264] on div "Thanks!" at bounding box center [458, 263] width 435 height 13
drag, startPoint x: 467, startPoint y: 208, endPoint x: 402, endPoint y: 210, distance: 65.0
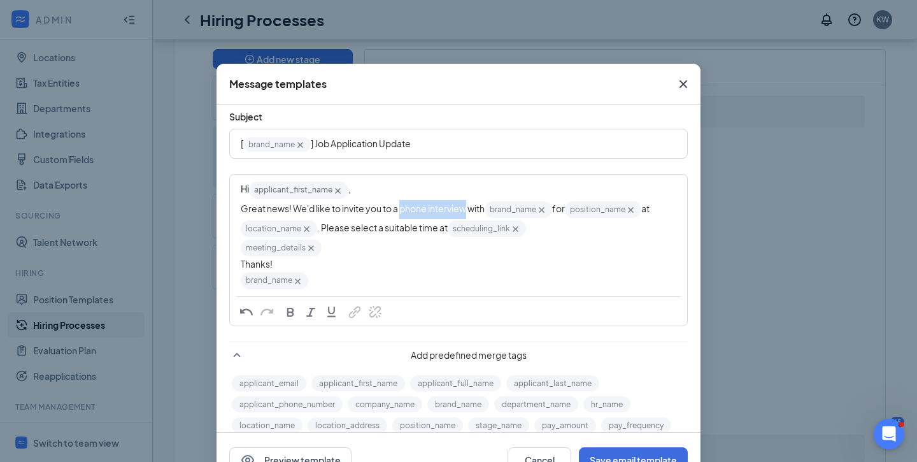
click at [402, 210] on span "Great news! We'd like to invite you to a phone interview with" at bounding box center [363, 207] width 244 height 11
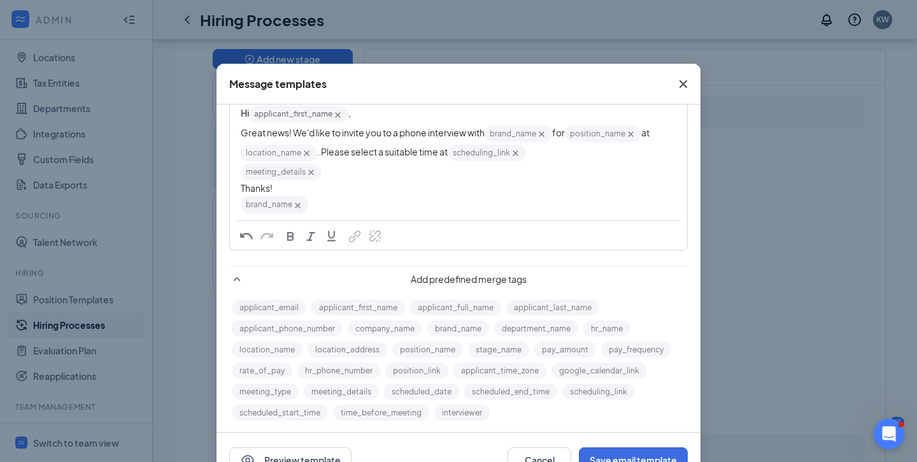
scroll to position [116, 0]
click at [371, 187] on div "Thanks!" at bounding box center [458, 187] width 435 height 13
click at [314, 172] on icon "Cross" at bounding box center [311, 171] width 11 height 11
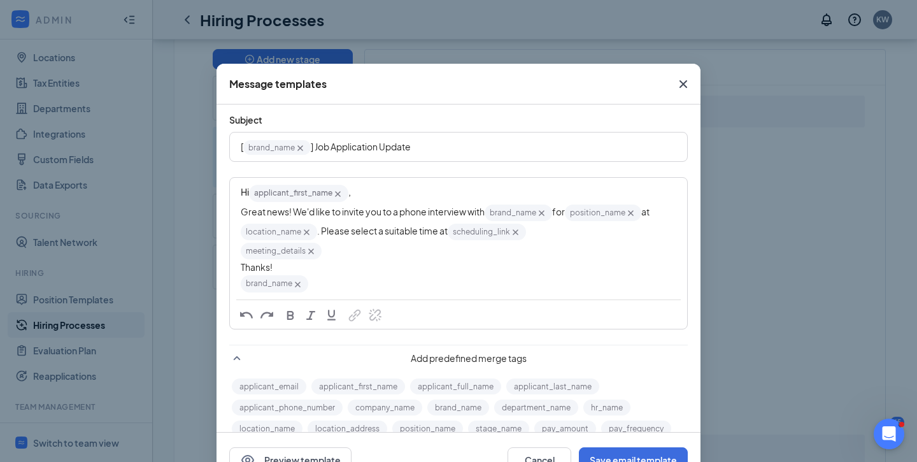
scroll to position [0, 0]
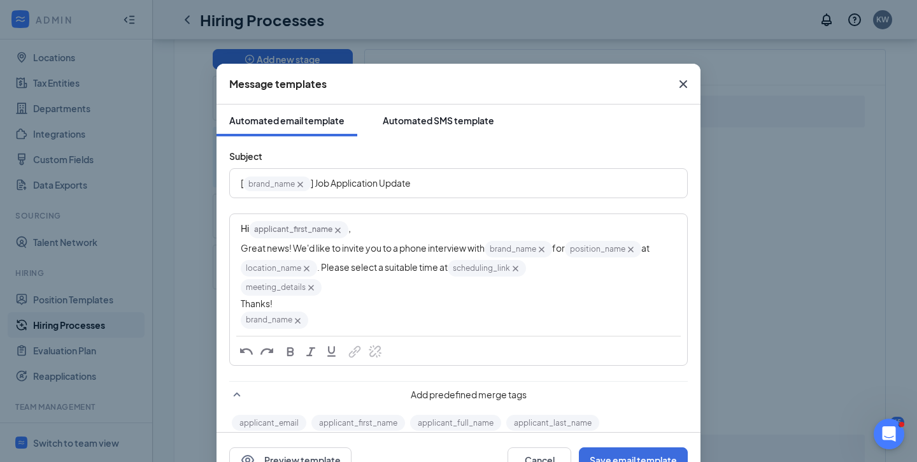
click at [423, 135] on button "Automated SMS template" at bounding box center [438, 120] width 137 height 32
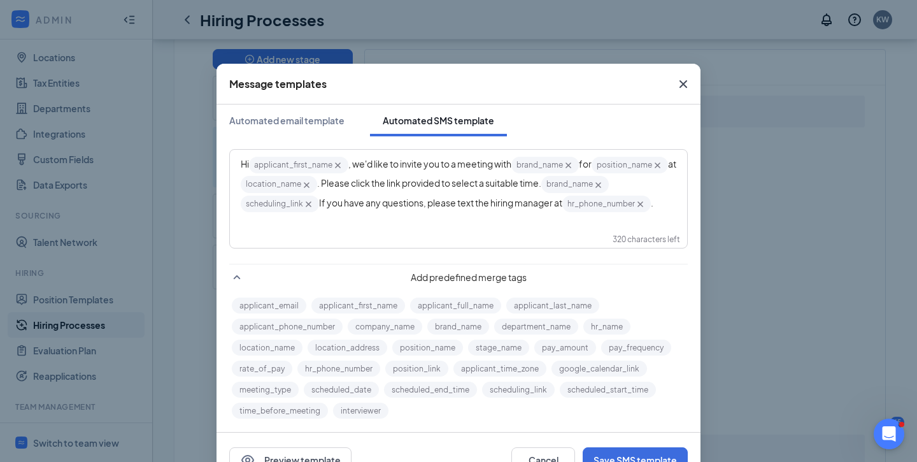
click at [409, 171] on div "Hi applicant_first_name‌‌‌‌ {{applicant_first_name}} , we'd like to invite you …" at bounding box center [458, 184] width 435 height 58
click at [476, 162] on span ", we'd like to invite you to a meeting with" at bounding box center [429, 163] width 163 height 11
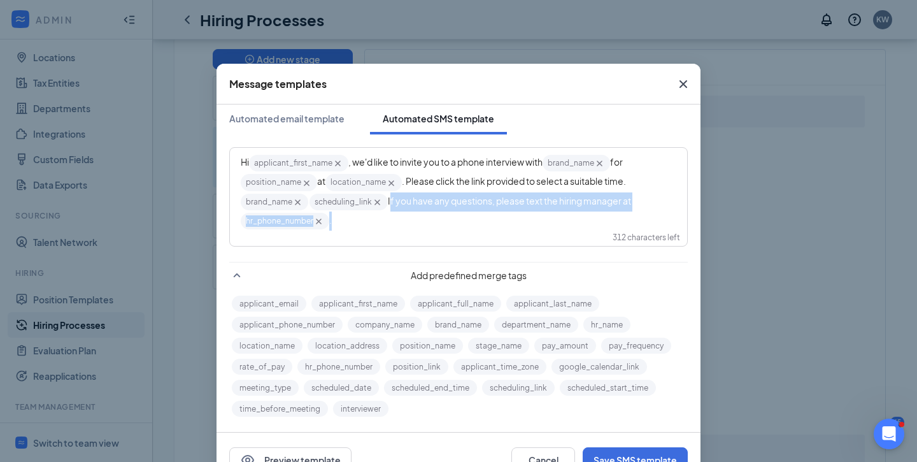
drag, startPoint x: 356, startPoint y: 224, endPoint x: 389, endPoint y: 204, distance: 38.5
click at [389, 204] on div "Hi applicant_first_name‌‌‌‌ {{applicant_first_name}} , we'd like to invite you …" at bounding box center [458, 191] width 435 height 77
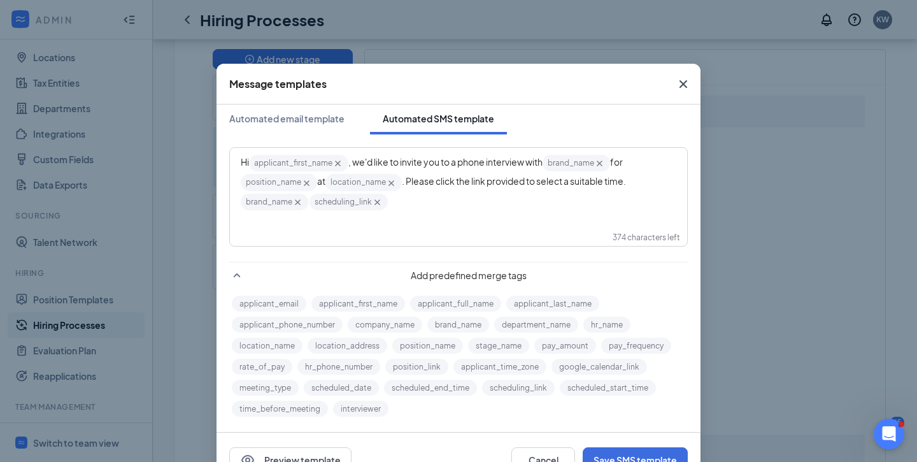
scroll to position [41, 0]
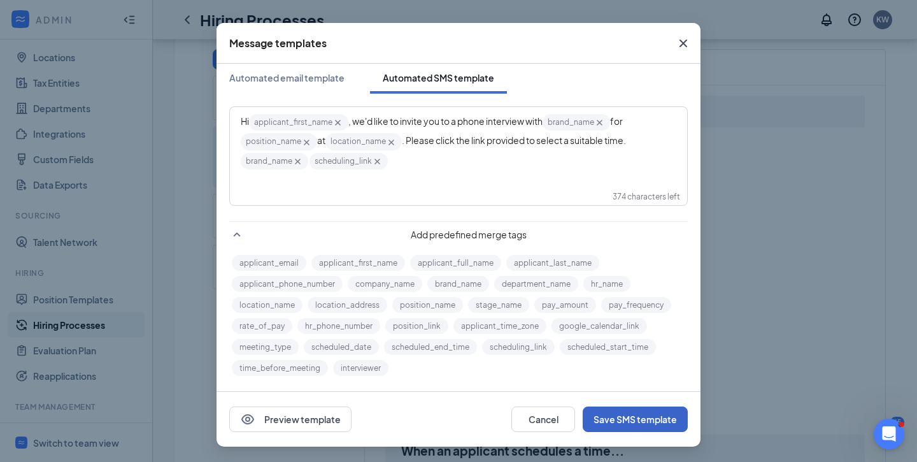
click at [638, 414] on button "Save SMS template" at bounding box center [634, 418] width 105 height 25
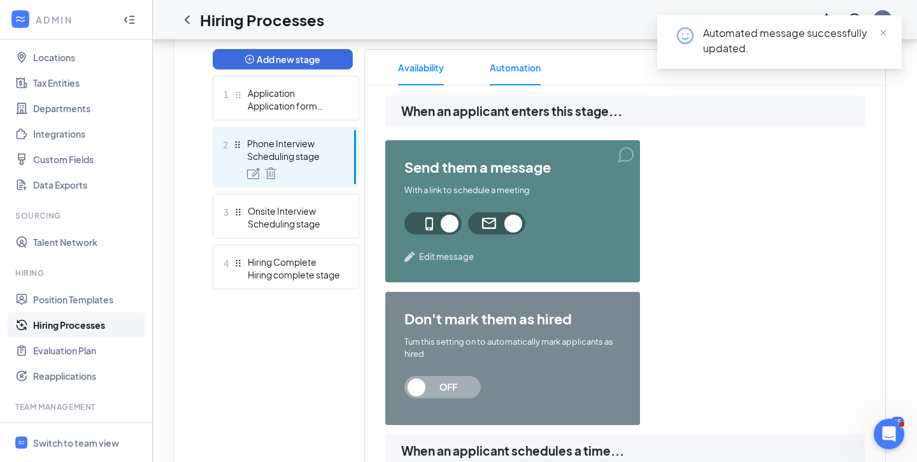
click at [411, 74] on span "Availability" at bounding box center [421, 68] width 46 height 36
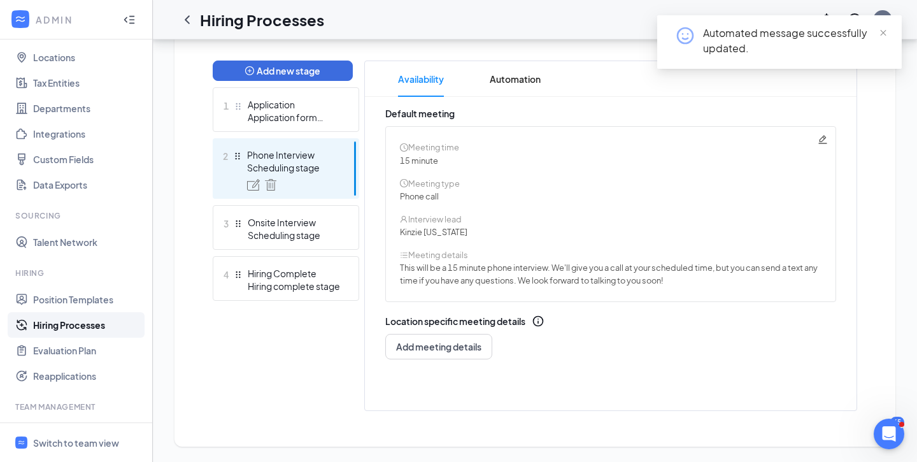
click at [430, 187] on div "Meeting type" at bounding box center [610, 183] width 421 height 13
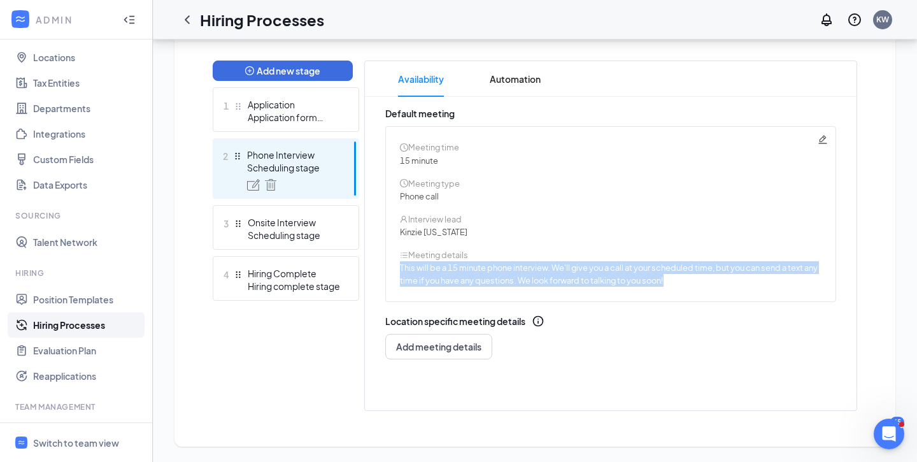
drag, startPoint x: 670, startPoint y: 281, endPoint x: 391, endPoint y: 266, distance: 279.2
click at [391, 266] on div "Meeting time 15 minute Meeting type Phone call Interview lead Kinzie [US_STATE]…" at bounding box center [610, 214] width 451 height 176
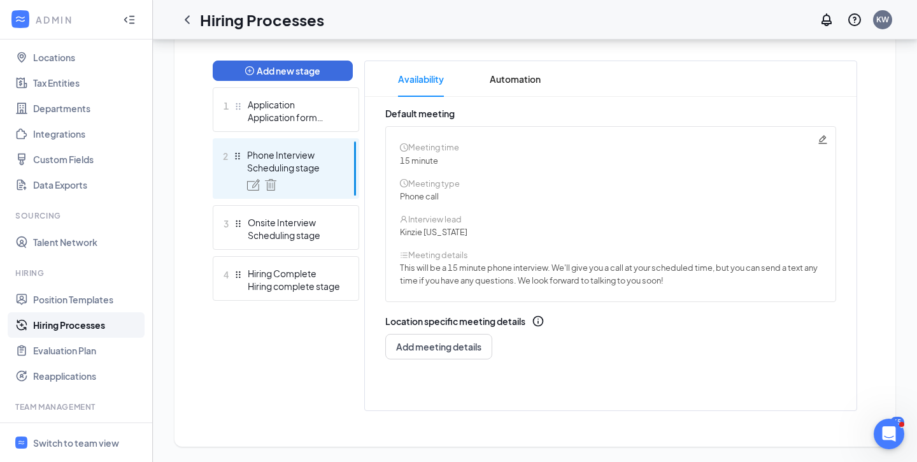
click at [700, 316] on div "Location specific meeting details" at bounding box center [610, 320] width 451 height 13
click at [516, 75] on span "Automation" at bounding box center [515, 79] width 51 height 36
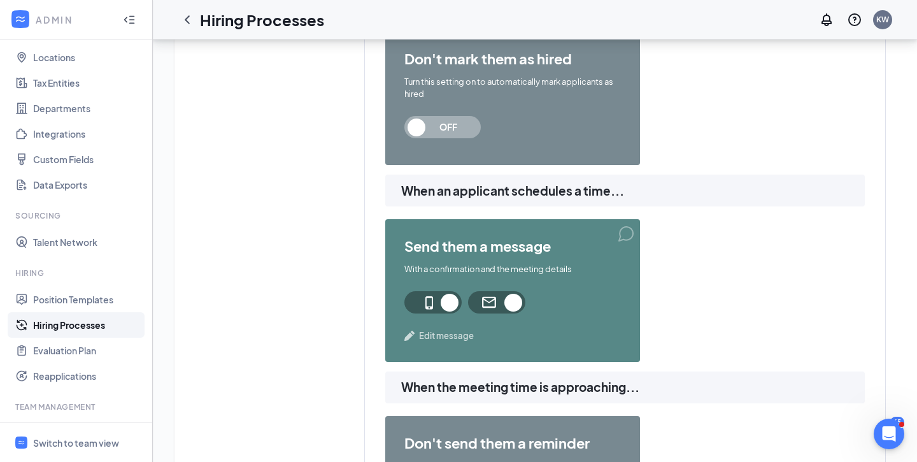
scroll to position [589, 0]
click at [438, 341] on span "Edit message" at bounding box center [446, 334] width 55 height 13
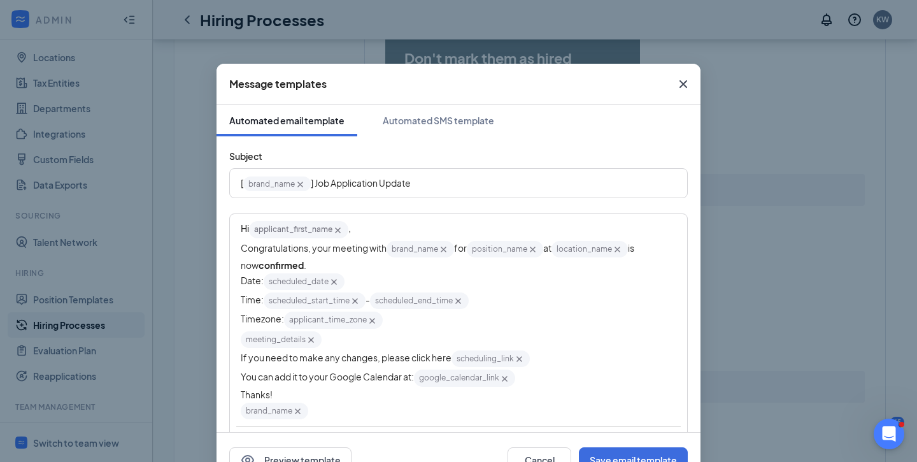
click at [346, 242] on div "Congratulations, your meeting with brand_name‌‌‌‌ {{brand_name}} for position_n…" at bounding box center [458, 255] width 435 height 32
click at [346, 246] on span "Congratulations, your meeting with" at bounding box center [314, 247] width 146 height 11
click at [397, 258] on div "Congratulations, your phone interview with brand_name‌‌‌‌ {{brand_name}} for po…" at bounding box center [458, 255] width 435 height 32
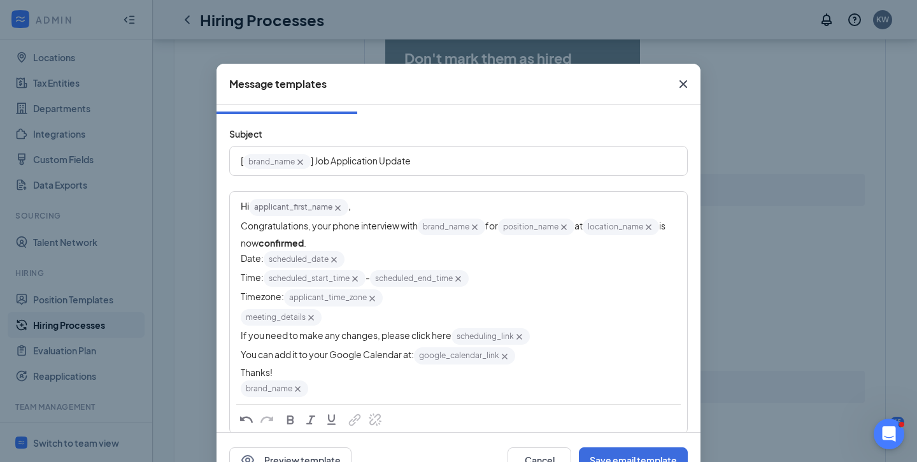
scroll to position [27, 0]
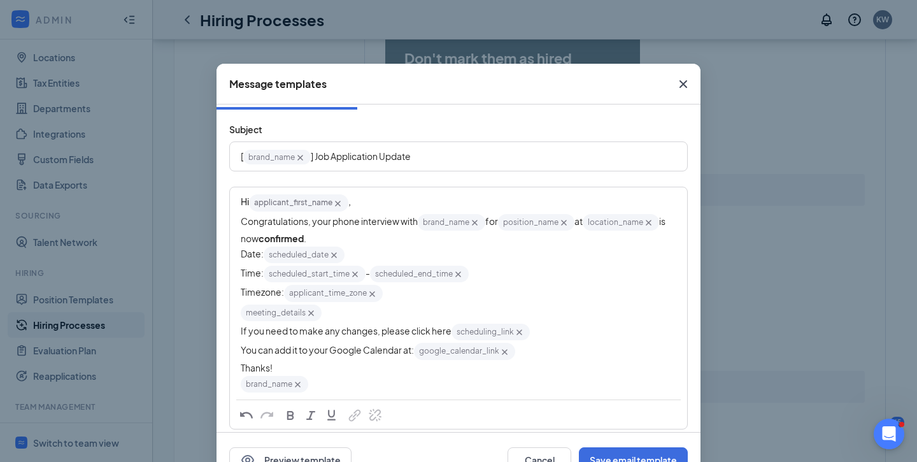
click at [336, 316] on div "meeting_details‌‌‌‌ {{meeting_details}}" at bounding box center [458, 312] width 435 height 19
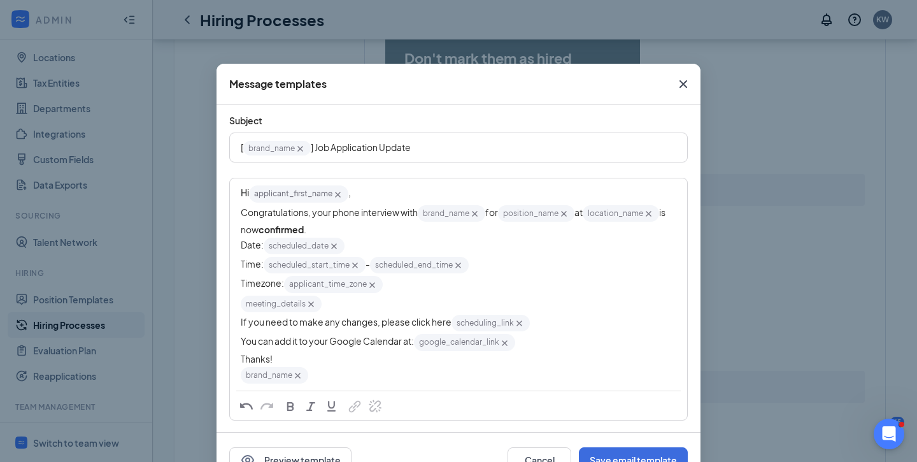
scroll to position [0, 0]
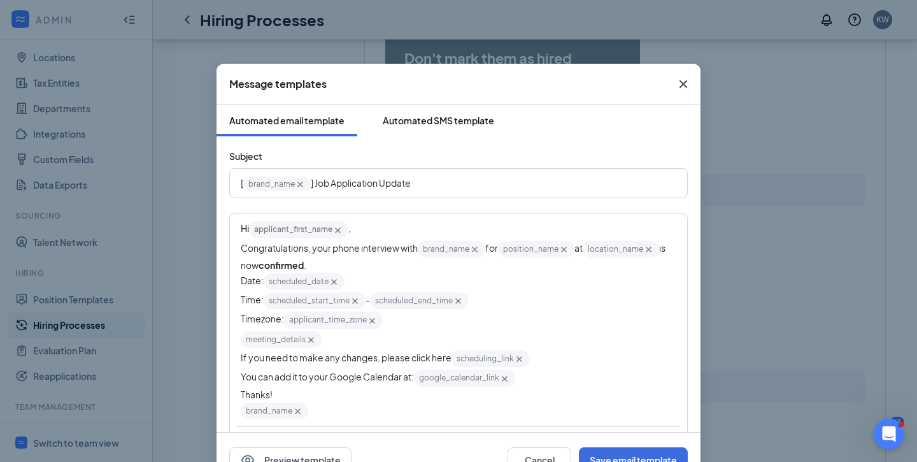
click at [428, 112] on button "Automated SMS template" at bounding box center [438, 120] width 137 height 32
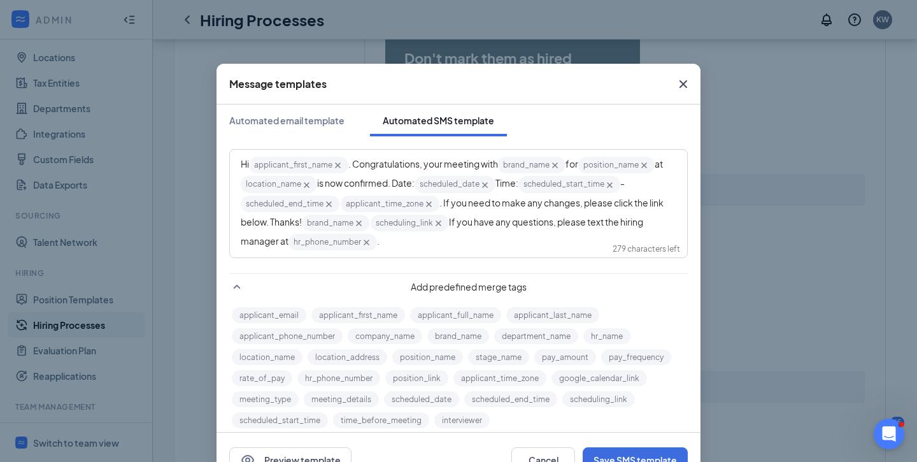
click at [472, 164] on span ". Congratulations, your meeting with" at bounding box center [423, 163] width 150 height 11
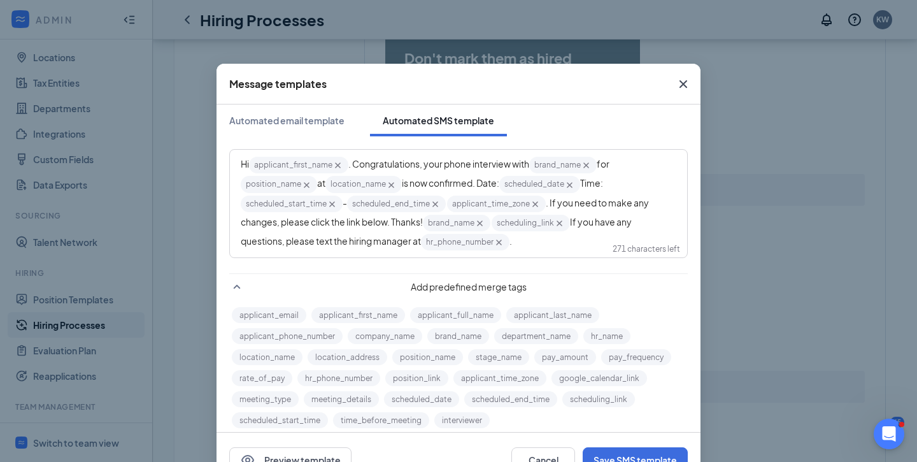
click at [482, 185] on span "is now confirmed. Date:" at bounding box center [450, 182] width 97 height 11
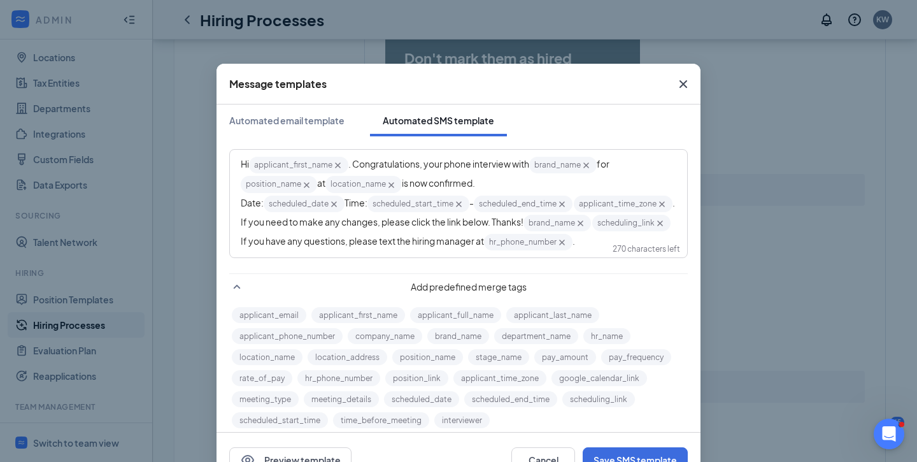
click at [346, 202] on span "Time:" at bounding box center [355, 202] width 23 height 11
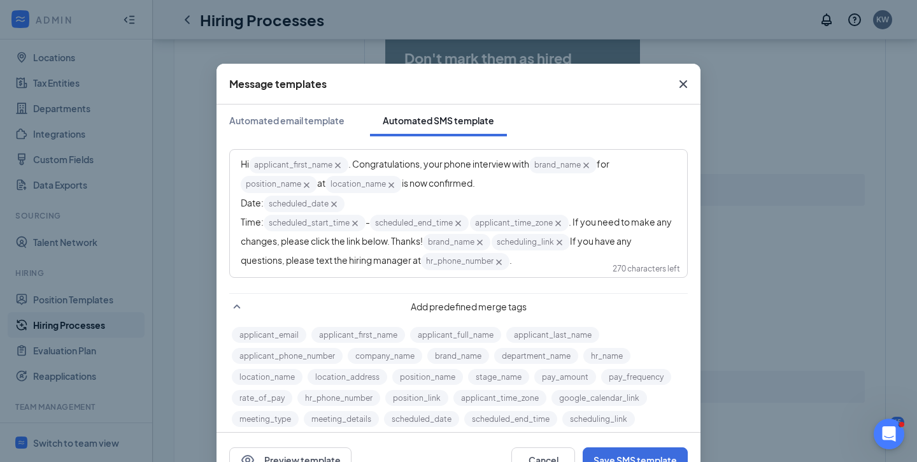
click at [575, 220] on span ". If you need to make any changes, please click the link below. Thanks!" at bounding box center [457, 231] width 432 height 31
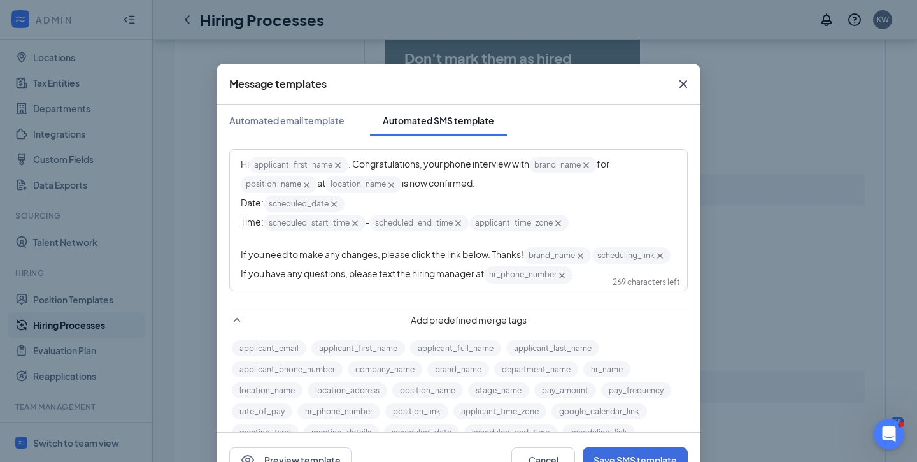
click at [279, 239] on div "write SMS here" at bounding box center [458, 238] width 435 height 13
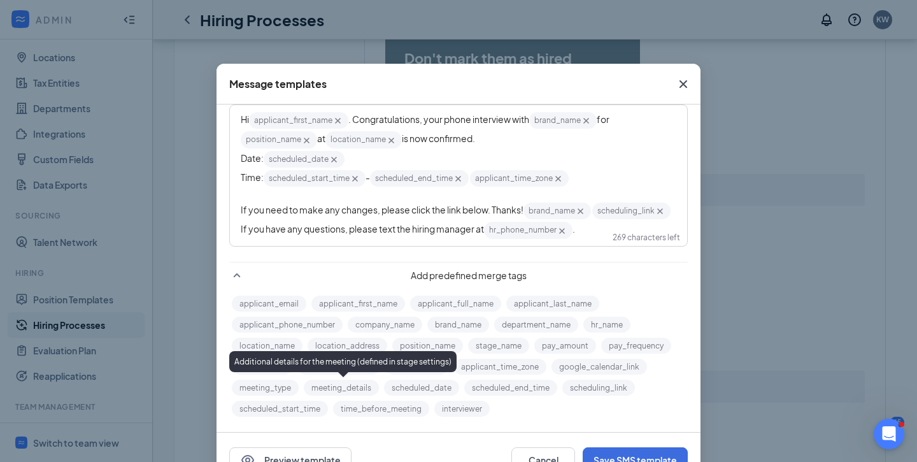
click at [343, 386] on button "meeting_details" at bounding box center [341, 387] width 75 height 16
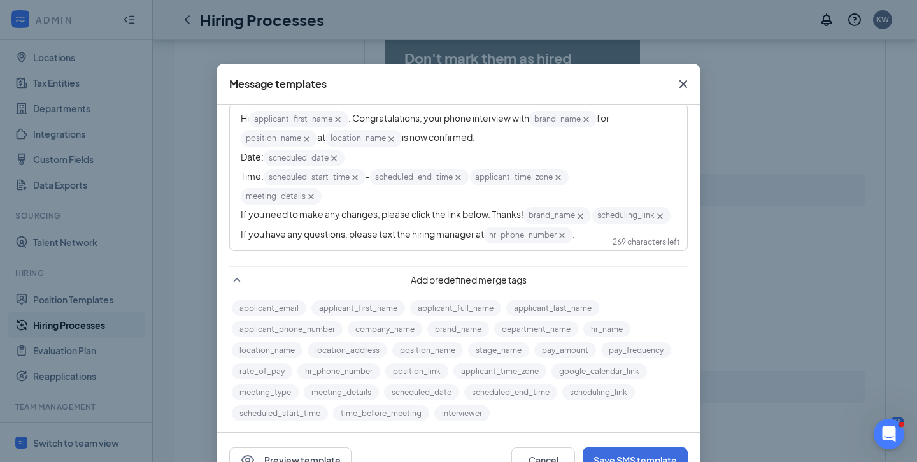
click at [241, 215] on span "If you need to make any changes, please click the link below. Thanks!" at bounding box center [382, 213] width 283 height 11
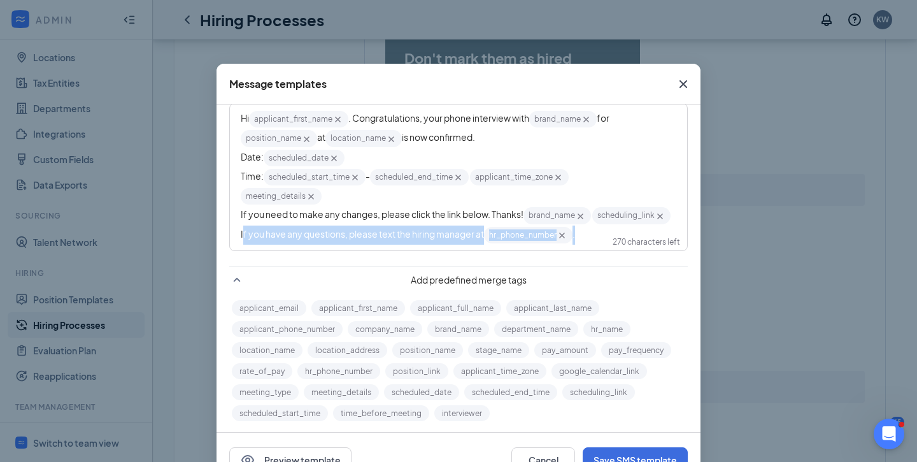
drag, startPoint x: 588, startPoint y: 239, endPoint x: 204, endPoint y: 232, distance: 384.6
click at [204, 232] on div "Message templates Automated email template Automated SMS template Hi applicant_…" at bounding box center [458, 231] width 917 height 462
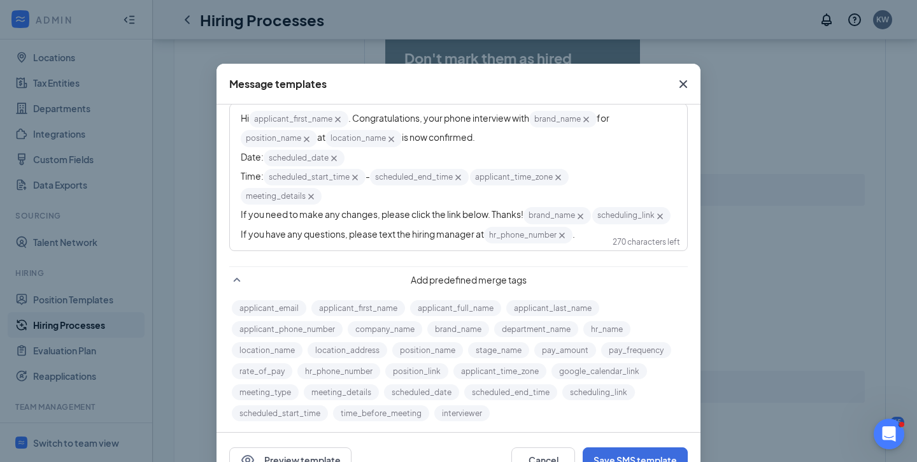
scroll to position [32, 0]
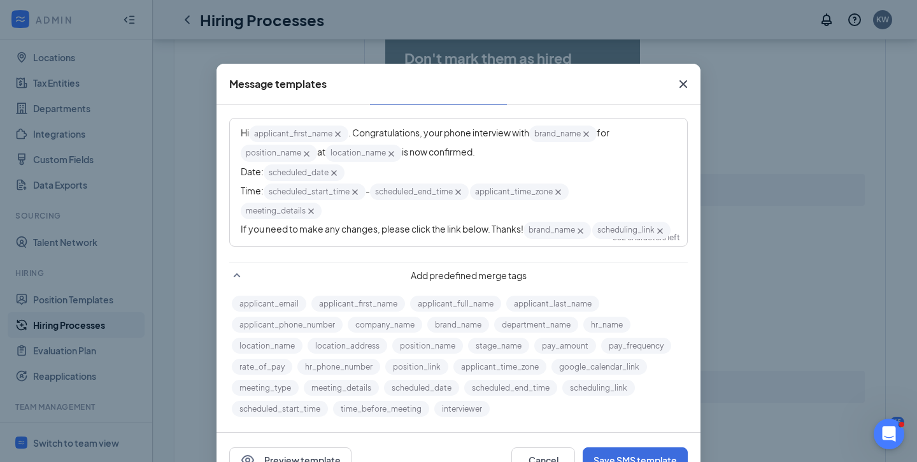
click at [494, 230] on span "If you need to make any changes, please click the link below. Thanks!" at bounding box center [382, 228] width 283 height 11
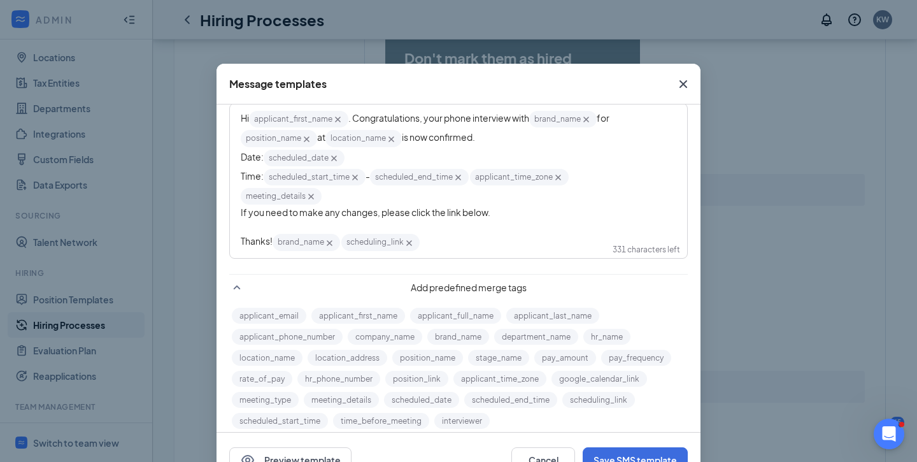
scroll to position [59, 0]
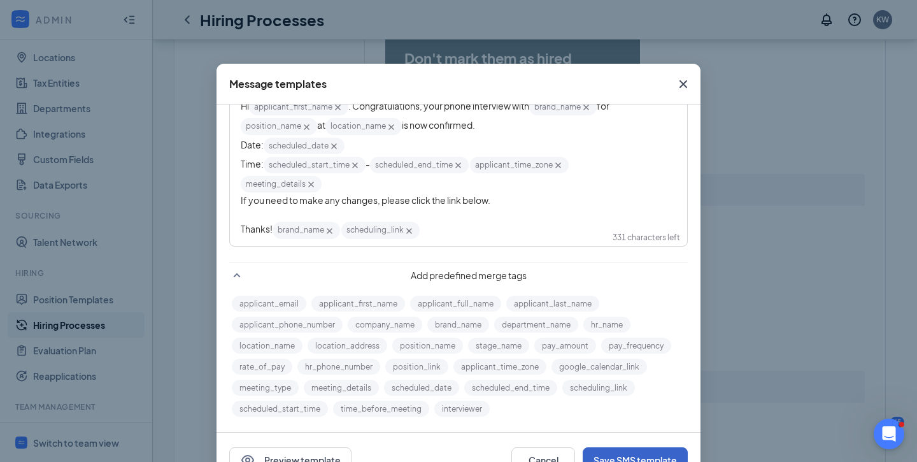
click at [604, 453] on button "Save SMS template" at bounding box center [634, 459] width 105 height 25
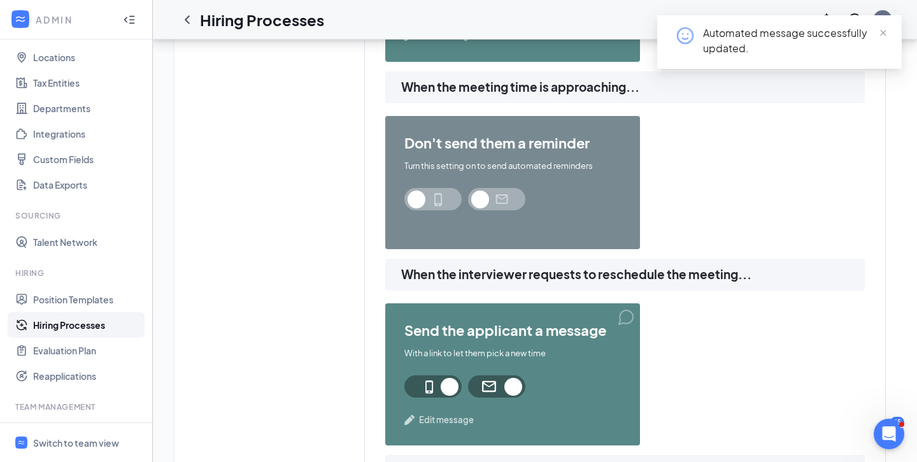
scroll to position [1078, 0]
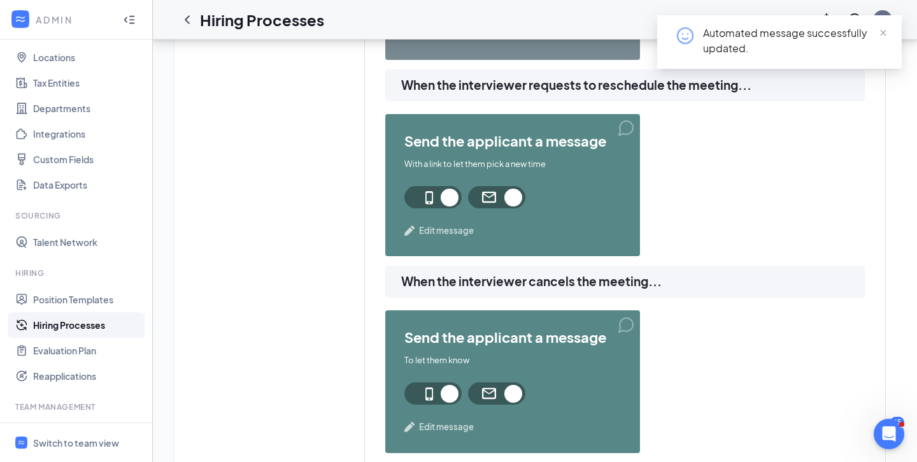
click at [432, 229] on span "Edit message" at bounding box center [446, 230] width 55 height 13
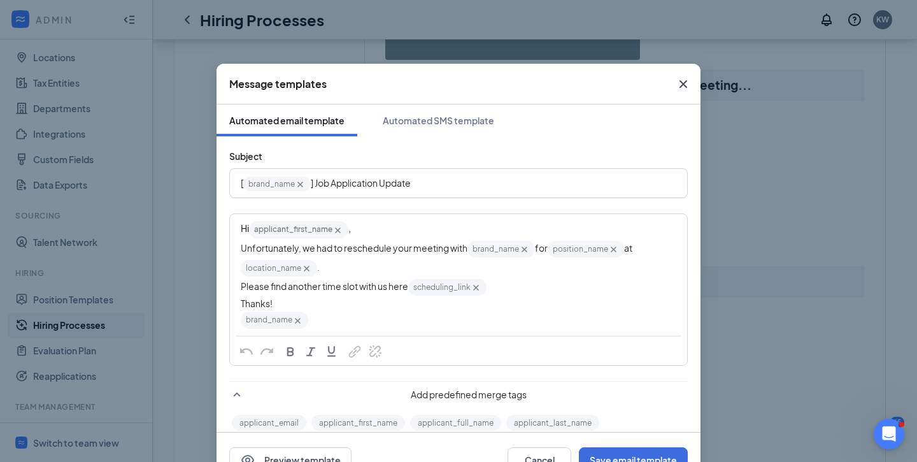
click at [431, 249] on span "Unfortunately, we had to reschedule your meeting with" at bounding box center [354, 247] width 227 height 11
click at [417, 121] on div "Automated SMS template" at bounding box center [438, 120] width 111 height 13
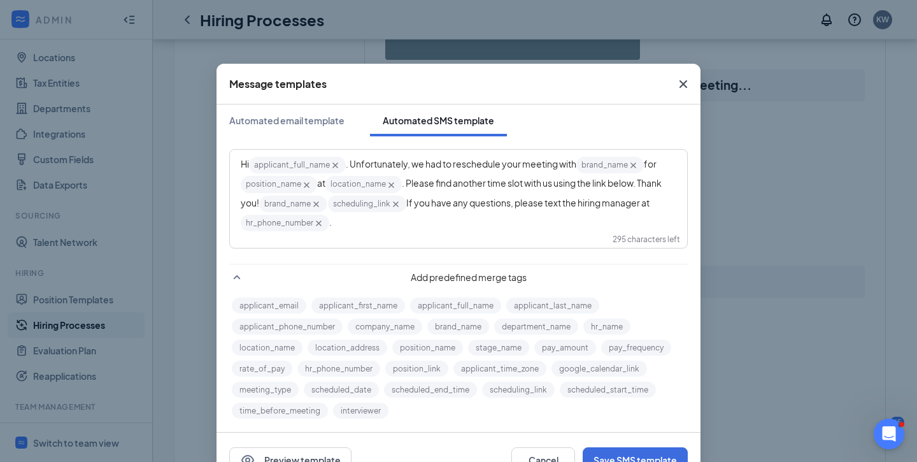
click at [540, 164] on span ". Unfortunately, we had to reschedule your meeting with" at bounding box center [461, 163] width 230 height 11
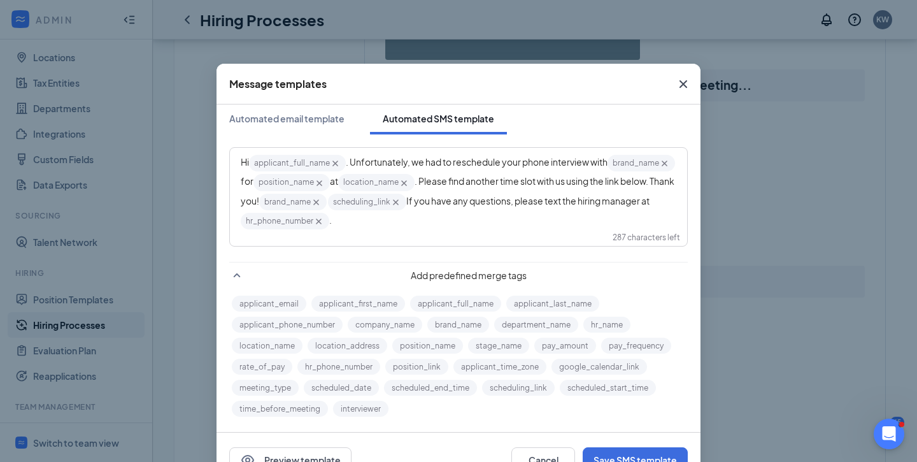
scroll to position [41, 0]
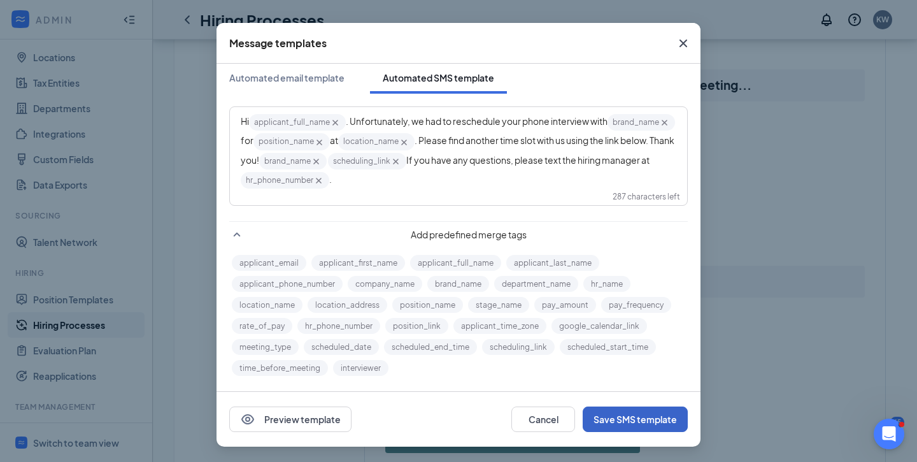
click at [635, 414] on button "Save SMS template" at bounding box center [634, 418] width 105 height 25
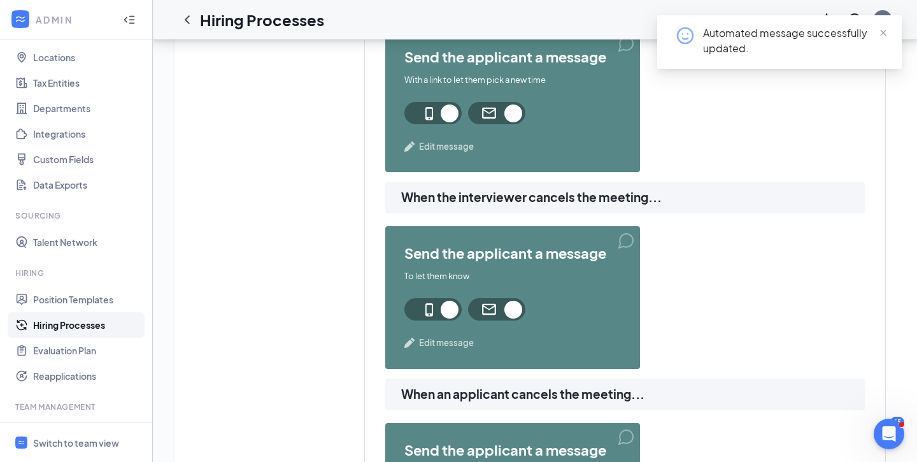
scroll to position [1181, 0]
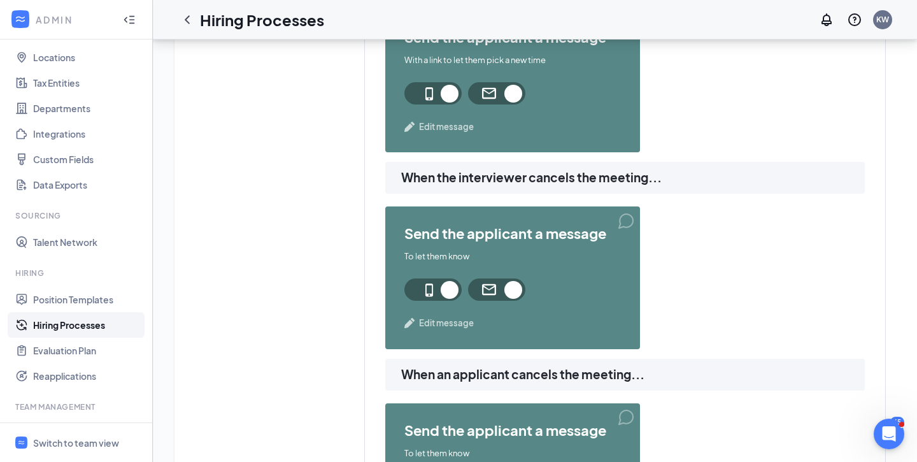
click at [432, 323] on span "Edit message" at bounding box center [446, 322] width 55 height 13
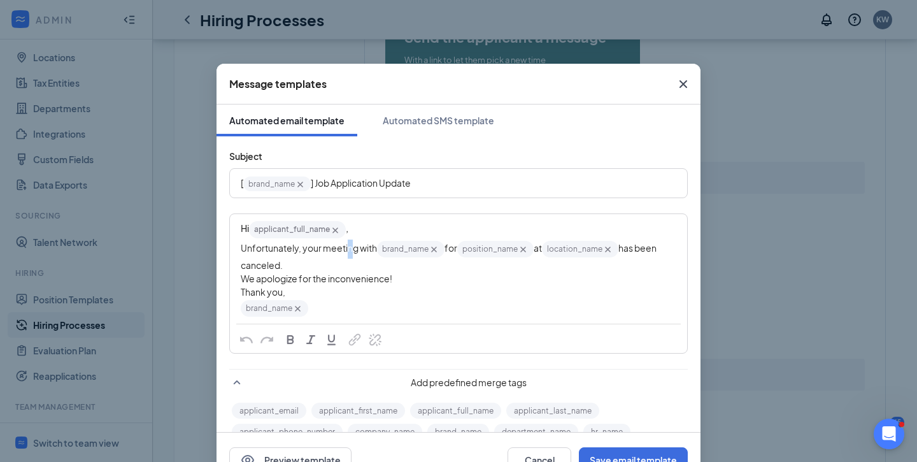
click at [349, 251] on span "Unfortunately, your meeting with" at bounding box center [309, 247] width 136 height 11
click at [314, 267] on div "Unfortunately, your phone interview with brand_name‌‌‌‌ {{brand_name}} for posi…" at bounding box center [458, 255] width 435 height 32
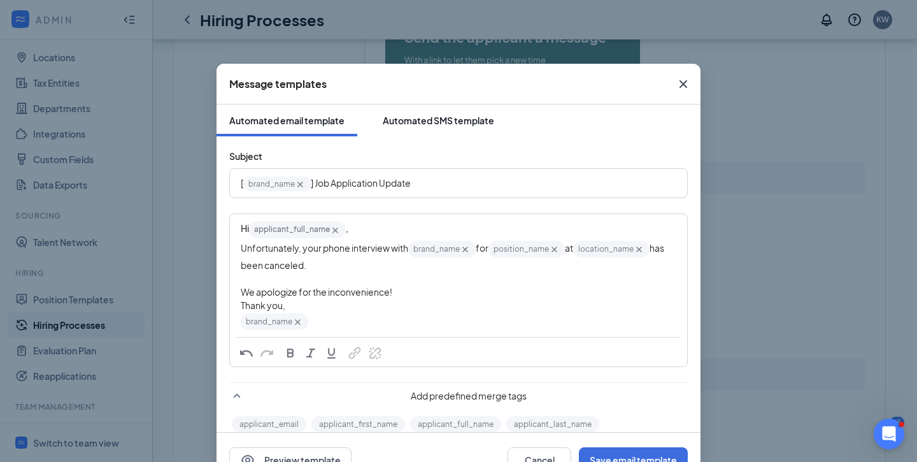
click at [432, 122] on div "Automated SMS template" at bounding box center [438, 120] width 111 height 13
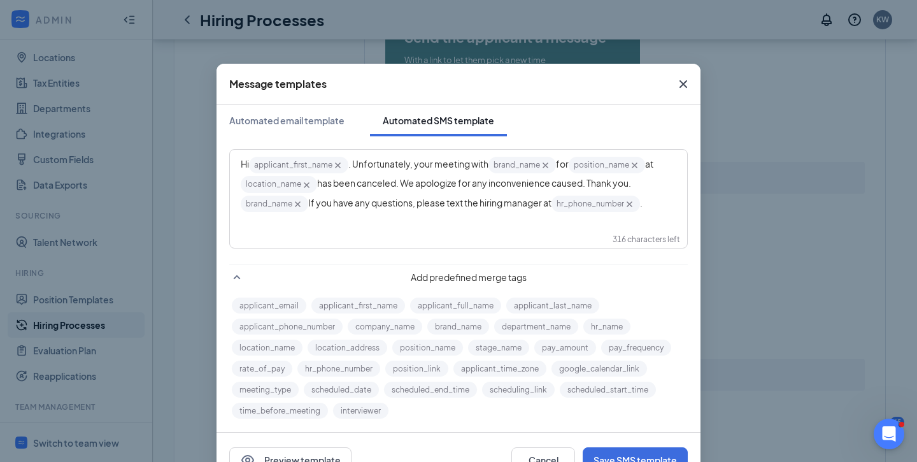
click at [455, 167] on span ". Unfortunately, your meeting with" at bounding box center [418, 163] width 140 height 11
click at [492, 184] on span "has been canceled. We apologize for any inconvenience caused. Thank you." at bounding box center [482, 182] width 314 height 11
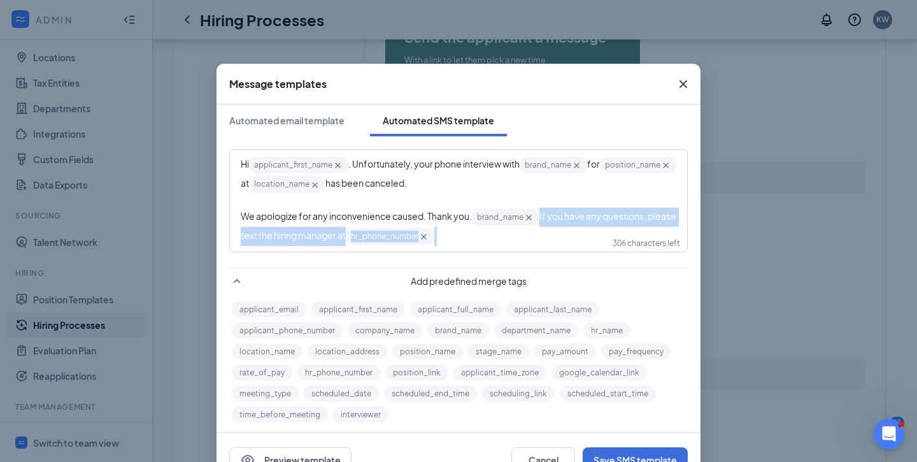
drag, startPoint x: 530, startPoint y: 251, endPoint x: 542, endPoint y: 222, distance: 31.1
click at [542, 222] on div "Hi applicant_first_name‌‌‌‌ {{applicant_first_name}} . Unfortunately, your phon…" at bounding box center [458, 200] width 456 height 101
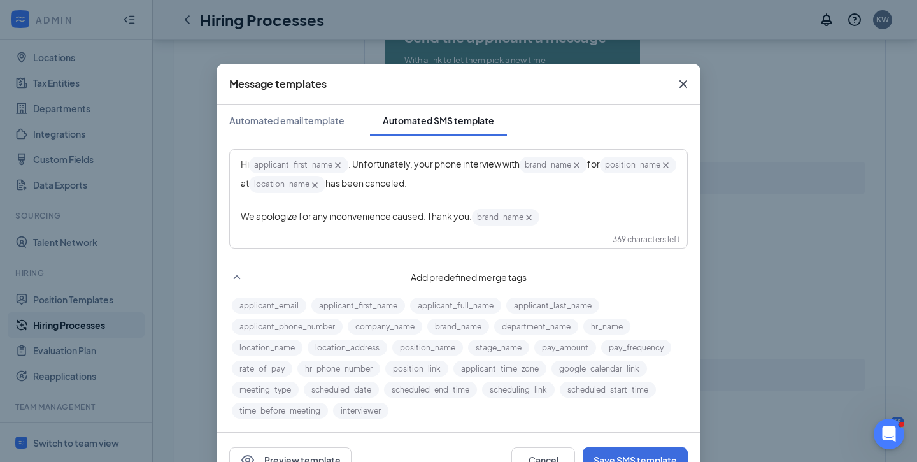
scroll to position [2, 0]
click at [619, 449] on button "Save SMS template" at bounding box center [634, 459] width 105 height 25
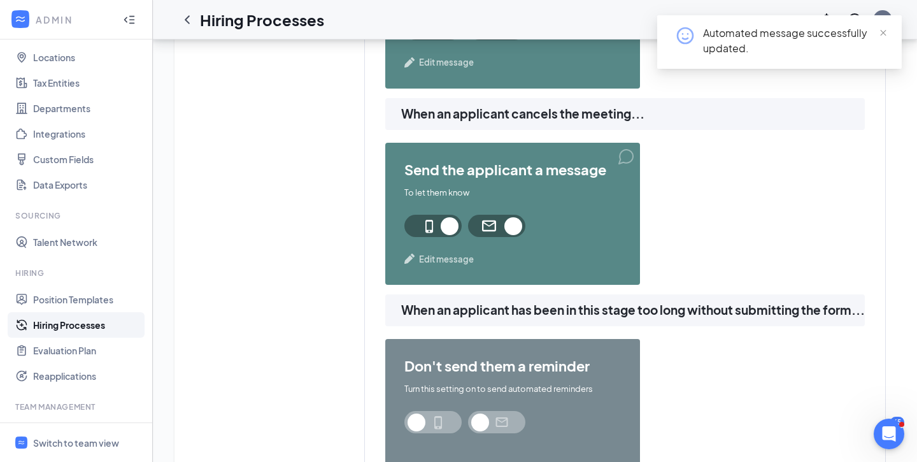
scroll to position [1445, 0]
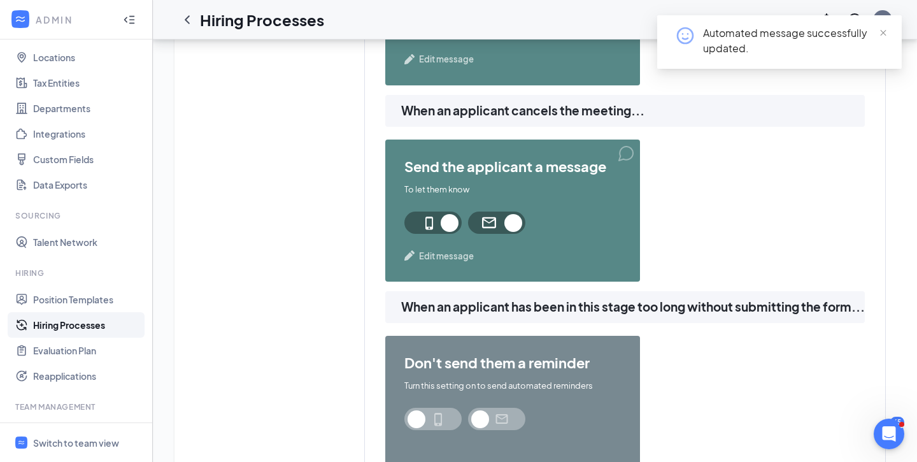
click at [456, 254] on span "Edit message" at bounding box center [446, 256] width 55 height 13
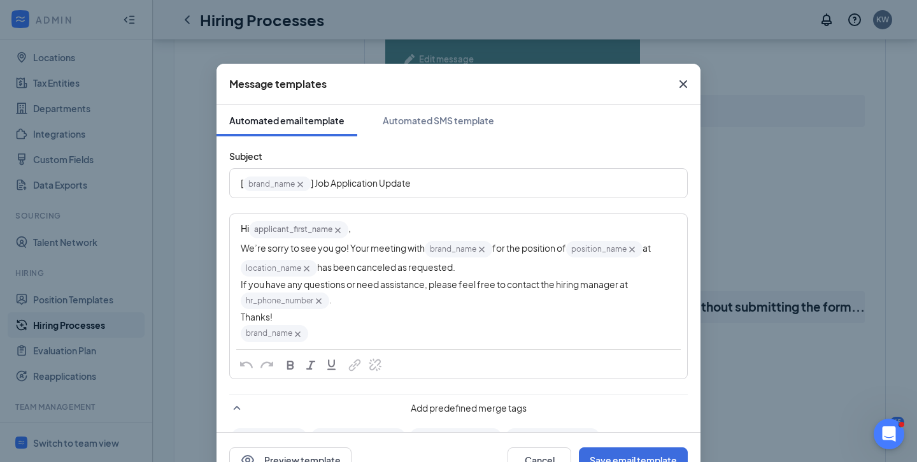
click at [383, 253] on span "We’re sorry to see you go! Your meeting with" at bounding box center [333, 247] width 184 height 11
click at [453, 109] on button "Automated SMS template" at bounding box center [438, 120] width 137 height 32
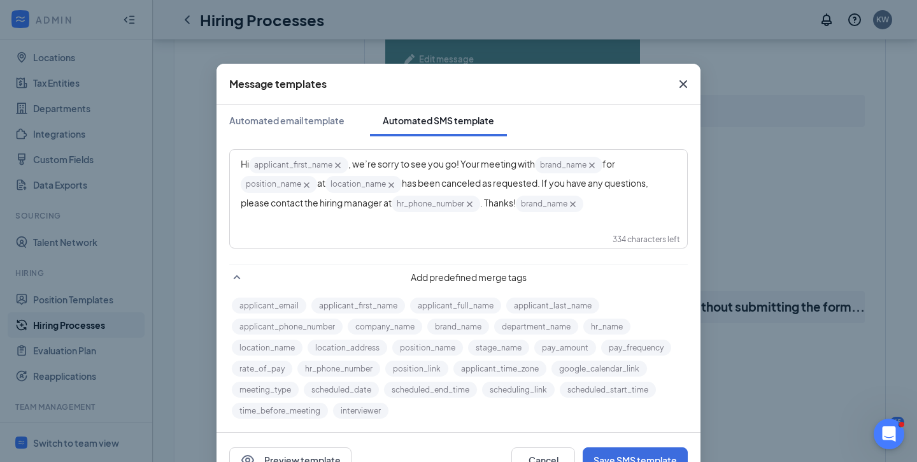
click at [502, 160] on span ", we’re sorry to see you go! Your meeting with" at bounding box center [441, 163] width 187 height 11
click at [619, 447] on button "Save SMS template" at bounding box center [634, 459] width 105 height 25
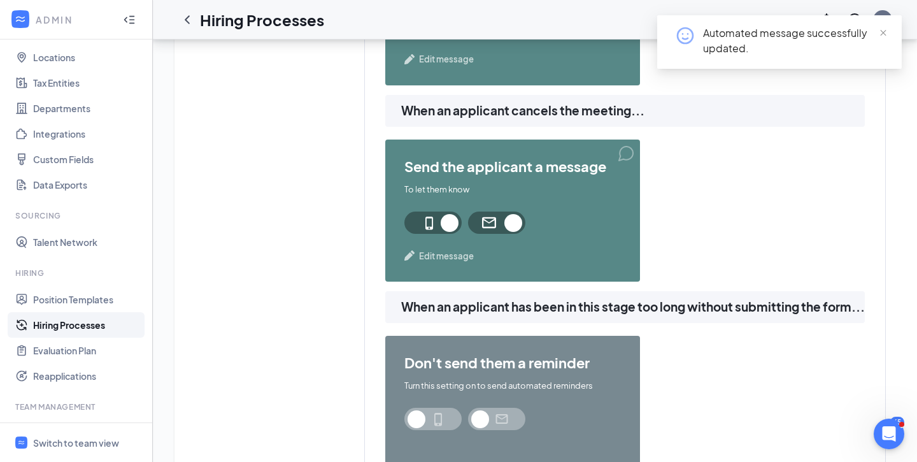
scroll to position [1676, 0]
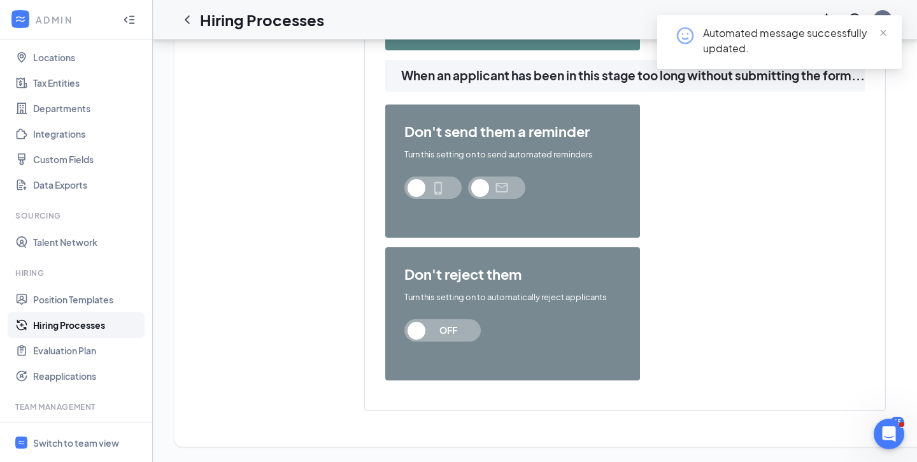
click at [425, 327] on span "OFF" at bounding box center [448, 330] width 56 height 22
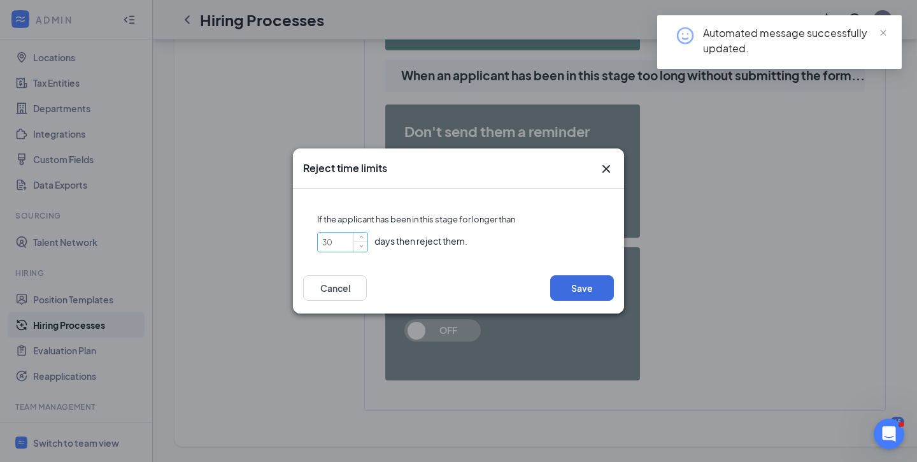
click at [351, 245] on input "30" at bounding box center [343, 241] width 50 height 19
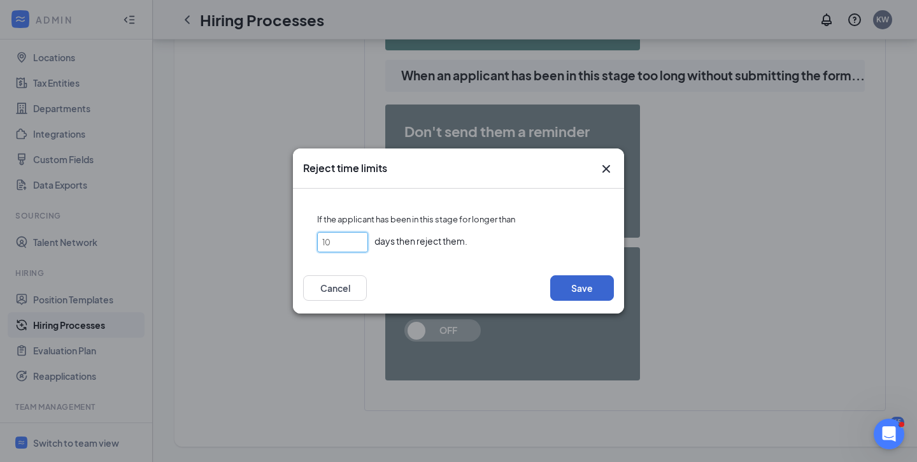
type input "10"
click at [598, 287] on button "Save" at bounding box center [582, 287] width 64 height 25
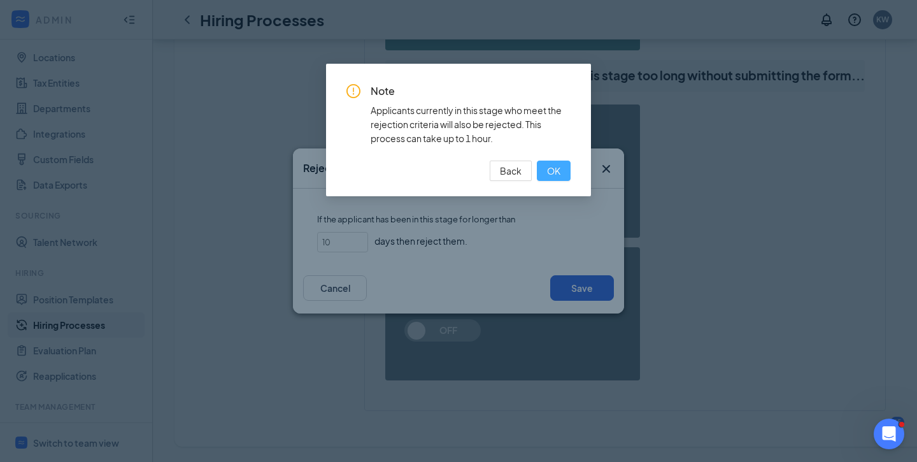
click at [551, 172] on span "OK" at bounding box center [553, 171] width 13 height 14
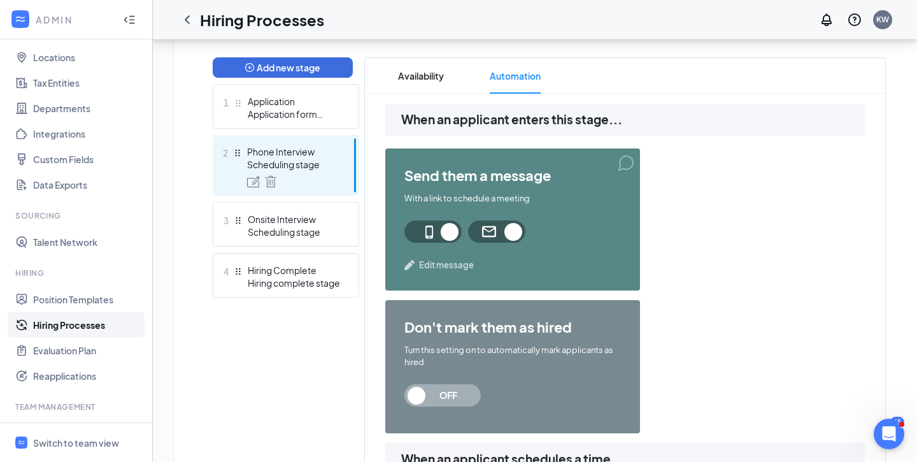
scroll to position [0, 0]
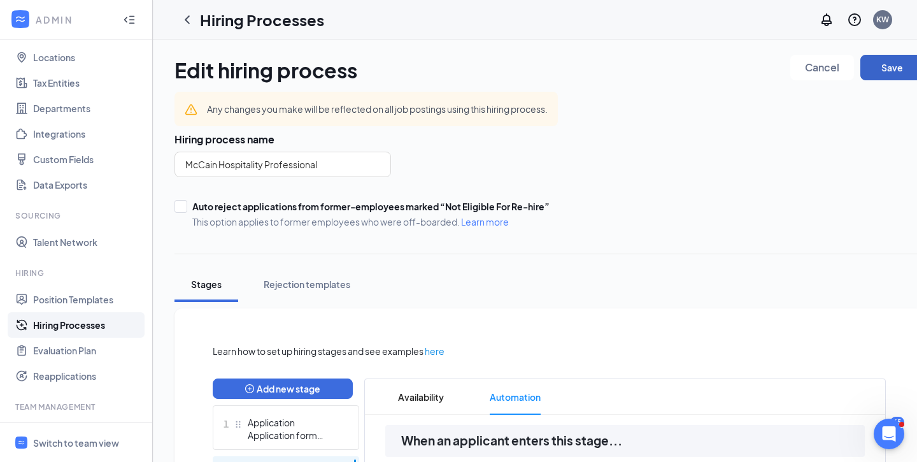
click at [877, 76] on button "Save" at bounding box center [892, 67] width 64 height 25
click at [189, 16] on icon "ChevronLeft" at bounding box center [187, 19] width 15 height 15
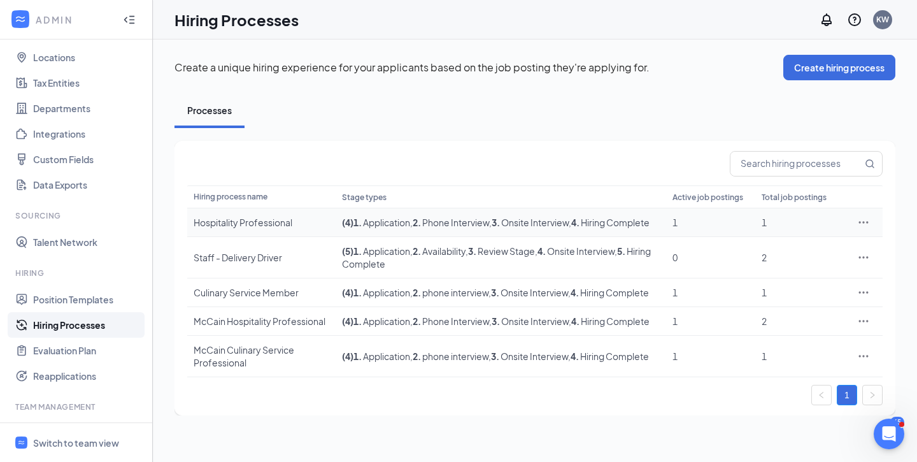
click at [255, 223] on div "Hospitality Professional" at bounding box center [262, 222] width 136 height 13
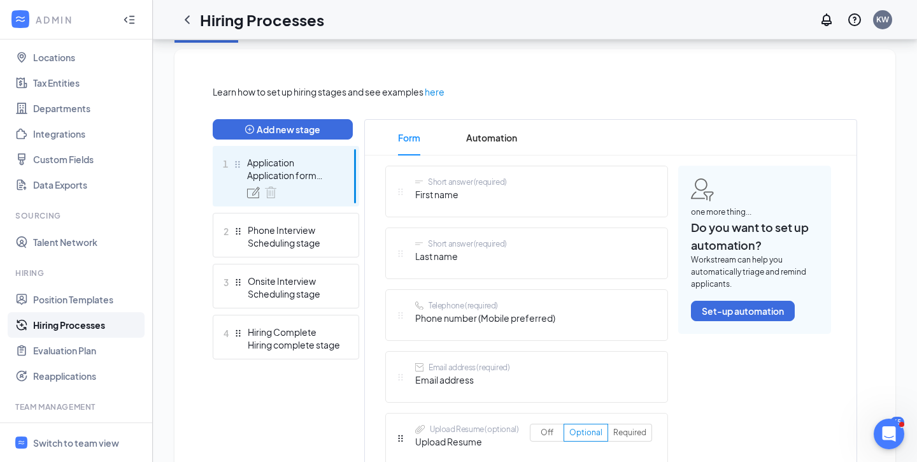
scroll to position [263, 0]
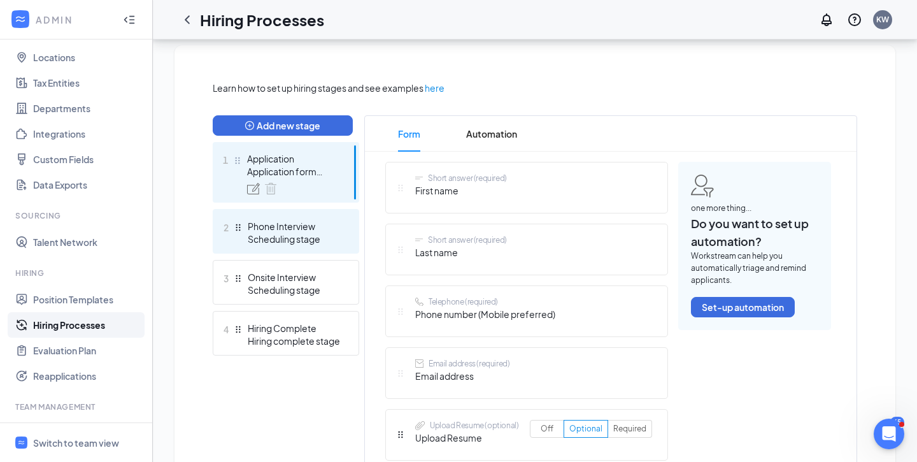
click at [282, 239] on div "Scheduling stage" at bounding box center [294, 238] width 93 height 13
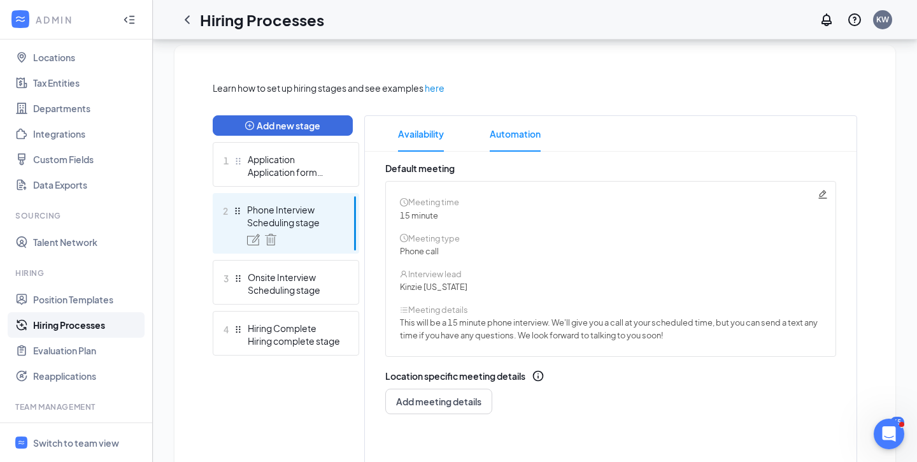
click at [516, 118] on span "Automation" at bounding box center [515, 134] width 51 height 36
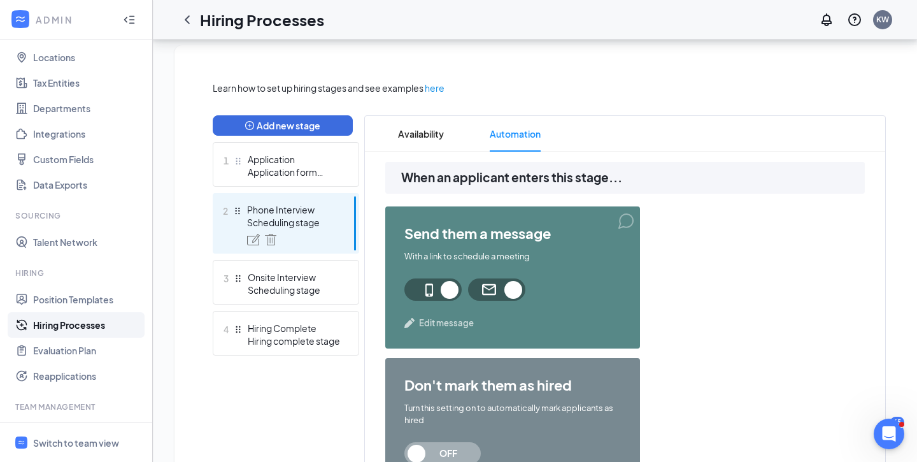
click at [439, 323] on span "Edit message" at bounding box center [446, 322] width 55 height 13
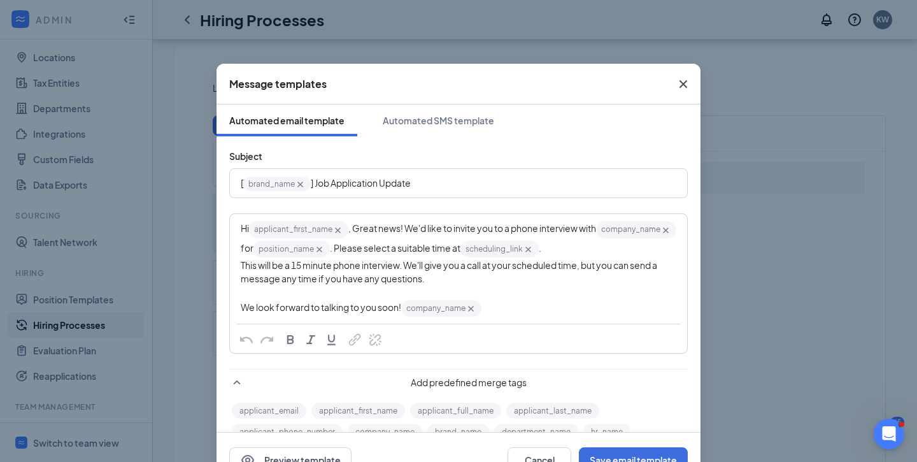
drag, startPoint x: 445, startPoint y: 280, endPoint x: 193, endPoint y: 270, distance: 252.3
click at [193, 270] on div "Message templates Automated email template Automated SMS template Subject [ bra…" at bounding box center [458, 231] width 917 height 462
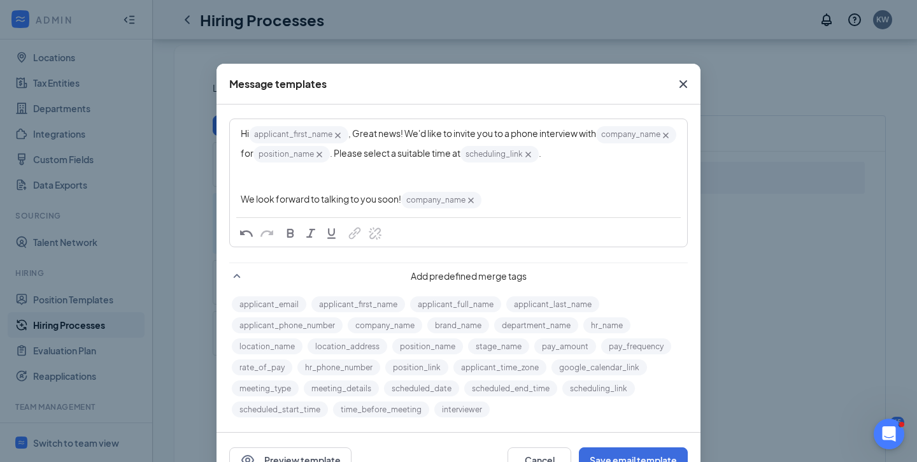
scroll to position [95, 0]
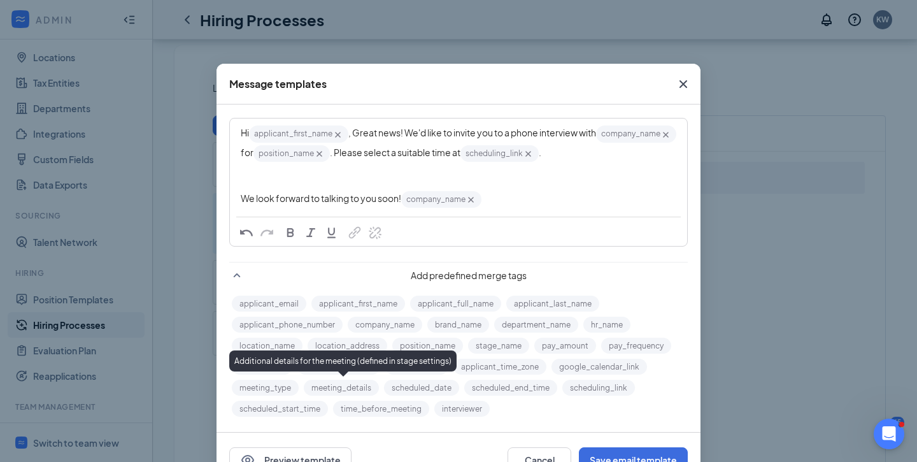
click at [330, 389] on button "meeting_details" at bounding box center [341, 387] width 75 height 16
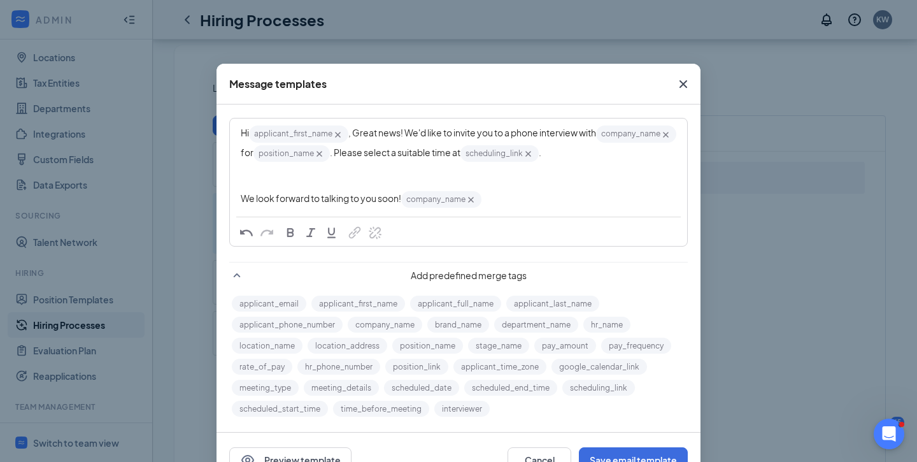
click at [293, 171] on div "Edit text" at bounding box center [458, 169] width 435 height 13
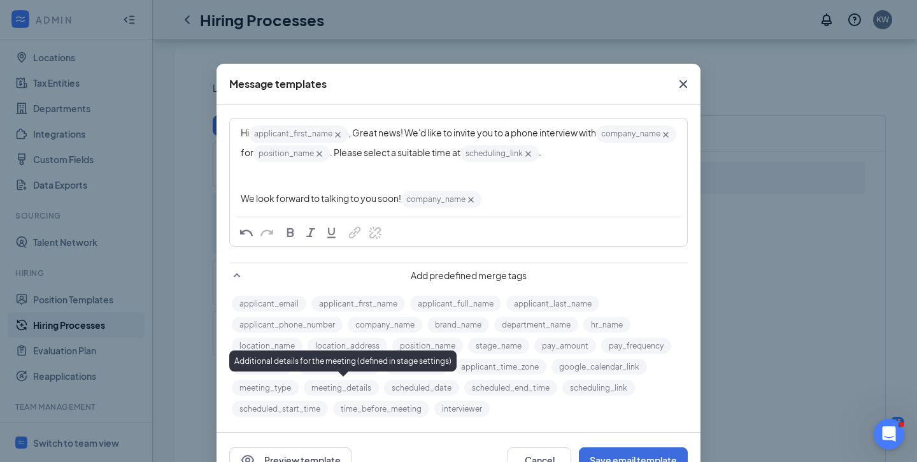
click at [333, 387] on button "meeting_details" at bounding box center [341, 387] width 75 height 16
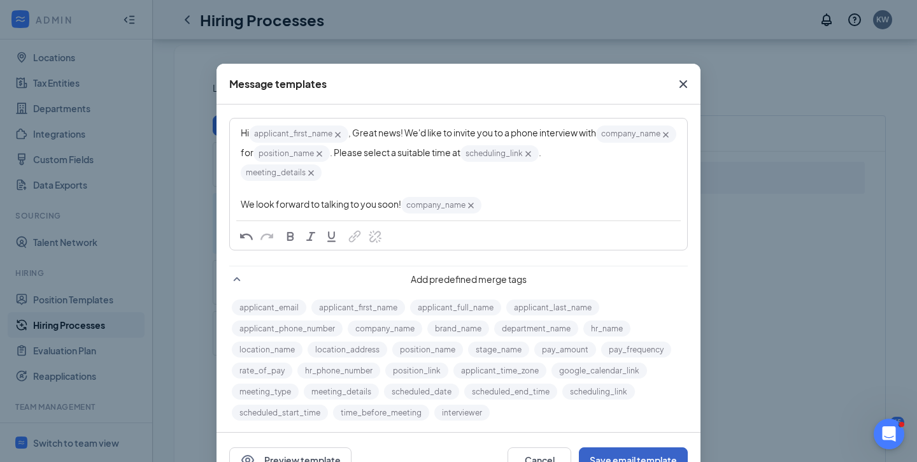
click at [611, 448] on button "Save email template" at bounding box center [633, 459] width 109 height 25
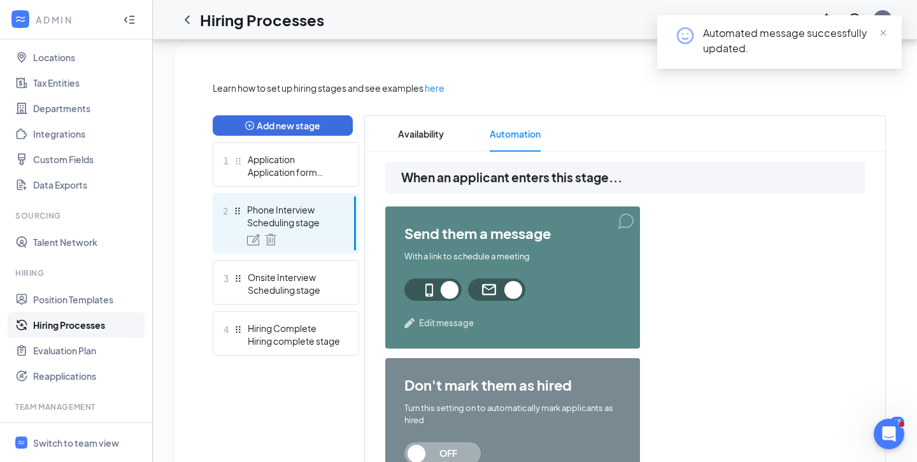
click at [432, 321] on span "Edit message" at bounding box center [446, 322] width 55 height 13
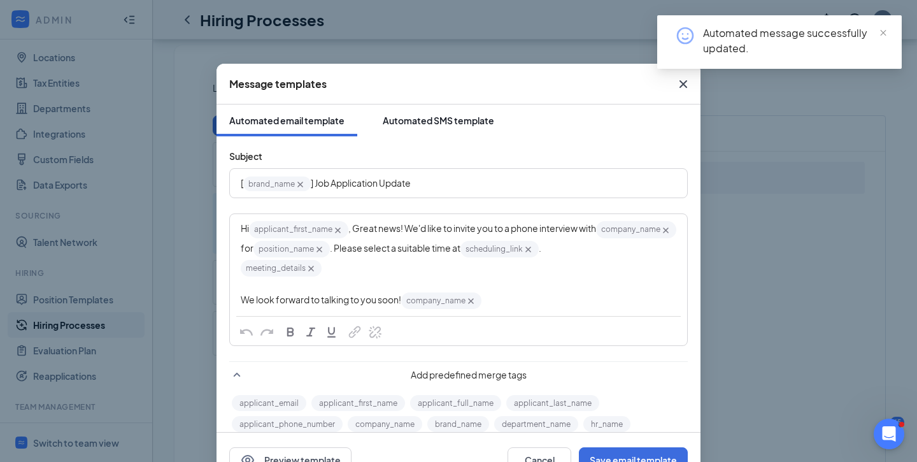
click at [448, 123] on div "Automated SMS template" at bounding box center [438, 120] width 111 height 13
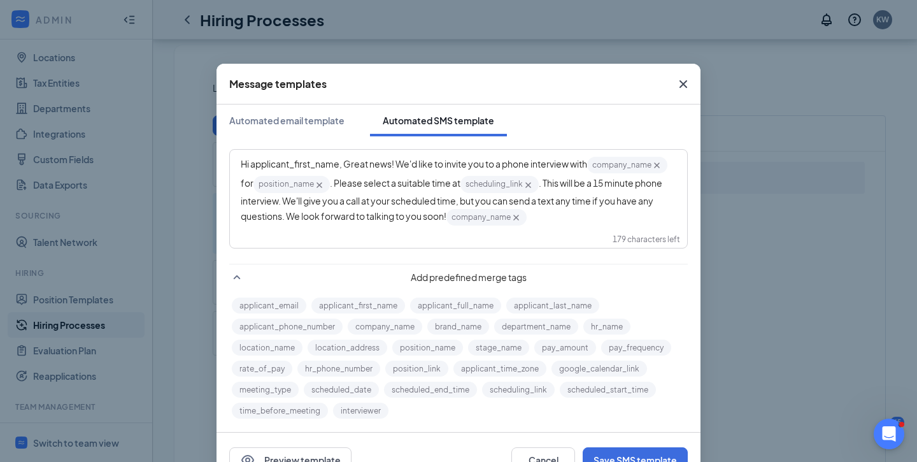
click at [547, 183] on span ". This will be a 15 minute phone interview. We'll give you a call at your sched…" at bounding box center [452, 199] width 423 height 44
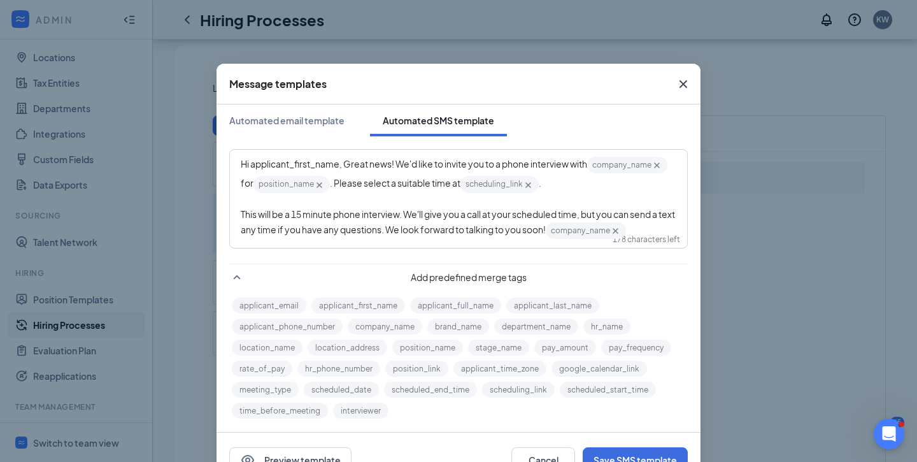
click at [406, 230] on span "This will be a 15 minute phone interview. We'll give you a call at your schedul…" at bounding box center [458, 221] width 435 height 27
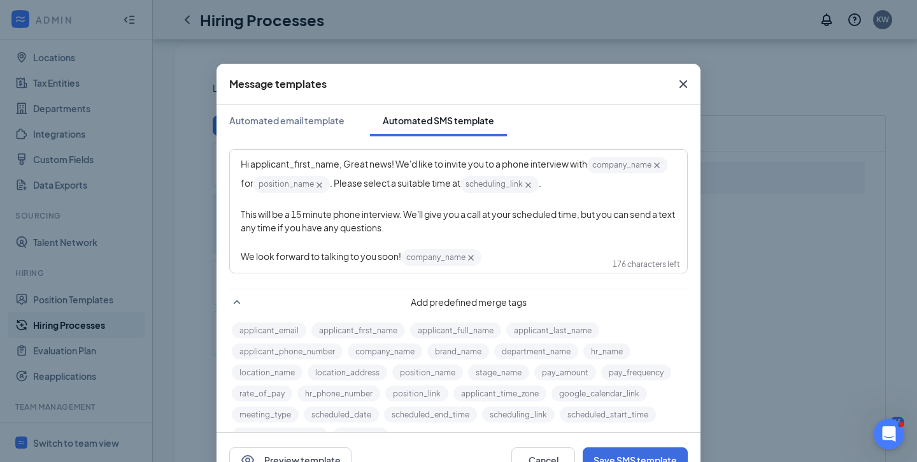
drag, startPoint x: 449, startPoint y: 224, endPoint x: 188, endPoint y: 212, distance: 261.3
click at [188, 212] on div "Message templates Automated email template Automated SMS template Hi applicant_…" at bounding box center [458, 231] width 917 height 462
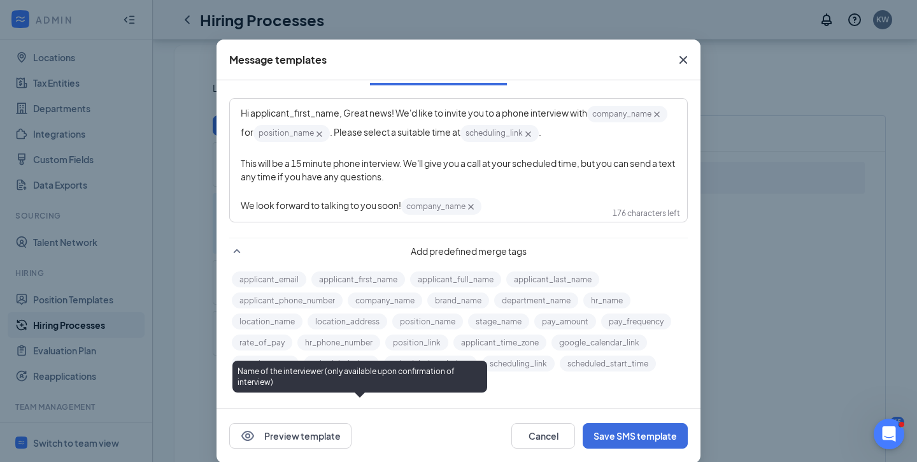
scroll to position [41, 0]
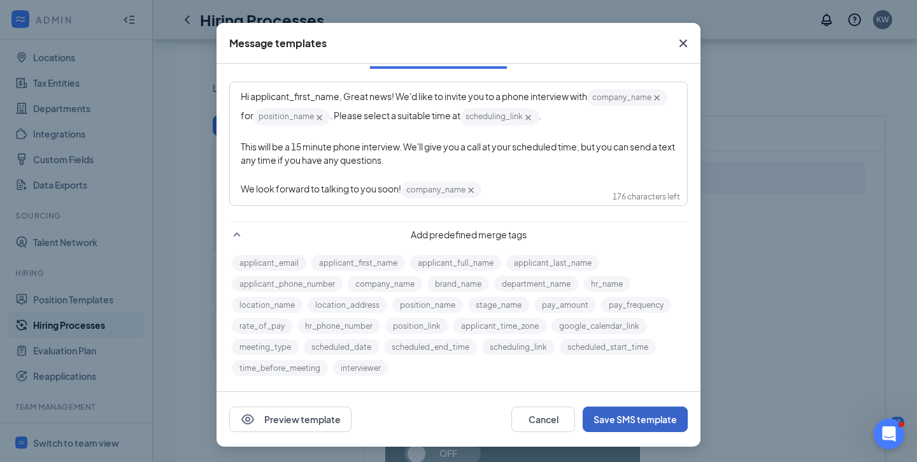
click at [611, 424] on button "Save SMS template" at bounding box center [634, 418] width 105 height 25
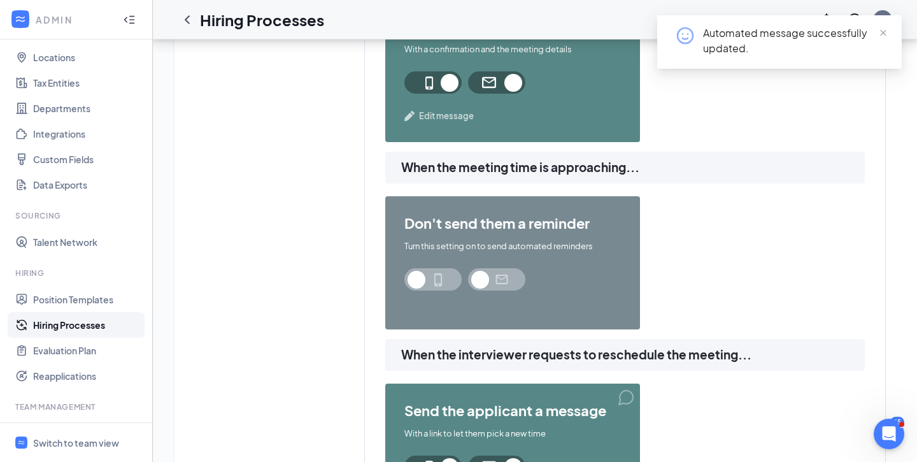
scroll to position [0, 0]
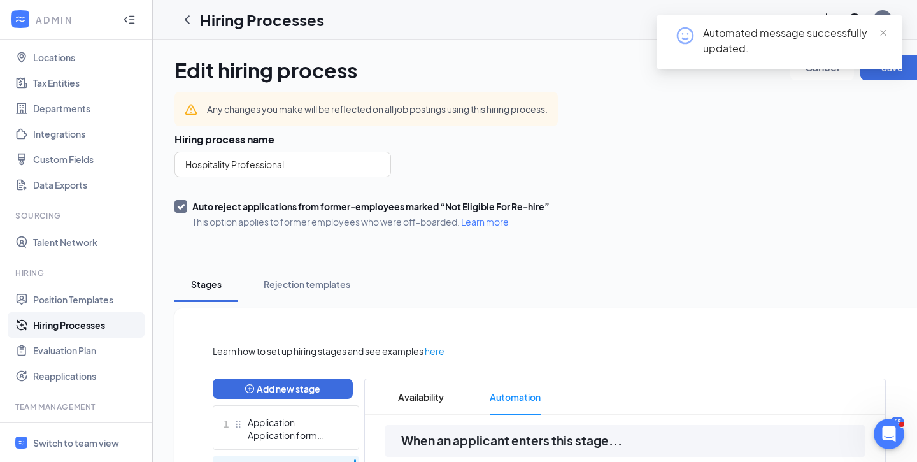
click at [896, 72] on div "Automated message successfully updated." at bounding box center [779, 47] width 244 height 64
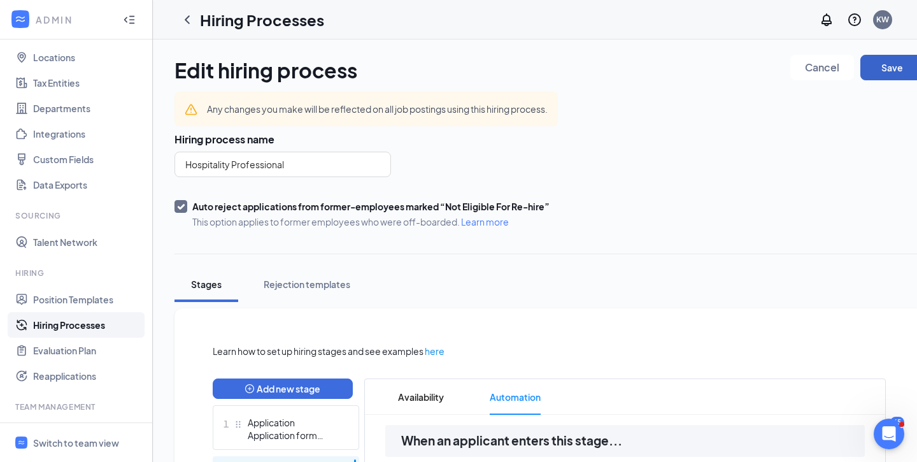
click at [891, 69] on button "Save" at bounding box center [892, 67] width 64 height 25
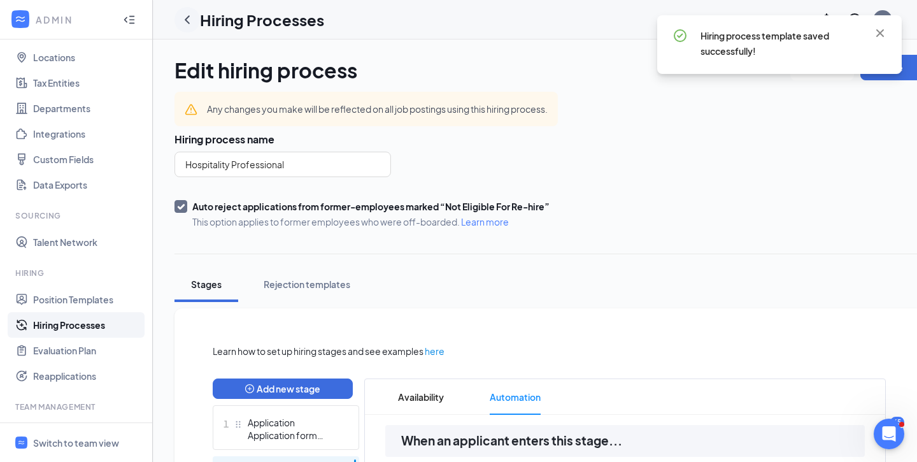
click at [192, 20] on icon "ChevronLeft" at bounding box center [187, 19] width 15 height 15
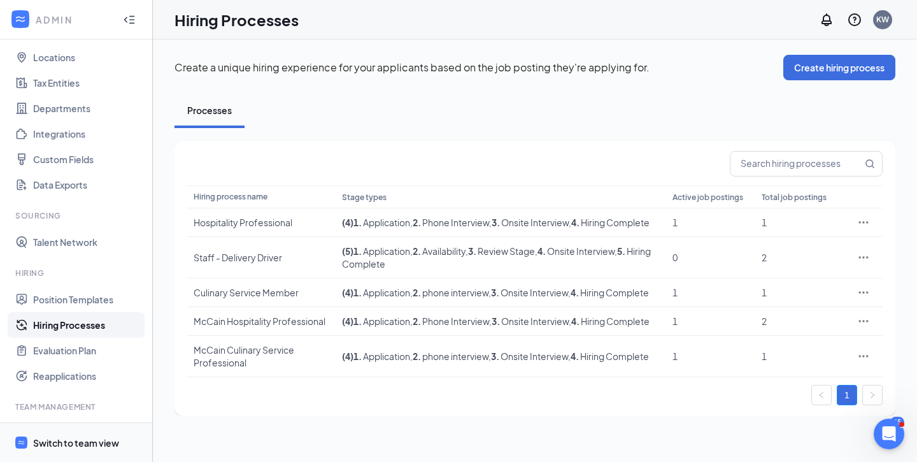
click at [39, 433] on span "Switch to team view" at bounding box center [87, 442] width 109 height 39
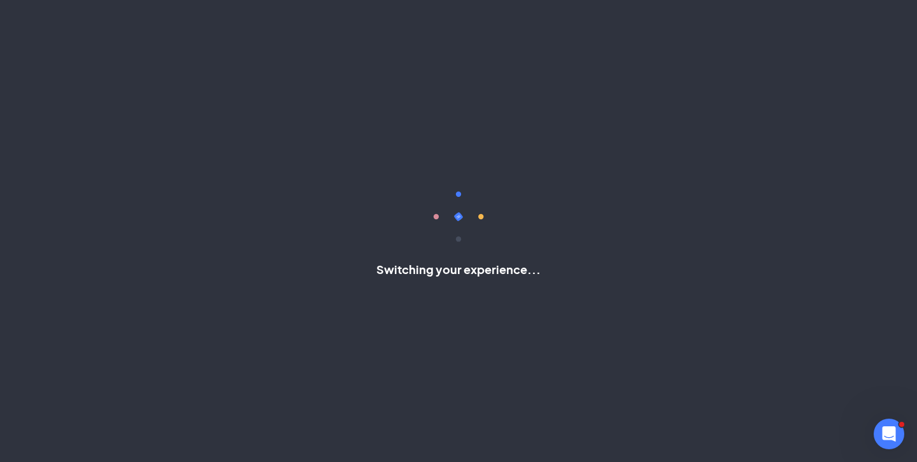
scroll to position [4, 0]
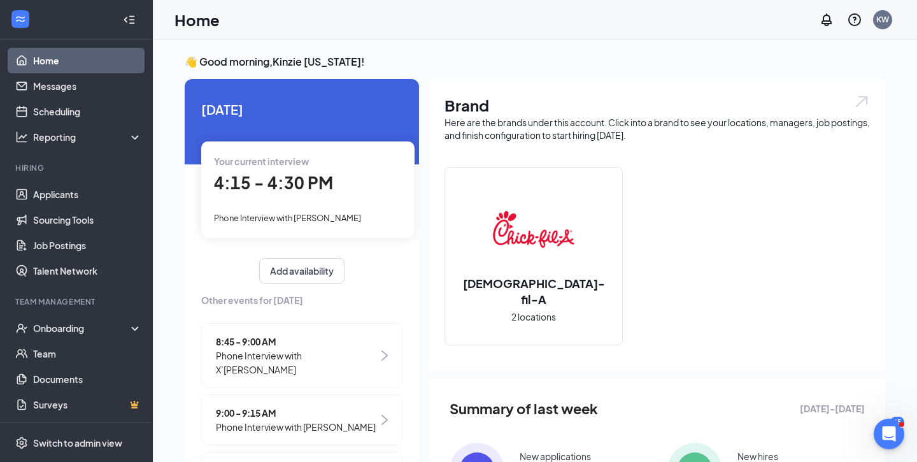
click at [259, 219] on span "Phone Interview with [PERSON_NAME]" at bounding box center [287, 218] width 147 height 10
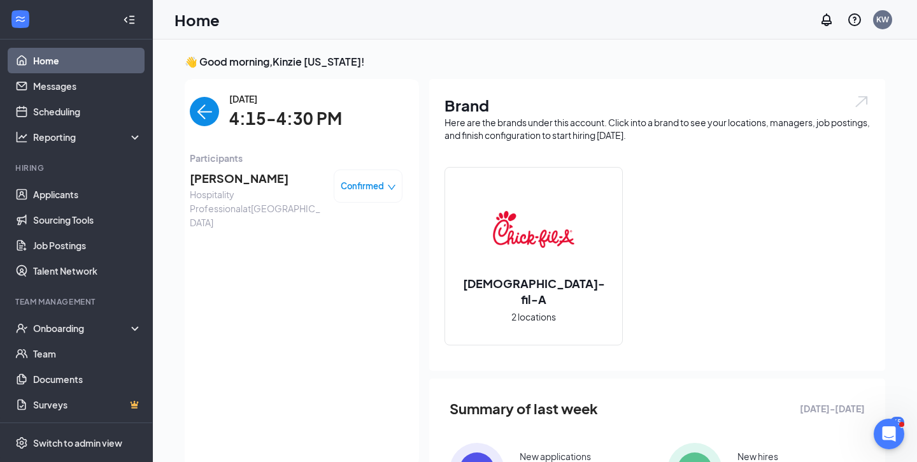
scroll to position [5, 0]
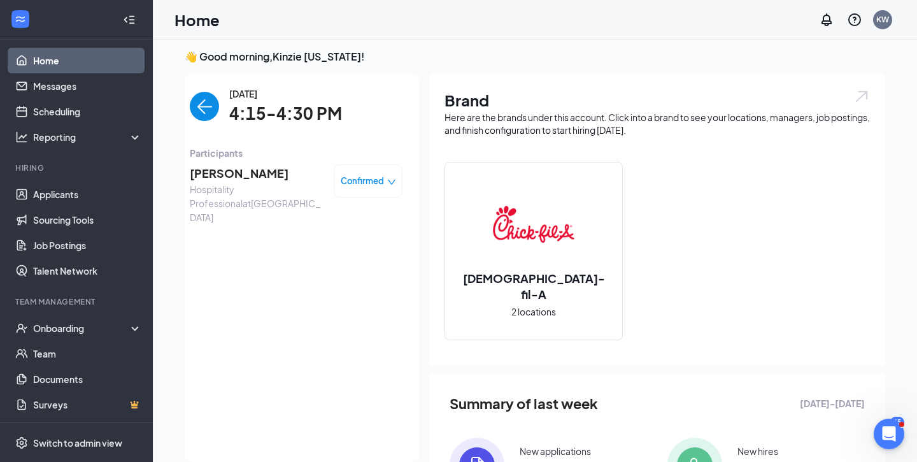
click at [199, 111] on img "back-button" at bounding box center [204, 106] width 29 height 29
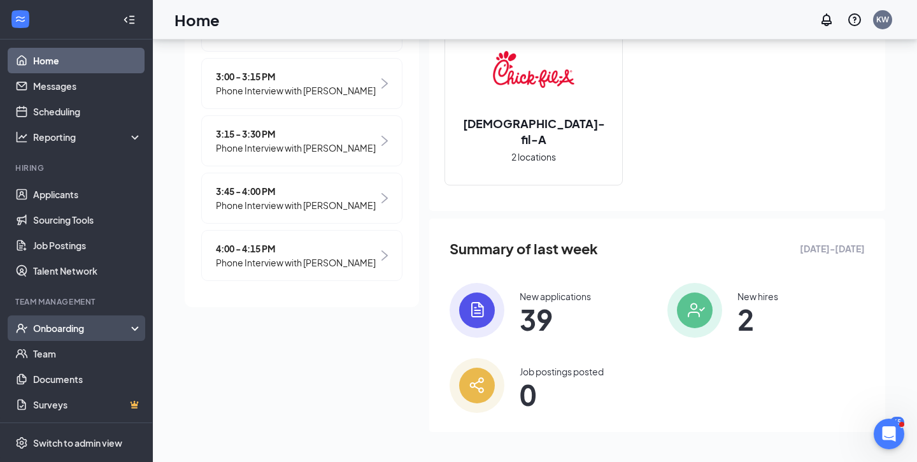
scroll to position [0, 0]
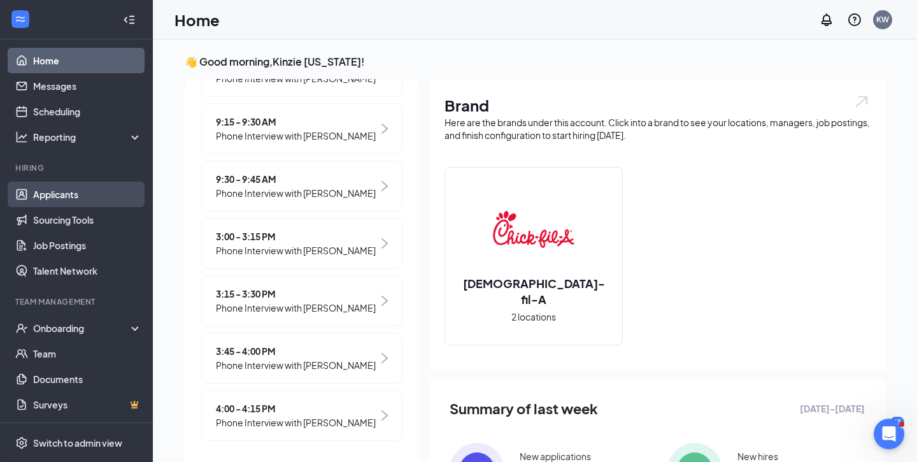
click at [36, 190] on link "Applicants" at bounding box center [87, 193] width 109 height 25
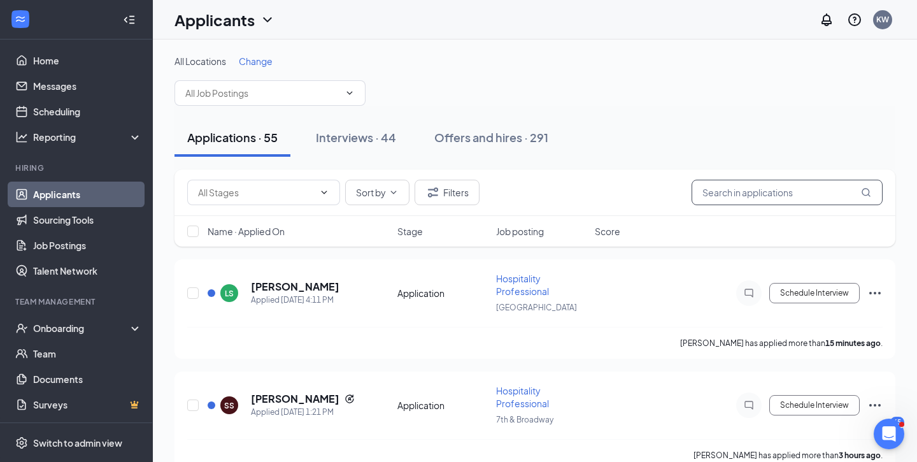
click at [720, 199] on input "text" at bounding box center [786, 192] width 191 height 25
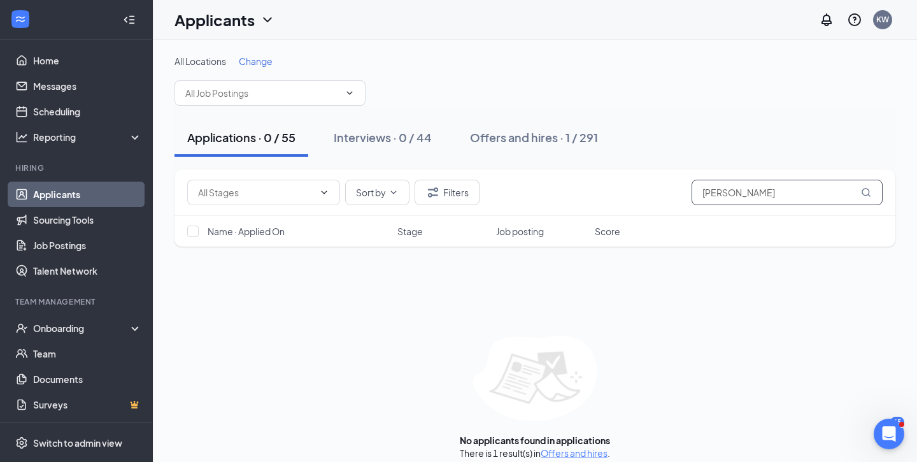
click at [705, 188] on input "[PERSON_NAME]" at bounding box center [786, 192] width 191 height 25
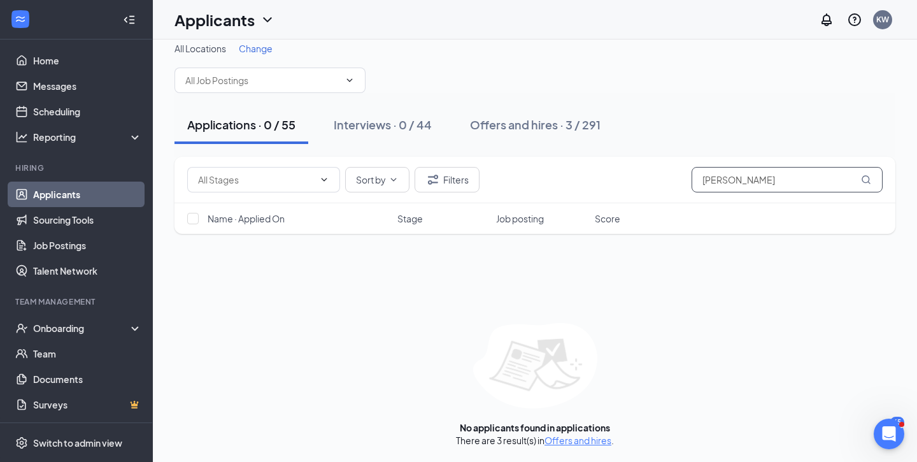
click at [717, 169] on input "[PERSON_NAME]" at bounding box center [786, 179] width 191 height 25
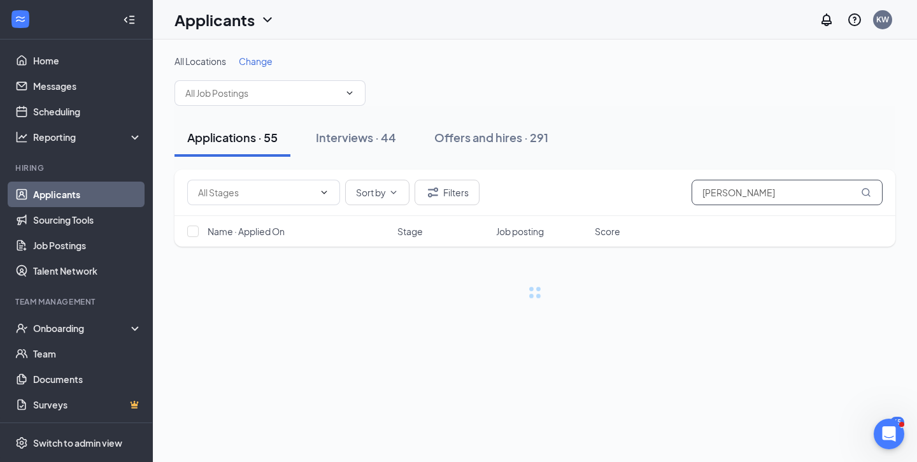
type input "[PERSON_NAME]"
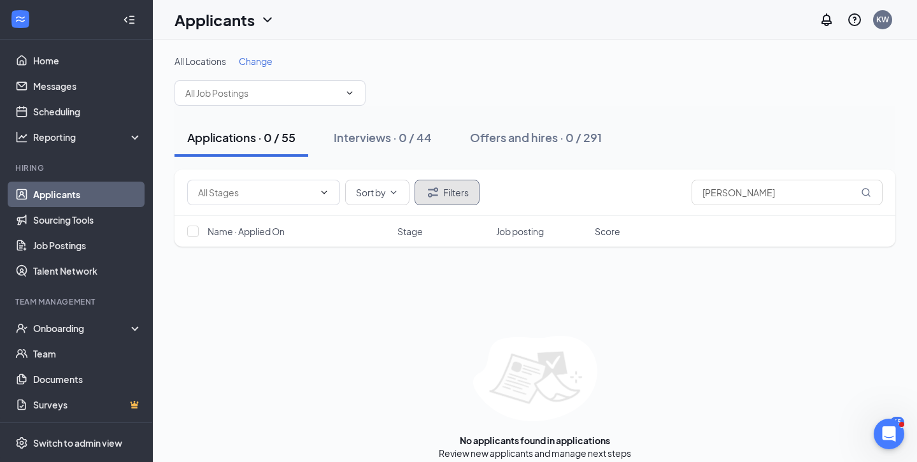
click at [432, 199] on icon "Filter" at bounding box center [432, 192] width 15 height 15
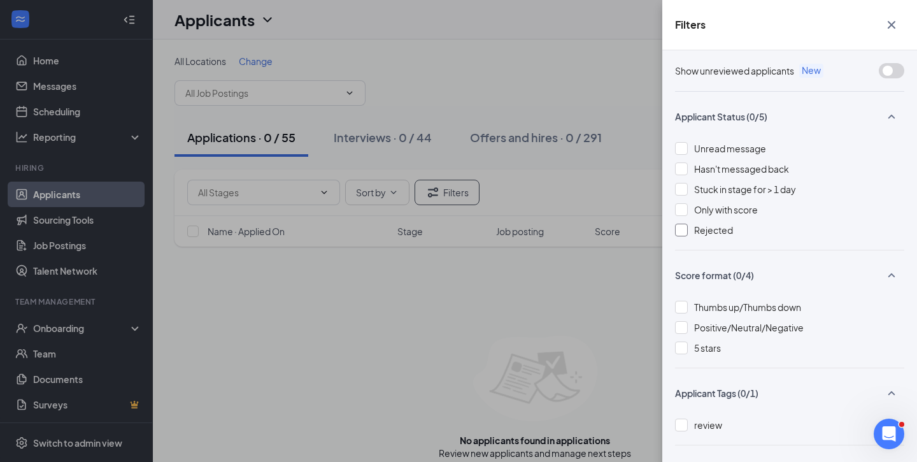
click at [686, 231] on div at bounding box center [681, 229] width 13 height 13
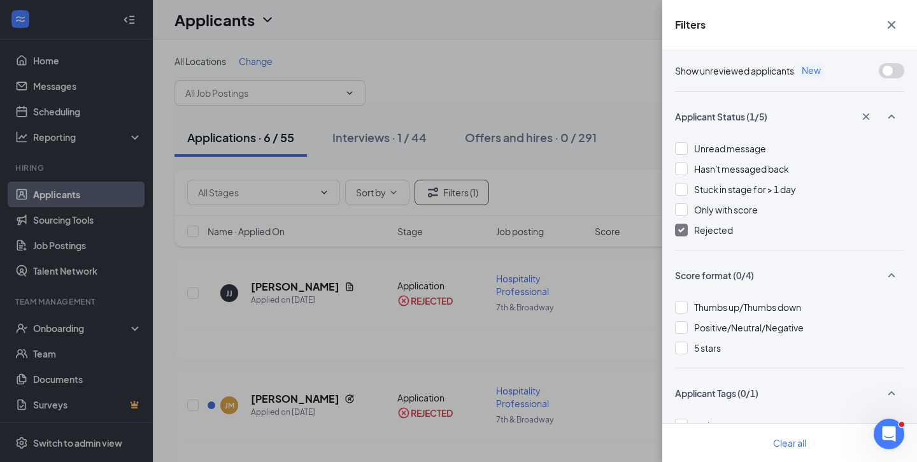
click at [540, 278] on div "Filters Show unreviewed applicants New Applicant Status (1/5) Unread message Ha…" at bounding box center [458, 231] width 917 height 462
click at [896, 20] on icon "Cross" at bounding box center [891, 24] width 15 height 15
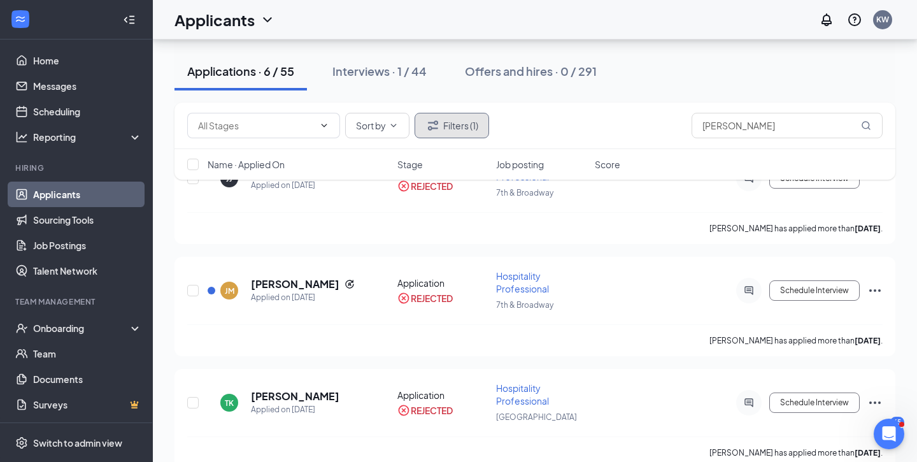
scroll to position [145, 0]
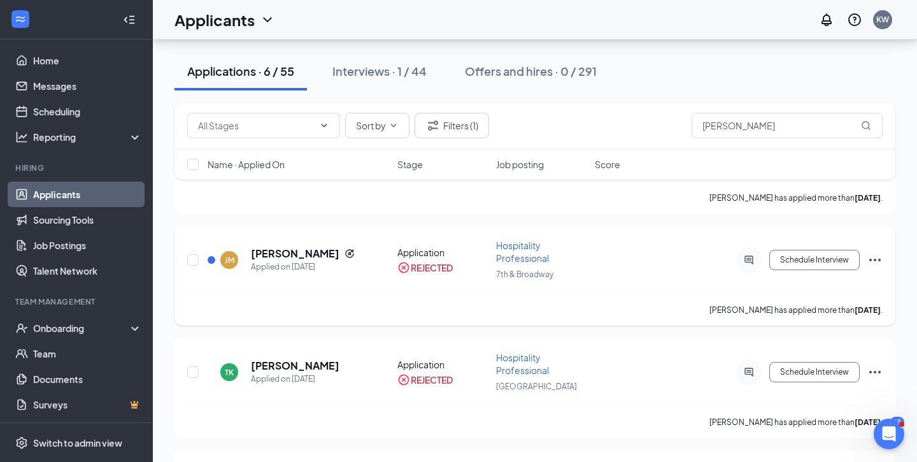
click at [267, 250] on h5 "[PERSON_NAME]" at bounding box center [295, 253] width 88 height 14
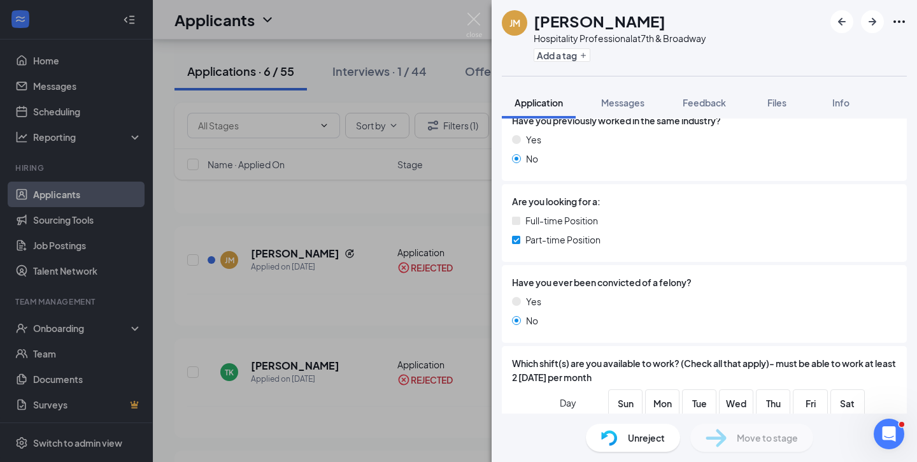
scroll to position [539, 0]
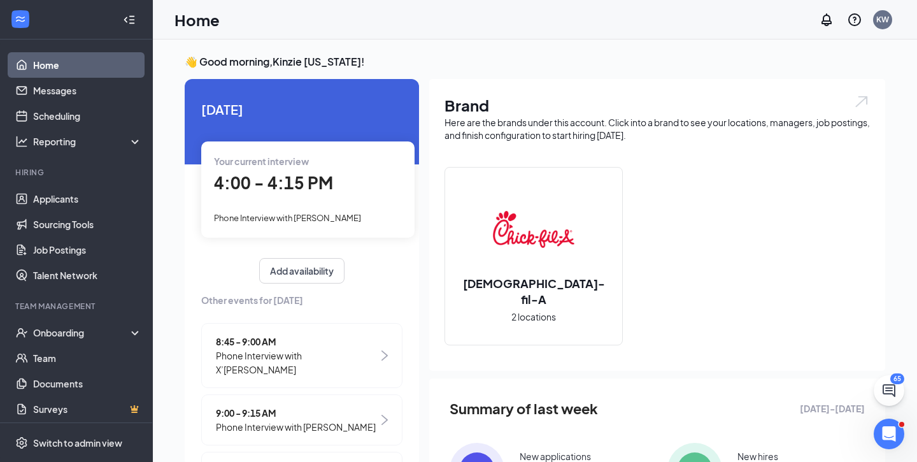
click at [346, 216] on span "Phone Interview with [PERSON_NAME]" at bounding box center [287, 218] width 147 height 10
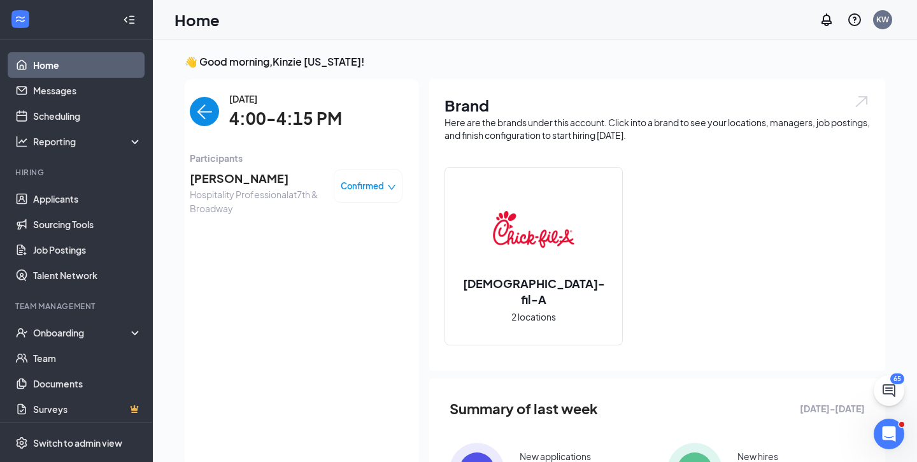
scroll to position [5, 0]
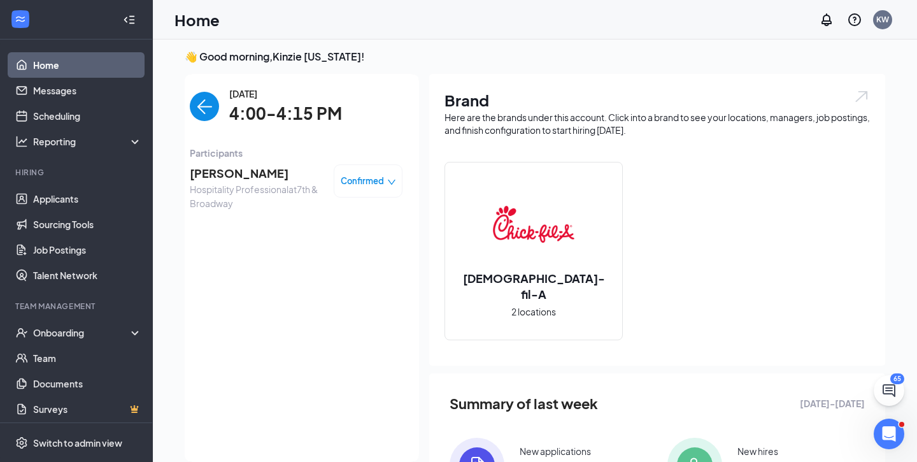
click at [215, 170] on span "[PERSON_NAME]" at bounding box center [257, 173] width 134 height 18
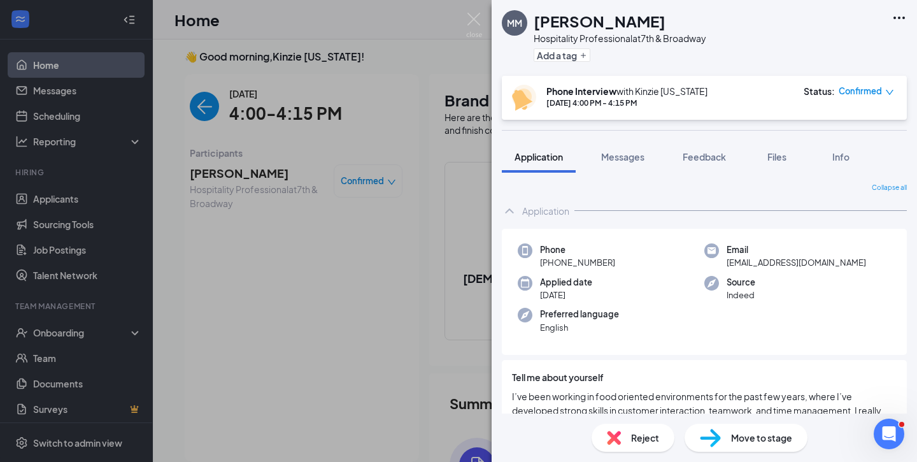
click at [392, 172] on div "MM Maria Morales Hospitality Professional at 7th & Broadway Add a tag Phone Int…" at bounding box center [458, 231] width 917 height 462
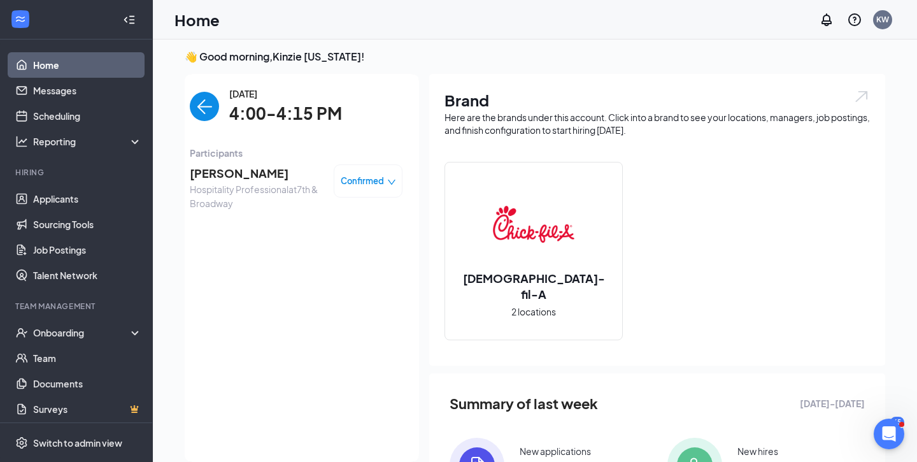
click at [199, 116] on img "back-button" at bounding box center [204, 106] width 29 height 29
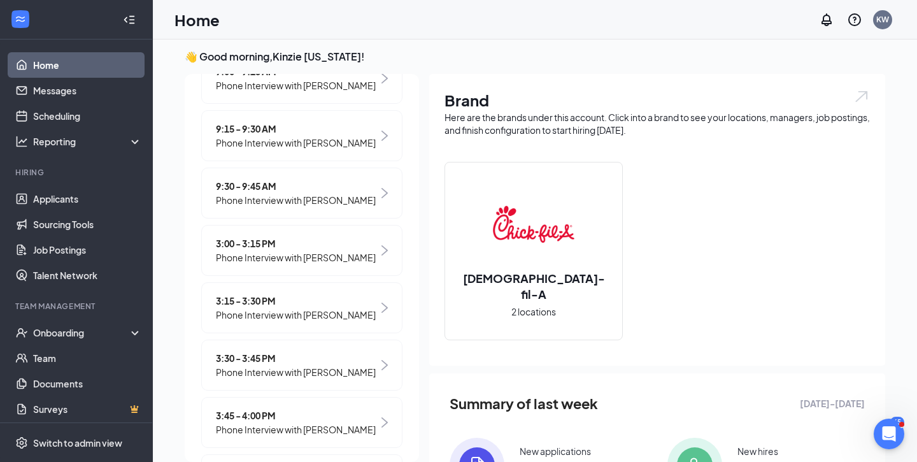
scroll to position [341, 0]
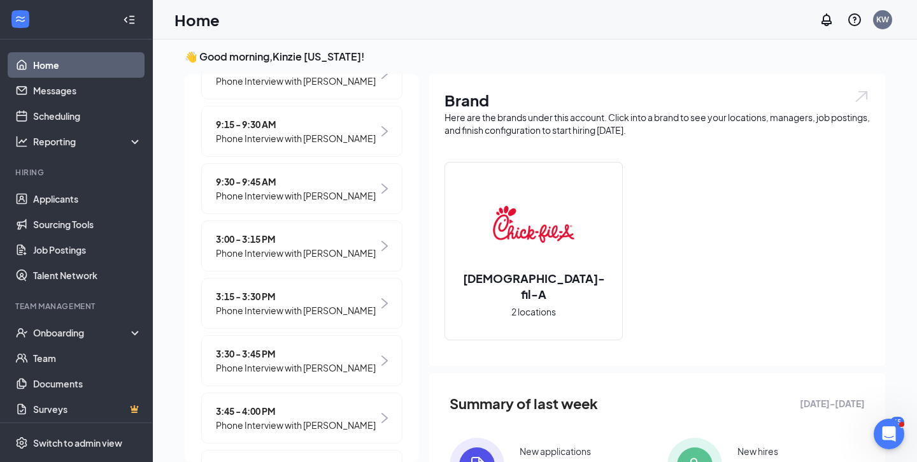
click at [257, 366] on span "Phone Interview with Samir Walker" at bounding box center [296, 367] width 160 height 14
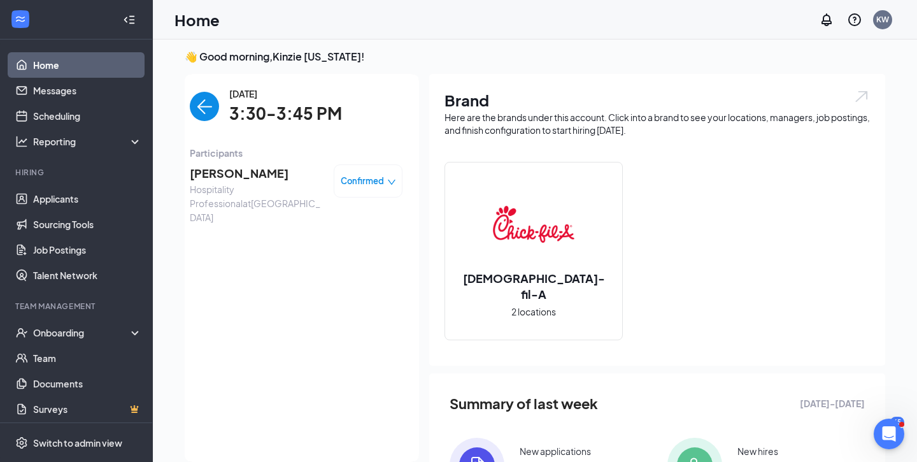
click at [227, 174] on span "Samir Walker" at bounding box center [257, 173] width 134 height 18
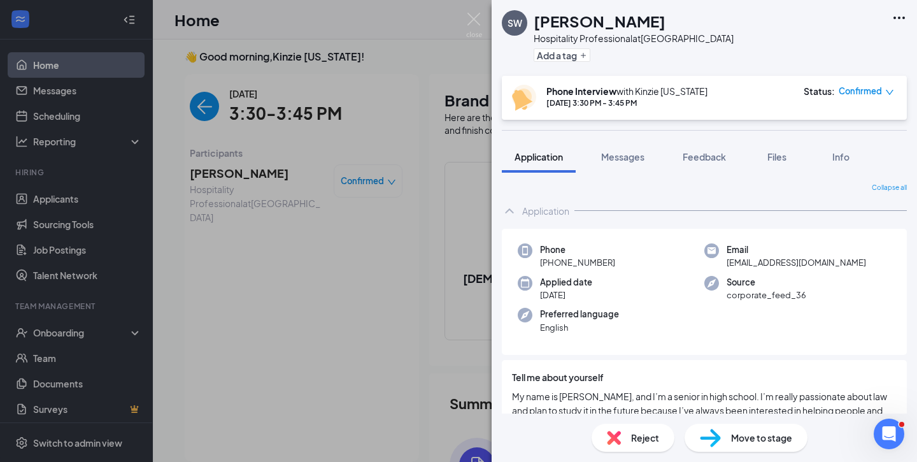
click at [891, 91] on icon "down" at bounding box center [889, 92] width 9 height 9
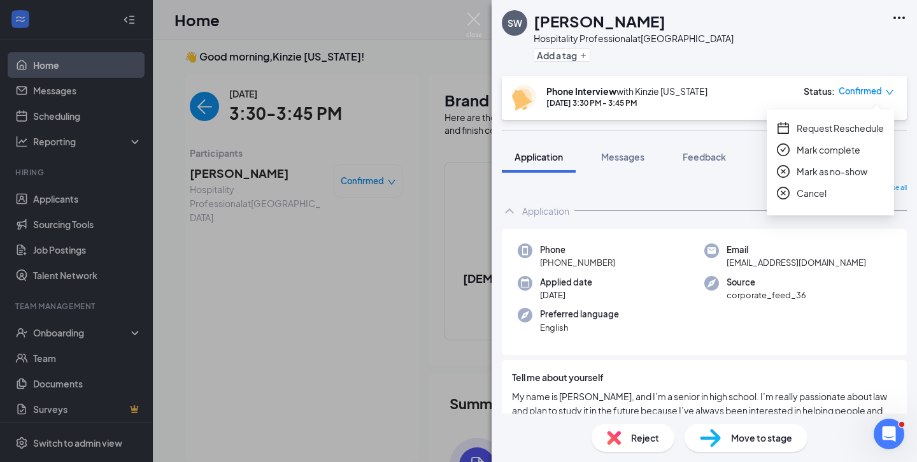
click at [802, 125] on span "Request Reschedule" at bounding box center [839, 128] width 87 height 14
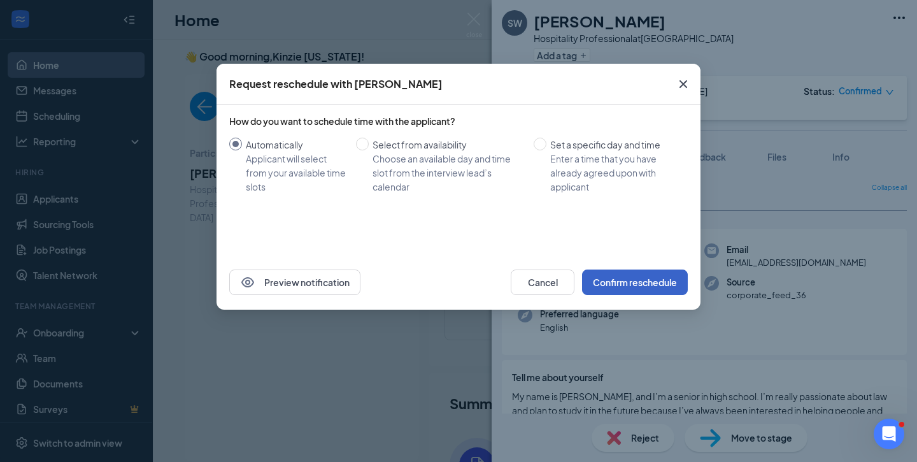
click at [652, 271] on button "Confirm reschedule" at bounding box center [635, 281] width 106 height 25
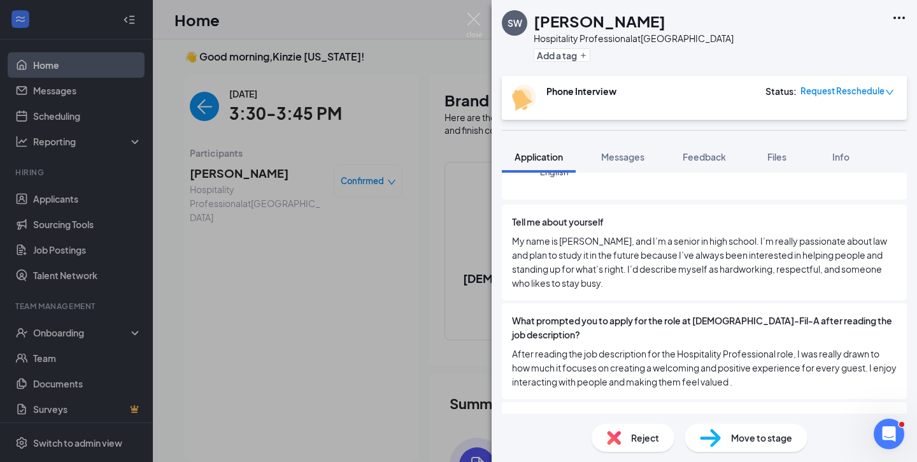
scroll to position [156, 0]
click at [459, 32] on div "SW Samir Walker Hospitality Professional at McCain Boulevard Add a tag Phone In…" at bounding box center [458, 231] width 917 height 462
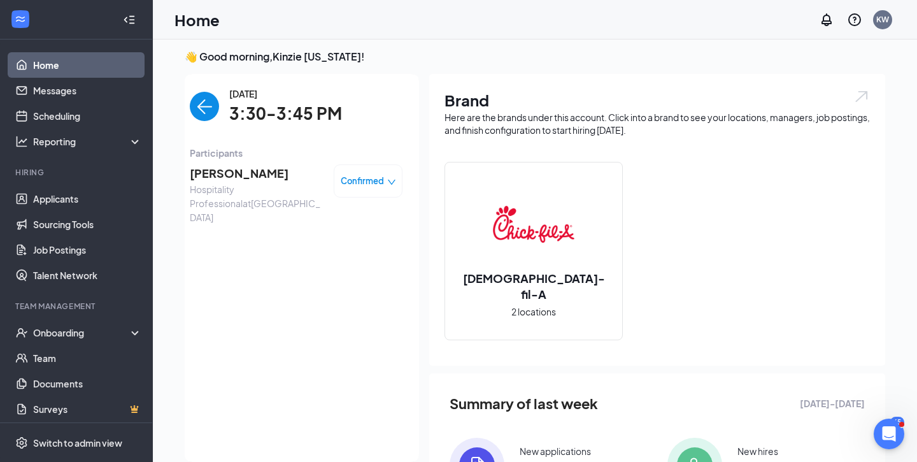
click at [212, 102] on img "back-button" at bounding box center [204, 106] width 29 height 29
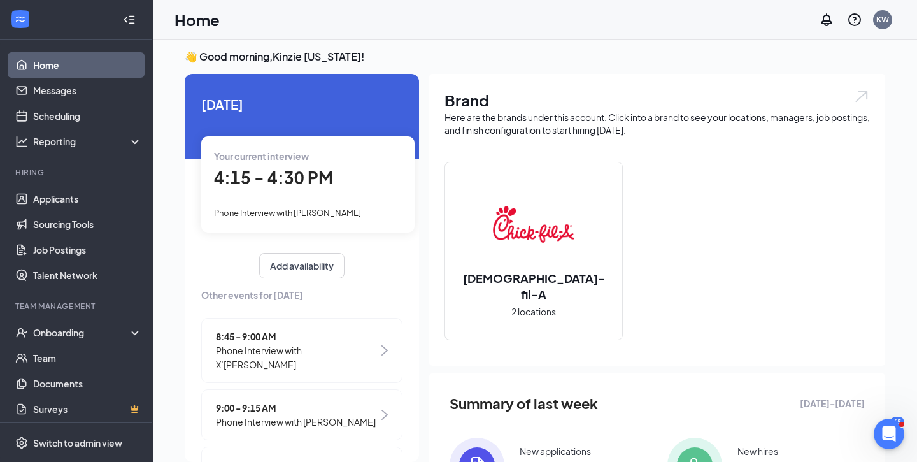
click at [288, 181] on span "4:15 - 4:30 PM" at bounding box center [273, 177] width 119 height 21
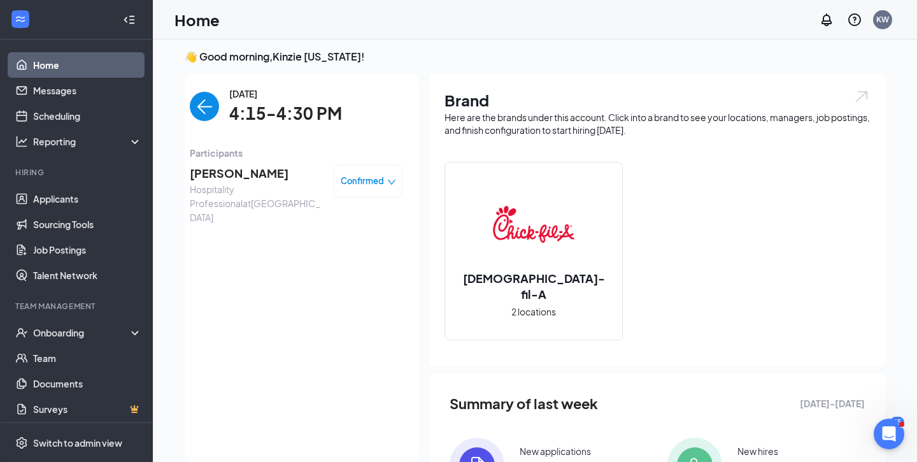
click at [251, 167] on span "Aa’shuna Bennett" at bounding box center [257, 173] width 134 height 18
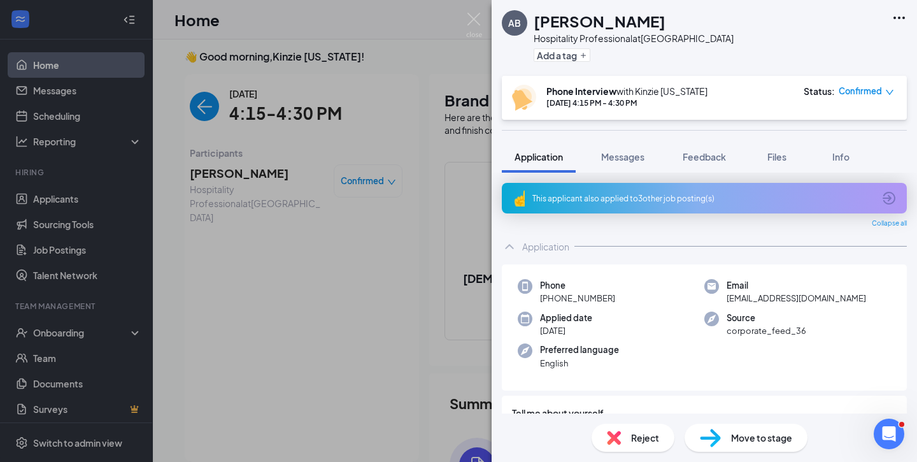
click at [588, 17] on h1 "[PERSON_NAME]" at bounding box center [599, 21] width 132 height 22
copy h1 "[PERSON_NAME]"
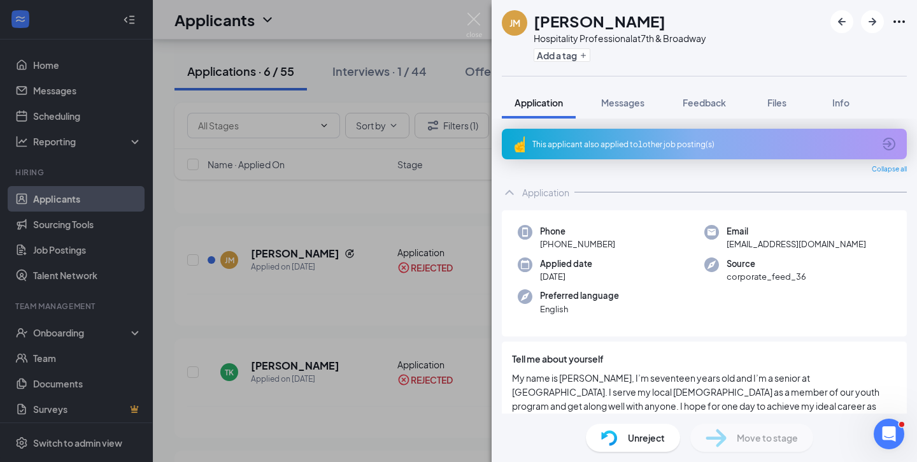
scroll to position [539, 0]
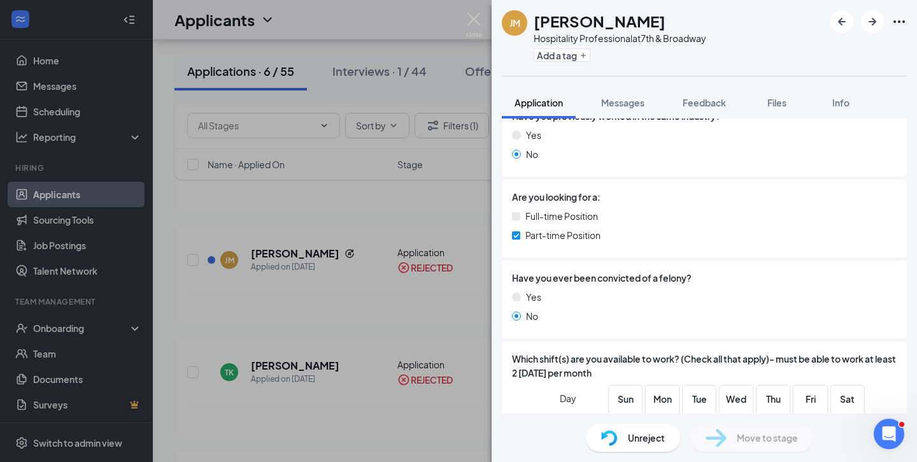
click at [311, 405] on div "[PERSON_NAME] [PERSON_NAME] Hospitality Professional at [GEOGRAPHIC_DATA] Add a…" at bounding box center [458, 231] width 917 height 462
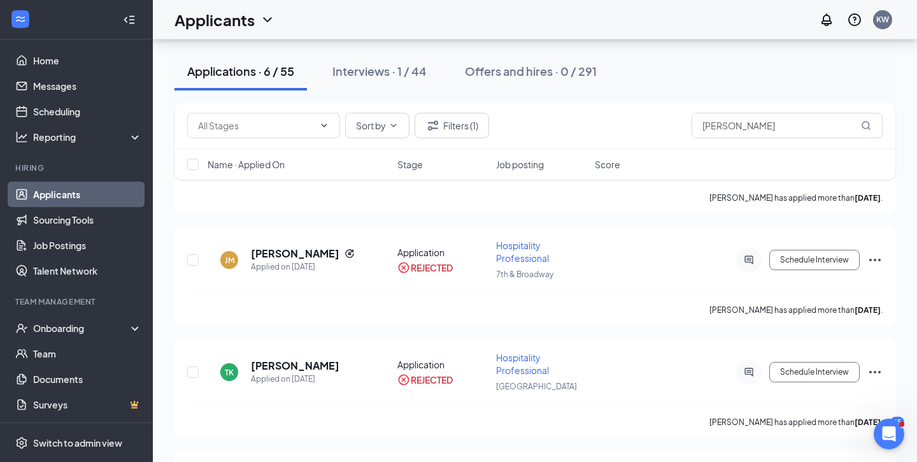
scroll to position [467, 0]
